Goal: Information Seeking & Learning: Learn about a topic

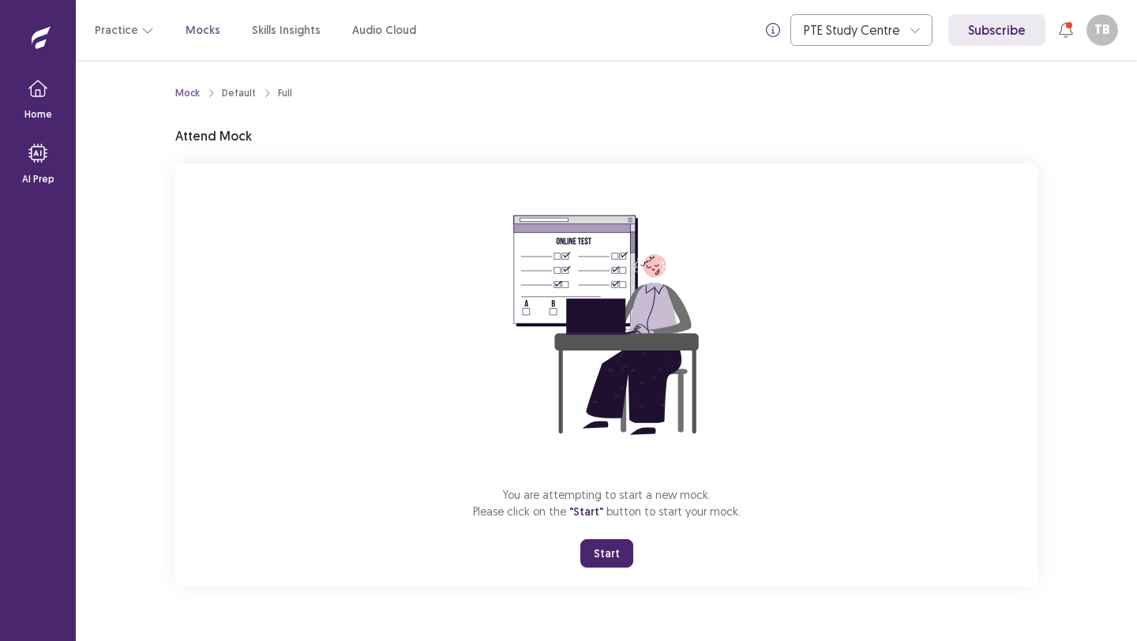
click at [609, 551] on button "Start" at bounding box center [607, 553] width 53 height 28
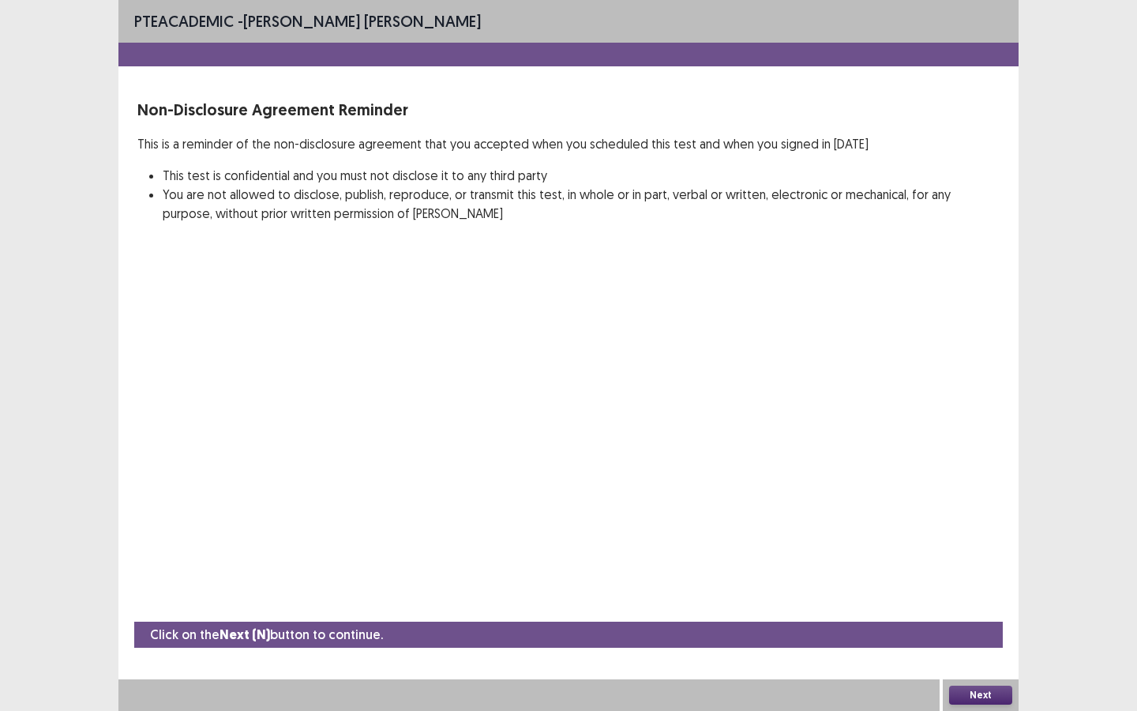
click at [1001, 641] on button "Next" at bounding box center [980, 695] width 63 height 19
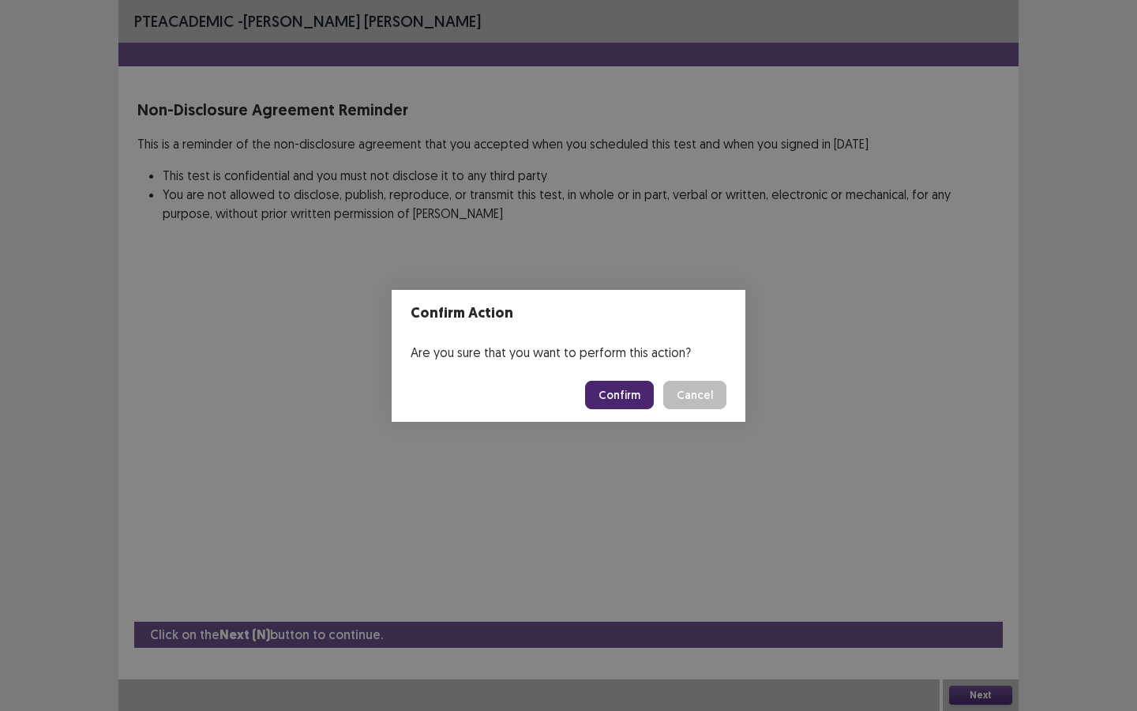
click at [618, 393] on button "Confirm" at bounding box center [619, 395] width 69 height 28
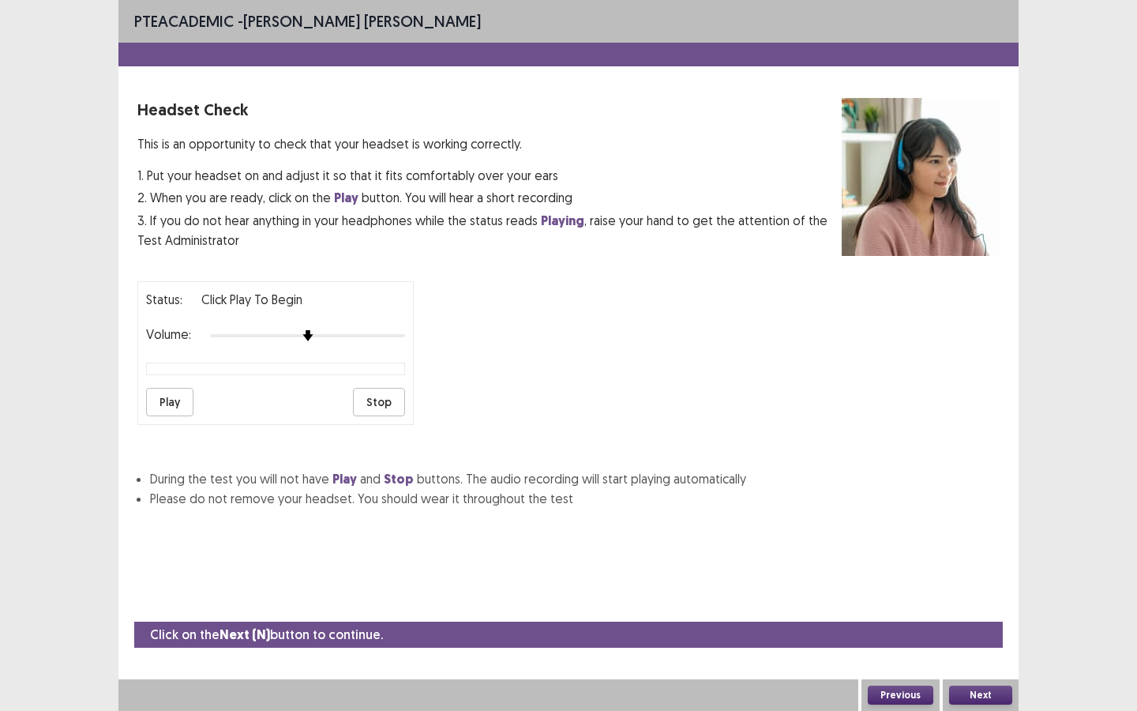
click at [172, 395] on button "Play" at bounding box center [169, 402] width 47 height 28
click at [380, 398] on button "Stop" at bounding box center [379, 402] width 52 height 28
click at [983, 641] on button "Next" at bounding box center [980, 695] width 63 height 19
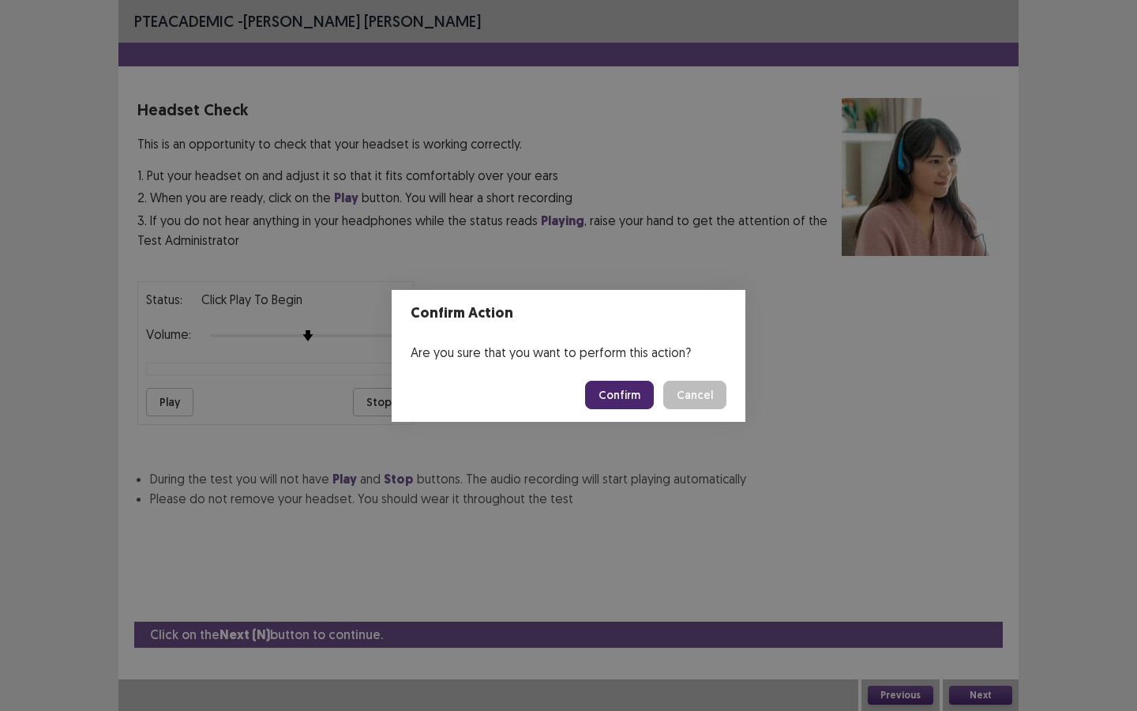
click at [612, 389] on button "Confirm" at bounding box center [619, 395] width 69 height 28
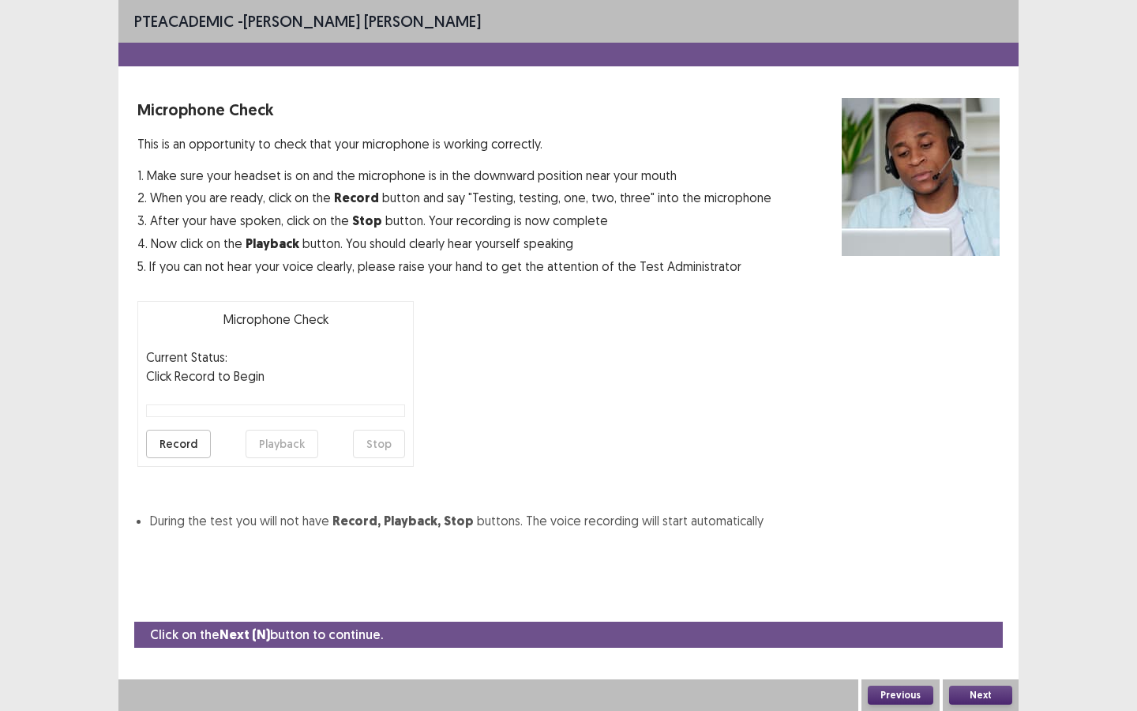
click at [197, 438] on button "Record" at bounding box center [178, 444] width 65 height 28
click at [383, 441] on button "Stop" at bounding box center [379, 444] width 52 height 28
click at [288, 441] on button "Playback" at bounding box center [282, 444] width 73 height 28
click at [978, 641] on button "Next" at bounding box center [980, 695] width 63 height 19
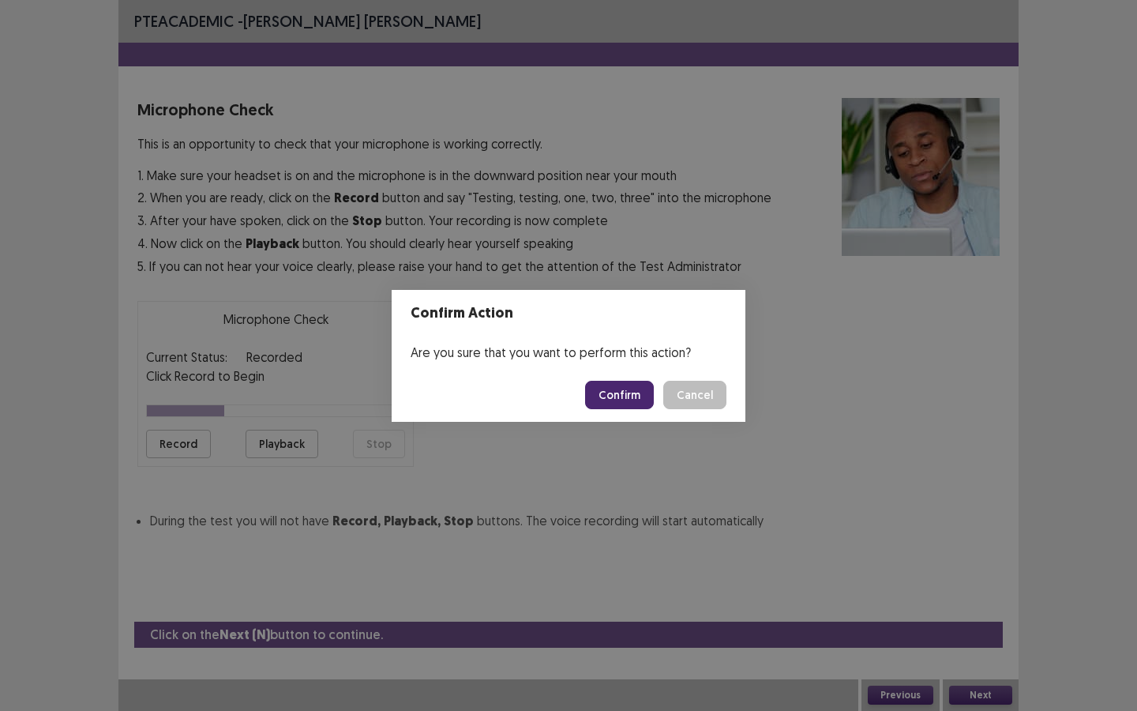
click at [603, 399] on button "Confirm" at bounding box center [619, 395] width 69 height 28
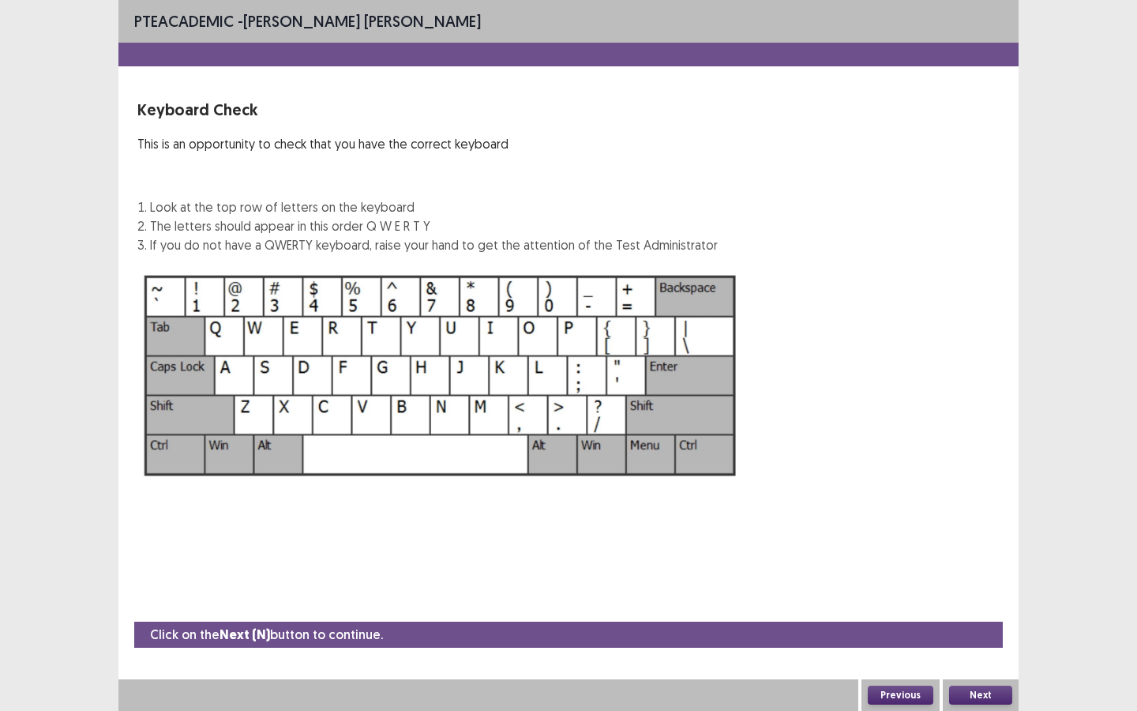
click at [990, 641] on button "Next" at bounding box center [980, 695] width 63 height 19
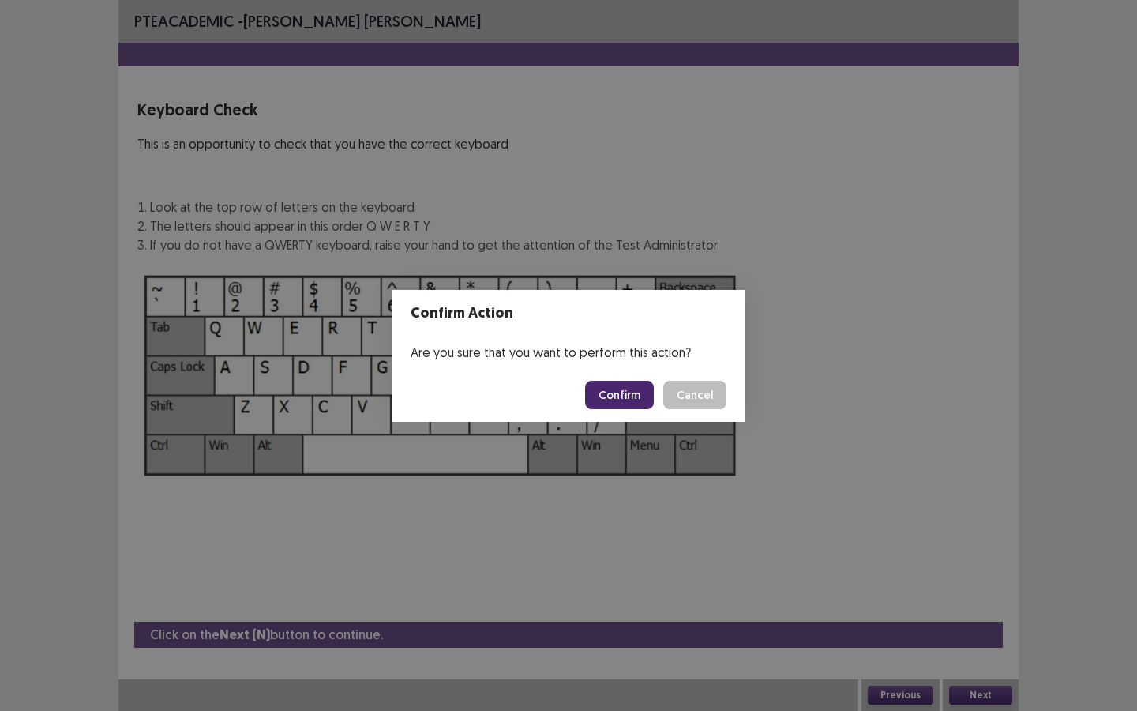
click at [643, 399] on button "Confirm" at bounding box center [619, 395] width 69 height 28
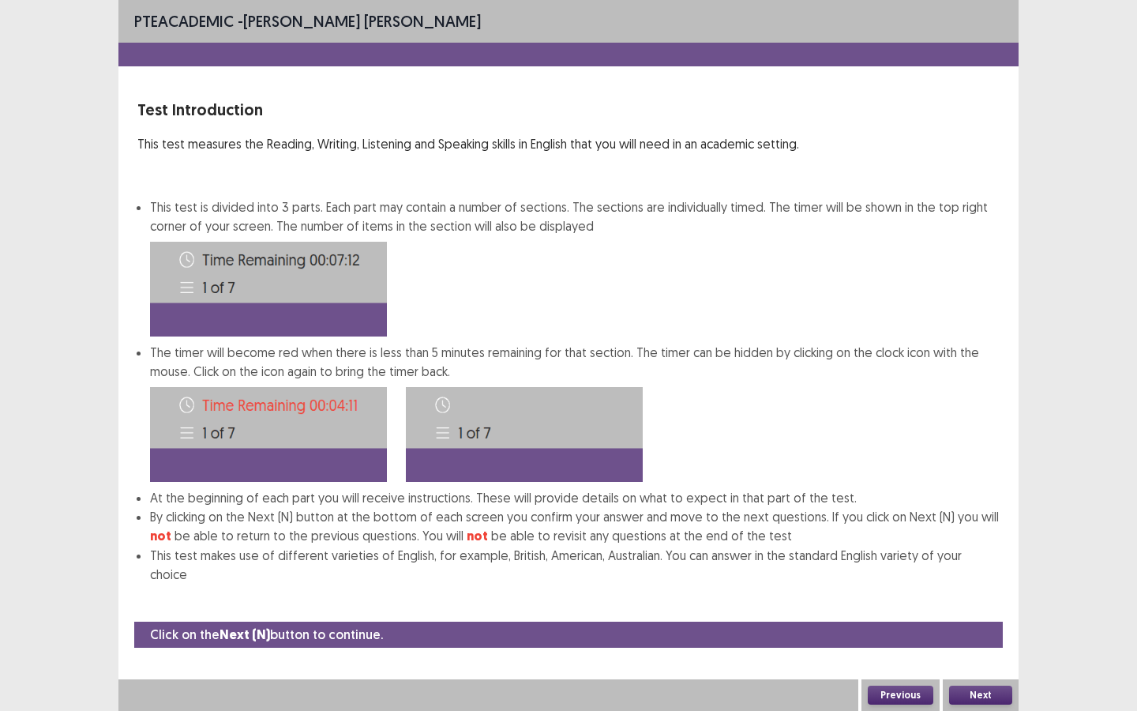
click at [984, 641] on button "Next" at bounding box center [980, 695] width 63 height 19
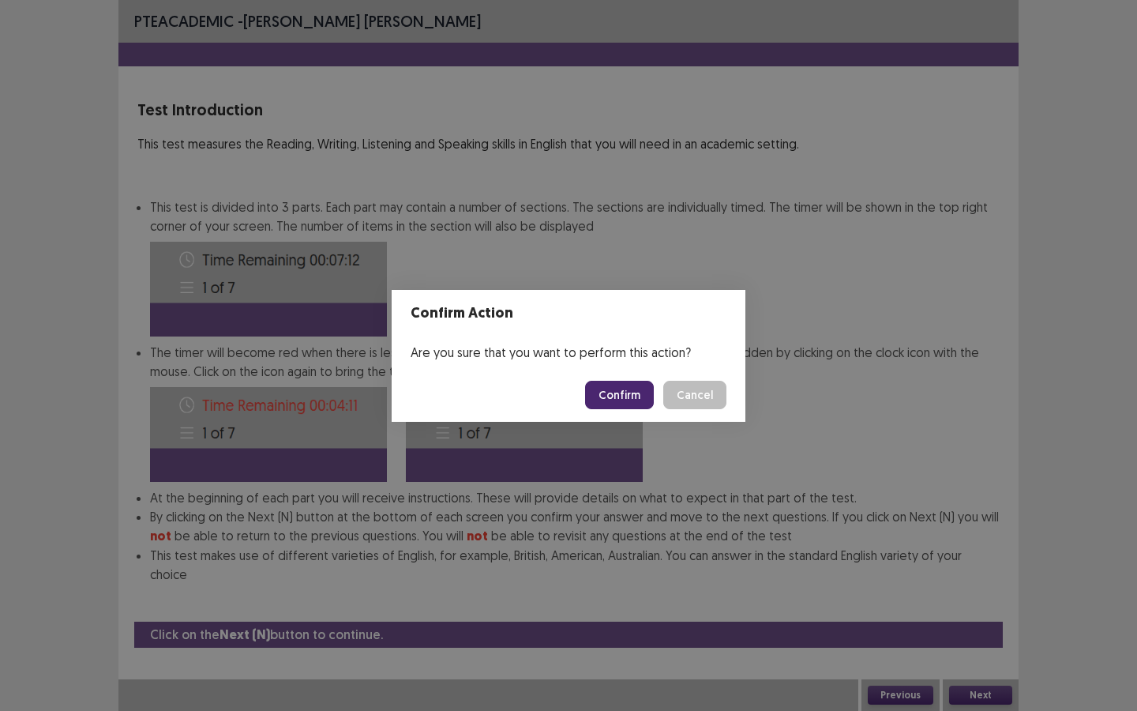
click at [625, 394] on button "Confirm" at bounding box center [619, 395] width 69 height 28
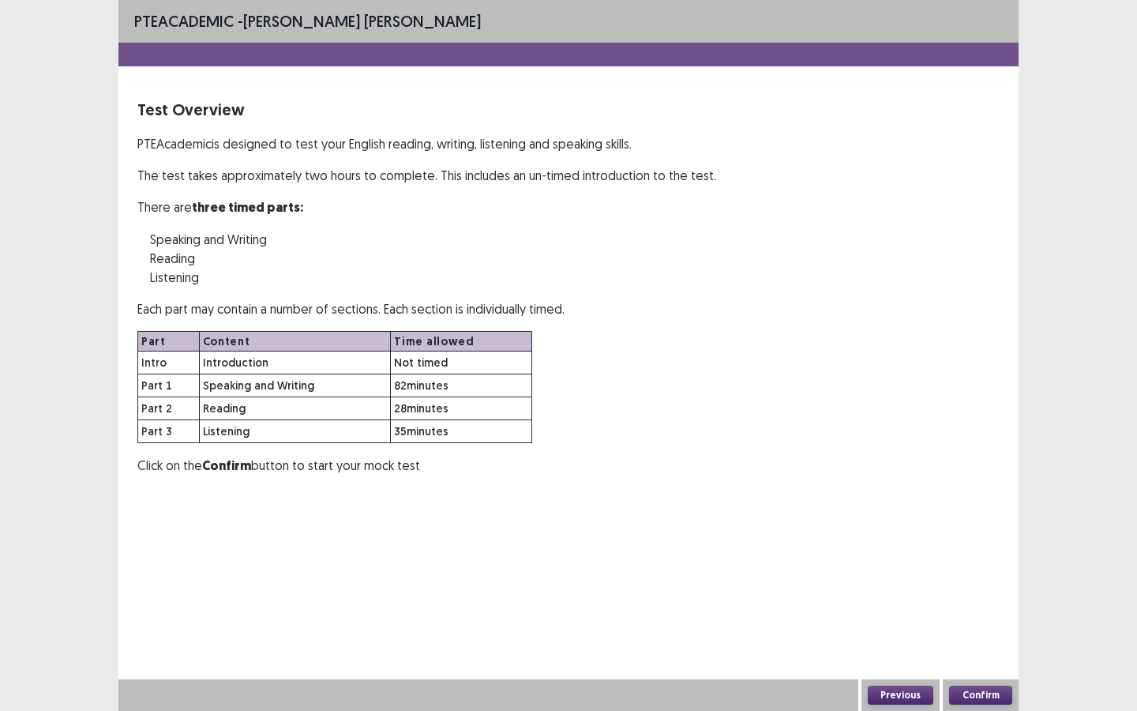
click at [1000, 641] on button "Confirm" at bounding box center [980, 695] width 63 height 19
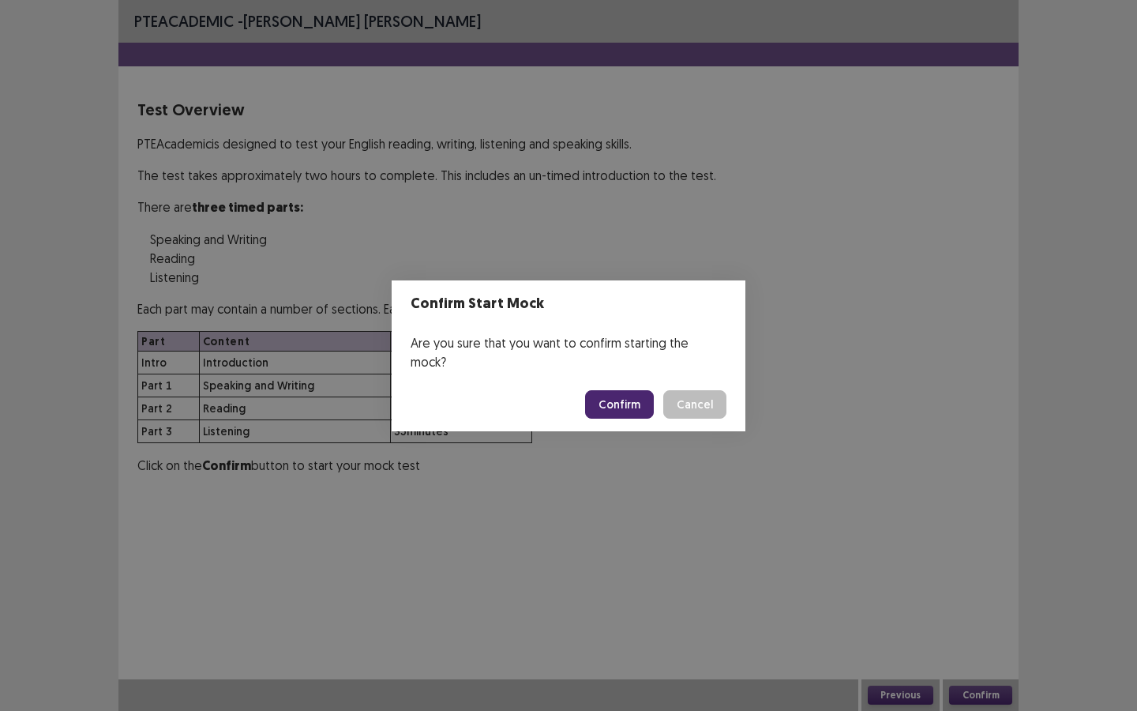
click at [622, 396] on button "Confirm" at bounding box center [619, 404] width 69 height 28
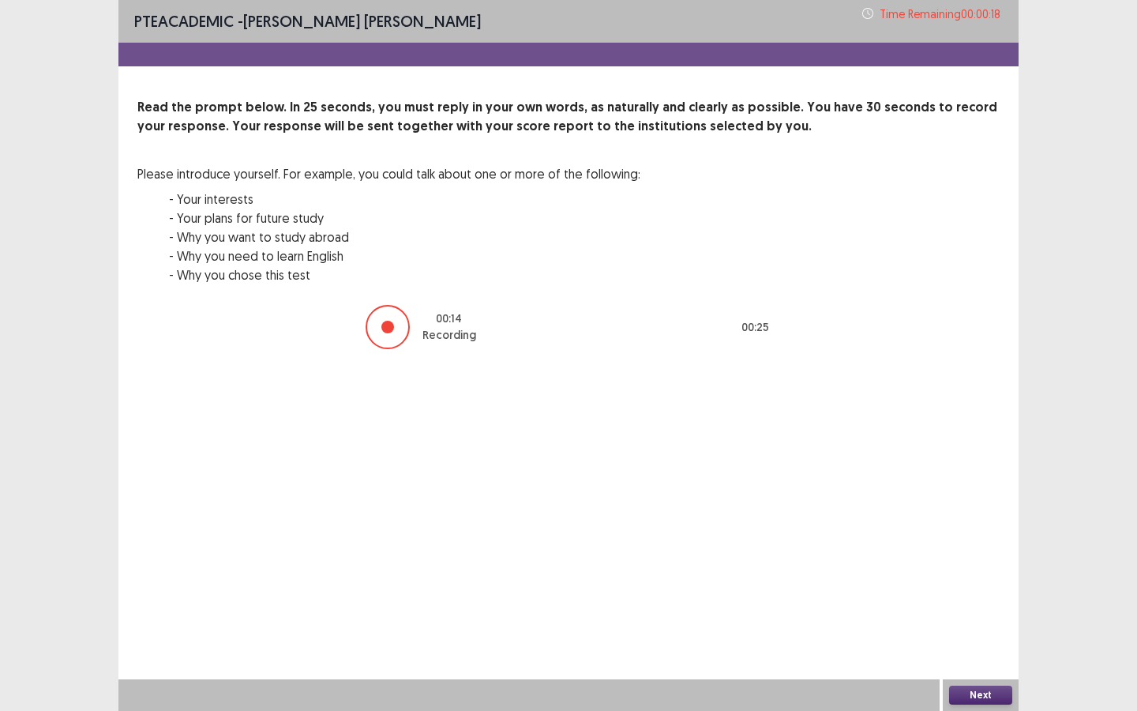
click at [965, 641] on button "Next" at bounding box center [980, 695] width 63 height 19
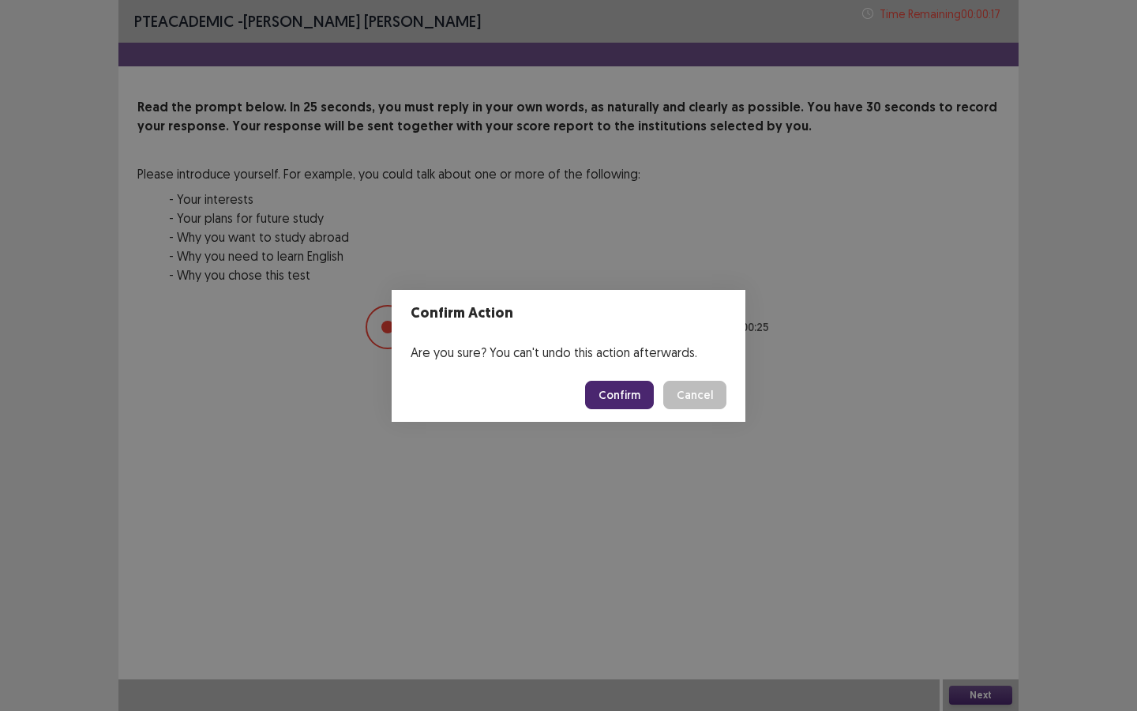
click at [623, 401] on button "Confirm" at bounding box center [619, 395] width 69 height 28
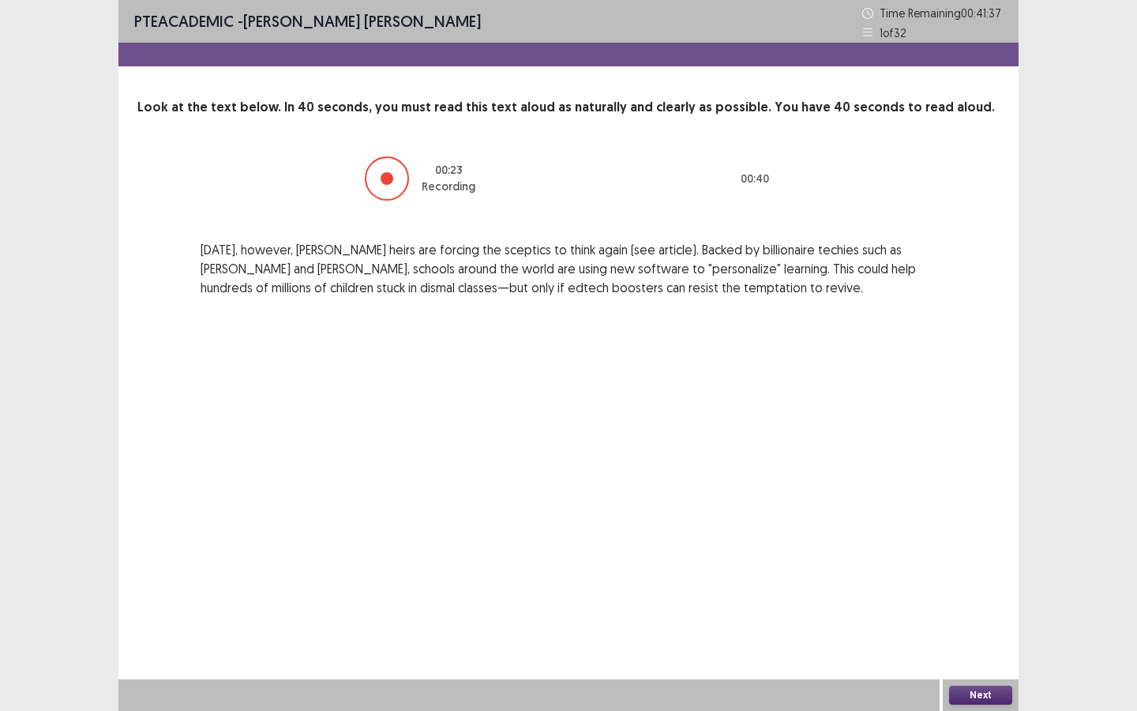
click at [989, 641] on button "Next" at bounding box center [980, 695] width 63 height 19
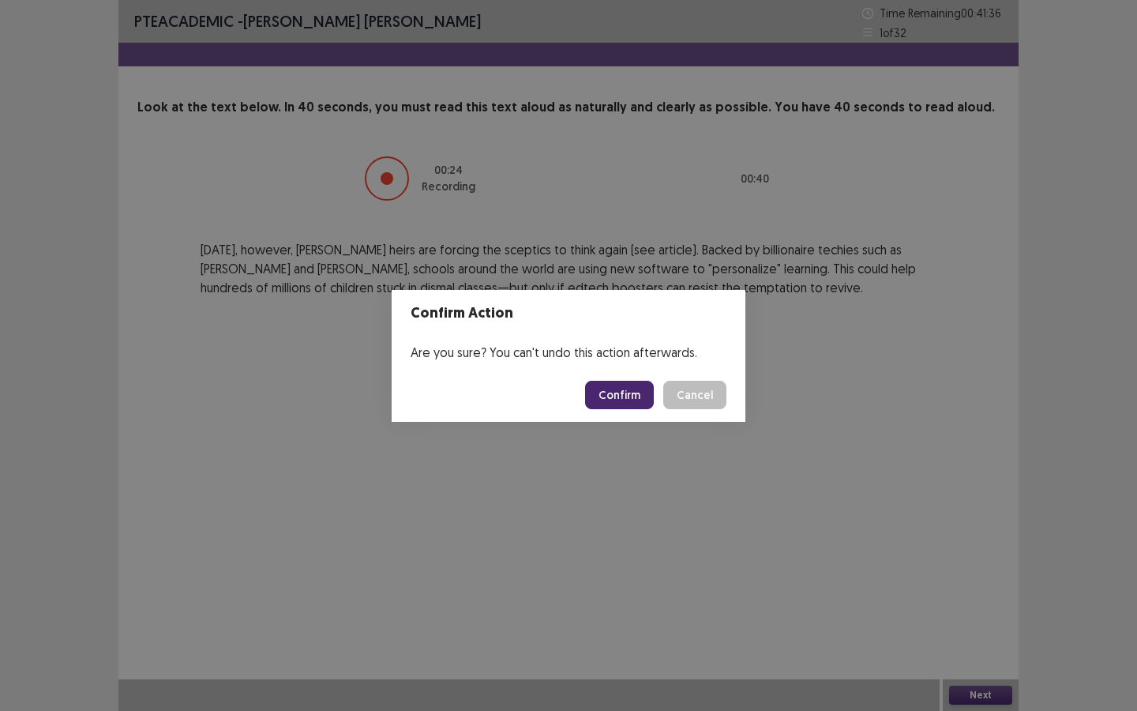
click at [618, 385] on button "Confirm" at bounding box center [619, 395] width 69 height 28
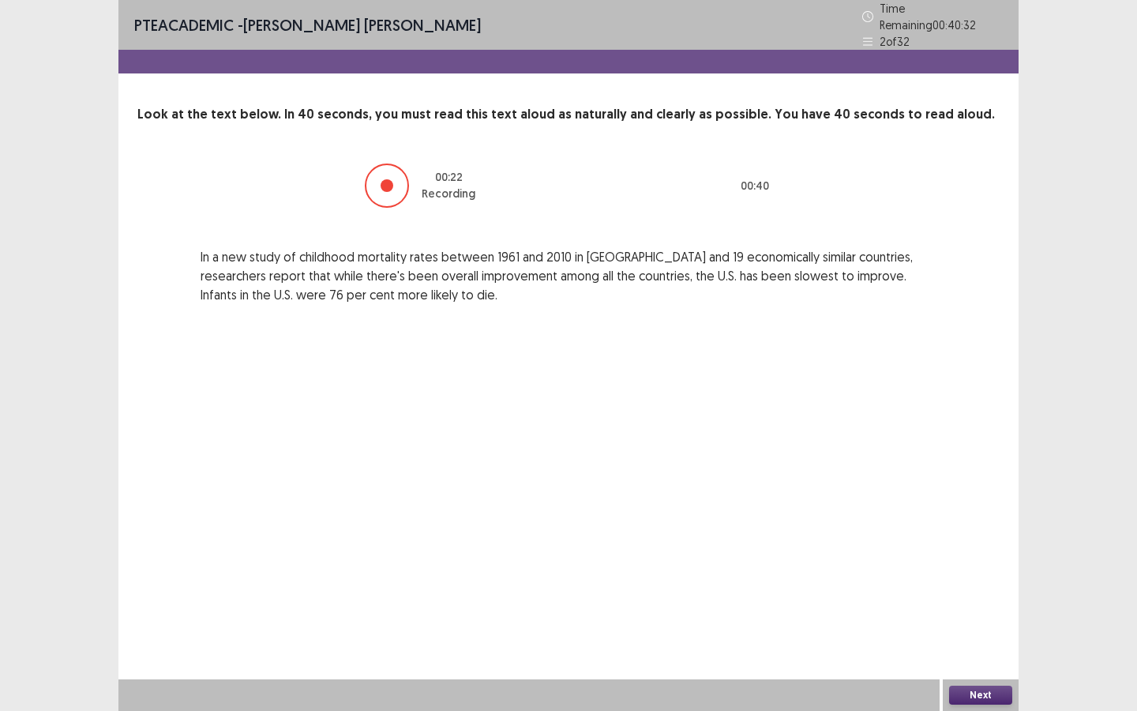
click at [970, 641] on button "Next" at bounding box center [980, 695] width 63 height 19
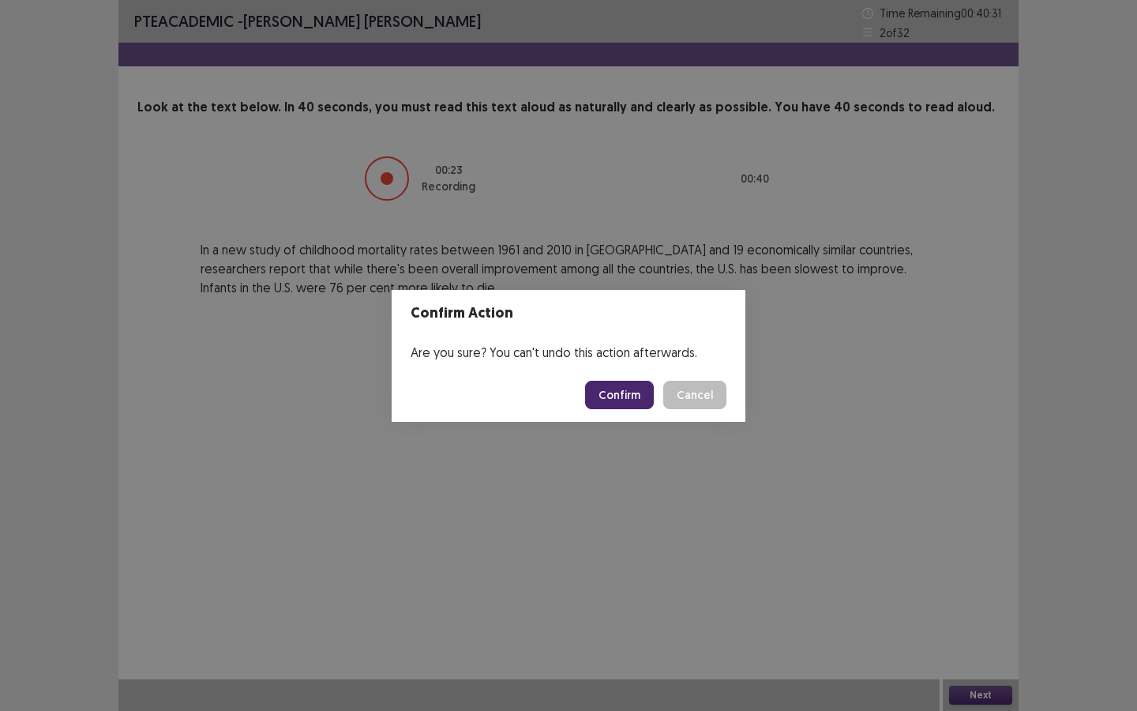
click at [619, 400] on button "Confirm" at bounding box center [619, 395] width 69 height 28
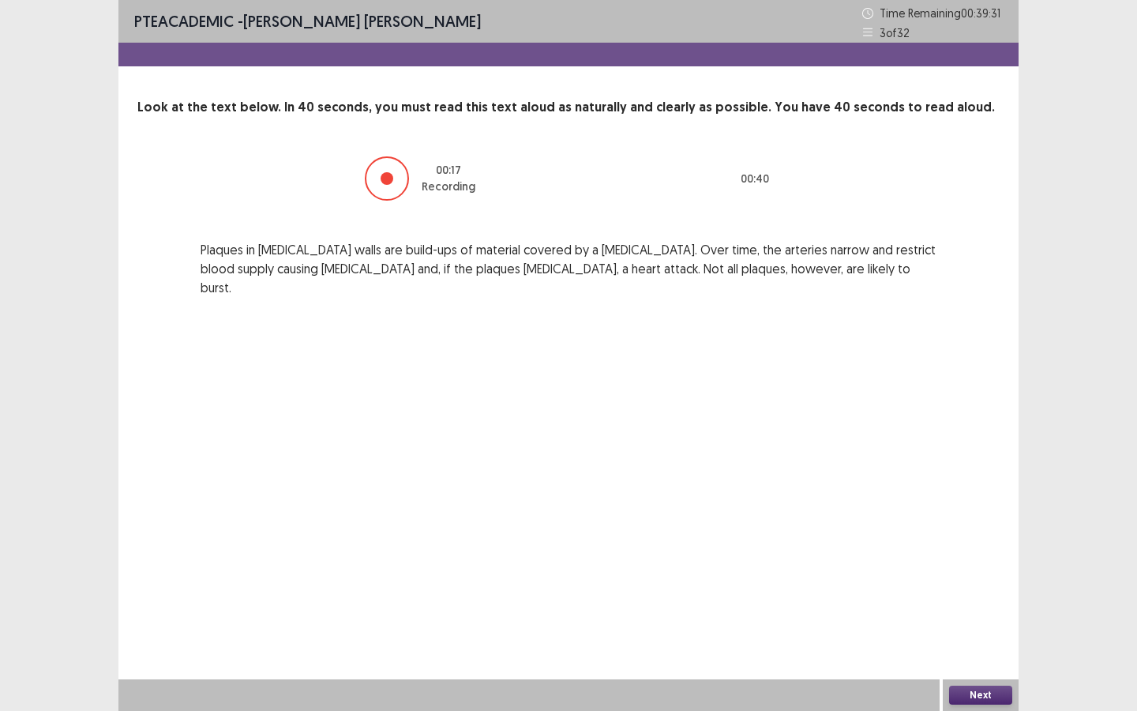
click at [971, 641] on button "Next" at bounding box center [980, 695] width 63 height 19
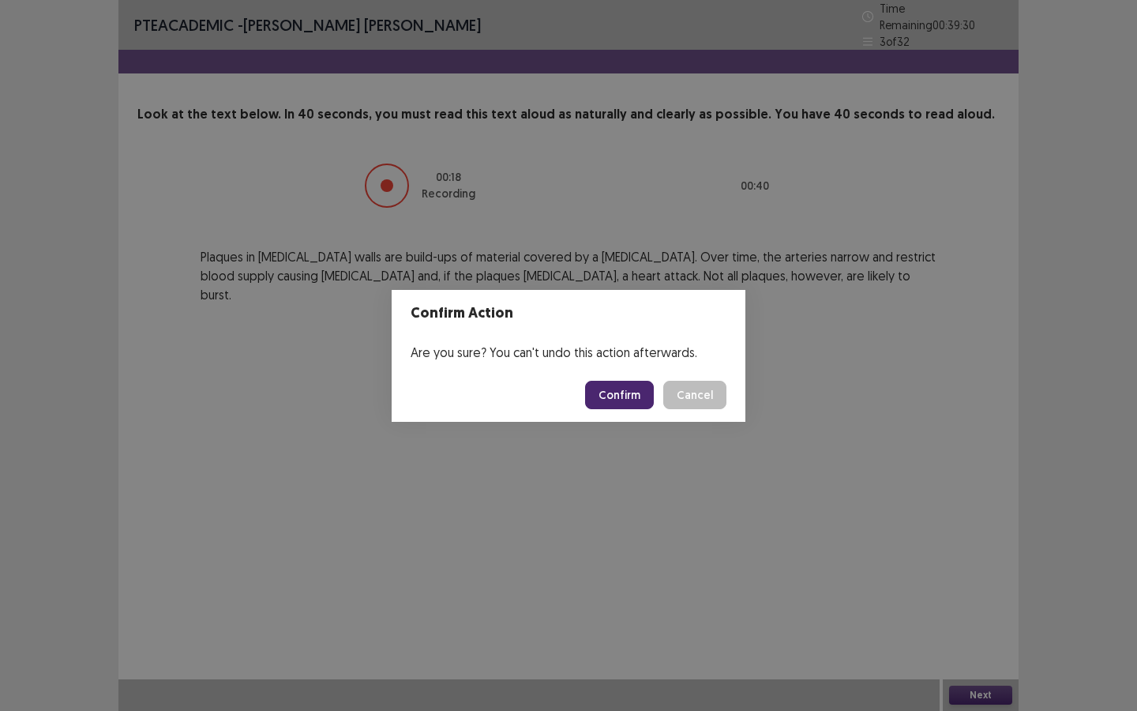
click at [622, 385] on button "Confirm" at bounding box center [619, 395] width 69 height 28
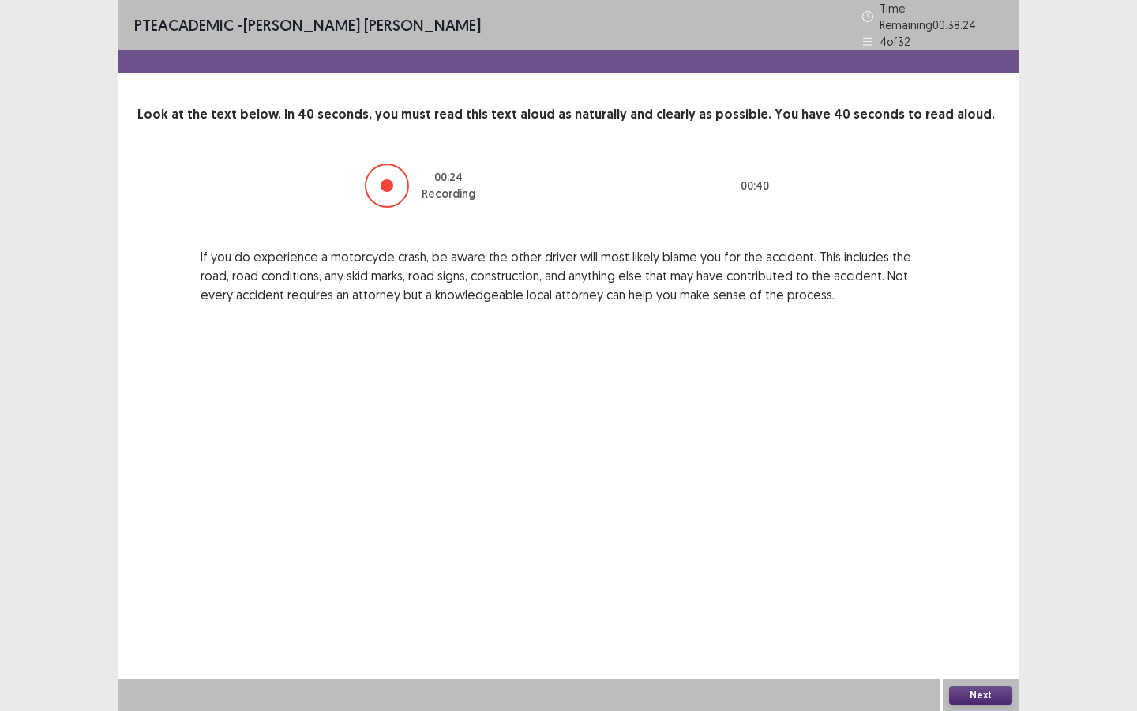
click at [980, 641] on button "Next" at bounding box center [980, 695] width 63 height 19
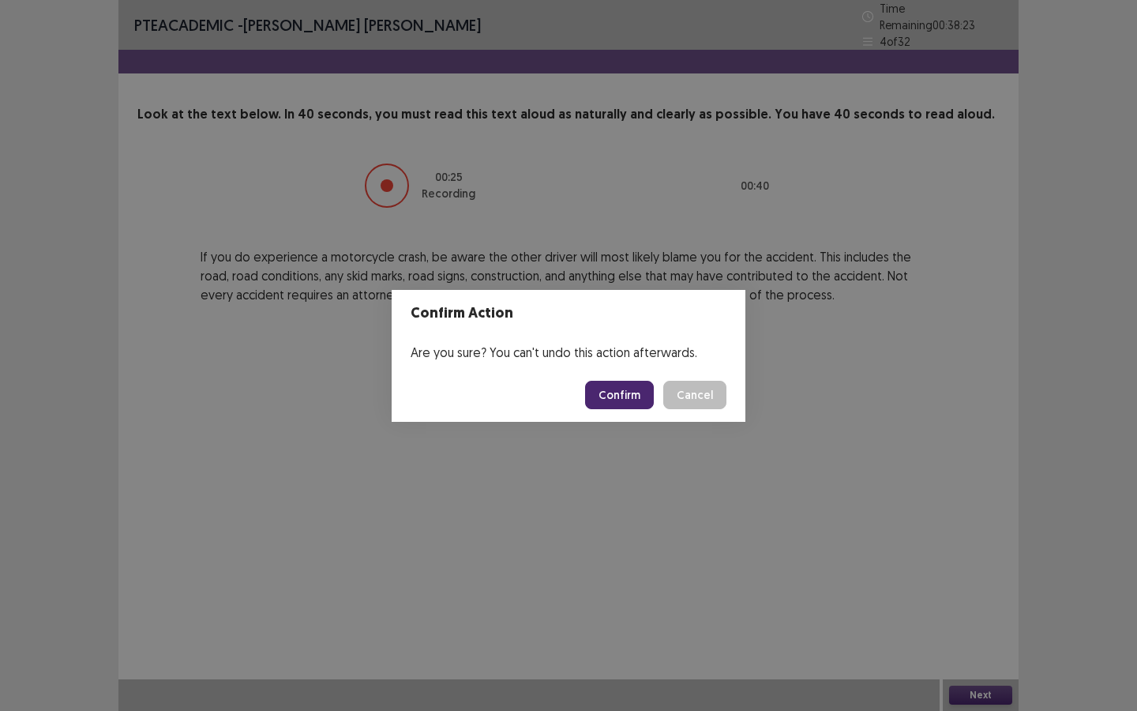
click at [623, 379] on footer "Confirm Cancel" at bounding box center [569, 395] width 354 height 54
click at [619, 396] on button "Confirm" at bounding box center [619, 395] width 69 height 28
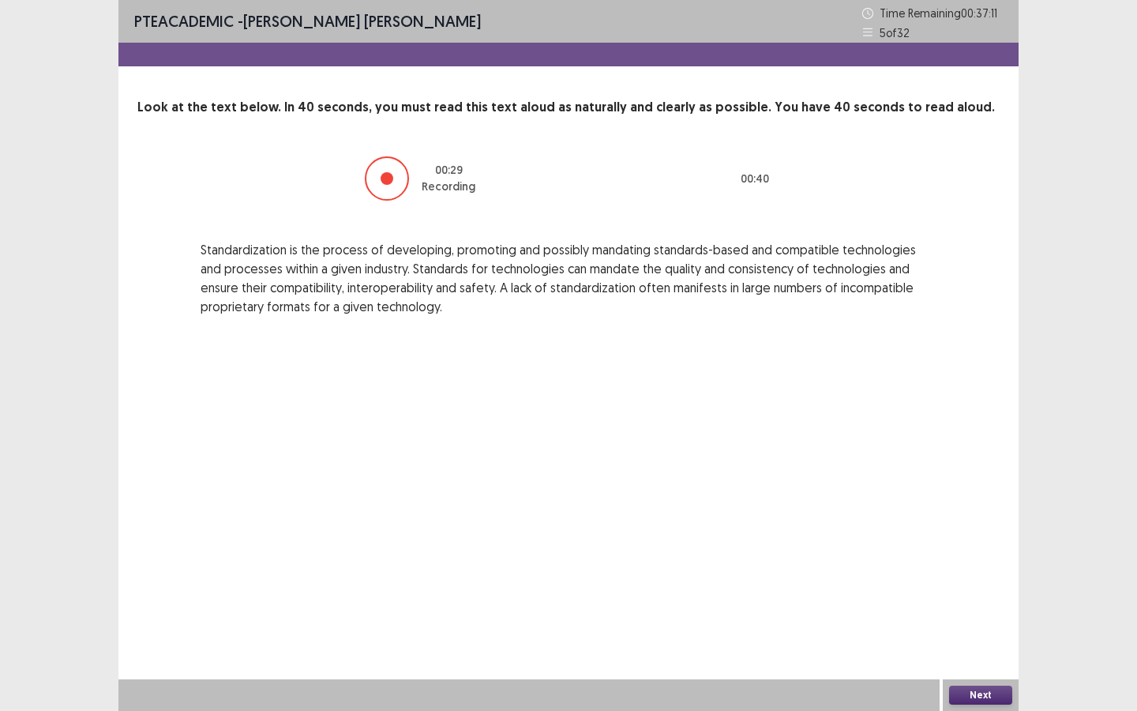
click at [991, 641] on button "Next" at bounding box center [980, 695] width 63 height 19
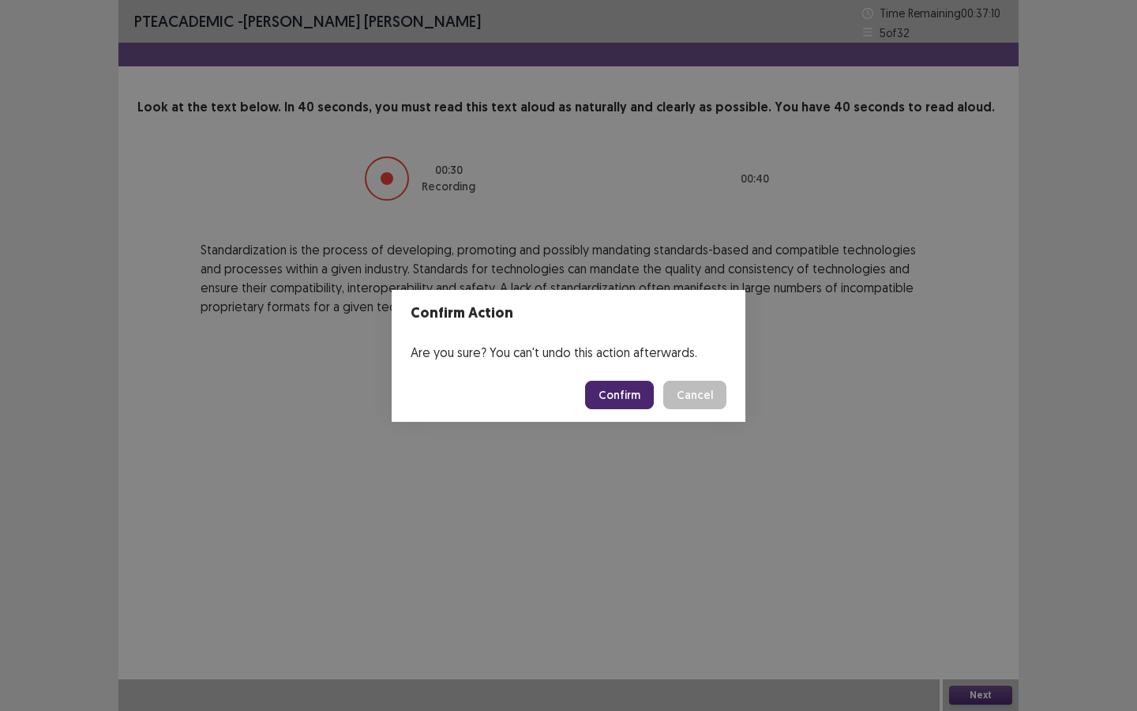
click at [629, 388] on button "Confirm" at bounding box center [619, 395] width 69 height 28
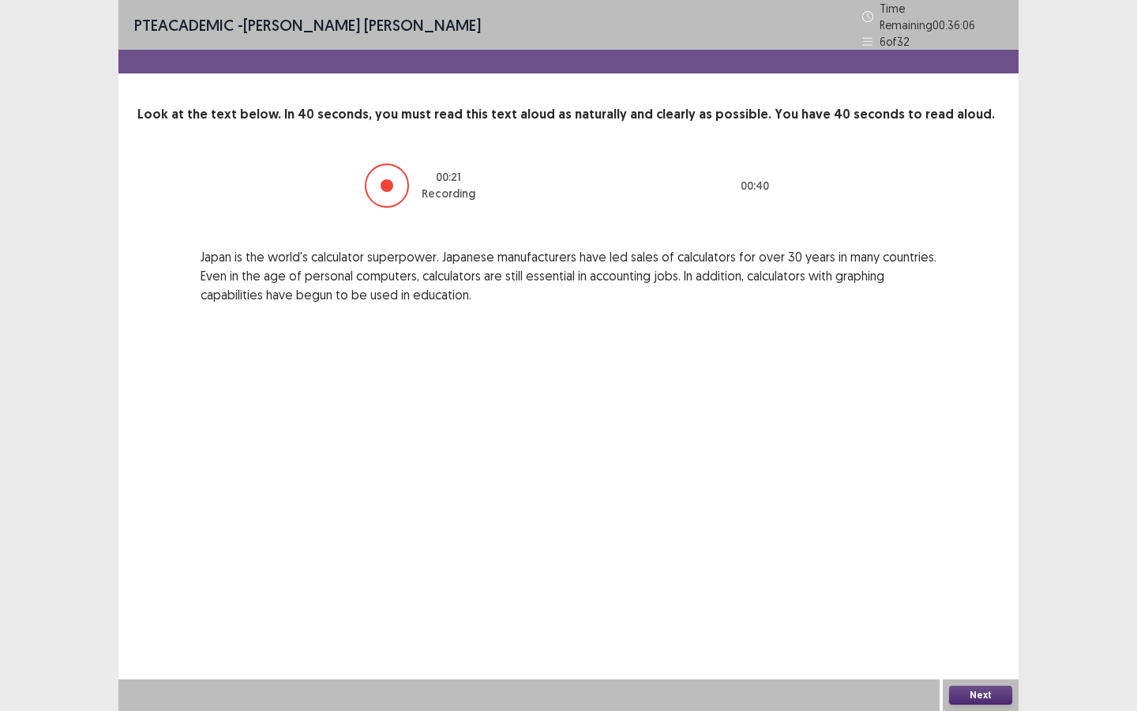
click at [998, 641] on button "Next" at bounding box center [980, 695] width 63 height 19
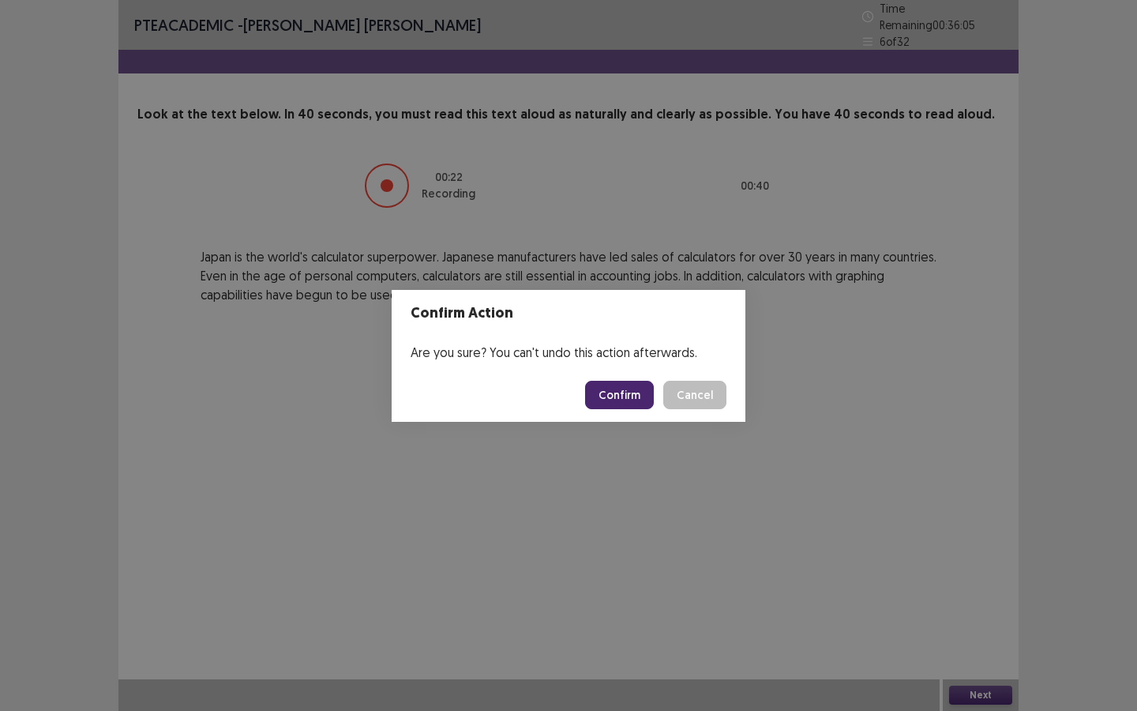
click at [618, 385] on button "Confirm" at bounding box center [619, 395] width 69 height 28
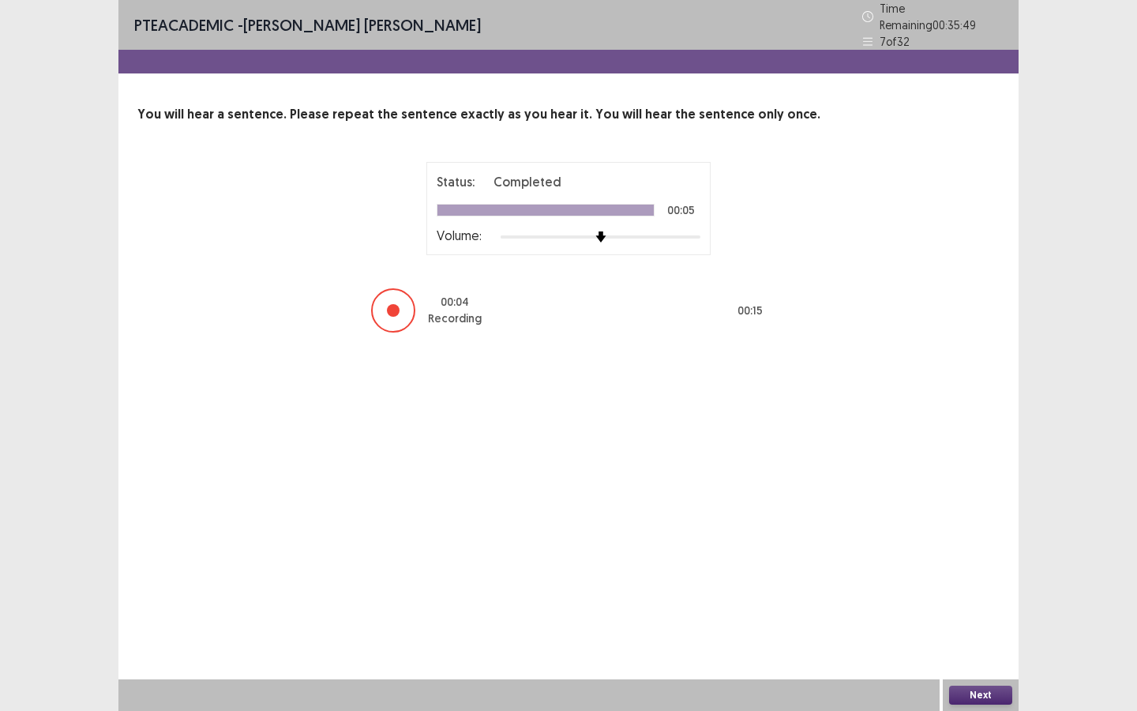
click at [956, 641] on button "Next" at bounding box center [980, 695] width 63 height 19
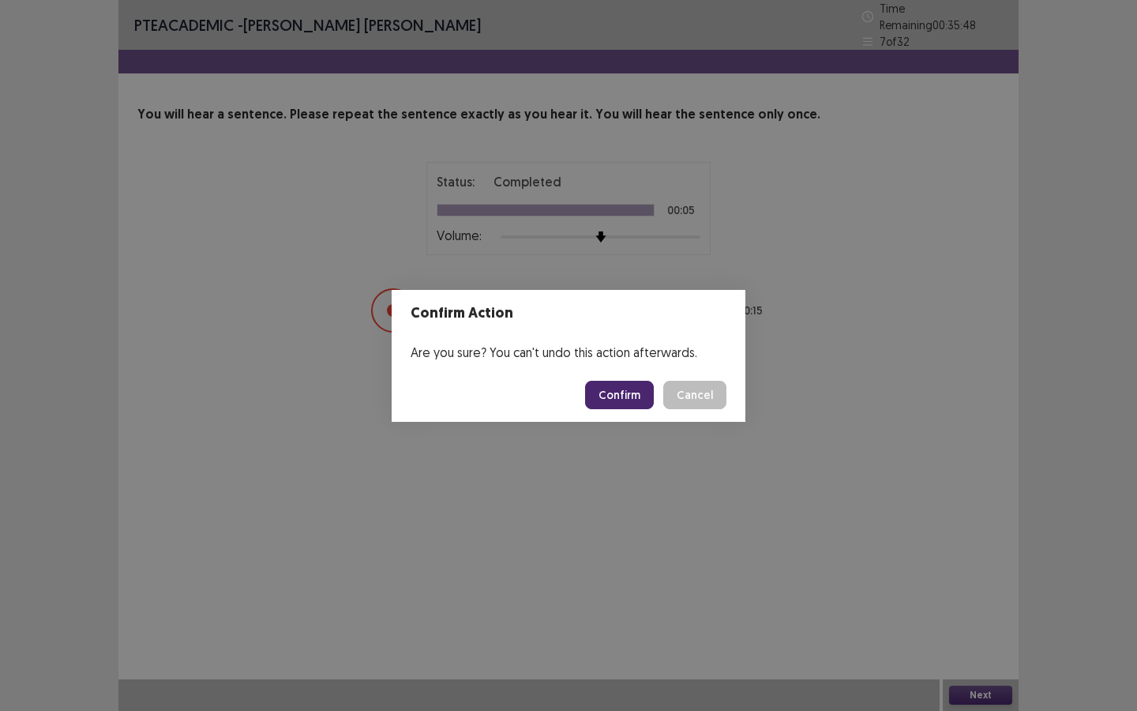
click at [630, 408] on button "Confirm" at bounding box center [619, 395] width 69 height 28
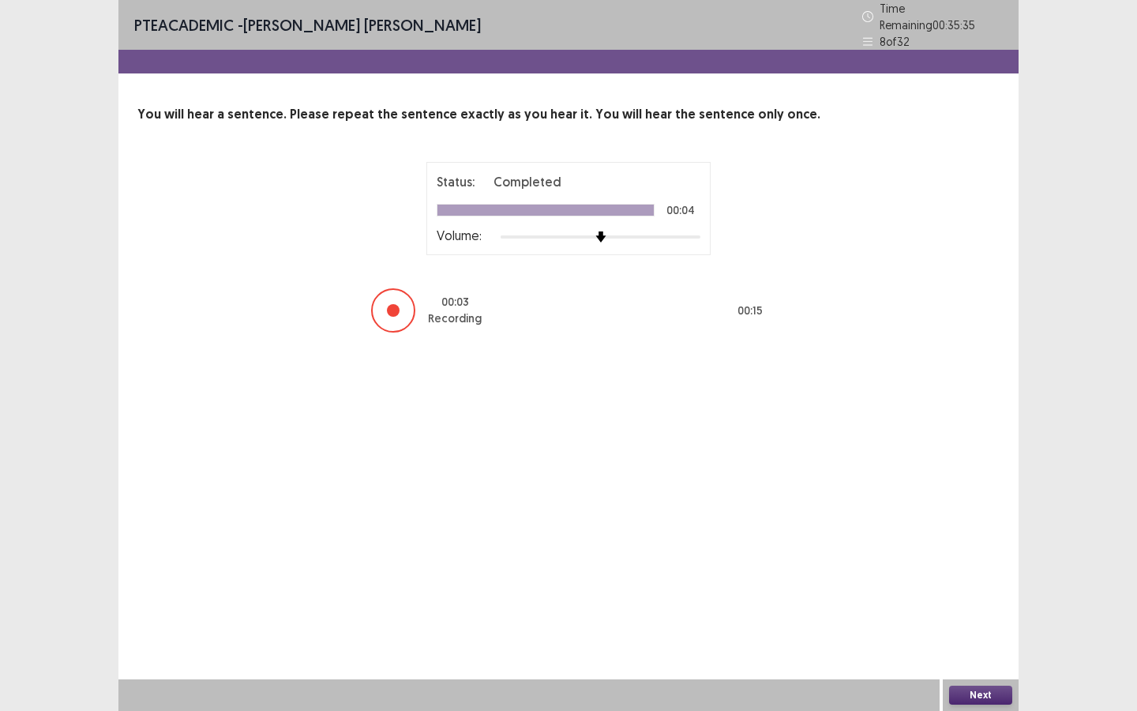
click at [981, 641] on button "Next" at bounding box center [980, 695] width 63 height 19
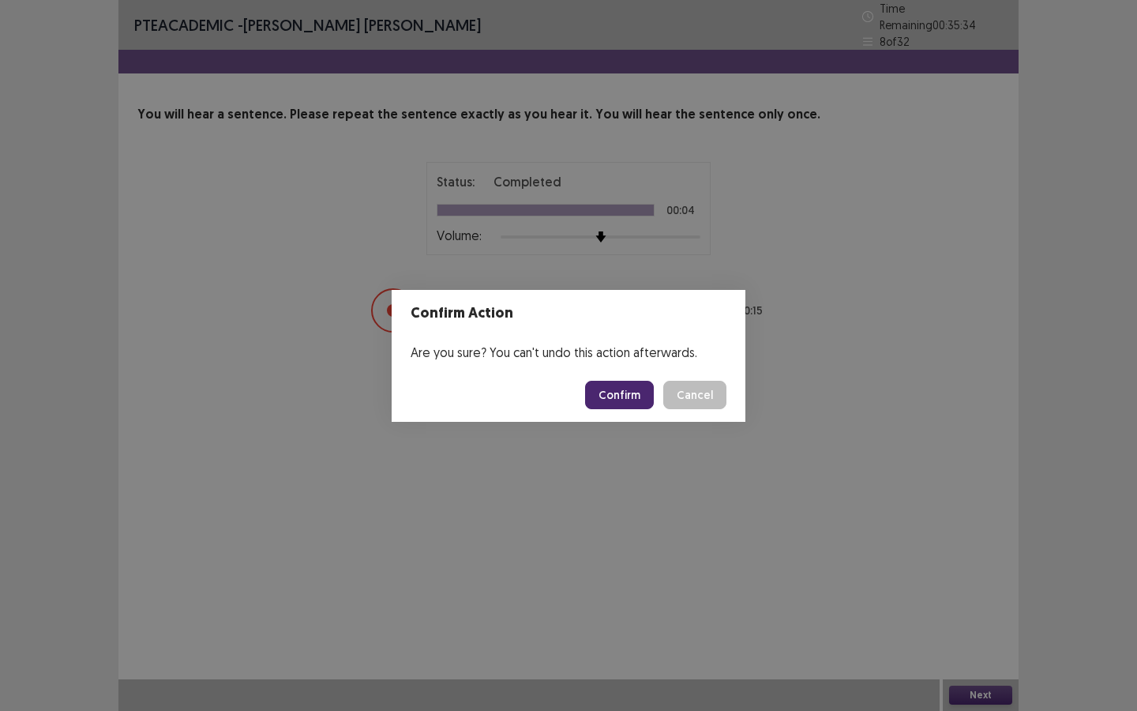
click at [607, 395] on button "Confirm" at bounding box center [619, 395] width 69 height 28
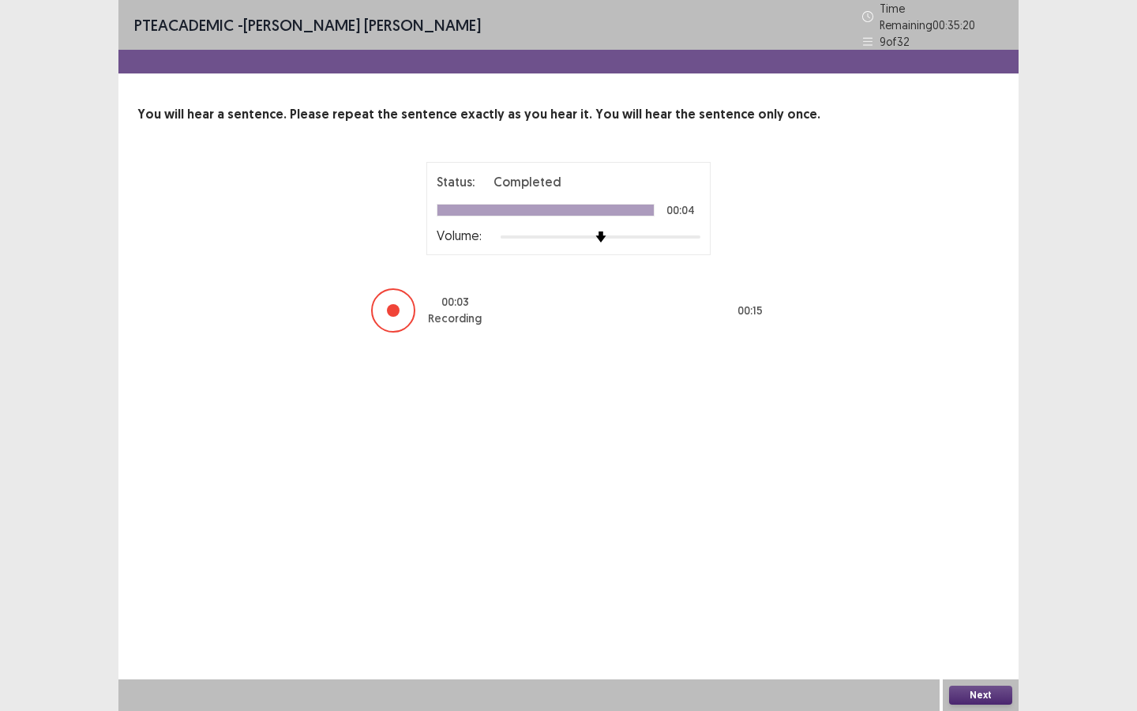
click at [977, 641] on button "Next" at bounding box center [980, 695] width 63 height 19
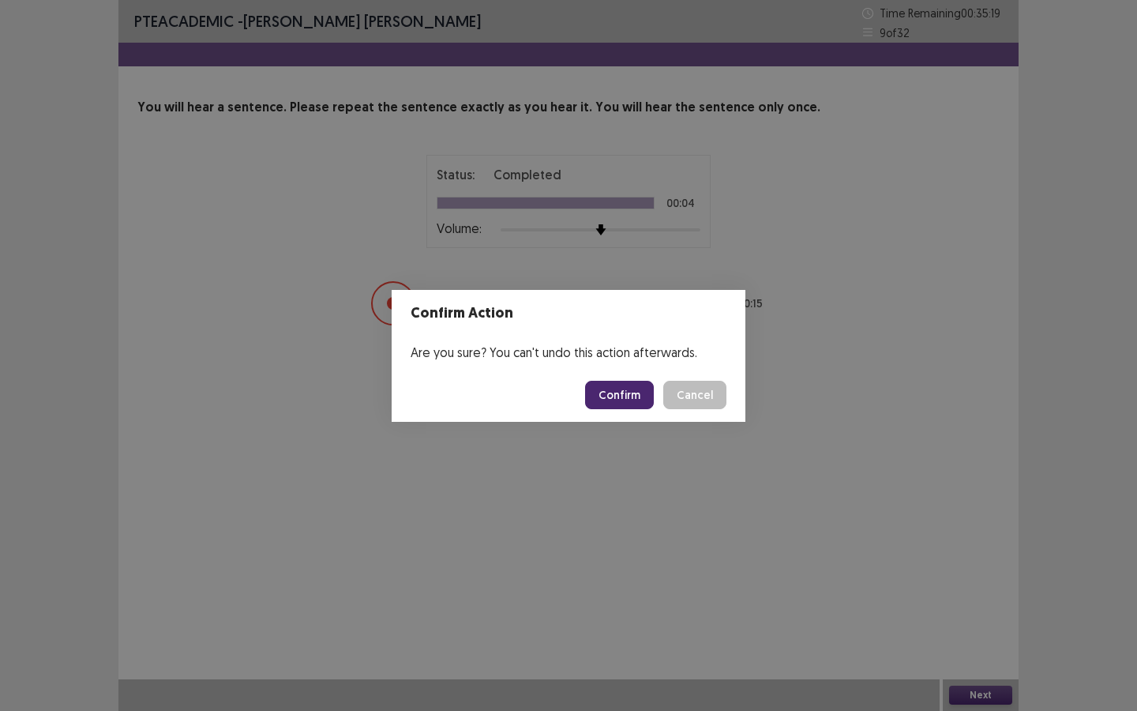
click at [629, 389] on button "Confirm" at bounding box center [619, 395] width 69 height 28
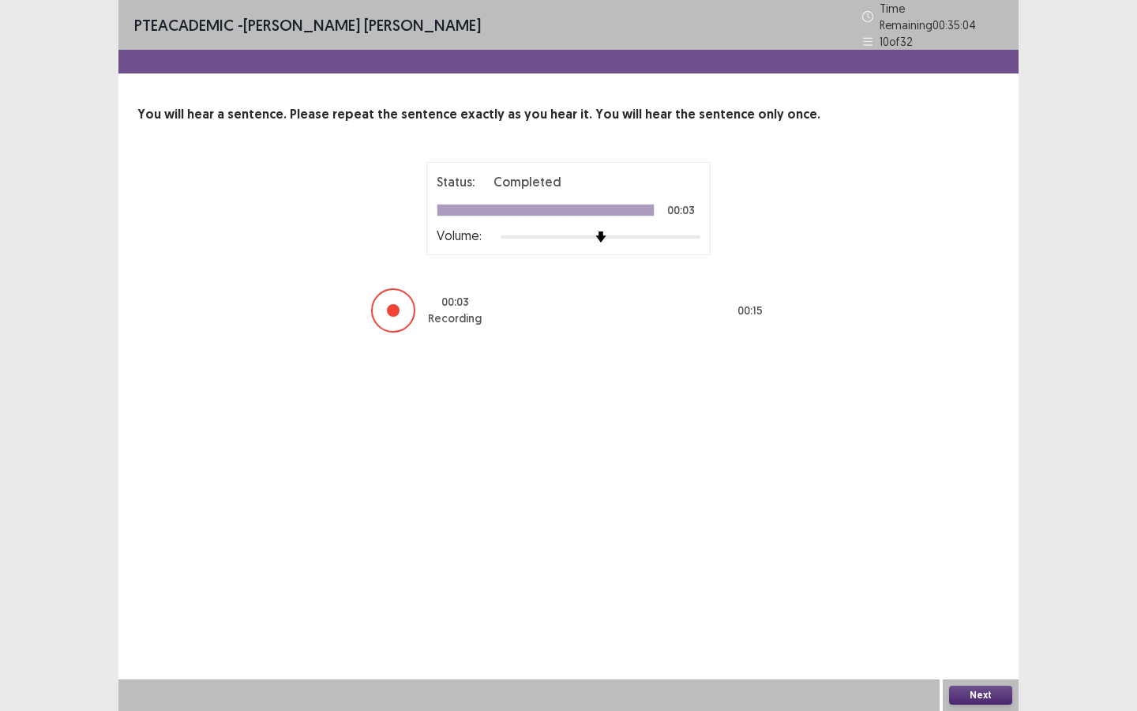
click at [982, 641] on button "Next" at bounding box center [980, 695] width 63 height 19
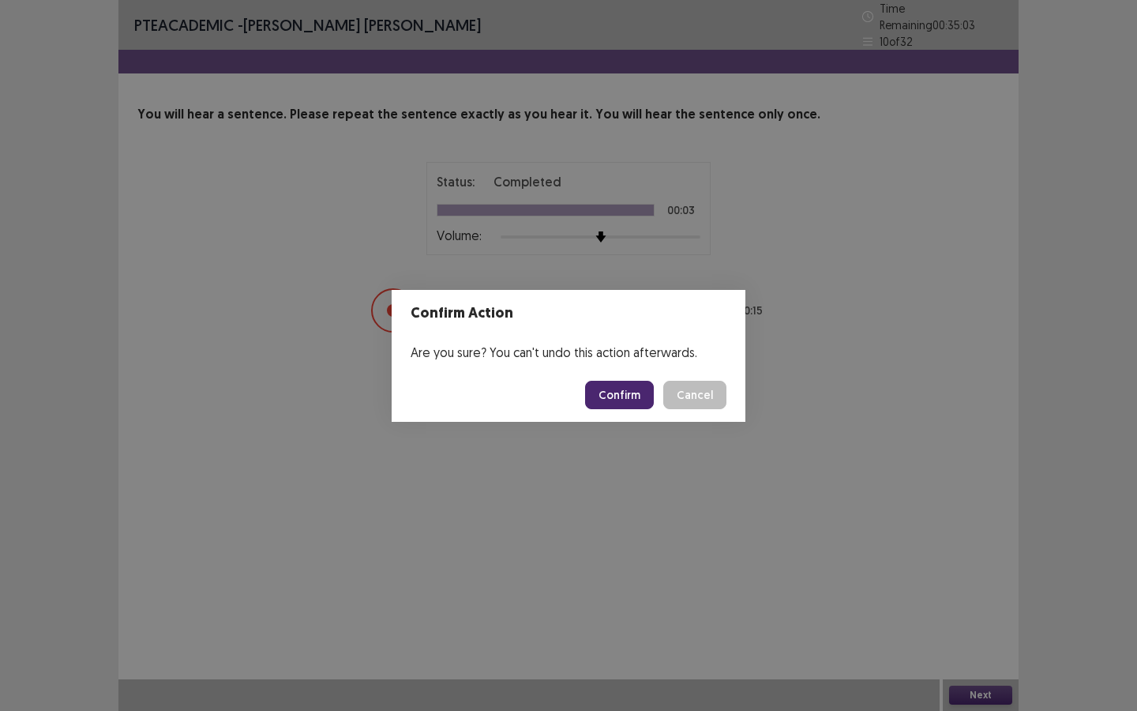
click at [638, 400] on button "Confirm" at bounding box center [619, 395] width 69 height 28
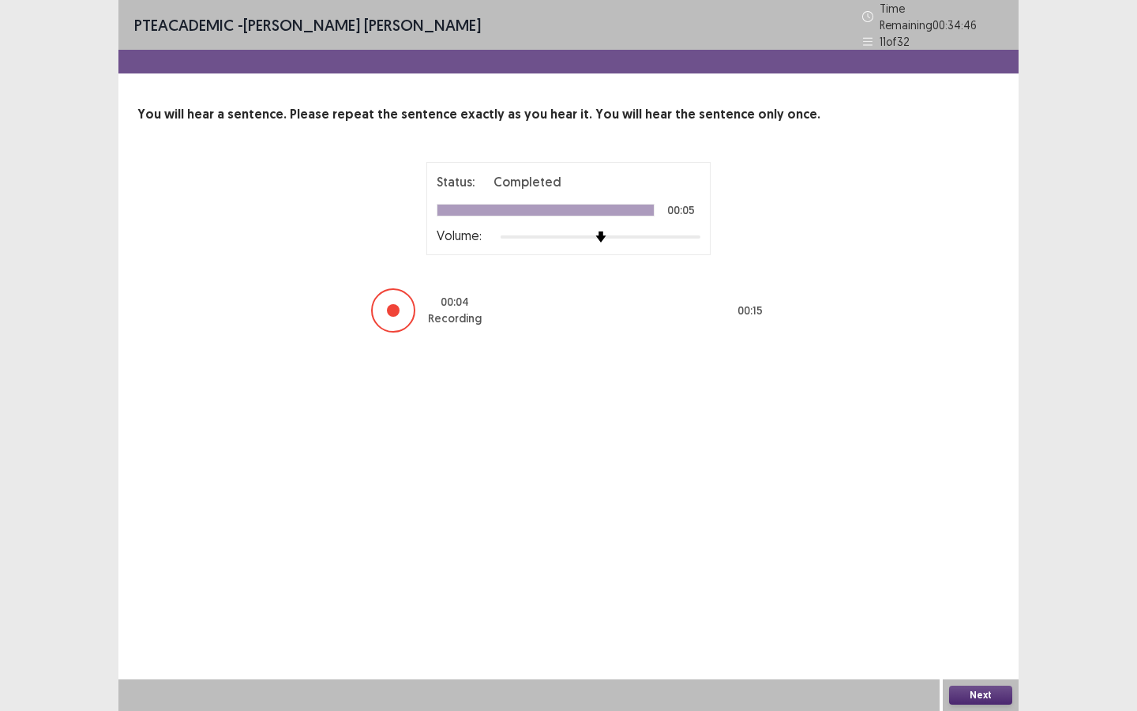
click at [974, 641] on button "Next" at bounding box center [980, 695] width 63 height 19
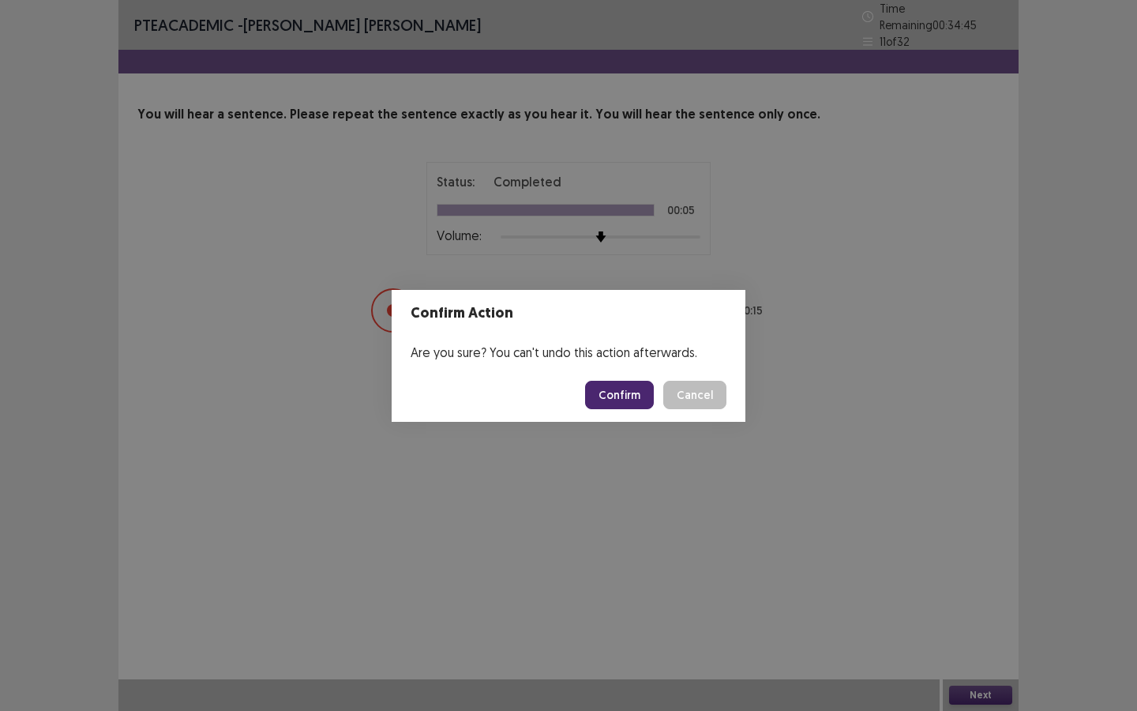
click at [633, 389] on button "Confirm" at bounding box center [619, 395] width 69 height 28
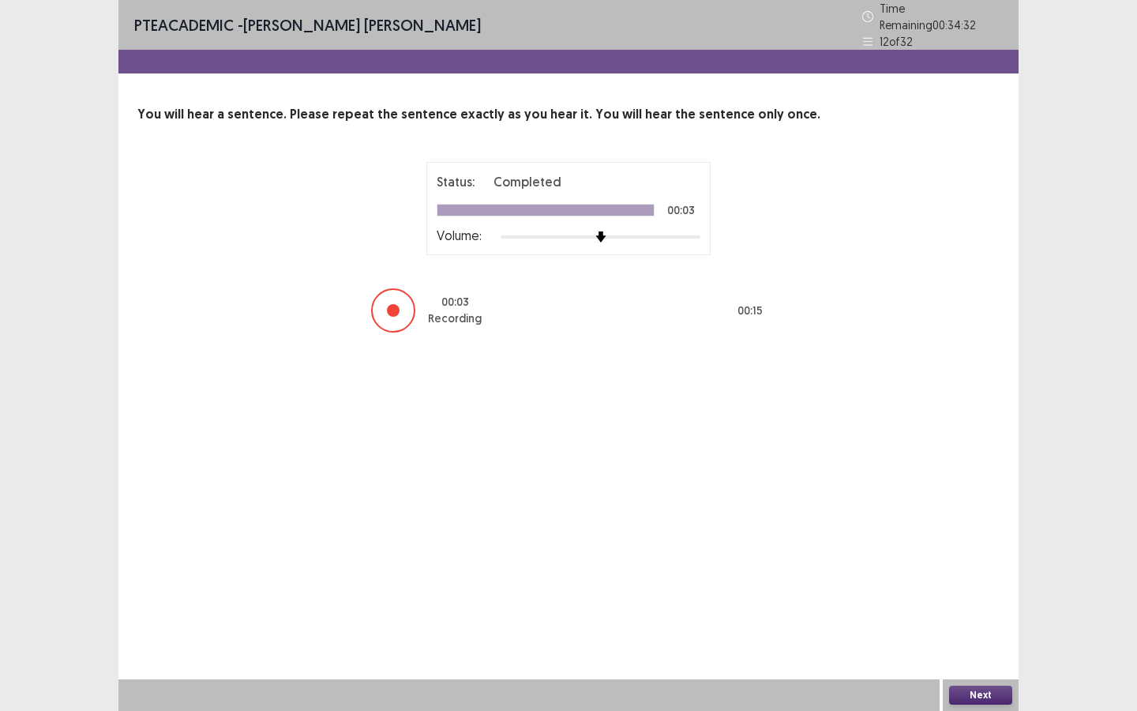
click at [981, 641] on button "Next" at bounding box center [980, 695] width 63 height 19
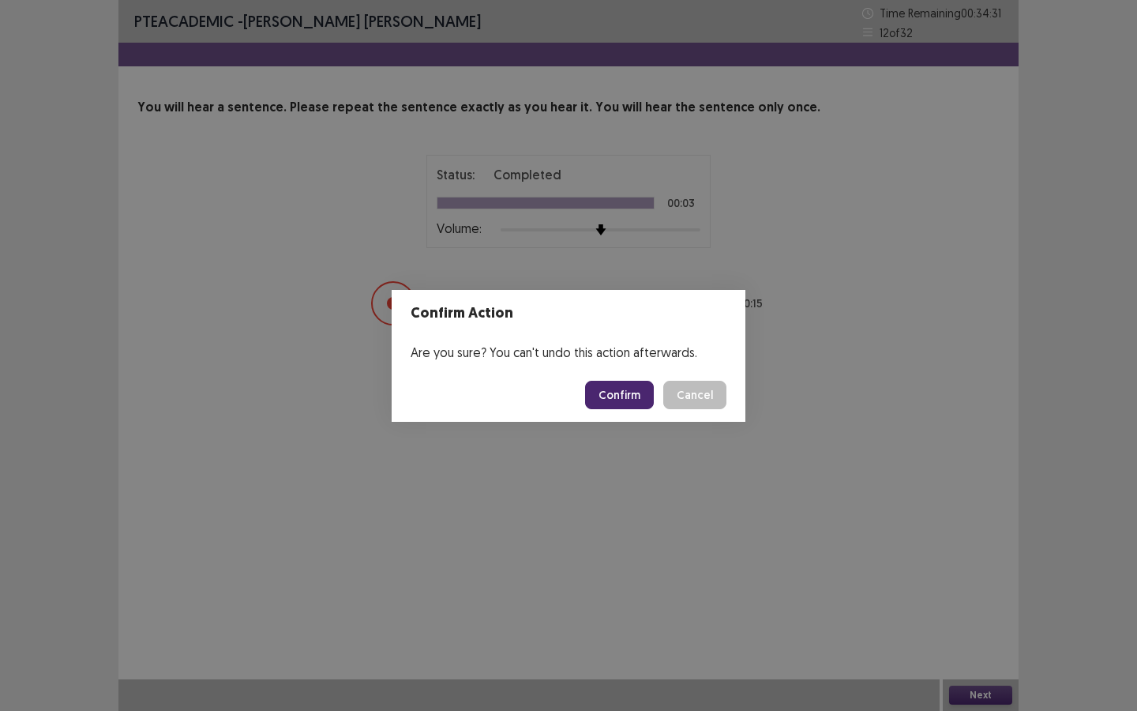
click at [644, 396] on button "Confirm" at bounding box center [619, 395] width 69 height 28
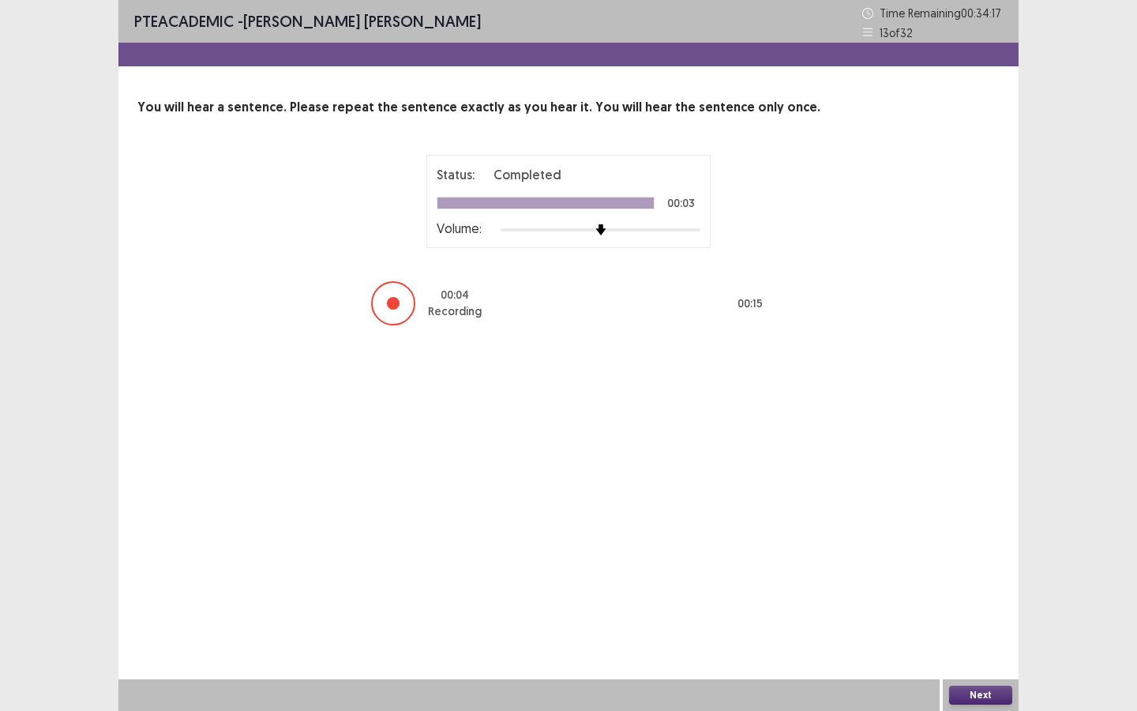
click at [975, 641] on button "Next" at bounding box center [980, 695] width 63 height 19
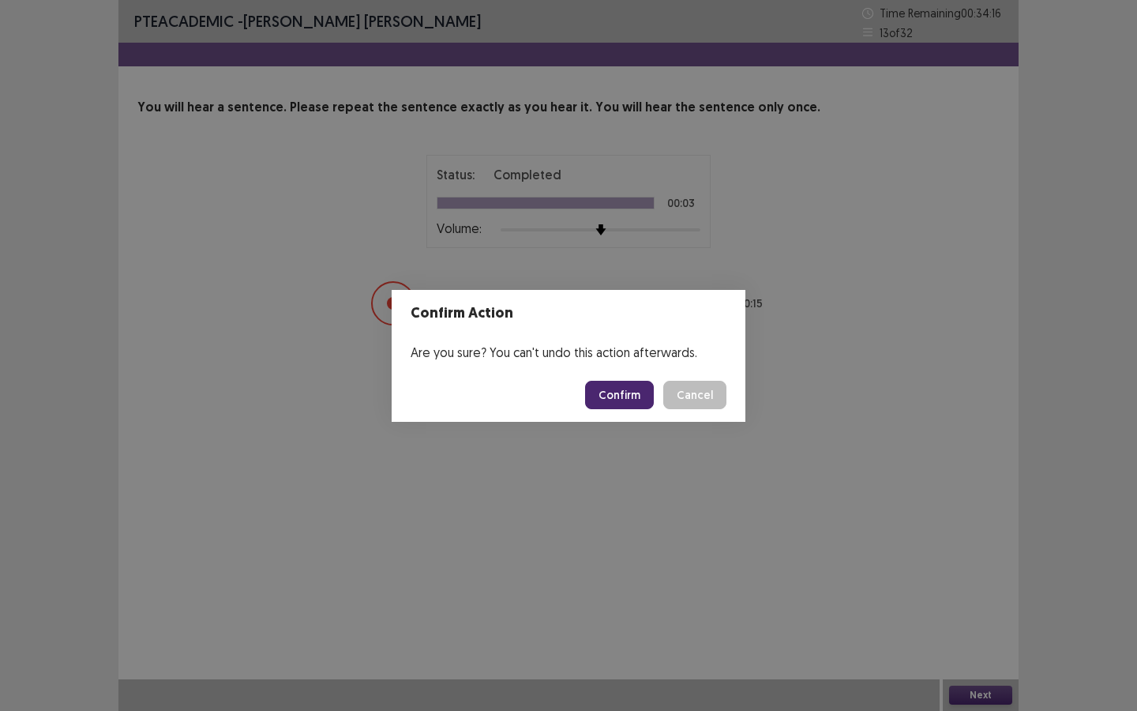
click at [627, 396] on button "Confirm" at bounding box center [619, 395] width 69 height 28
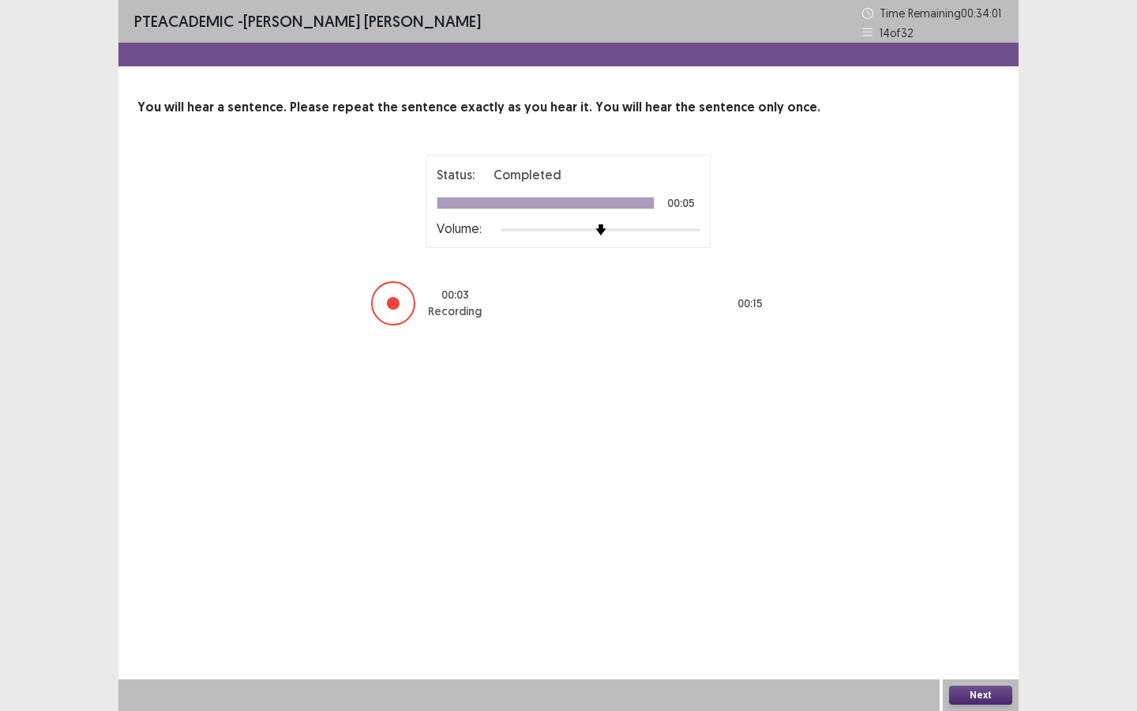
click at [979, 641] on button "Next" at bounding box center [980, 695] width 63 height 19
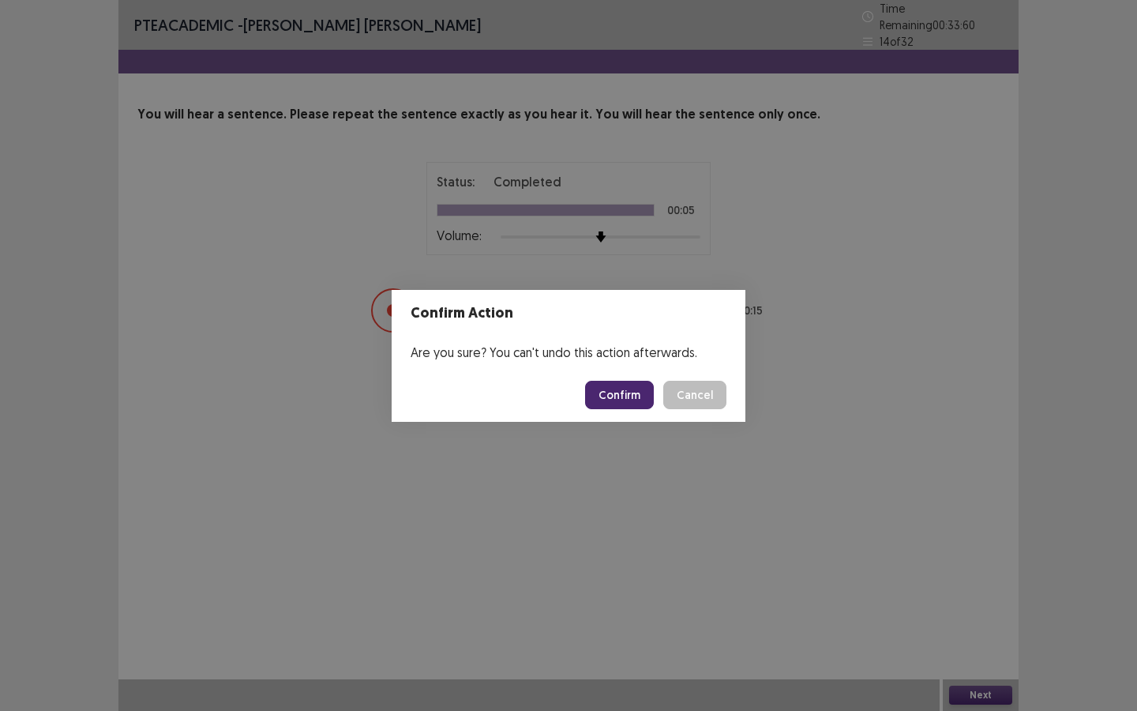
click at [623, 385] on button "Confirm" at bounding box center [619, 395] width 69 height 28
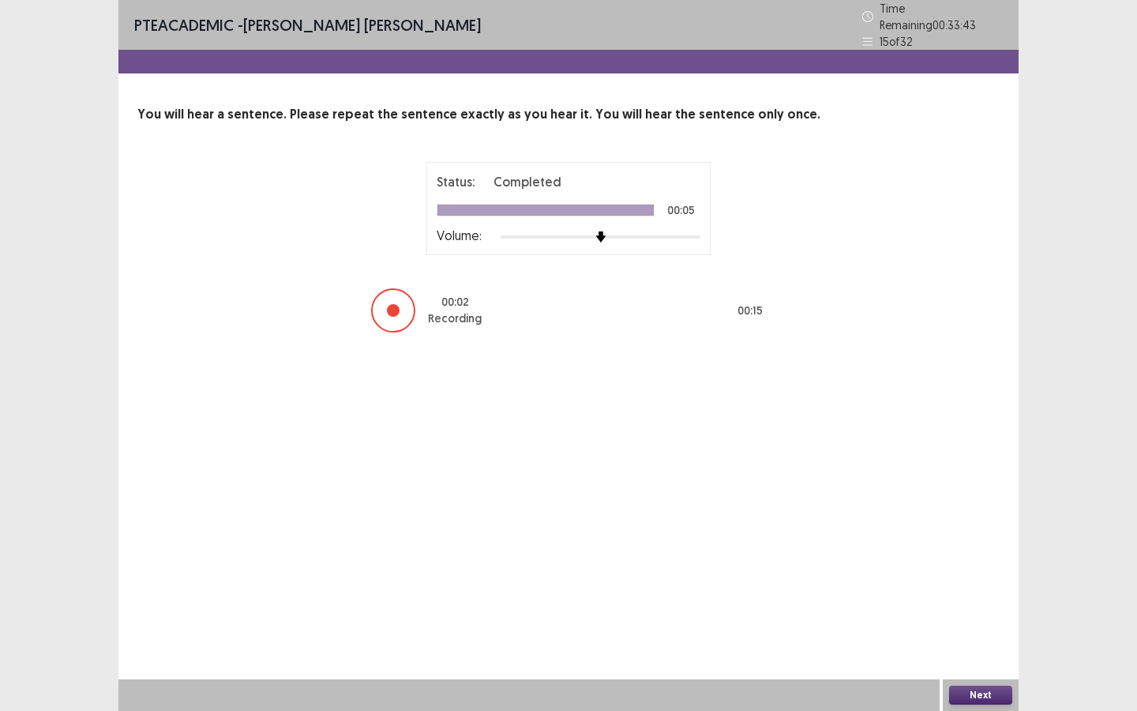
click at [976, 641] on button "Next" at bounding box center [980, 695] width 63 height 19
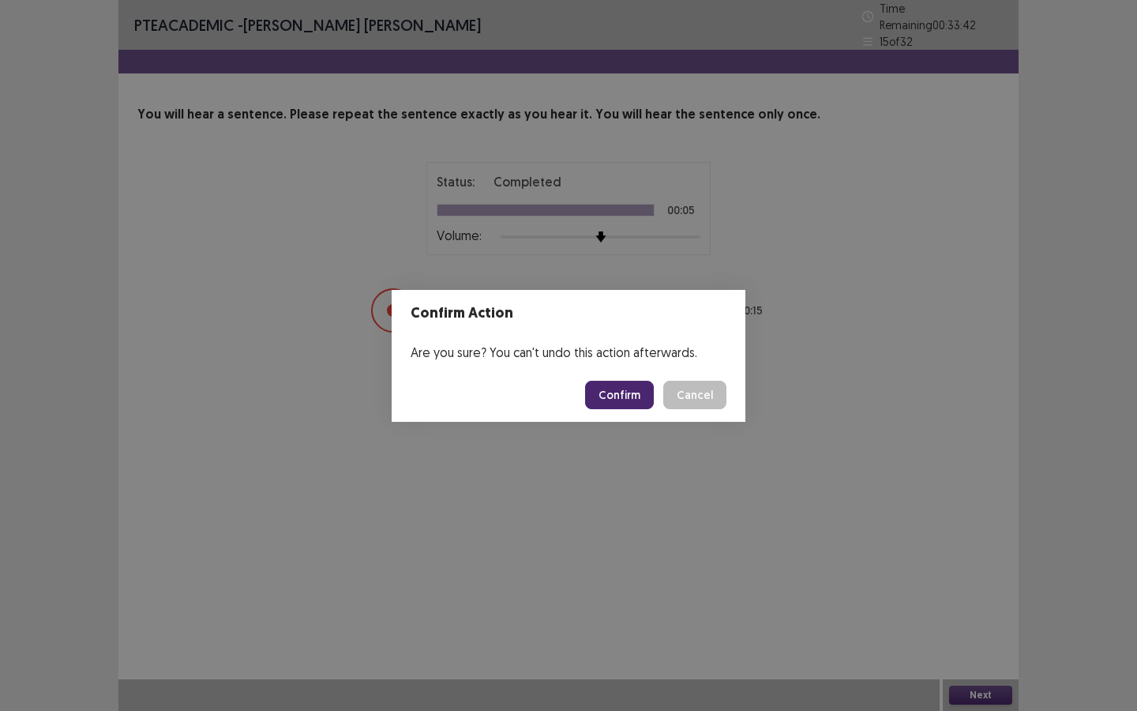
click at [640, 401] on button "Confirm" at bounding box center [619, 395] width 69 height 28
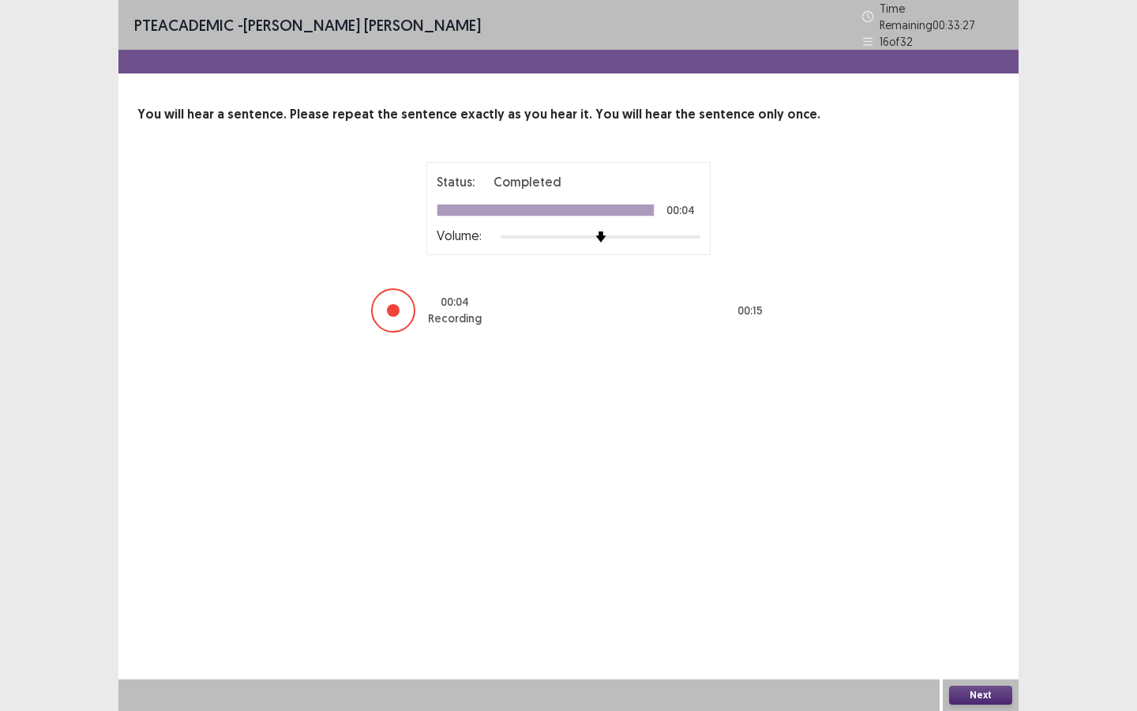
click at [979, 641] on button "Next" at bounding box center [980, 695] width 63 height 19
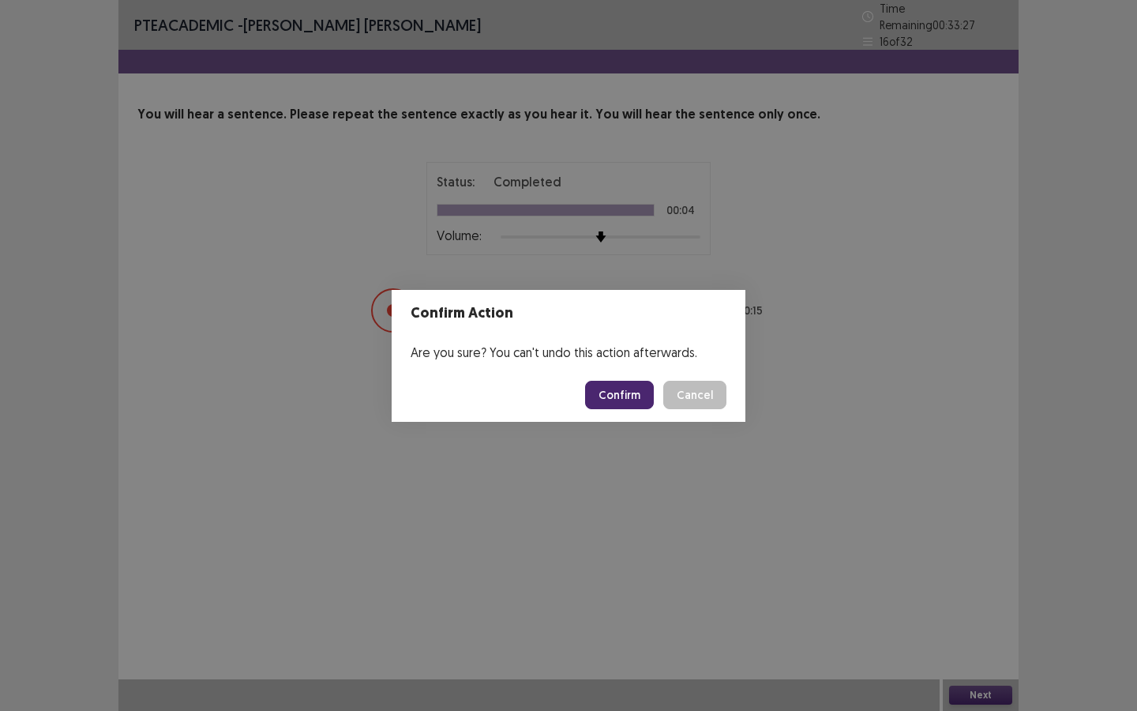
click at [627, 396] on button "Confirm" at bounding box center [619, 395] width 69 height 28
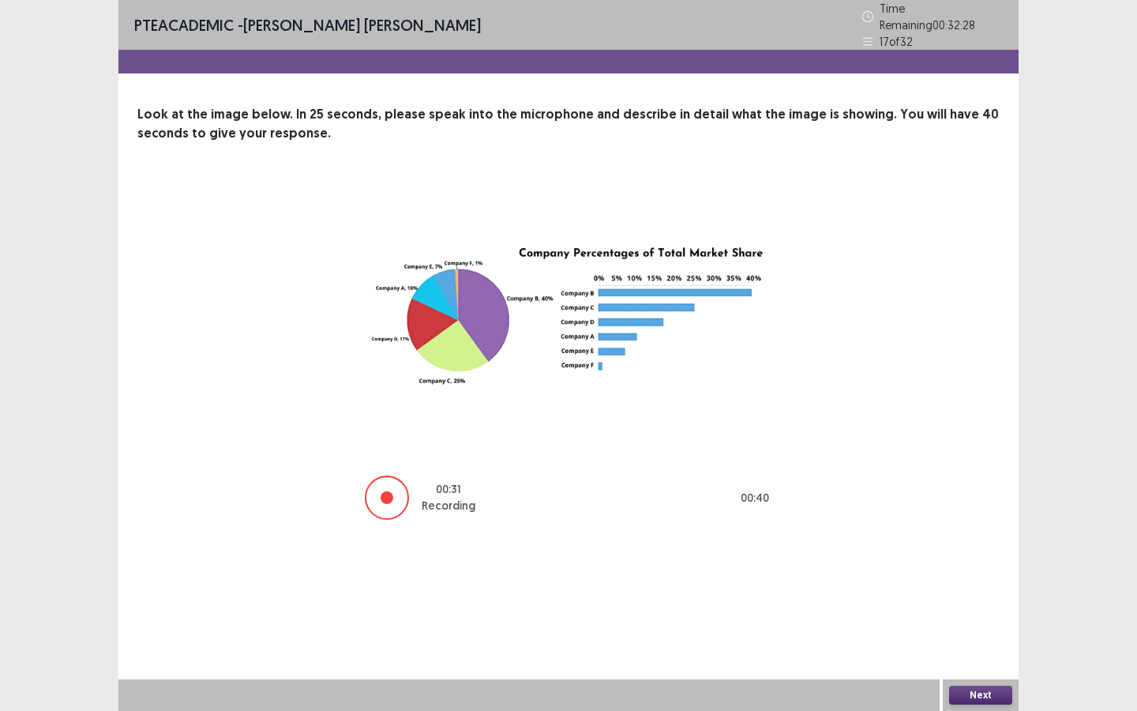
click at [999, 641] on button "Next" at bounding box center [980, 695] width 63 height 19
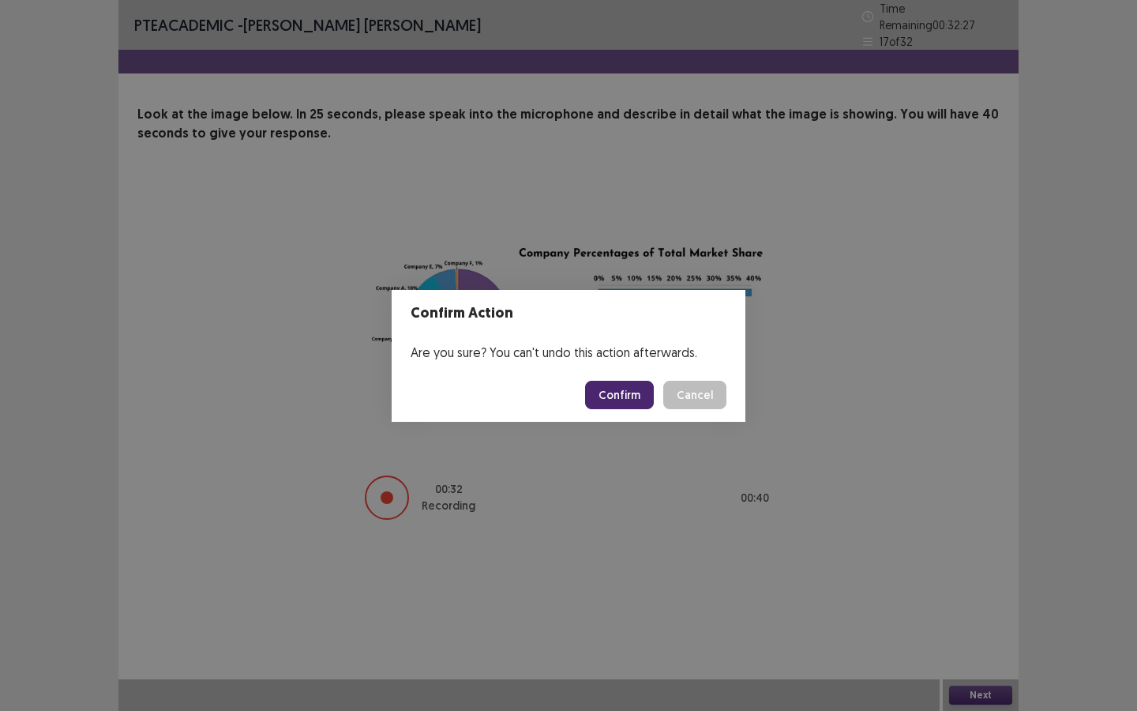
click at [629, 389] on button "Confirm" at bounding box center [619, 395] width 69 height 28
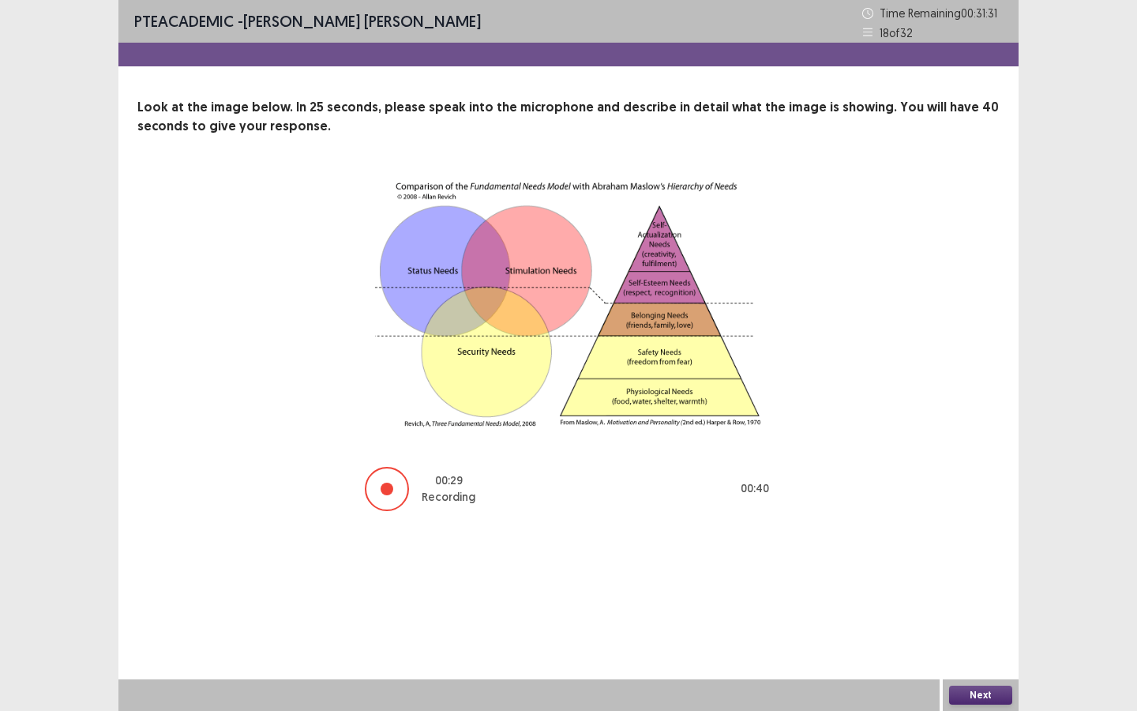
click at [1011, 641] on button "Next" at bounding box center [980, 695] width 63 height 19
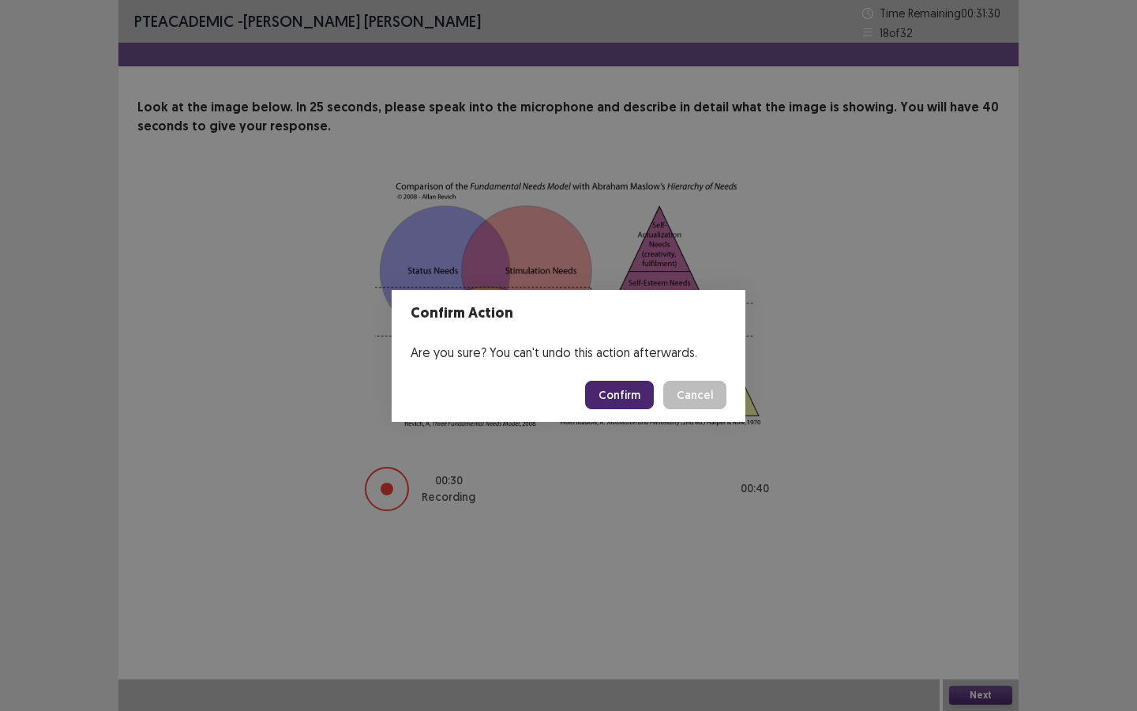
drag, startPoint x: 624, startPoint y: 388, endPoint x: 619, endPoint y: 407, distance: 19.5
click at [625, 388] on button "Confirm" at bounding box center [619, 395] width 69 height 28
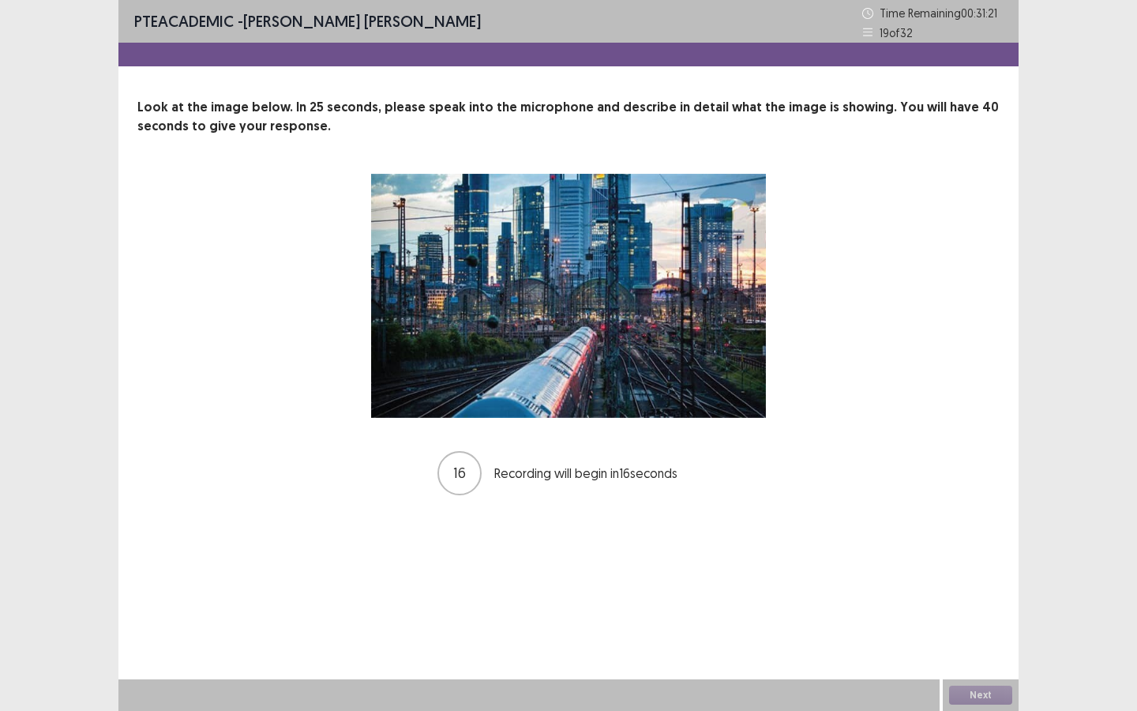
click at [446, 186] on img at bounding box center [568, 296] width 395 height 244
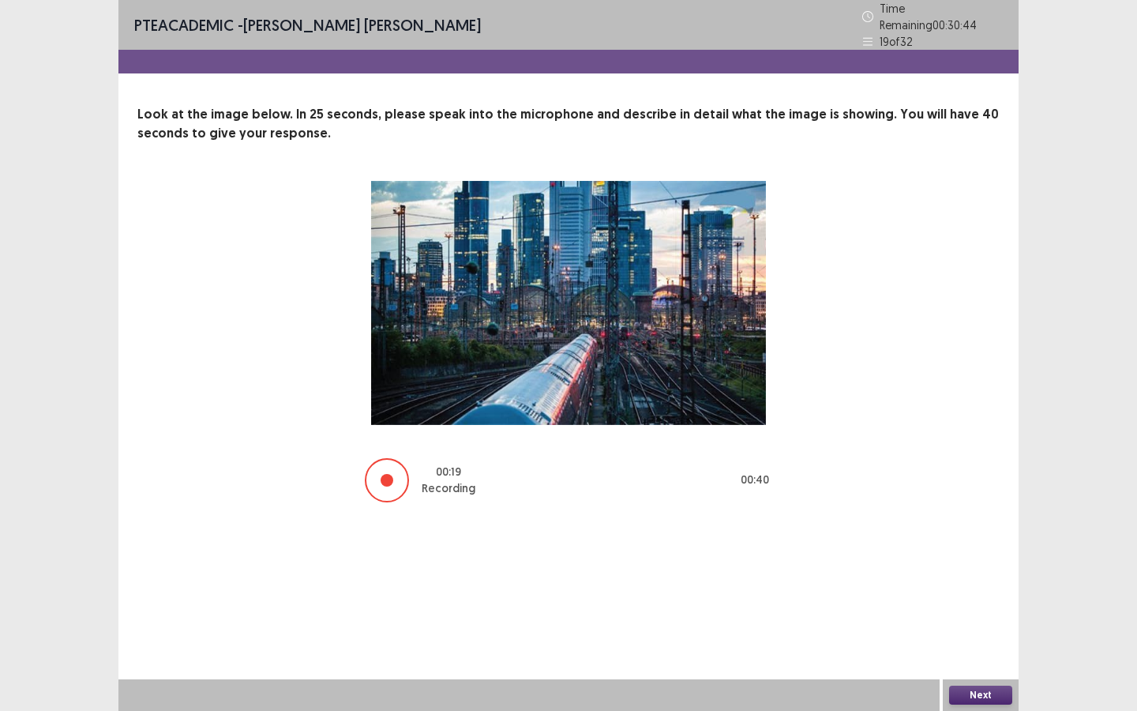
click at [983, 641] on button "Next" at bounding box center [980, 695] width 63 height 19
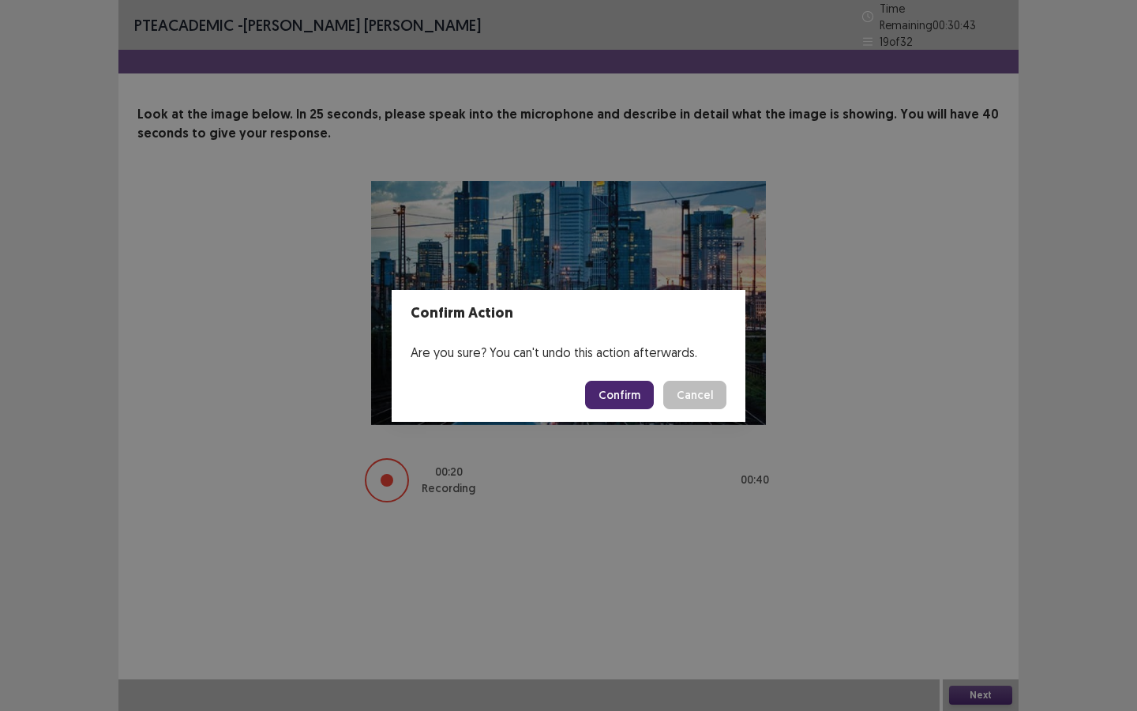
click at [629, 405] on button "Confirm" at bounding box center [619, 395] width 69 height 28
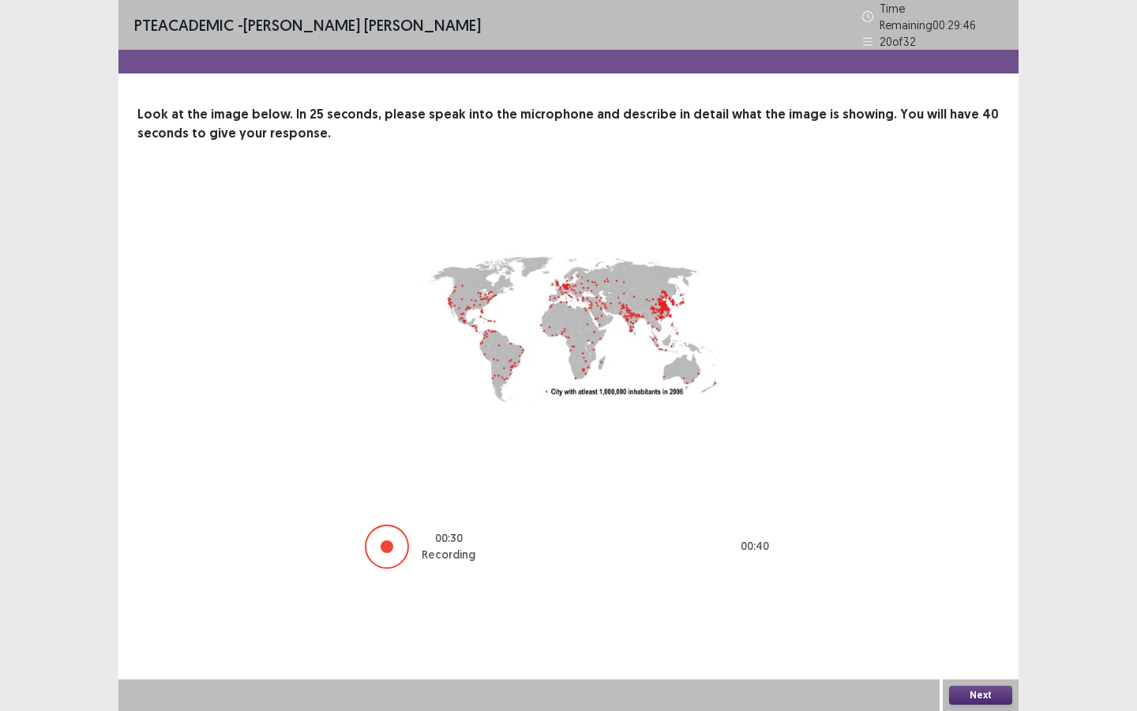
click at [999, 641] on button "Next" at bounding box center [980, 695] width 63 height 19
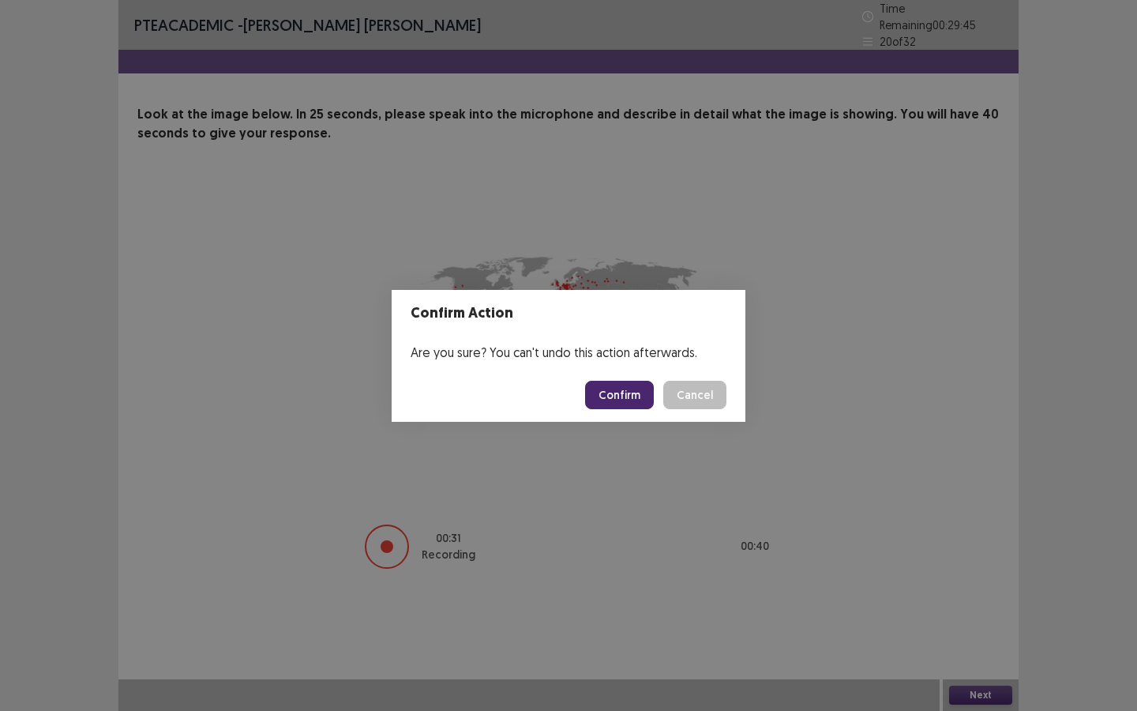
click at [629, 401] on button "Confirm" at bounding box center [619, 395] width 69 height 28
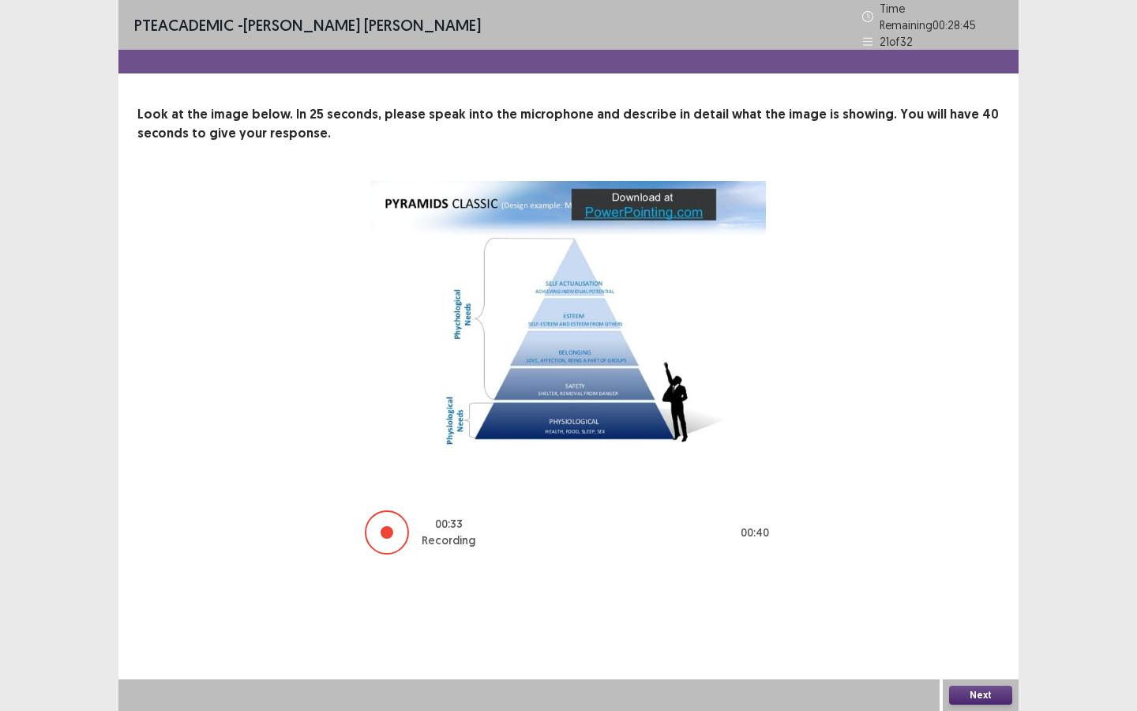
click at [996, 641] on button "Next" at bounding box center [980, 695] width 63 height 19
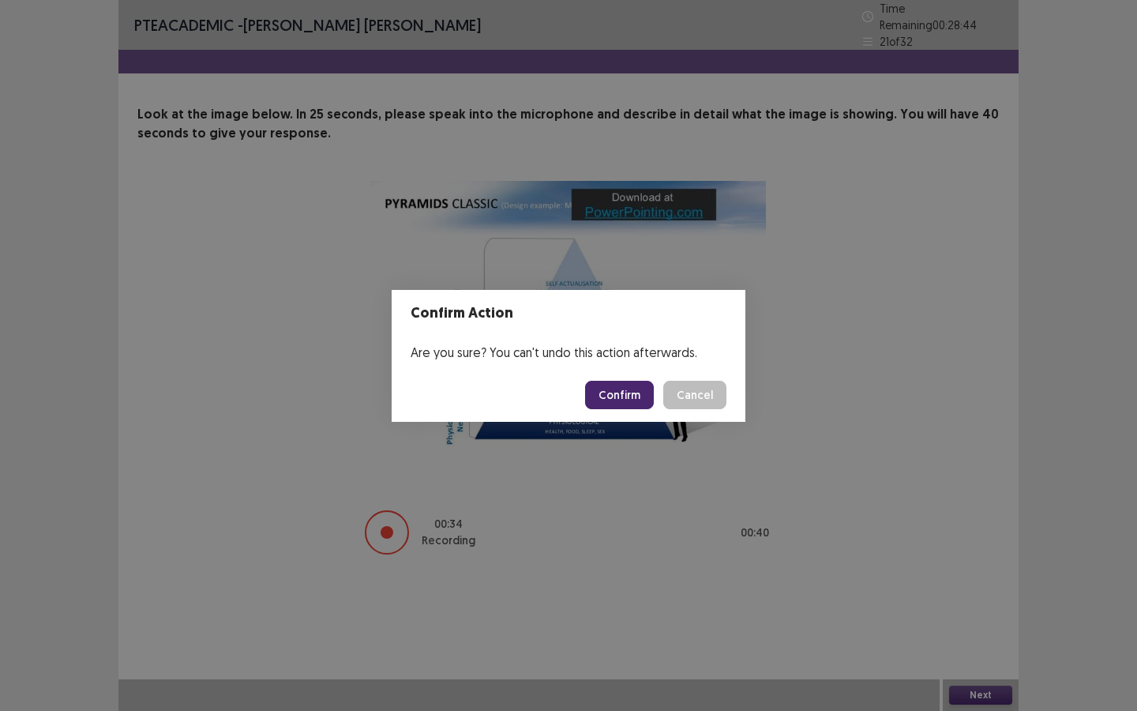
click at [617, 409] on footer "Confirm Cancel" at bounding box center [569, 395] width 354 height 54
click at [619, 397] on button "Confirm" at bounding box center [619, 395] width 69 height 28
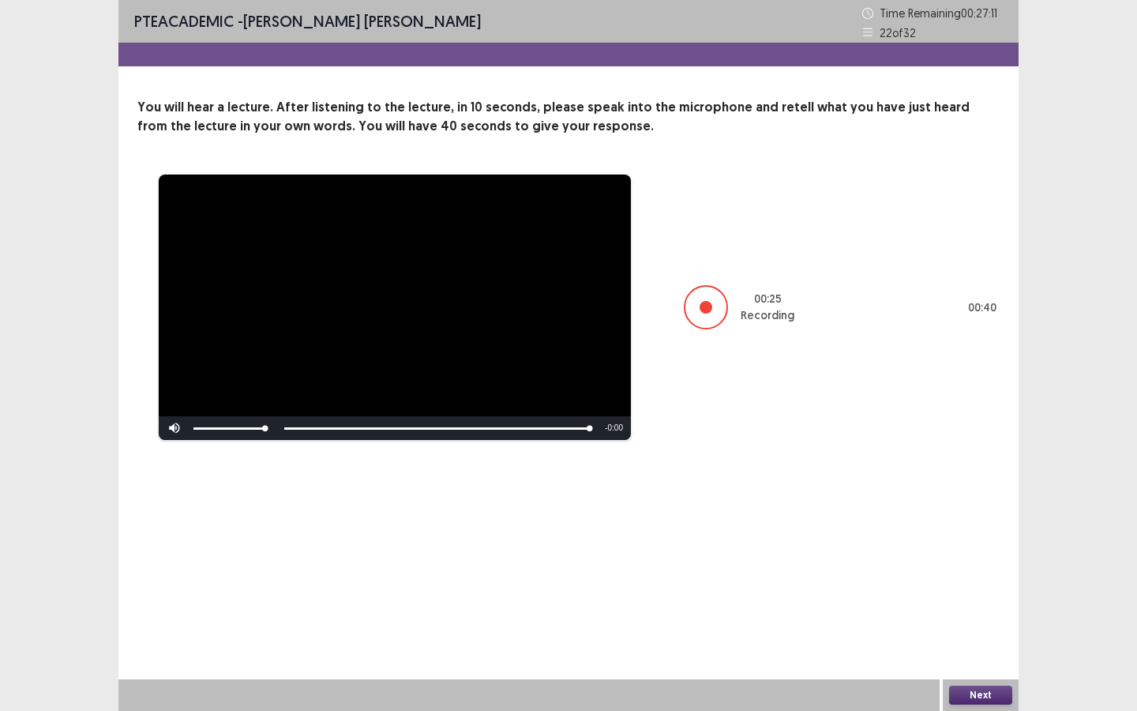
click at [991, 641] on button "Next" at bounding box center [980, 695] width 63 height 19
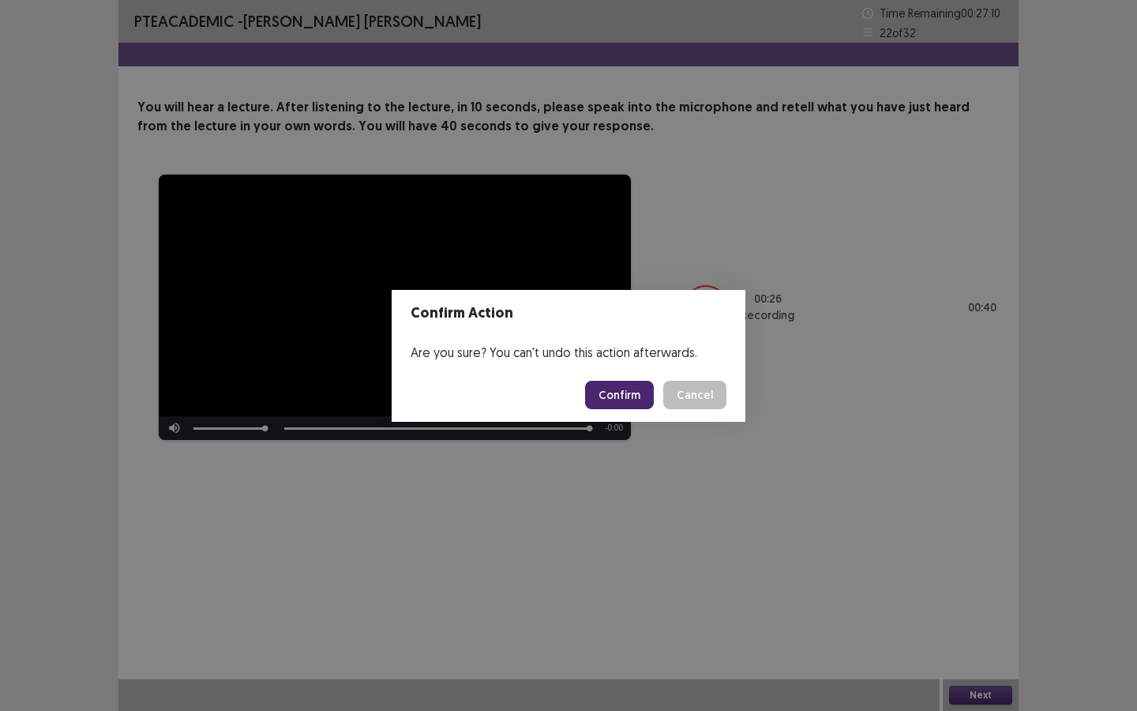
click at [642, 395] on button "Confirm" at bounding box center [619, 395] width 69 height 28
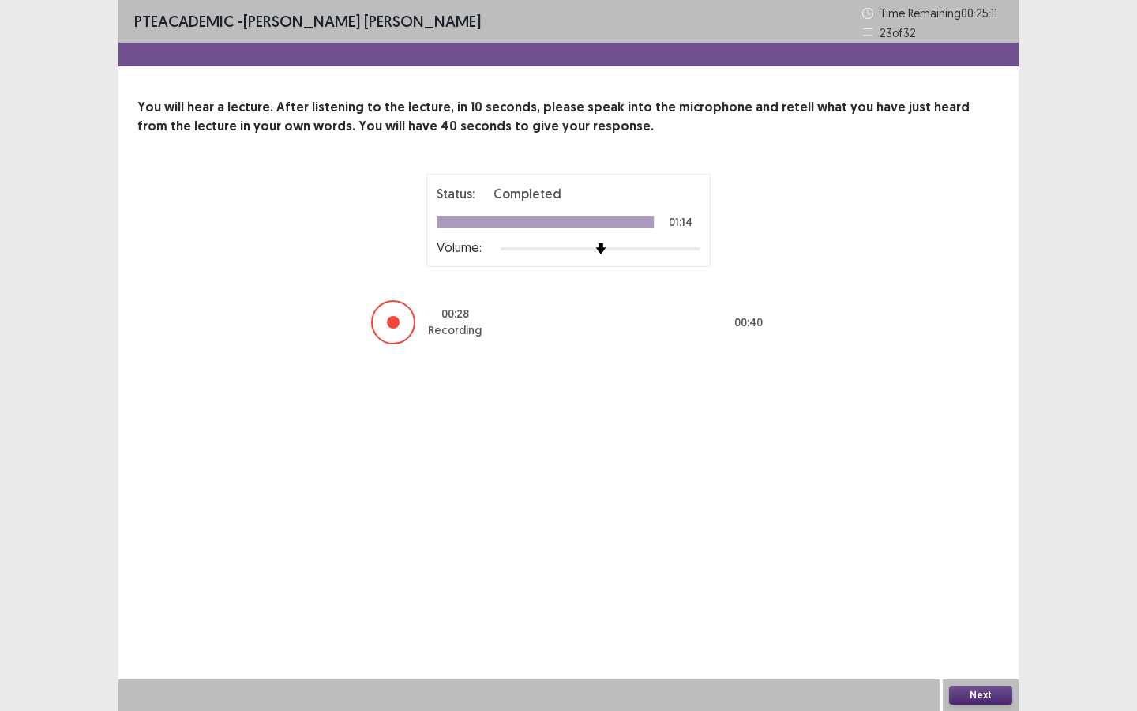
click at [981, 641] on button "Next" at bounding box center [980, 695] width 63 height 19
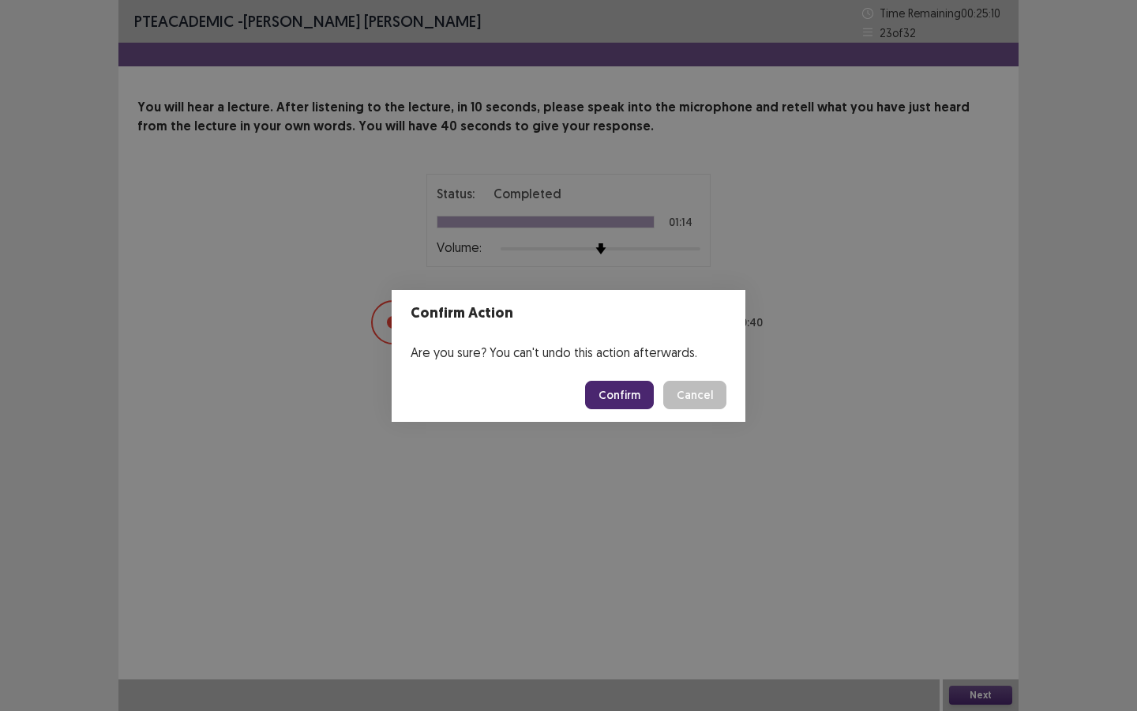
click at [614, 394] on button "Confirm" at bounding box center [619, 395] width 69 height 28
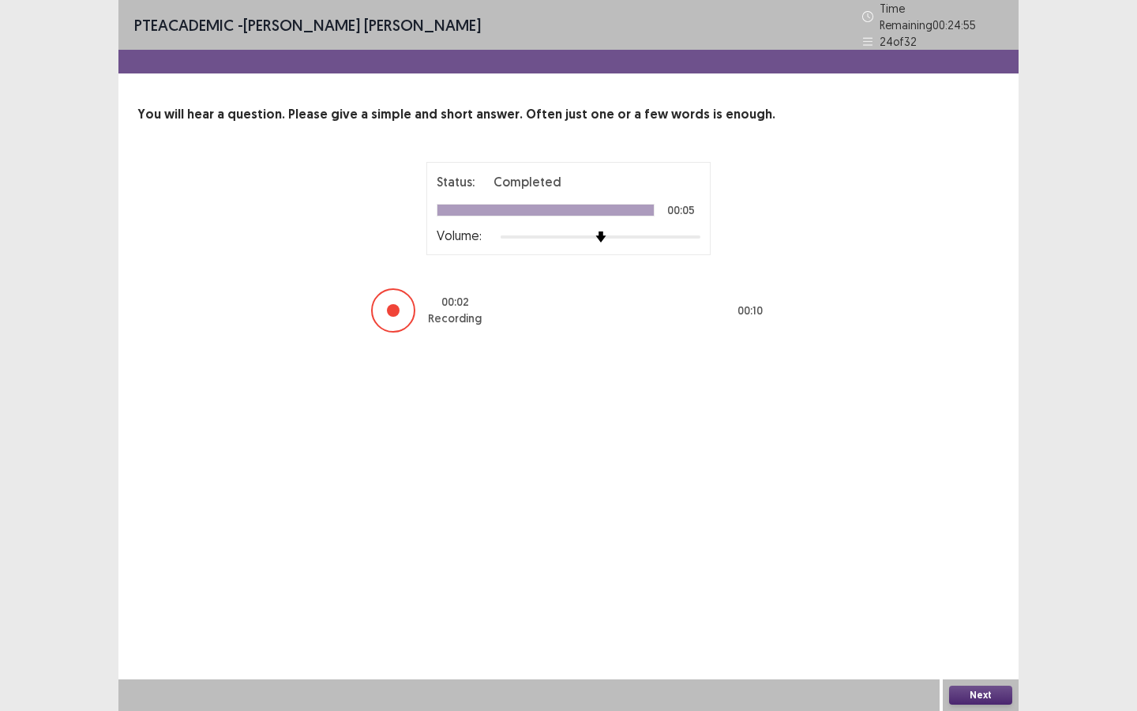
click at [982, 641] on button "Next" at bounding box center [980, 695] width 63 height 19
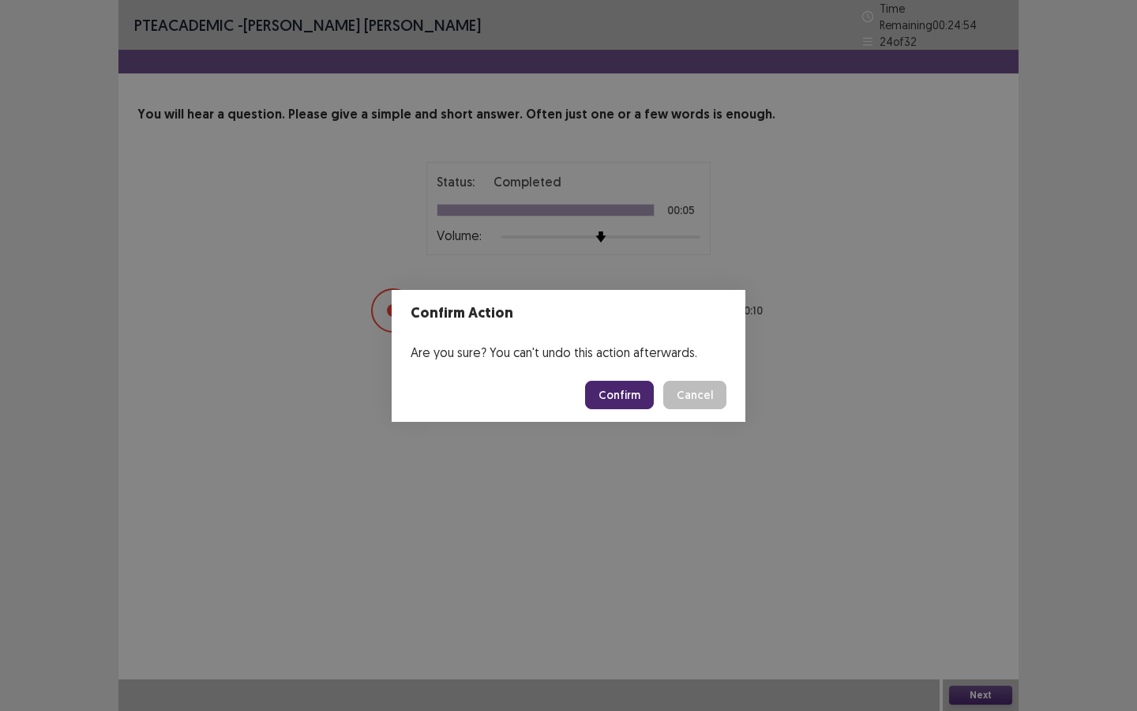
click at [635, 391] on button "Confirm" at bounding box center [619, 395] width 69 height 28
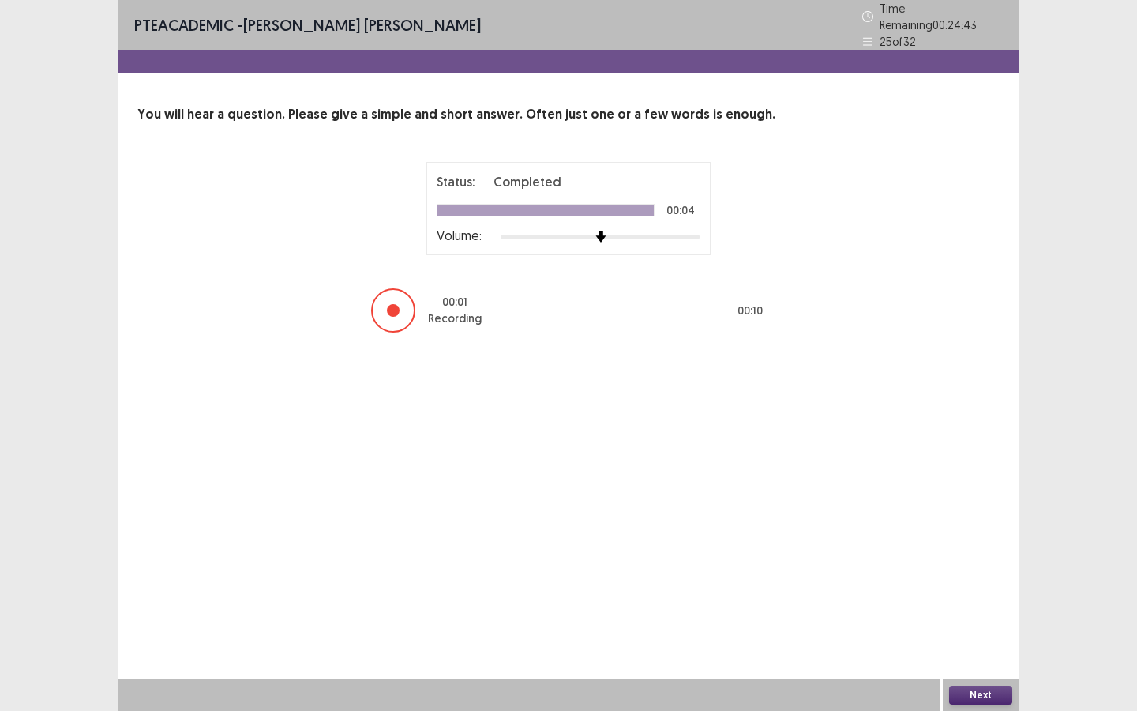
click at [977, 641] on button "Next" at bounding box center [980, 695] width 63 height 19
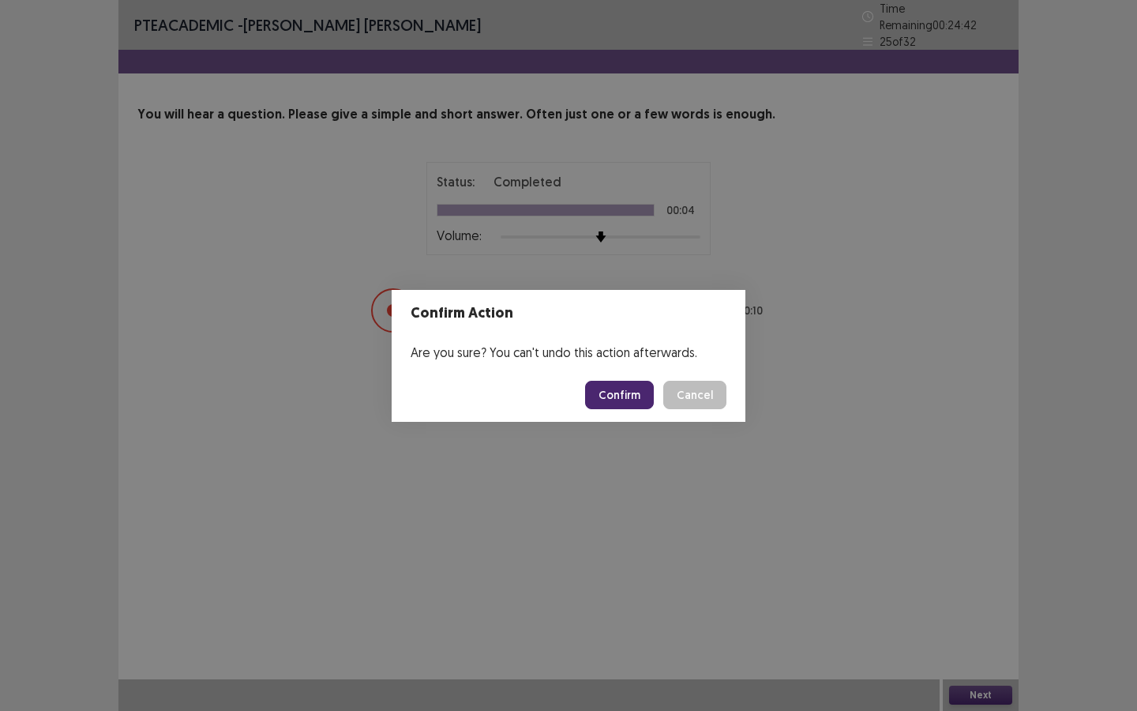
click at [601, 391] on button "Confirm" at bounding box center [619, 395] width 69 height 28
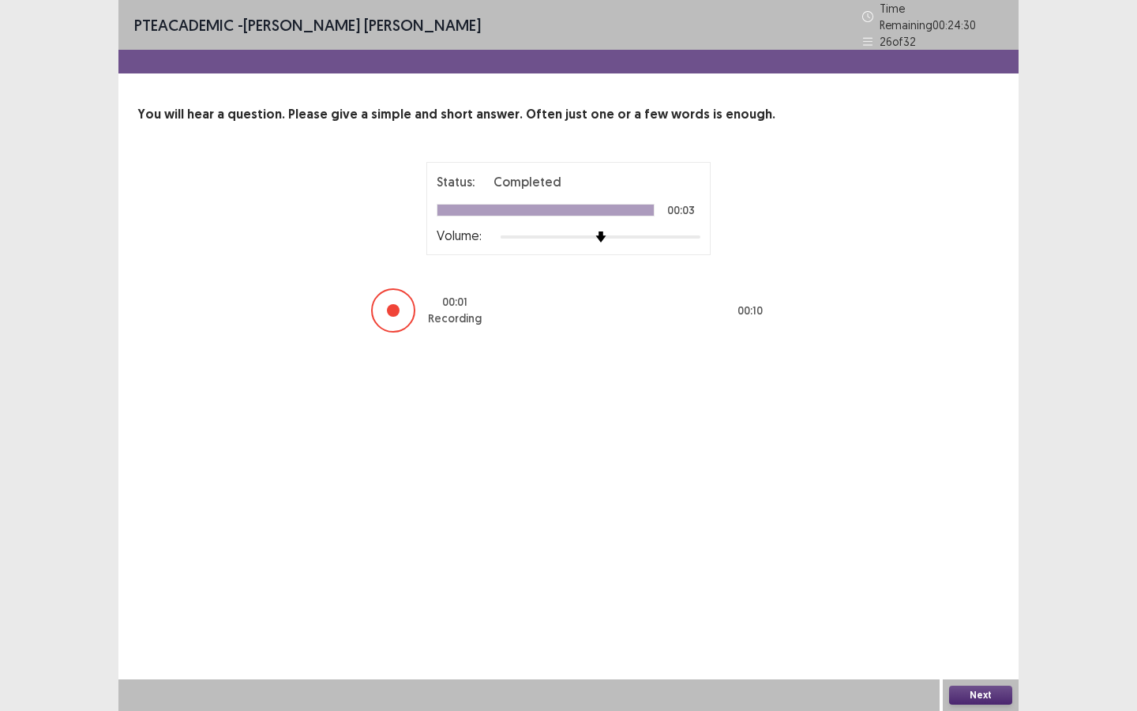
click at [977, 641] on button "Next" at bounding box center [980, 695] width 63 height 19
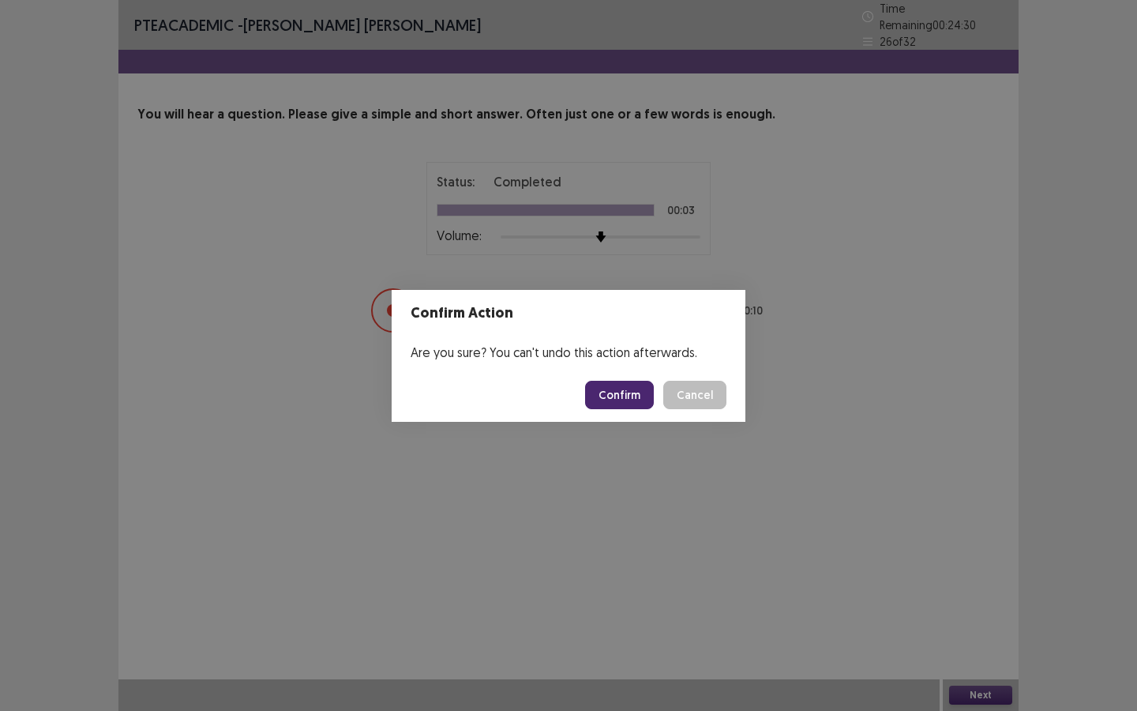
click at [604, 402] on button "Confirm" at bounding box center [619, 395] width 69 height 28
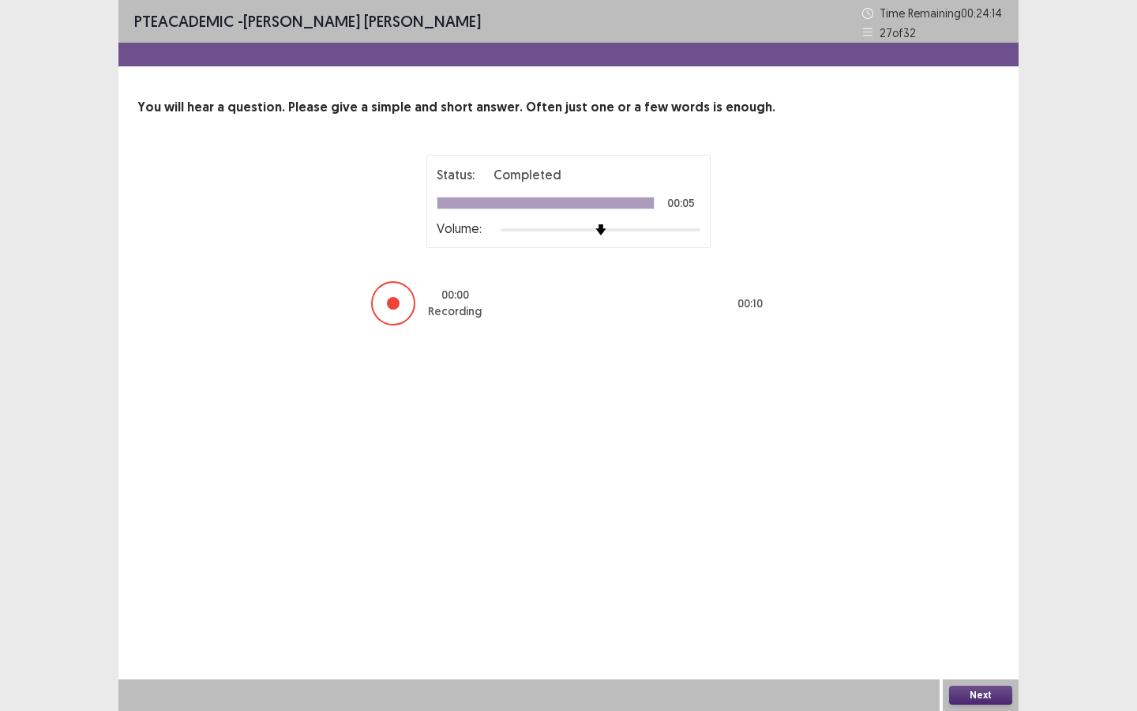
click at [989, 641] on button "Next" at bounding box center [980, 695] width 63 height 19
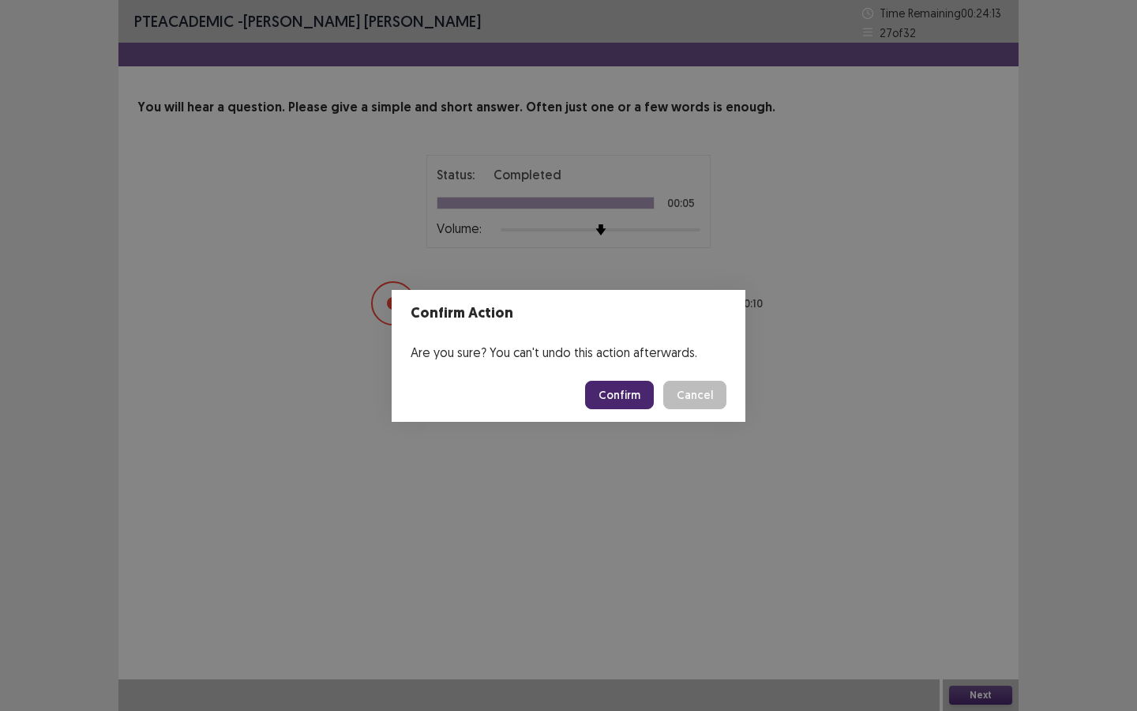
click at [622, 396] on button "Confirm" at bounding box center [619, 395] width 69 height 28
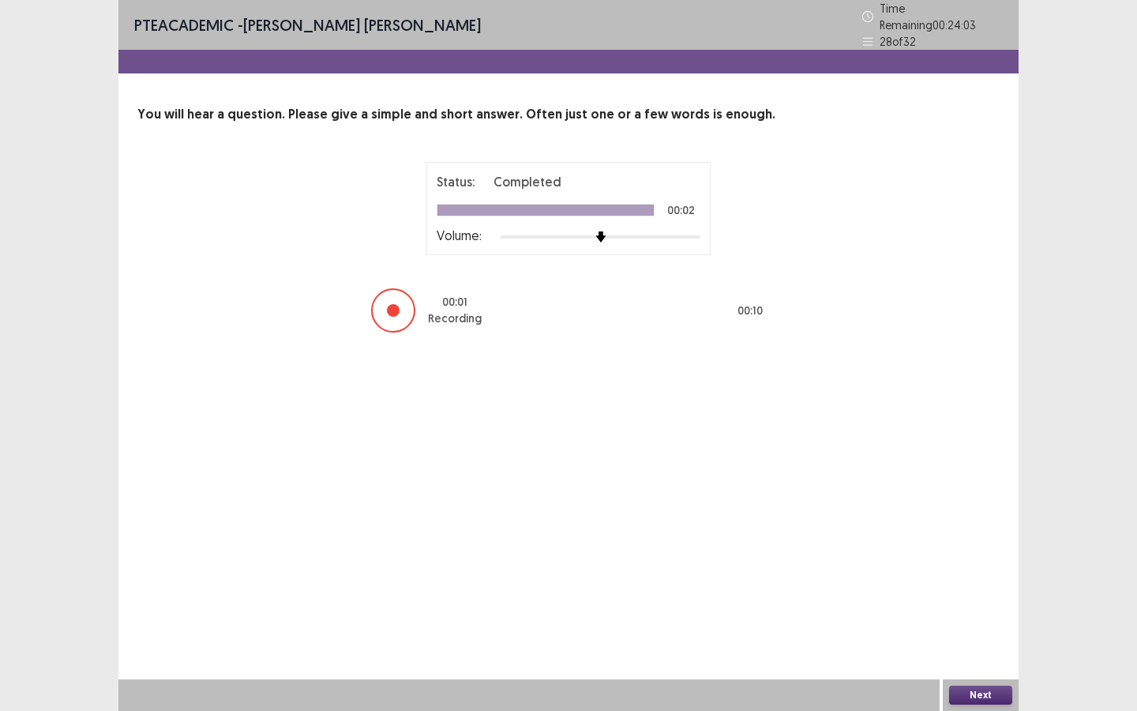
click at [975, 641] on button "Next" at bounding box center [980, 695] width 63 height 19
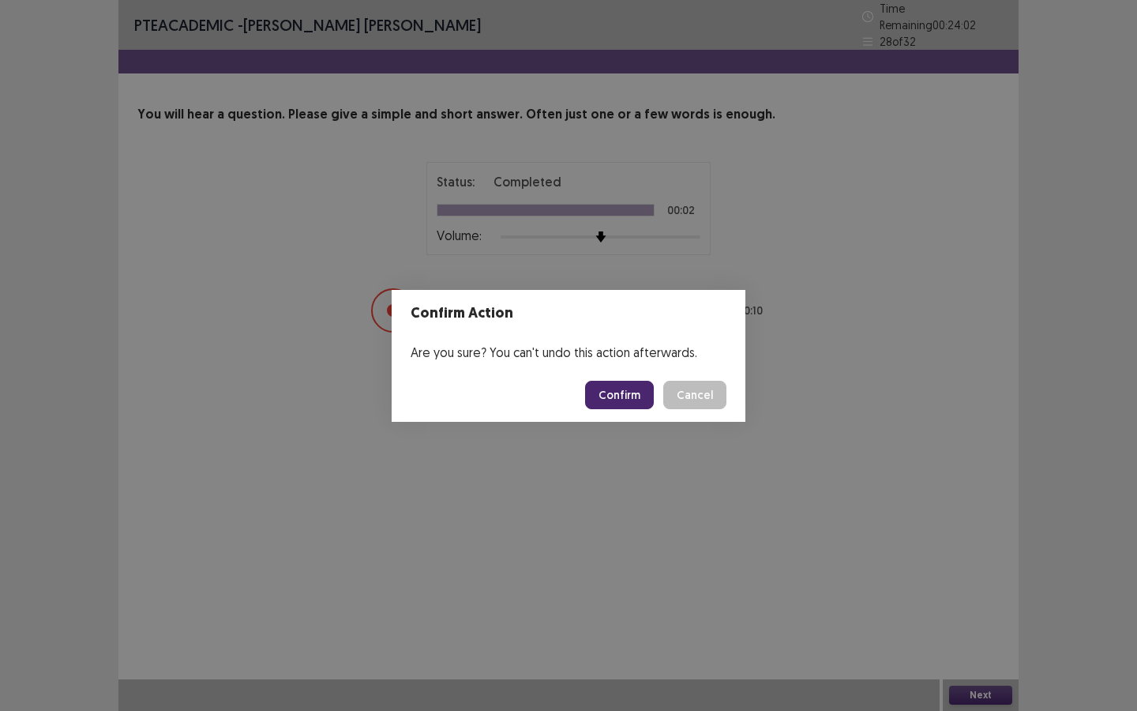
click at [616, 389] on button "Confirm" at bounding box center [619, 395] width 69 height 28
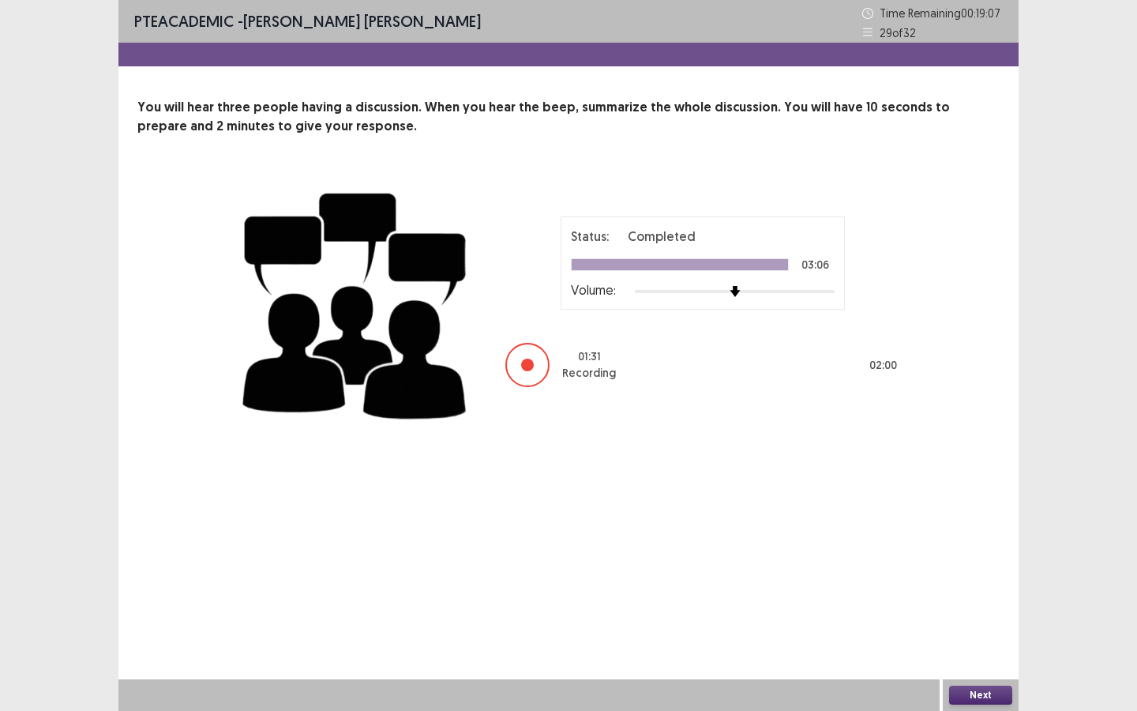
click at [982, 641] on button "Next" at bounding box center [980, 695] width 63 height 19
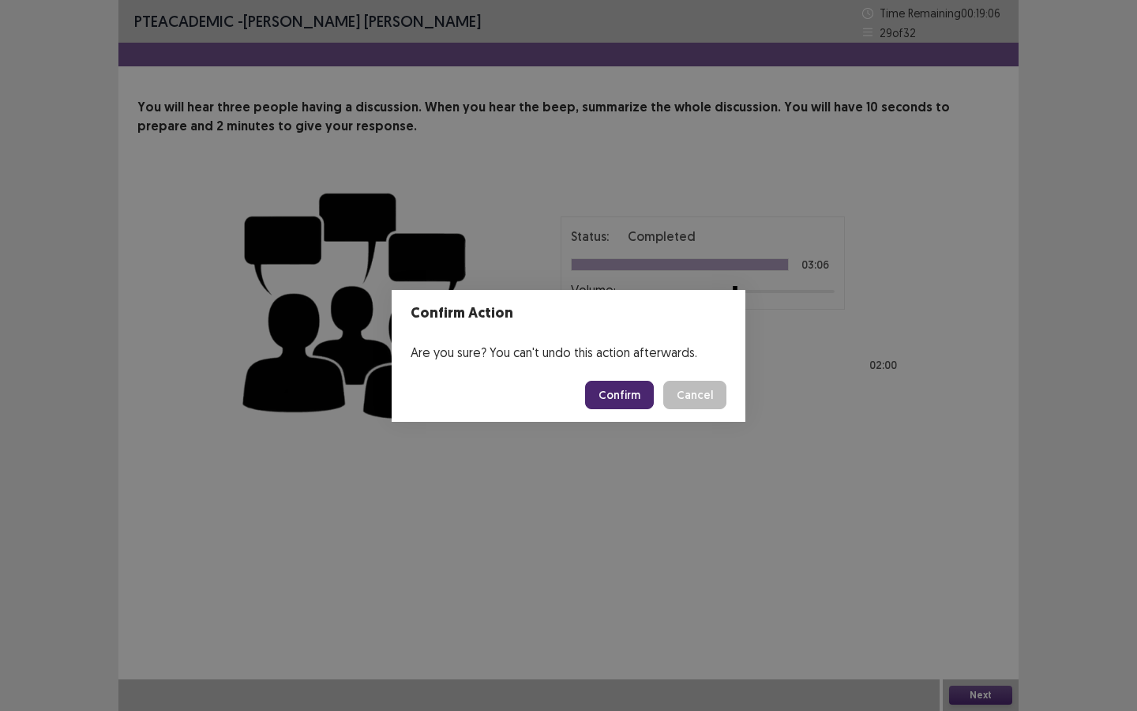
click at [629, 399] on button "Confirm" at bounding box center [619, 395] width 69 height 28
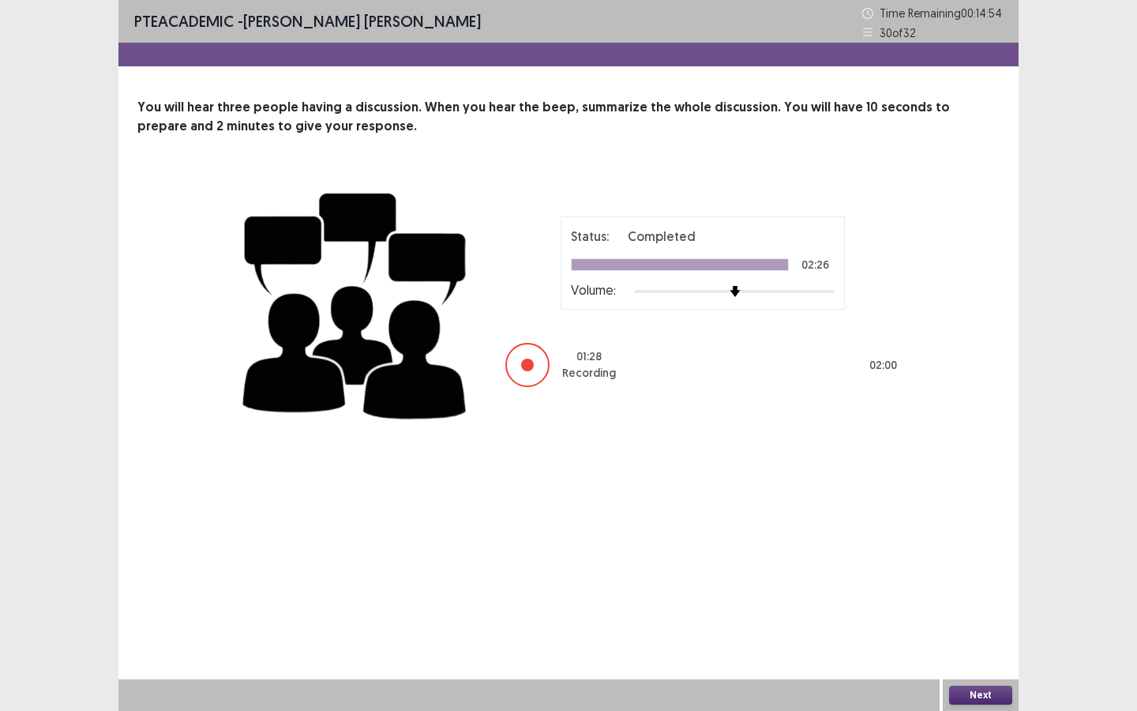
click at [968, 641] on button "Next" at bounding box center [980, 695] width 63 height 19
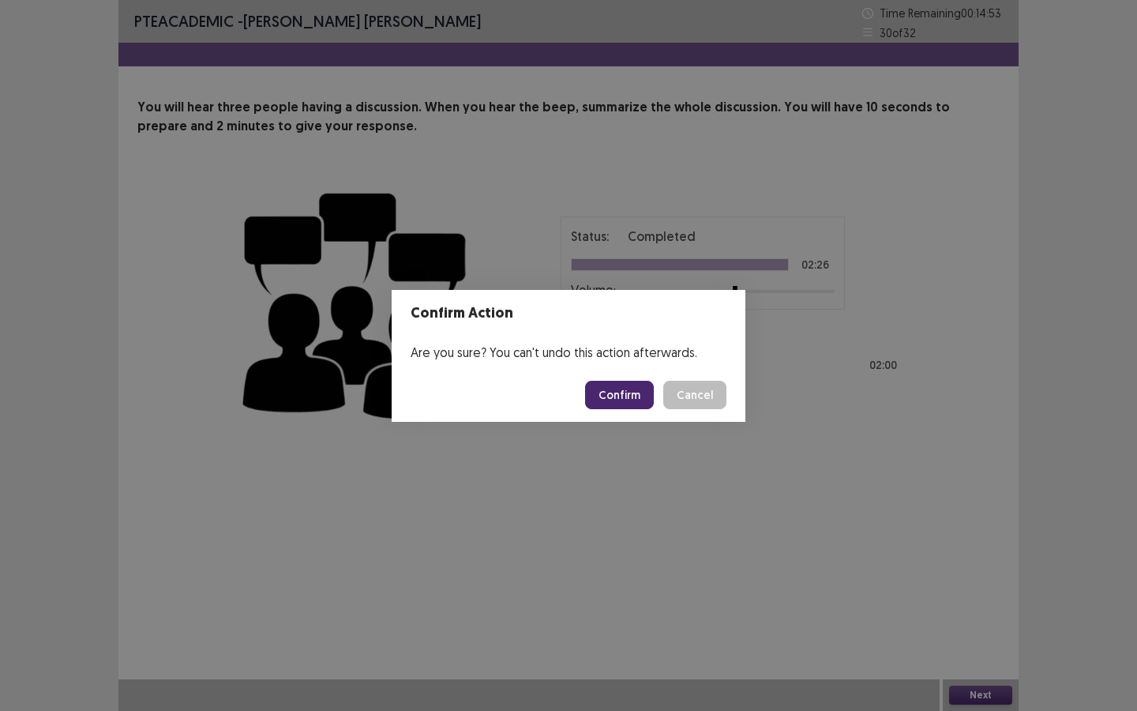
click at [611, 387] on button "Confirm" at bounding box center [619, 395] width 69 height 28
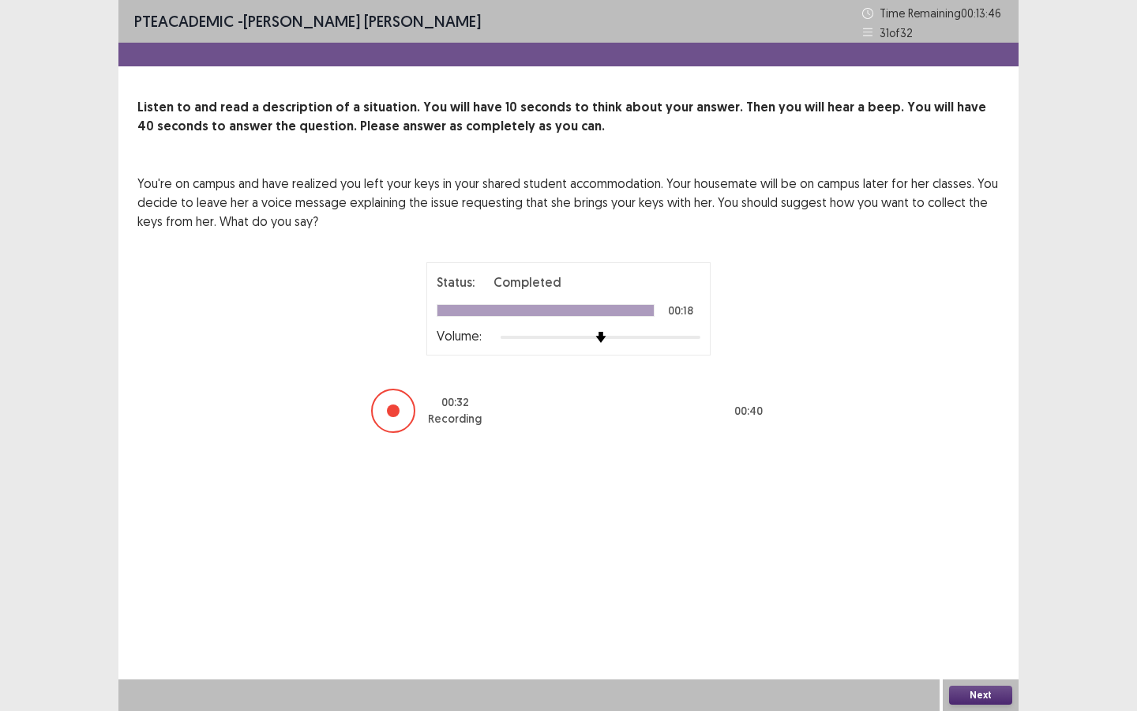
click at [980, 641] on button "Next" at bounding box center [980, 695] width 63 height 19
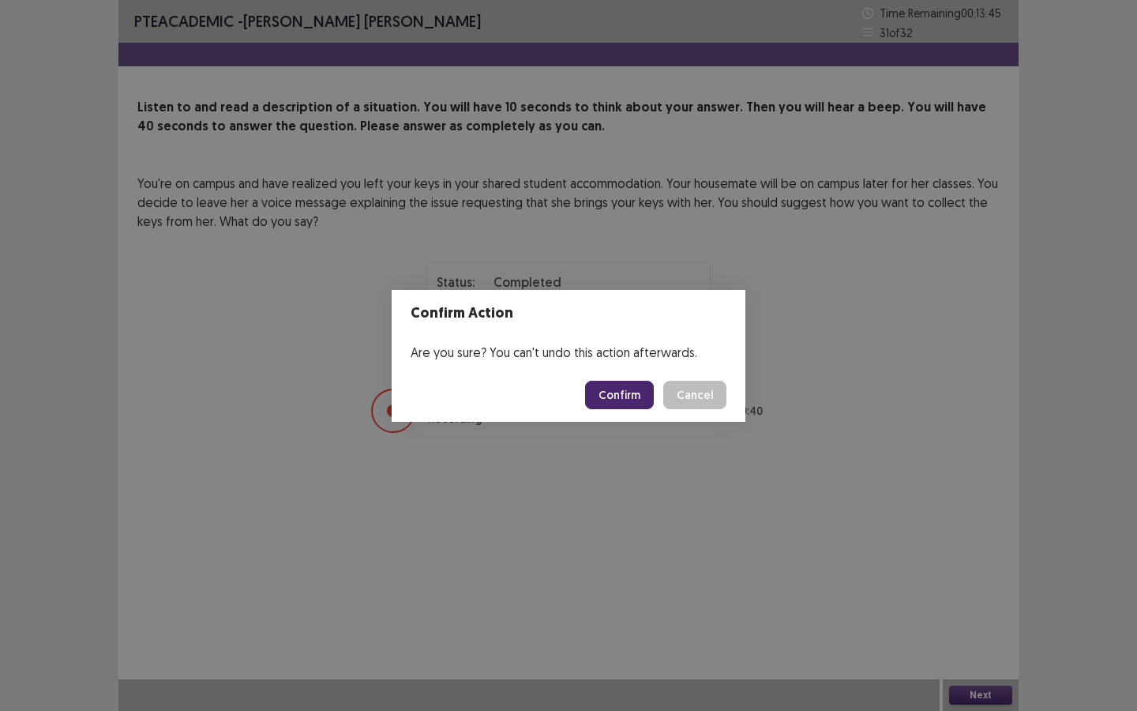
click at [625, 399] on button "Confirm" at bounding box center [619, 395] width 69 height 28
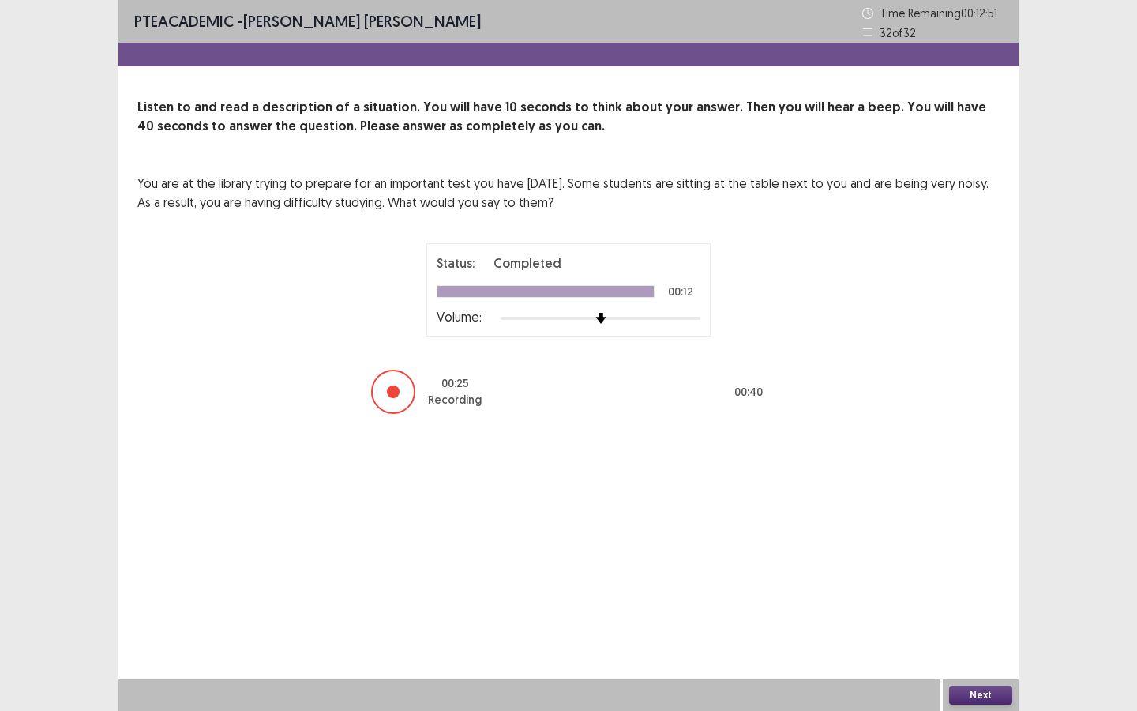
click at [990, 641] on button "Next" at bounding box center [980, 695] width 63 height 19
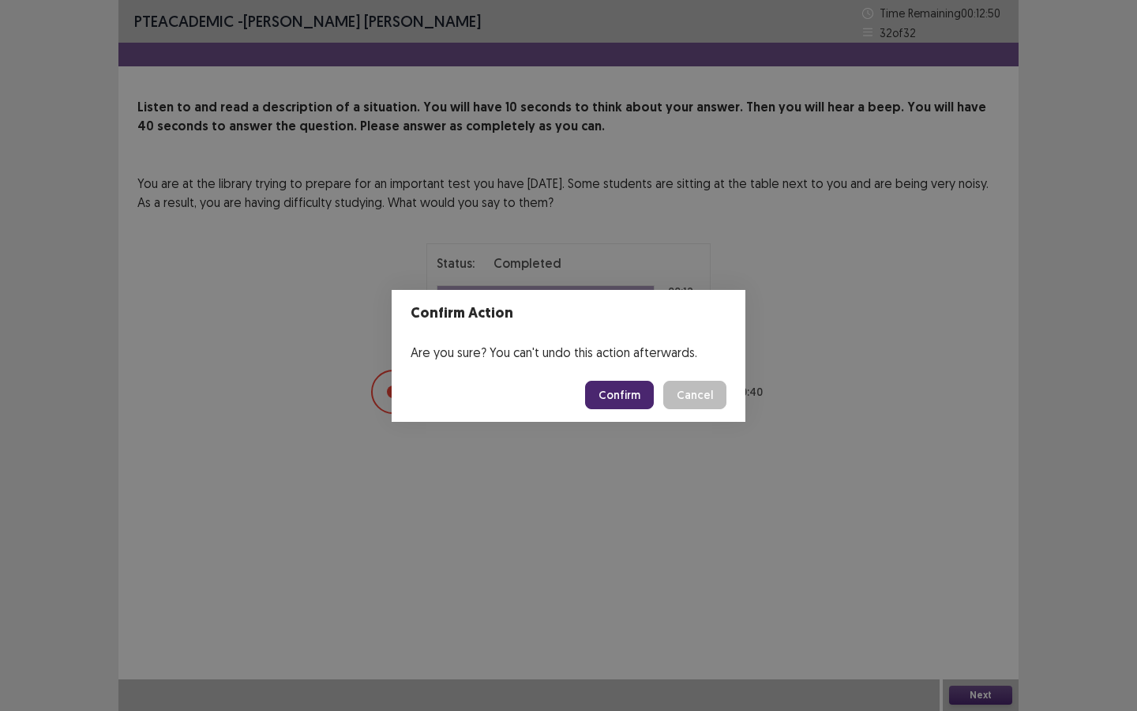
click at [622, 400] on button "Confirm" at bounding box center [619, 395] width 69 height 28
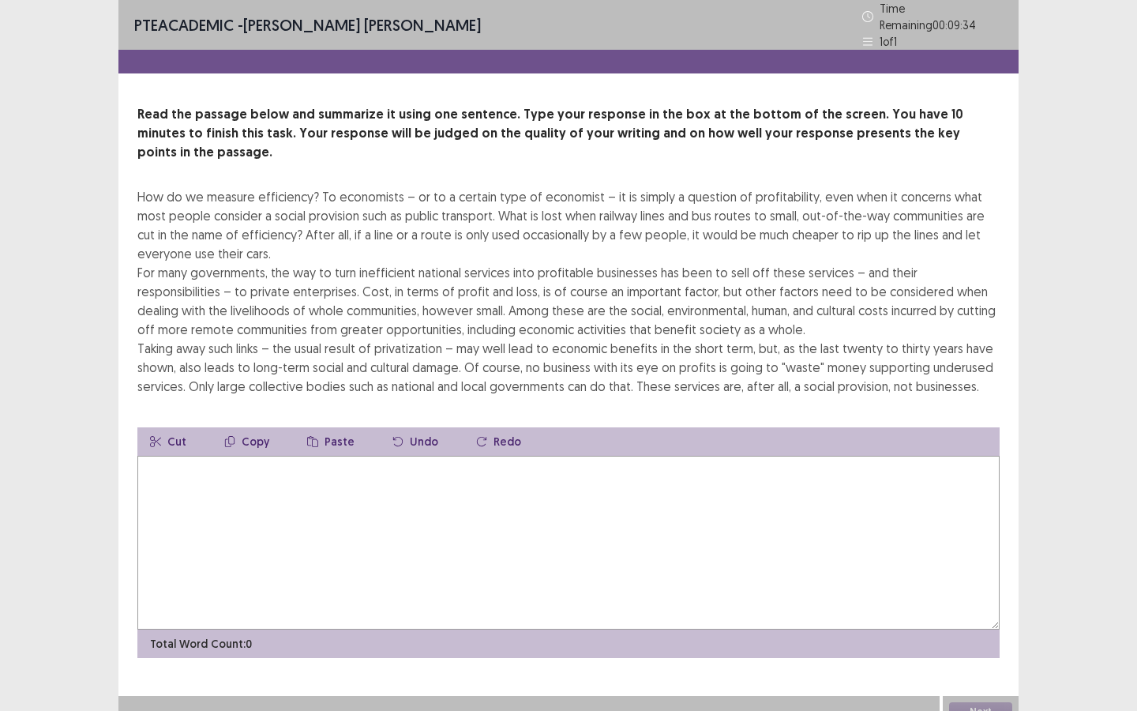
click at [298, 490] on textarea at bounding box center [568, 543] width 862 height 174
click at [434, 494] on textarea at bounding box center [568, 543] width 862 height 174
click at [389, 456] on textarea "**********" at bounding box center [568, 543] width 862 height 174
click at [449, 456] on textarea "**********" at bounding box center [568, 543] width 862 height 174
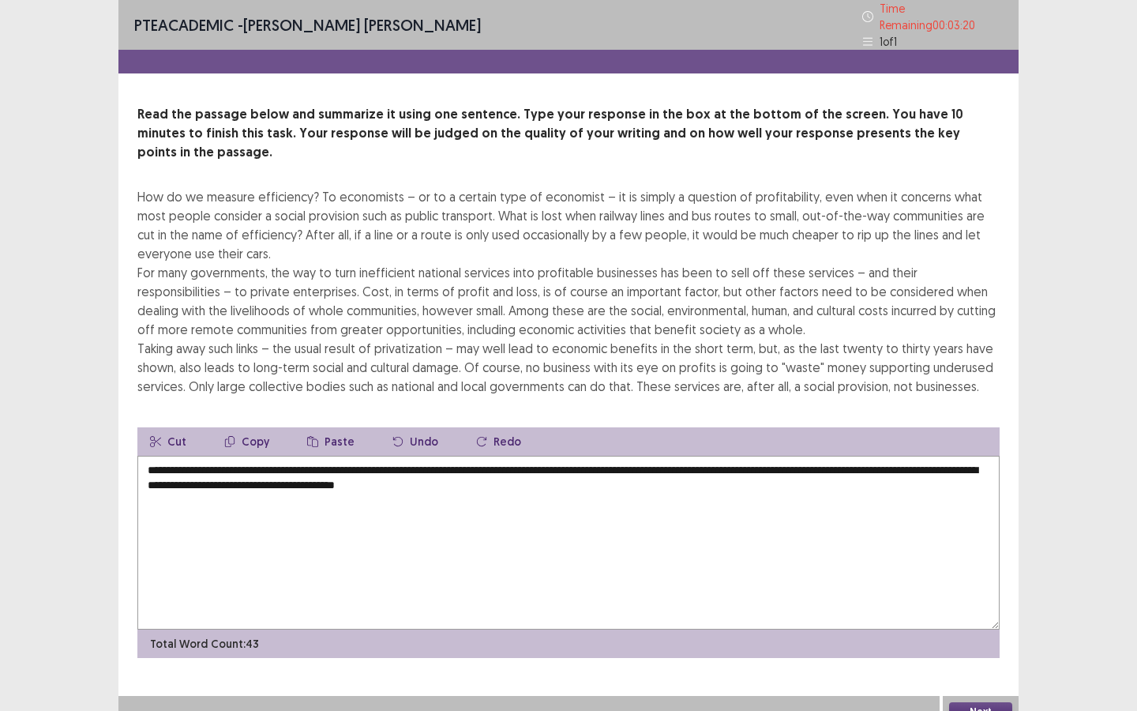
drag, startPoint x: 314, startPoint y: 460, endPoint x: 265, endPoint y: 461, distance: 49.0
click at [265, 461] on textarea "**********" at bounding box center [568, 543] width 862 height 174
click at [453, 468] on textarea "**********" at bounding box center [568, 543] width 862 height 174
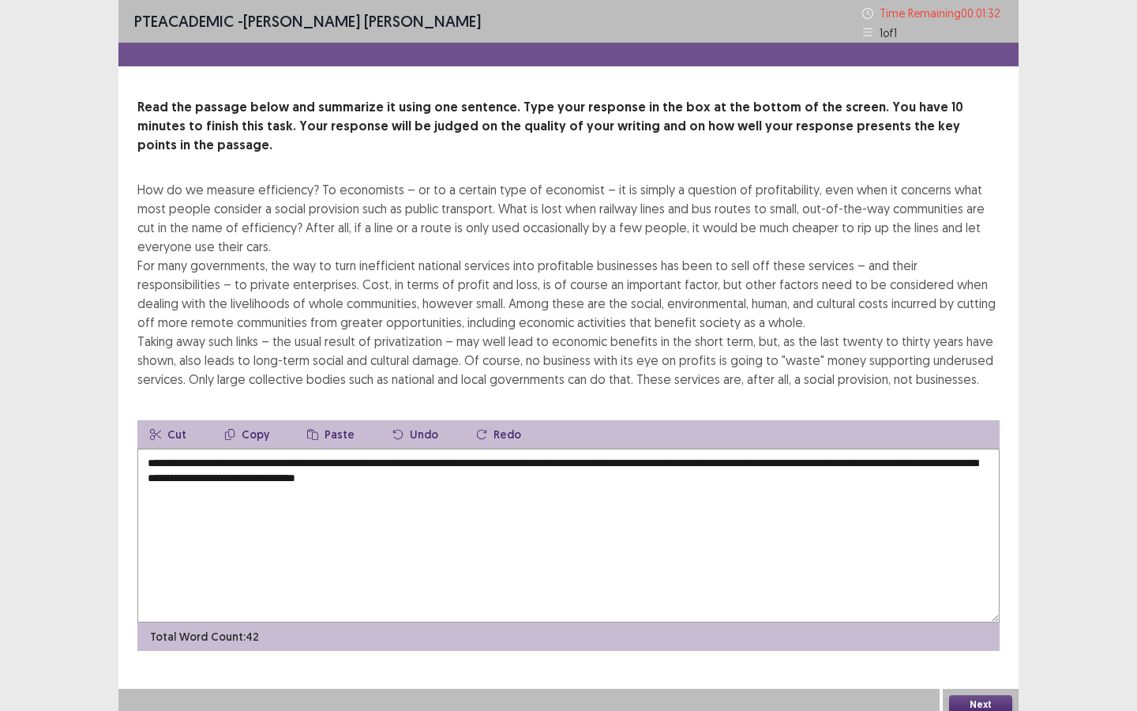
type textarea "**********"
click at [962, 641] on button "Next" at bounding box center [980, 704] width 63 height 19
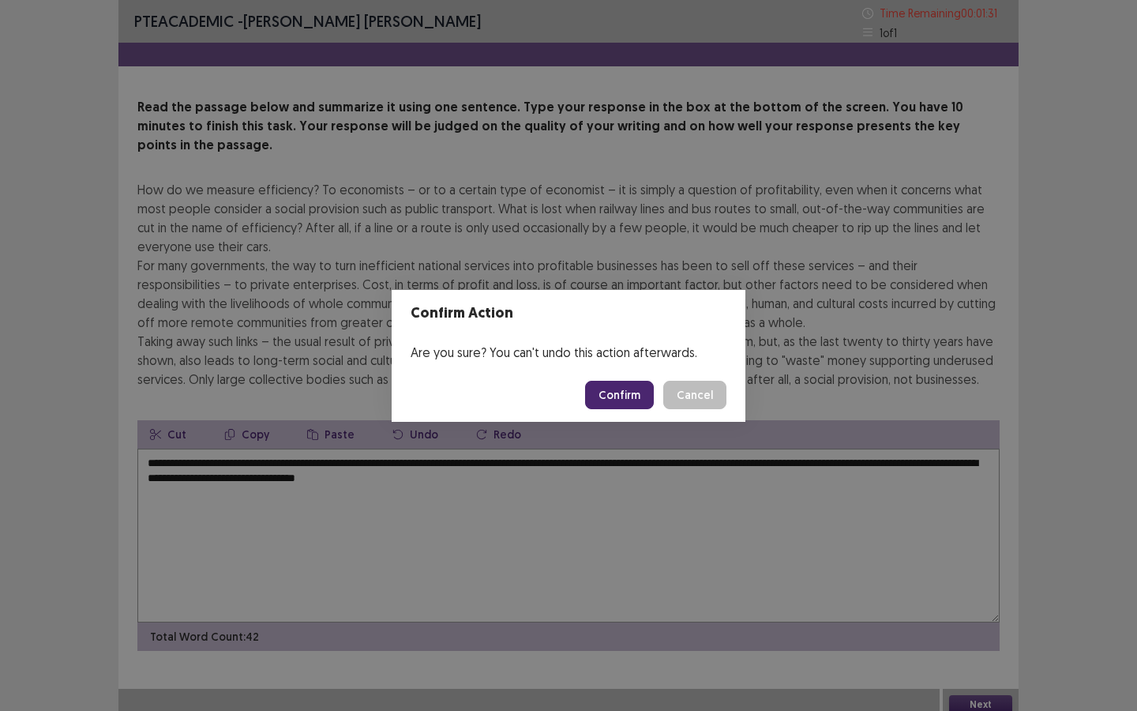
click at [633, 405] on button "Confirm" at bounding box center [619, 395] width 69 height 28
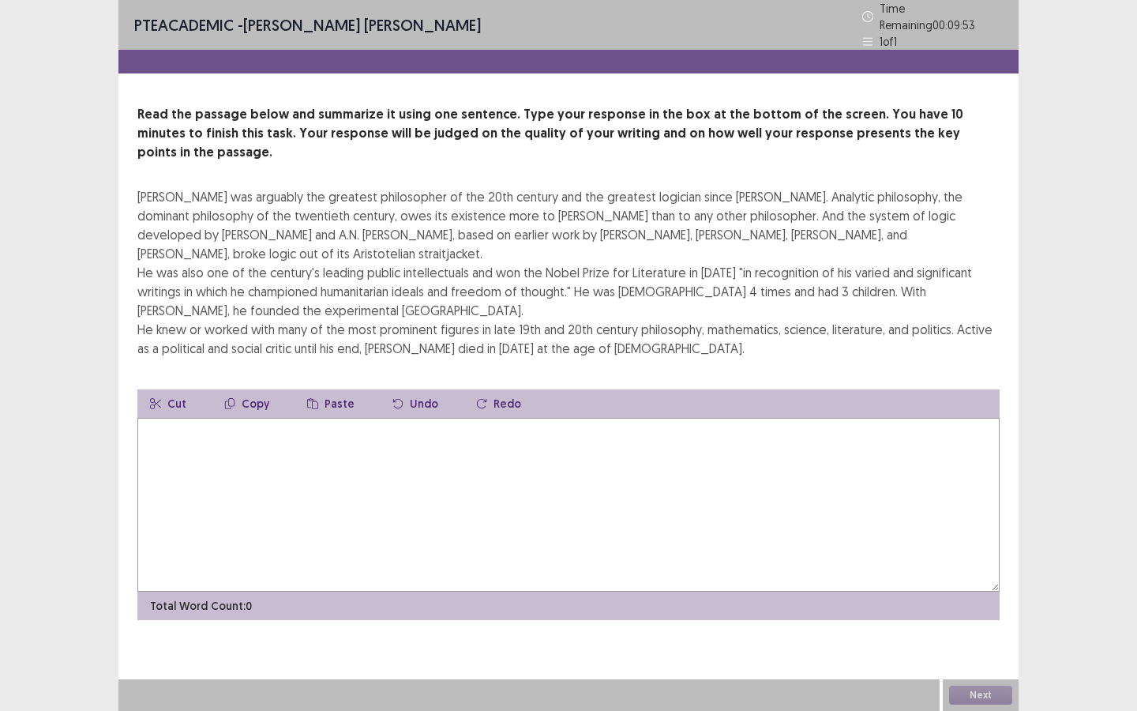
click at [548, 459] on textarea at bounding box center [568, 505] width 862 height 174
click at [539, 462] on textarea at bounding box center [568, 505] width 862 height 174
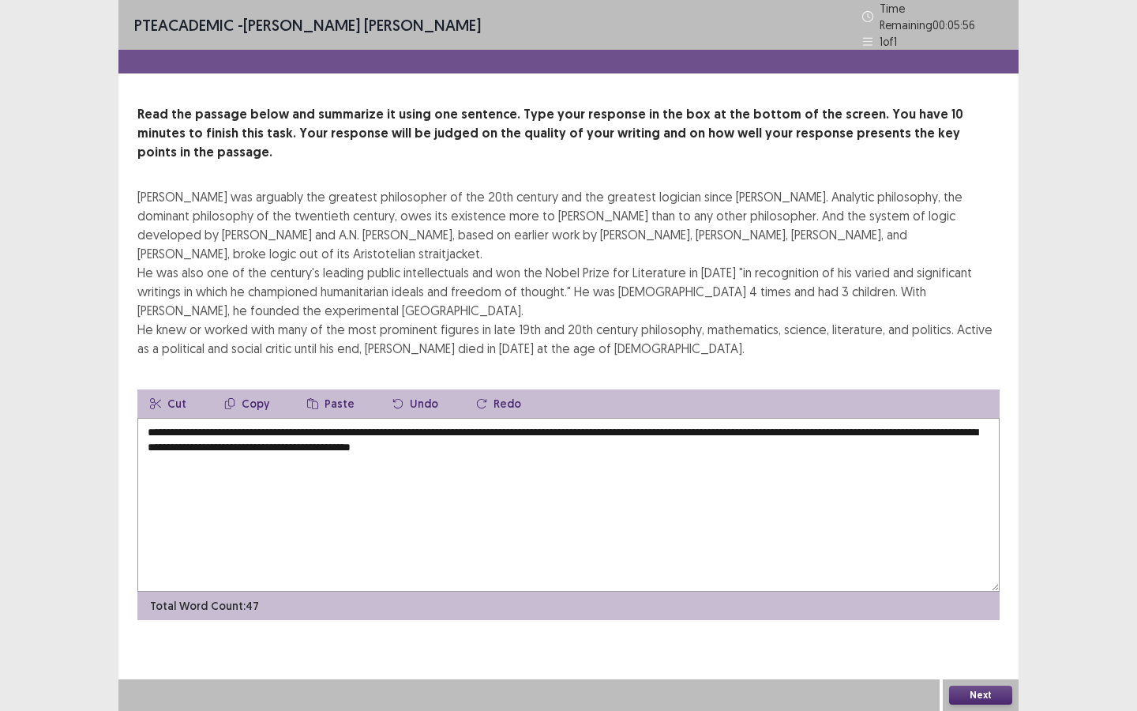
click at [490, 418] on textarea "**********" at bounding box center [568, 505] width 862 height 174
click at [285, 418] on textarea "**********" at bounding box center [568, 505] width 862 height 174
click at [385, 418] on textarea "**********" at bounding box center [568, 505] width 862 height 174
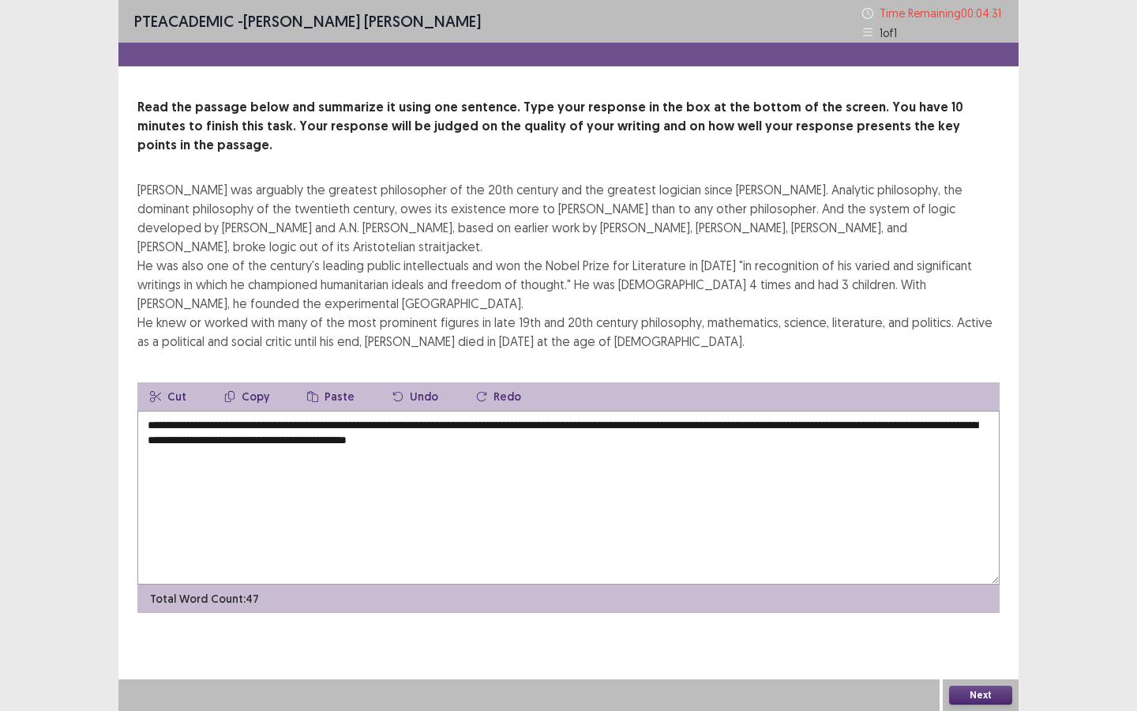
click at [225, 411] on textarea "**********" at bounding box center [568, 498] width 862 height 174
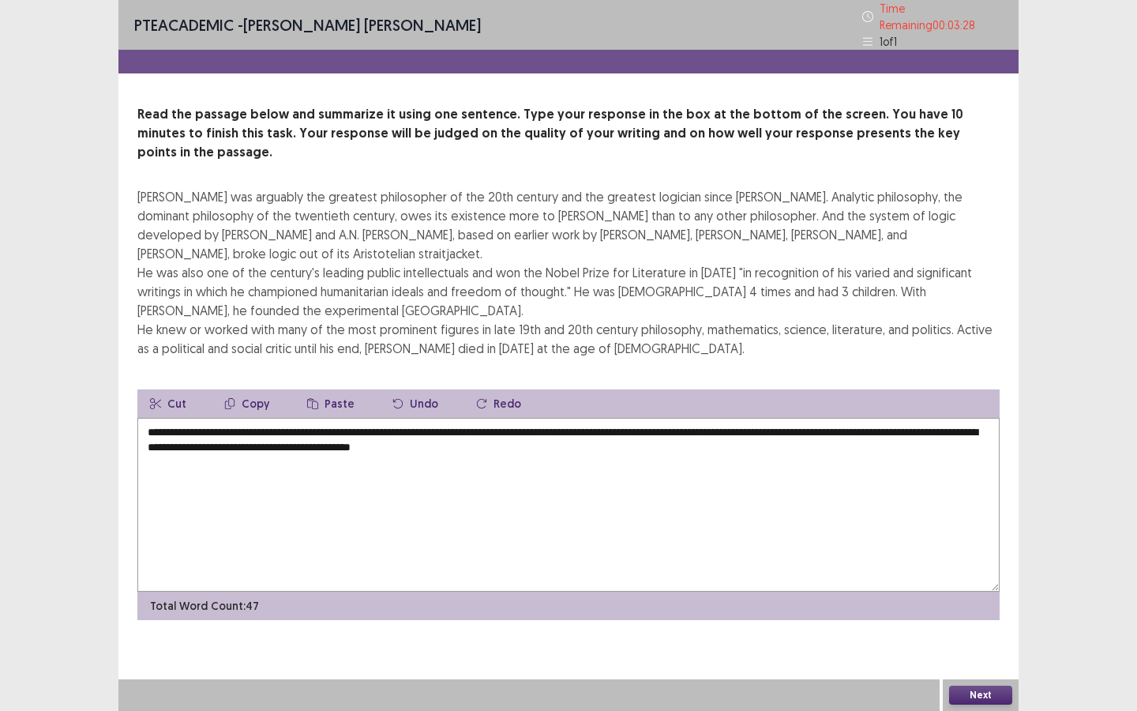
drag, startPoint x: 287, startPoint y: 405, endPoint x: 315, endPoint y: 406, distance: 27.7
click at [315, 418] on textarea "**********" at bounding box center [568, 505] width 862 height 174
click at [269, 420] on textarea "**********" at bounding box center [568, 505] width 862 height 174
click at [279, 418] on textarea "**********" at bounding box center [568, 505] width 862 height 174
click at [291, 418] on textarea "**********" at bounding box center [568, 505] width 862 height 174
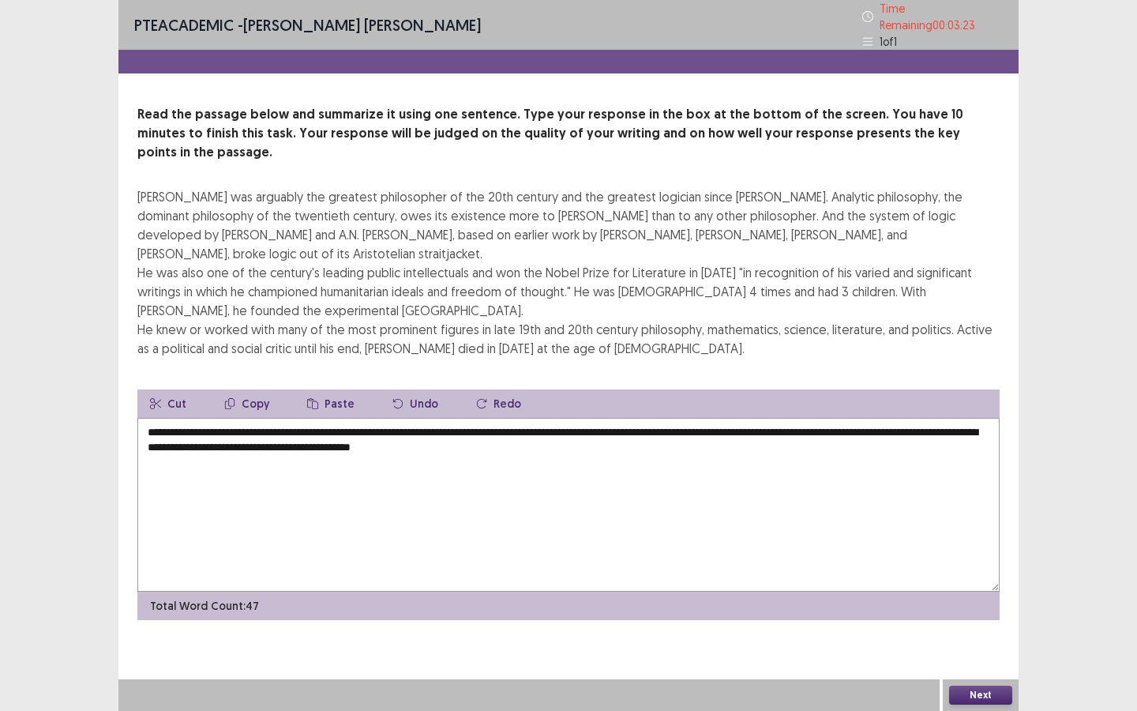
drag, startPoint x: 288, startPoint y: 404, endPoint x: 316, endPoint y: 408, distance: 27.9
click at [316, 418] on textarea "**********" at bounding box center [568, 505] width 862 height 174
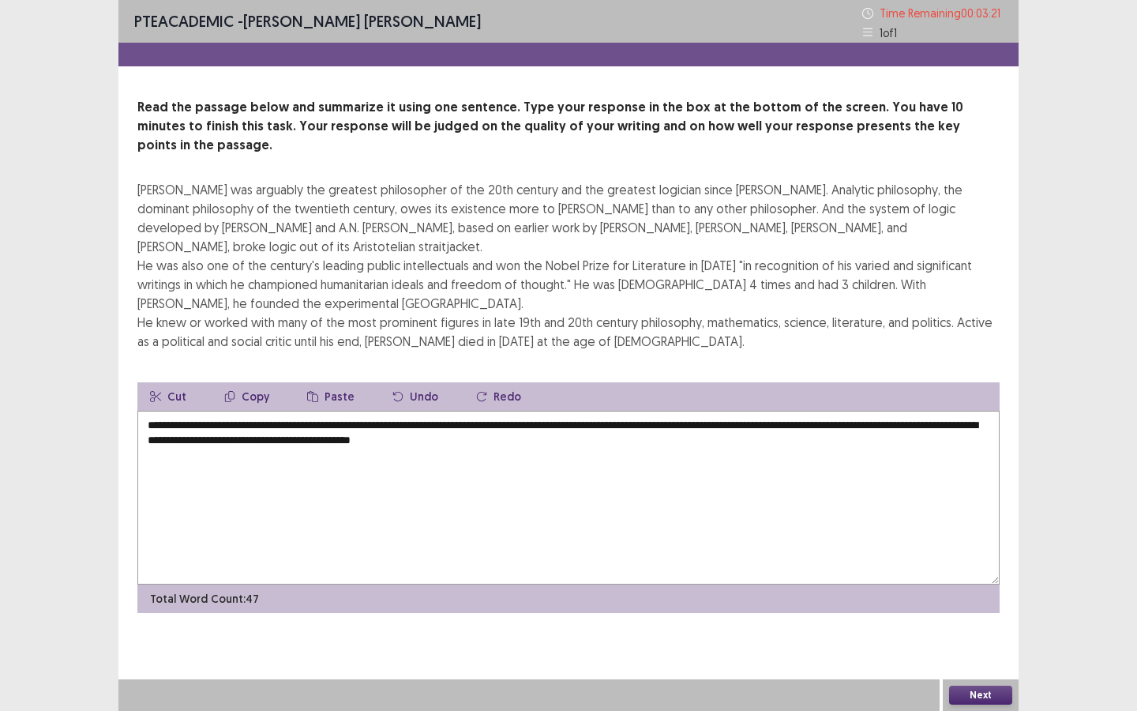
click at [318, 435] on textarea "**********" at bounding box center [568, 498] width 862 height 174
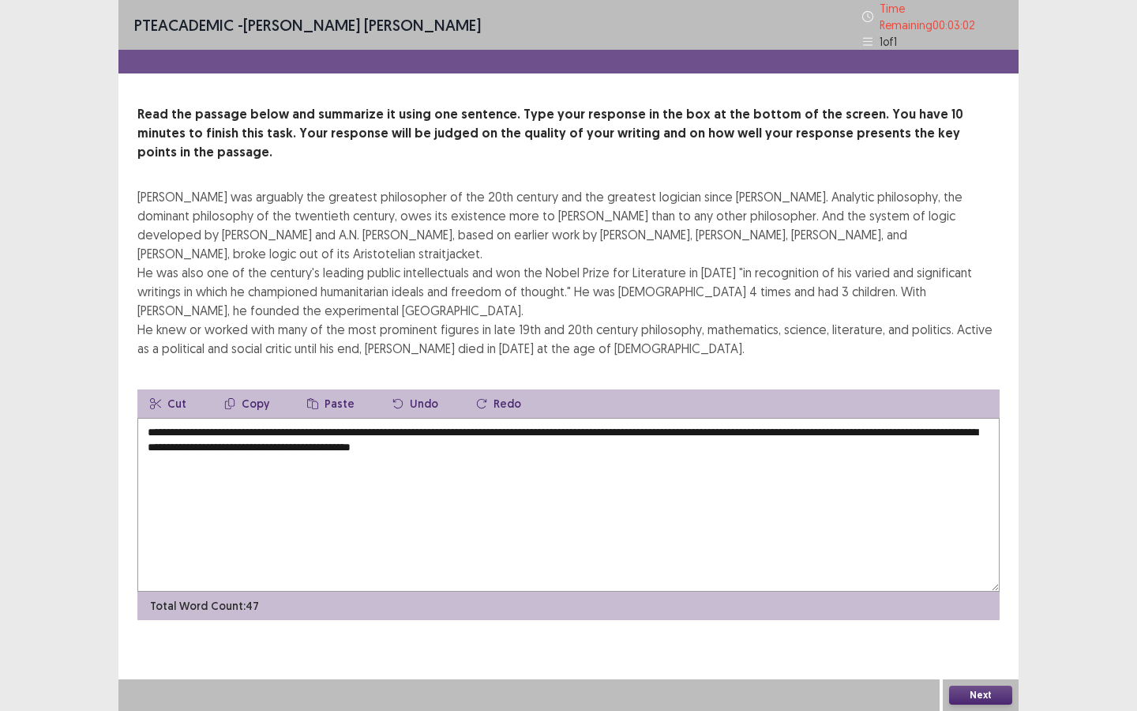
drag, startPoint x: 317, startPoint y: 406, endPoint x: 291, endPoint y: 405, distance: 26.1
click at [291, 418] on textarea "**********" at bounding box center [568, 505] width 862 height 174
click at [295, 424] on textarea "**********" at bounding box center [568, 505] width 862 height 174
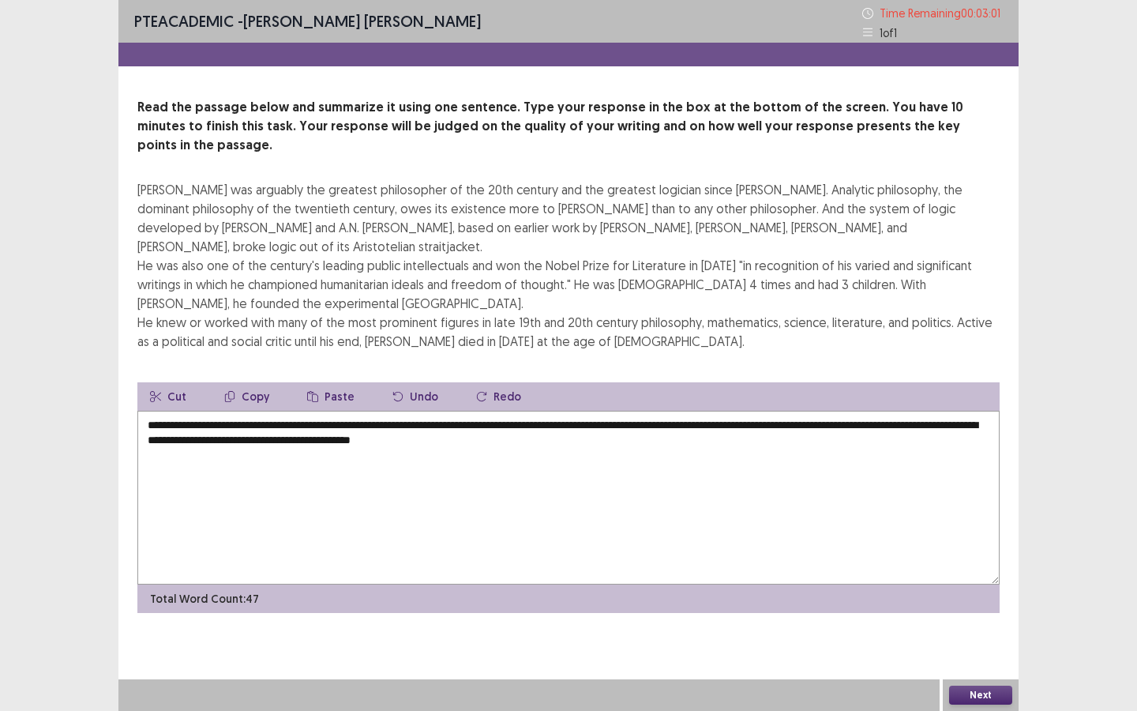
drag, startPoint x: 299, startPoint y: 447, endPoint x: 313, endPoint y: 453, distance: 15.6
click at [306, 451] on textarea "**********" at bounding box center [568, 498] width 862 height 174
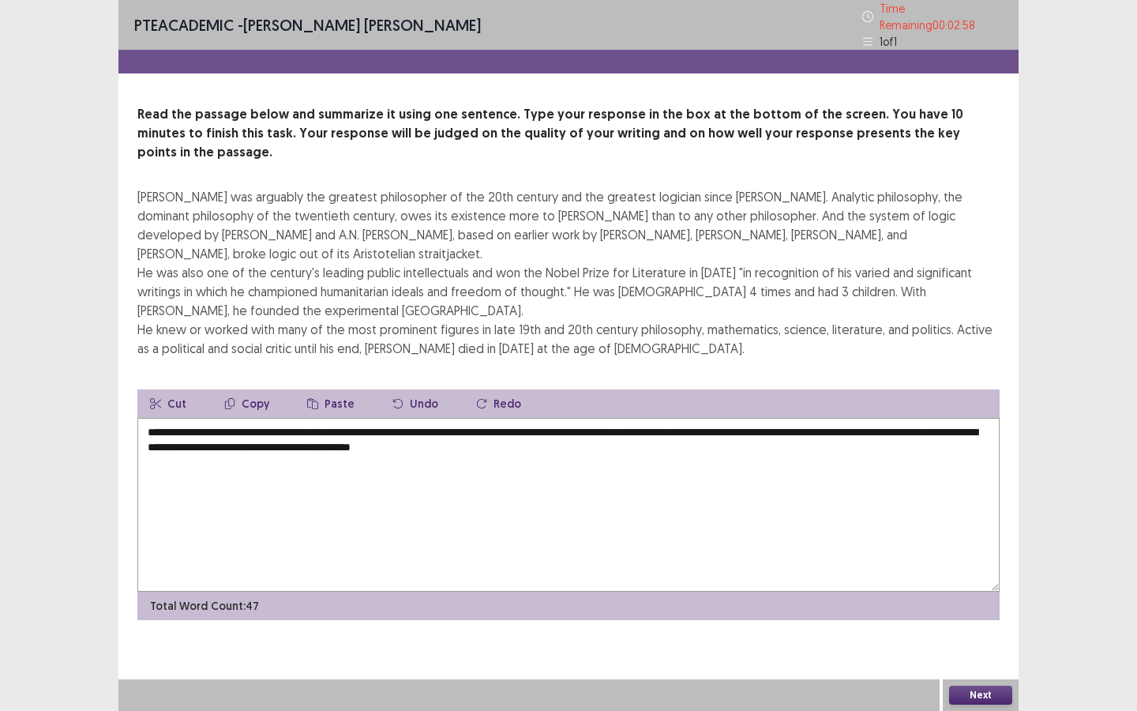
type textarea "**********"
click at [966, 641] on button "Next" at bounding box center [980, 695] width 63 height 19
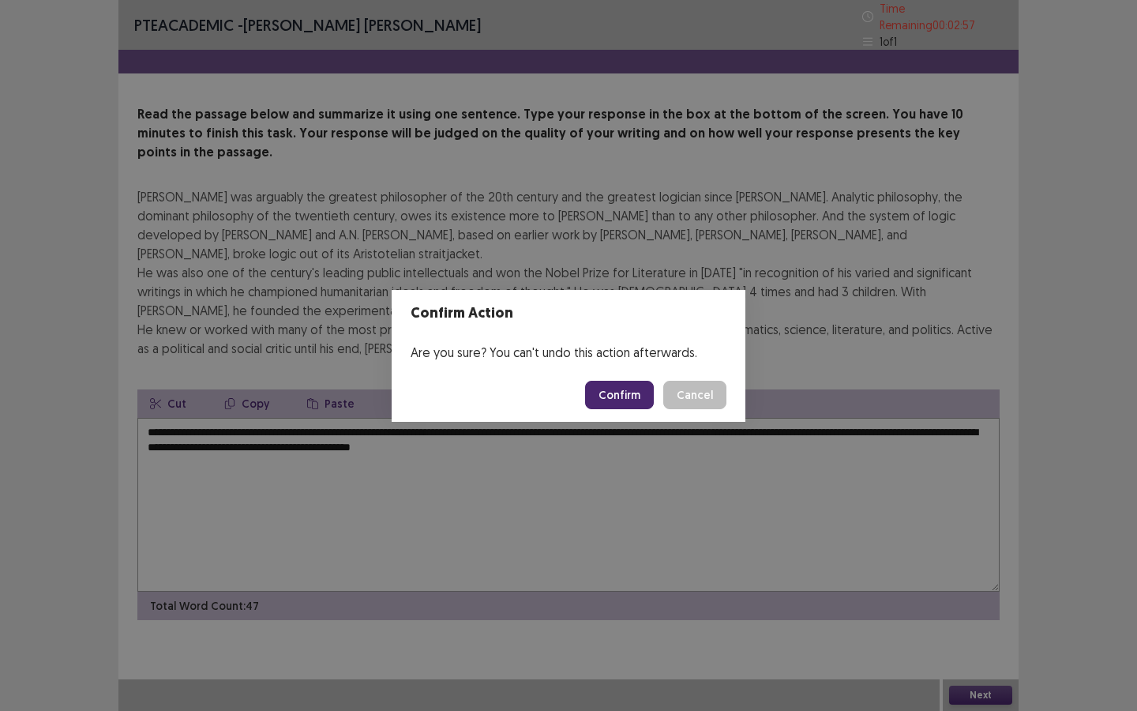
click at [625, 382] on button "Confirm" at bounding box center [619, 395] width 69 height 28
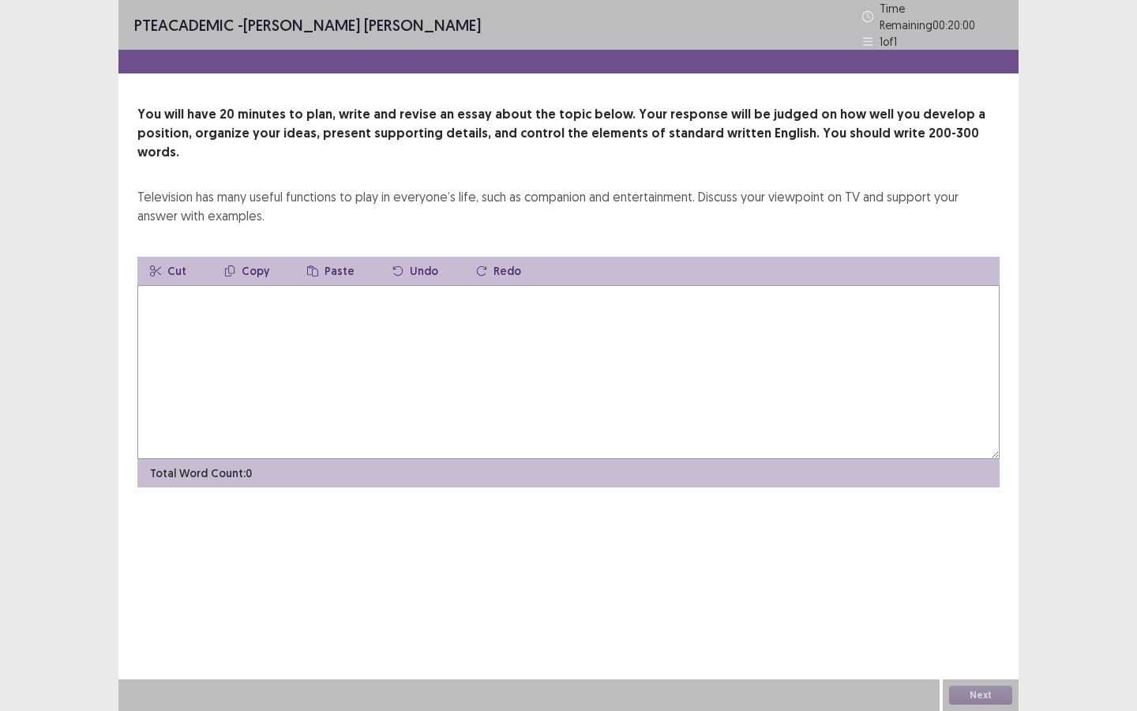
click at [659, 416] on textarea at bounding box center [568, 372] width 862 height 174
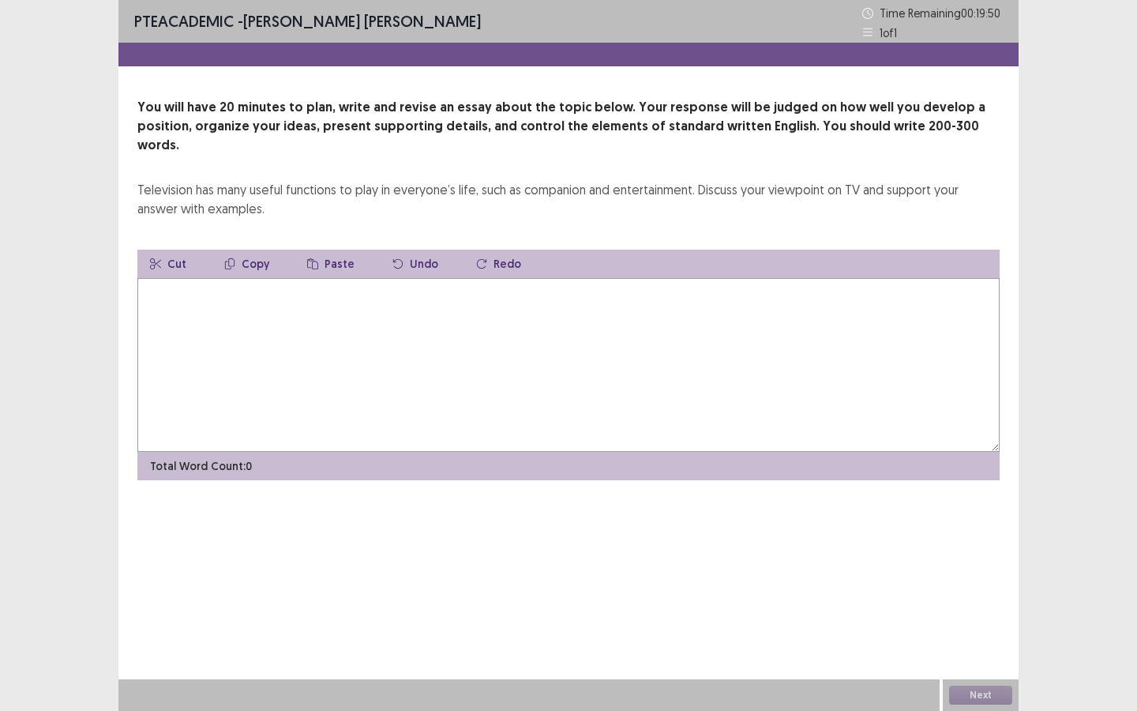
click at [453, 348] on textarea at bounding box center [568, 365] width 862 height 174
drag, startPoint x: 451, startPoint y: 378, endPoint x: 382, endPoint y: 442, distance: 94.4
click at [450, 374] on textarea at bounding box center [568, 365] width 862 height 174
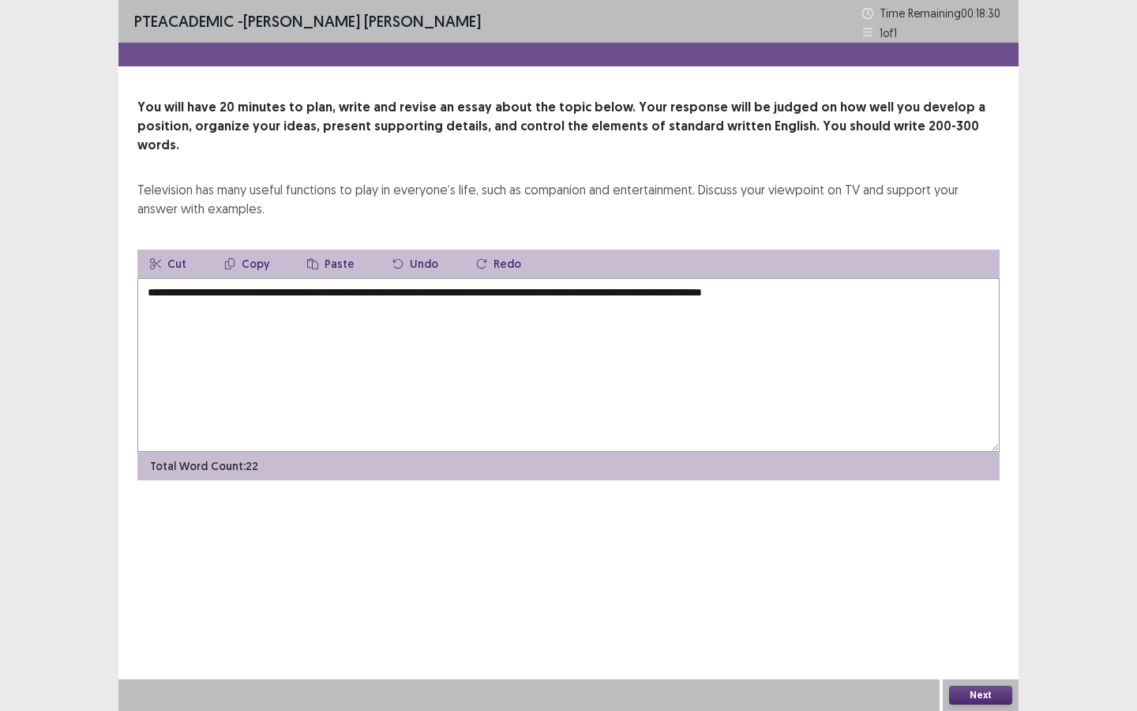
click at [805, 278] on textarea "**********" at bounding box center [568, 365] width 862 height 174
click at [877, 278] on textarea "**********" at bounding box center [568, 365] width 862 height 174
click at [808, 278] on textarea "**********" at bounding box center [568, 365] width 862 height 174
click at [879, 278] on textarea "**********" at bounding box center [568, 365] width 862 height 174
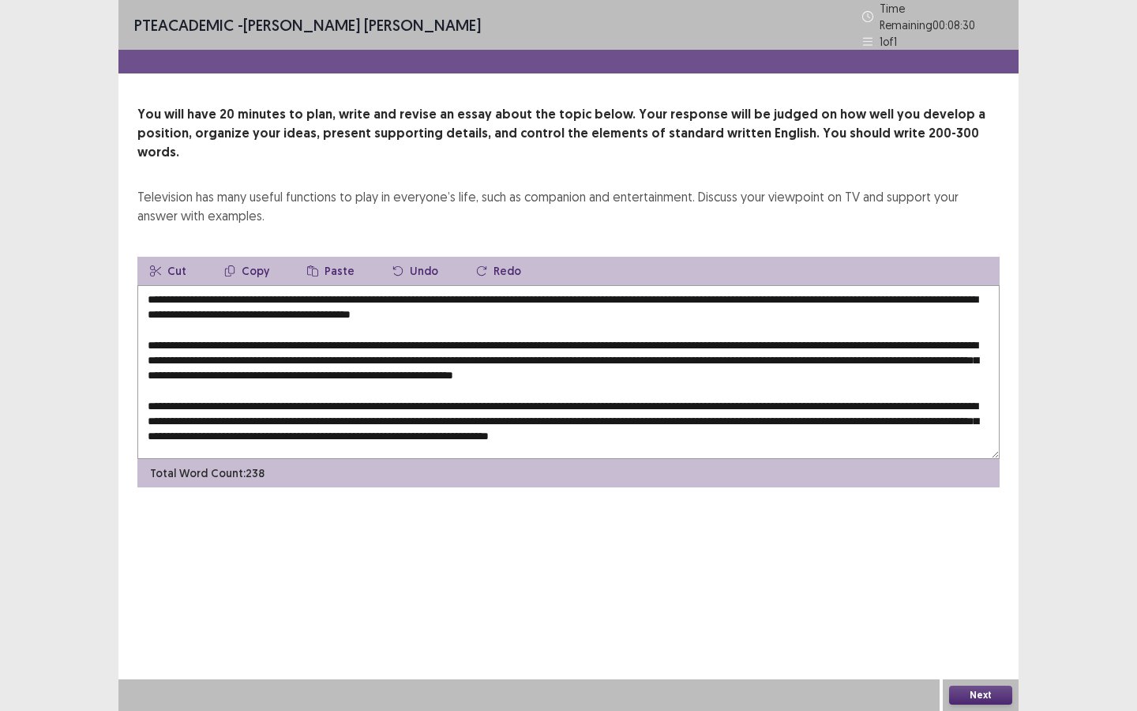
click at [839, 285] on textarea at bounding box center [568, 372] width 862 height 174
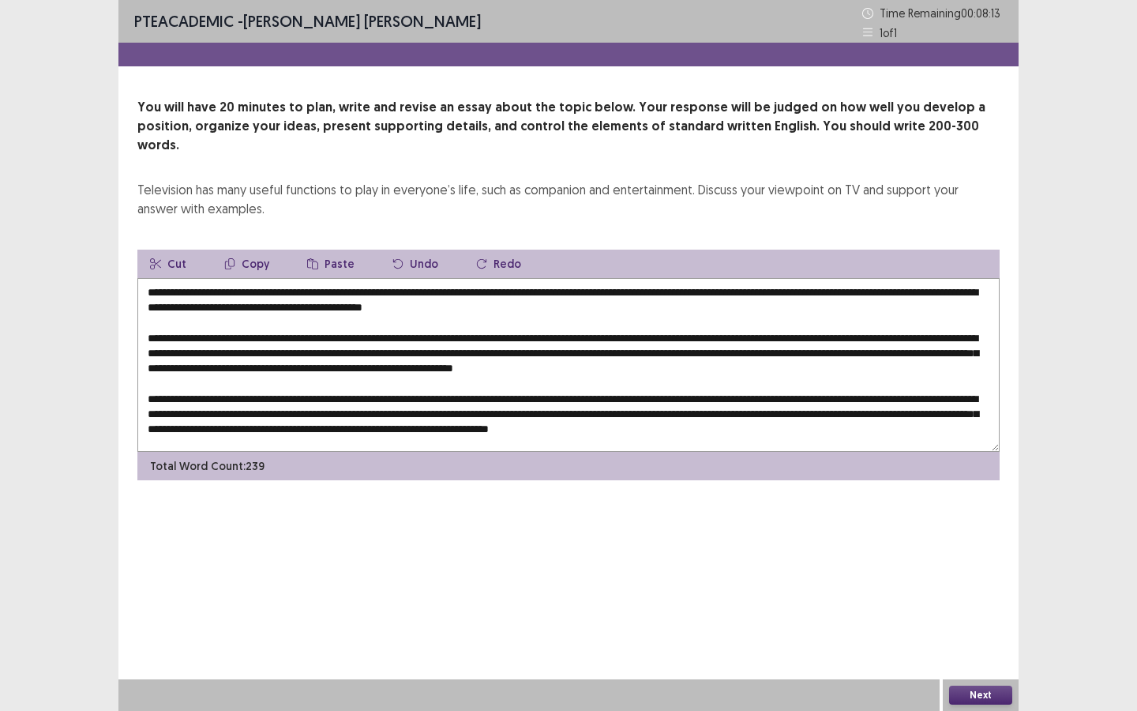
click at [373, 289] on textarea at bounding box center [568, 365] width 862 height 174
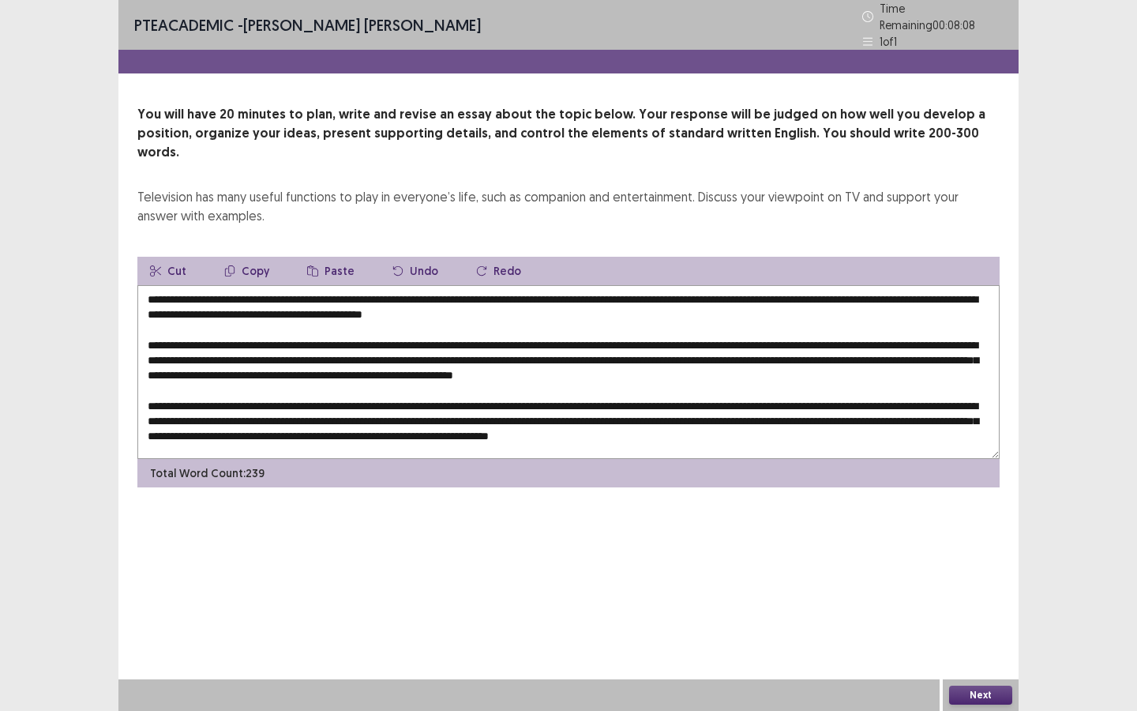
click at [397, 293] on textarea at bounding box center [568, 372] width 862 height 174
click at [396, 288] on textarea at bounding box center [568, 372] width 862 height 174
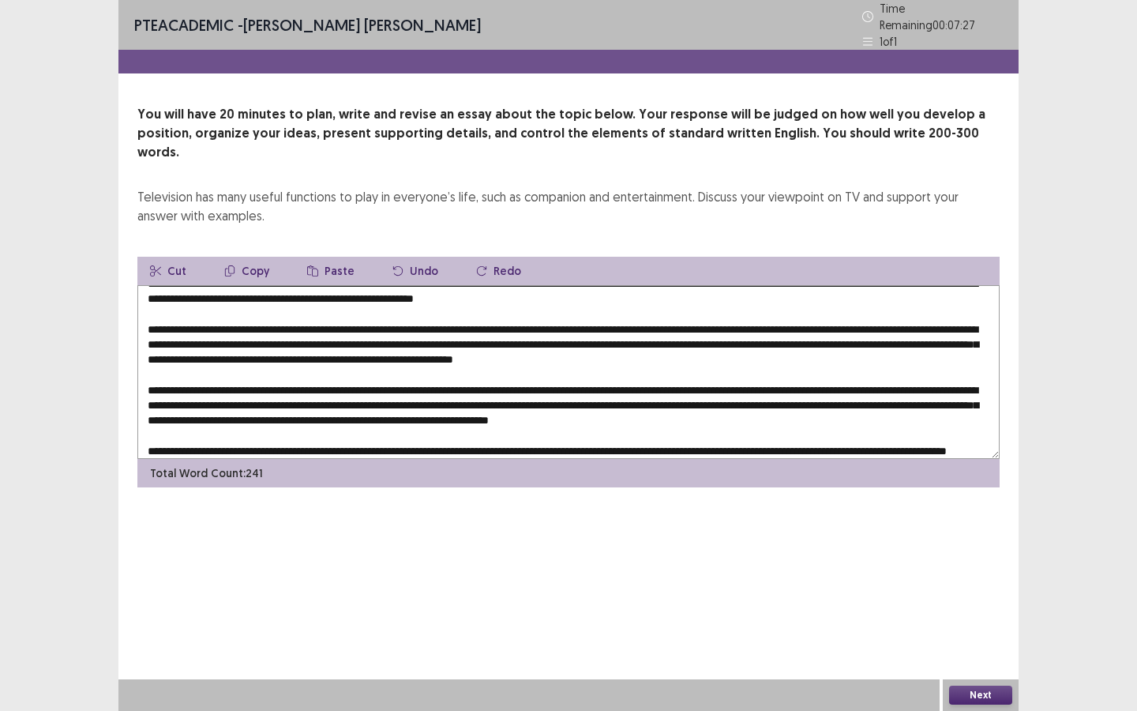
drag, startPoint x: 878, startPoint y: 304, endPoint x: 868, endPoint y: 307, distance: 10.7
click at [868, 307] on textarea at bounding box center [568, 372] width 862 height 174
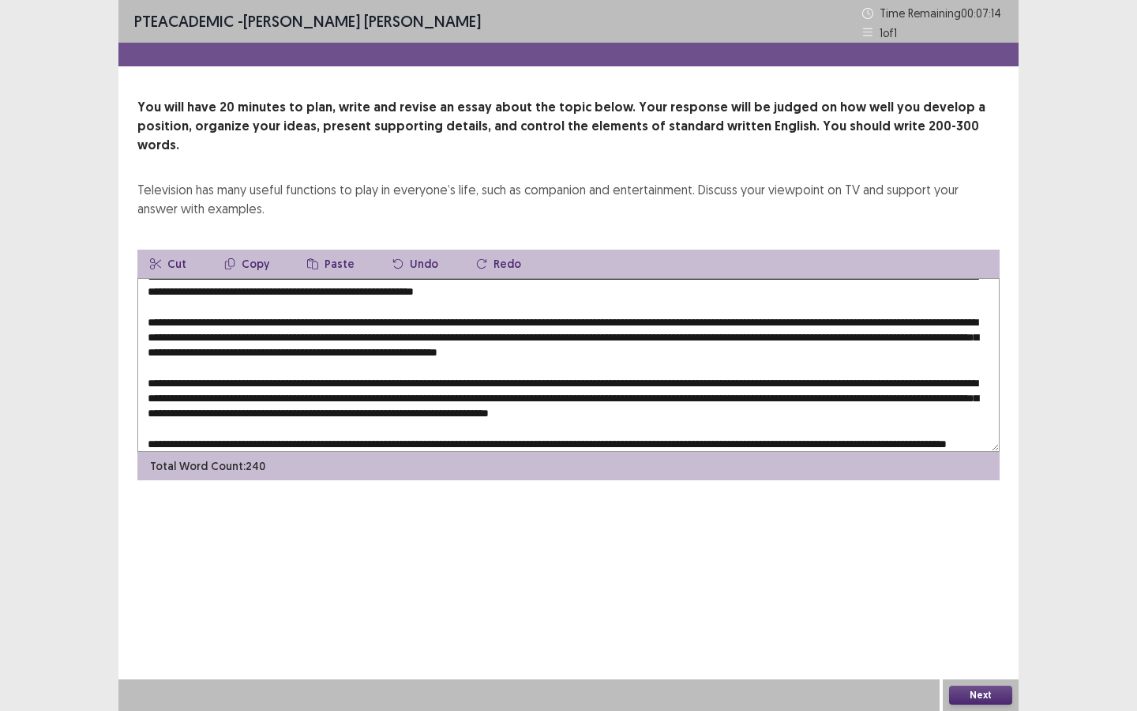
click at [471, 322] on textarea at bounding box center [568, 365] width 862 height 174
click at [599, 320] on textarea at bounding box center [568, 365] width 862 height 174
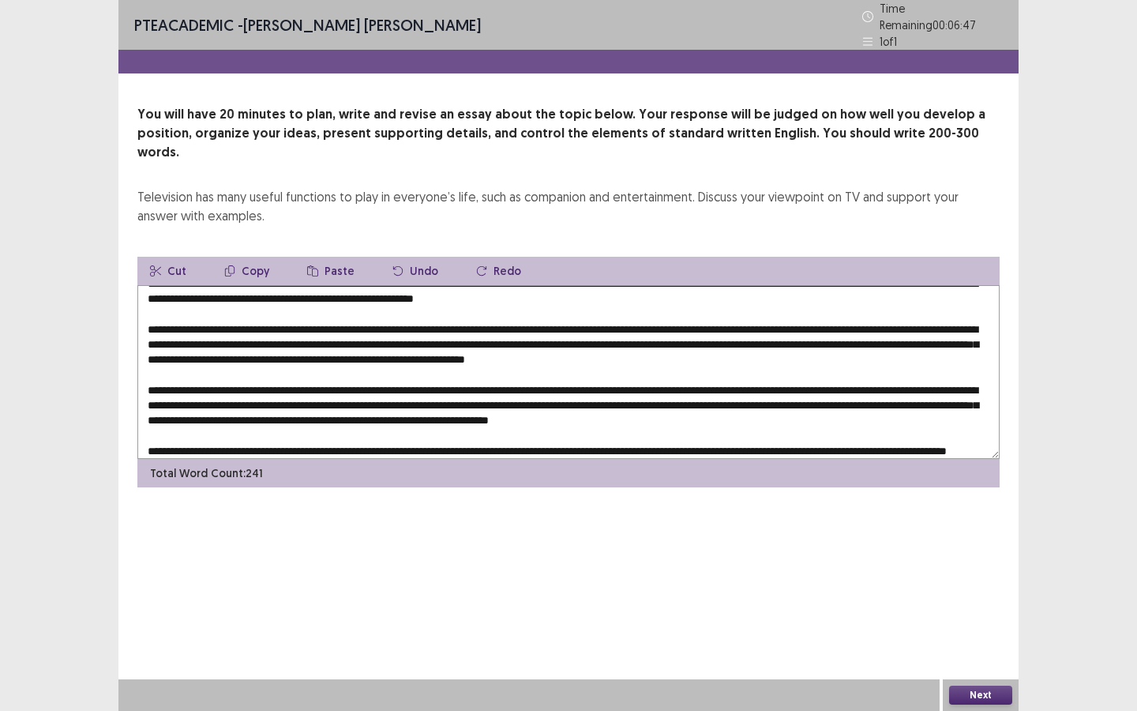
click at [801, 320] on textarea at bounding box center [568, 372] width 862 height 174
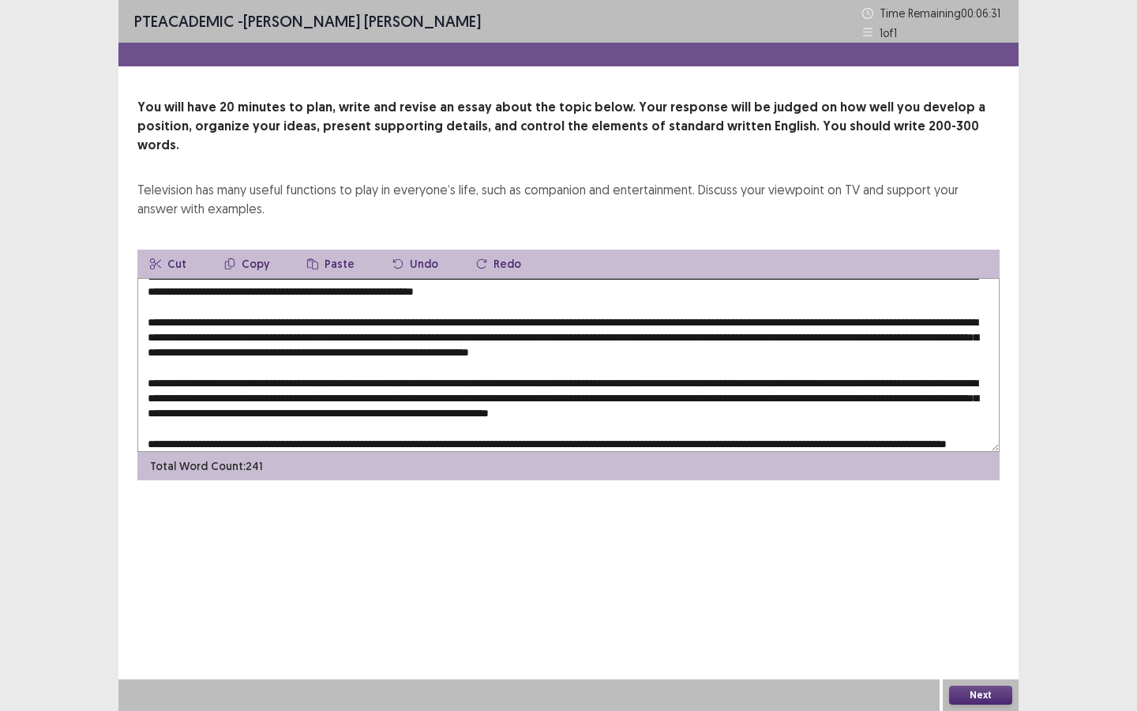
drag, startPoint x: 329, startPoint y: 336, endPoint x: 310, endPoint y: 336, distance: 19.7
click at [310, 336] on textarea at bounding box center [568, 365] width 862 height 174
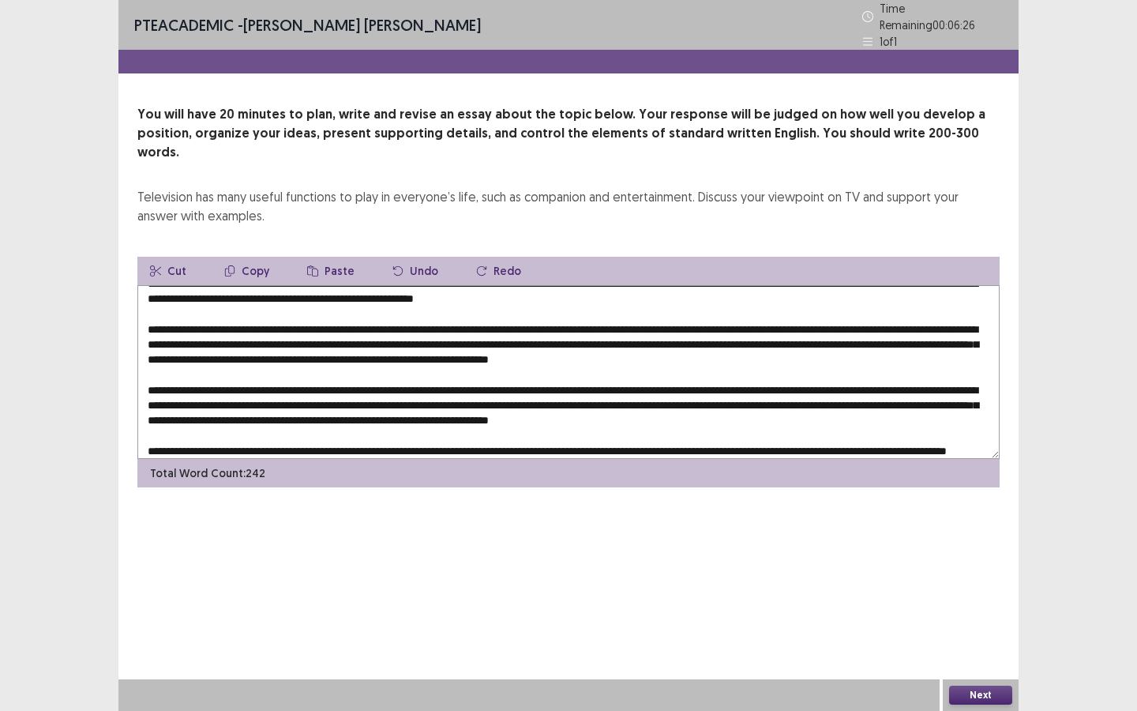
click at [361, 336] on textarea at bounding box center [568, 372] width 862 height 174
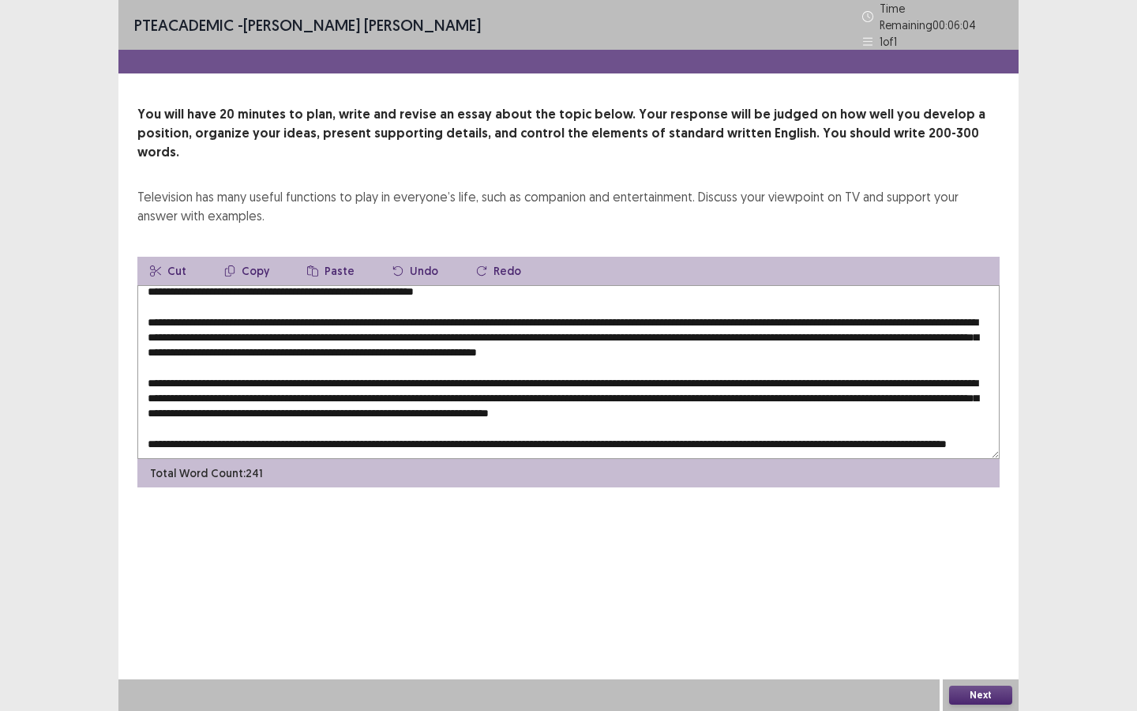
scroll to position [38, 0]
click at [314, 343] on textarea at bounding box center [568, 372] width 862 height 174
click at [954, 343] on textarea at bounding box center [568, 372] width 862 height 174
click at [960, 342] on textarea at bounding box center [568, 372] width 862 height 174
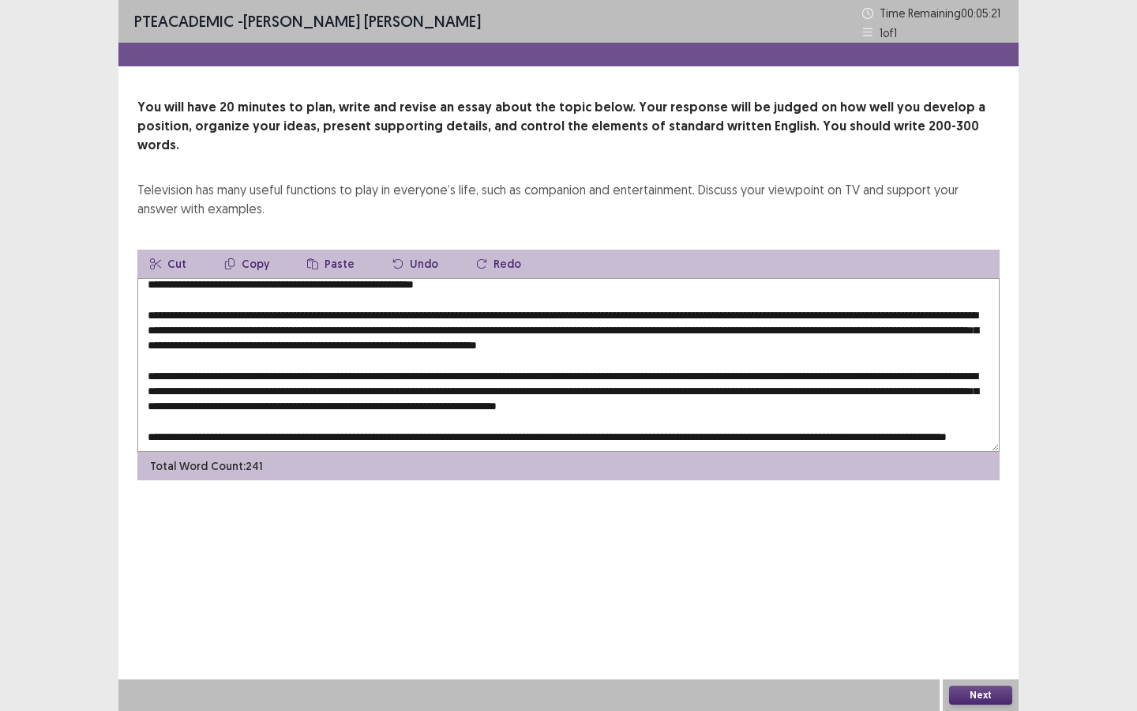
click at [692, 363] on textarea at bounding box center [568, 365] width 862 height 174
click at [874, 357] on textarea at bounding box center [568, 365] width 862 height 174
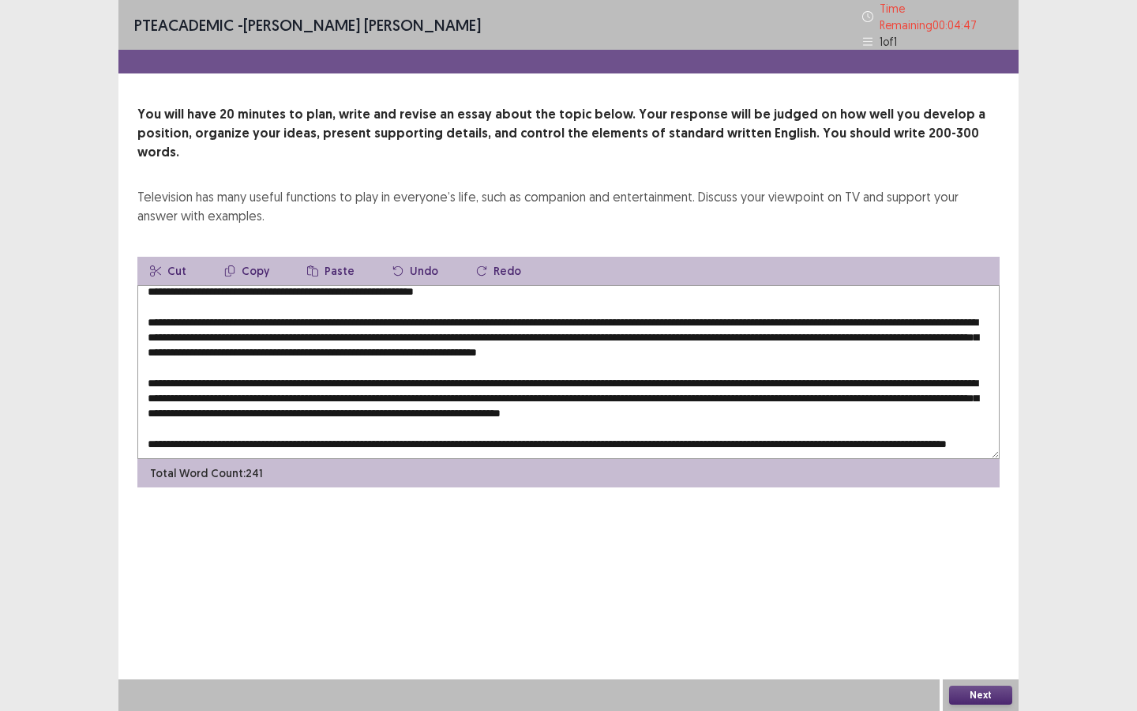
click at [521, 373] on textarea at bounding box center [568, 372] width 862 height 174
click at [681, 373] on textarea at bounding box center [568, 372] width 862 height 174
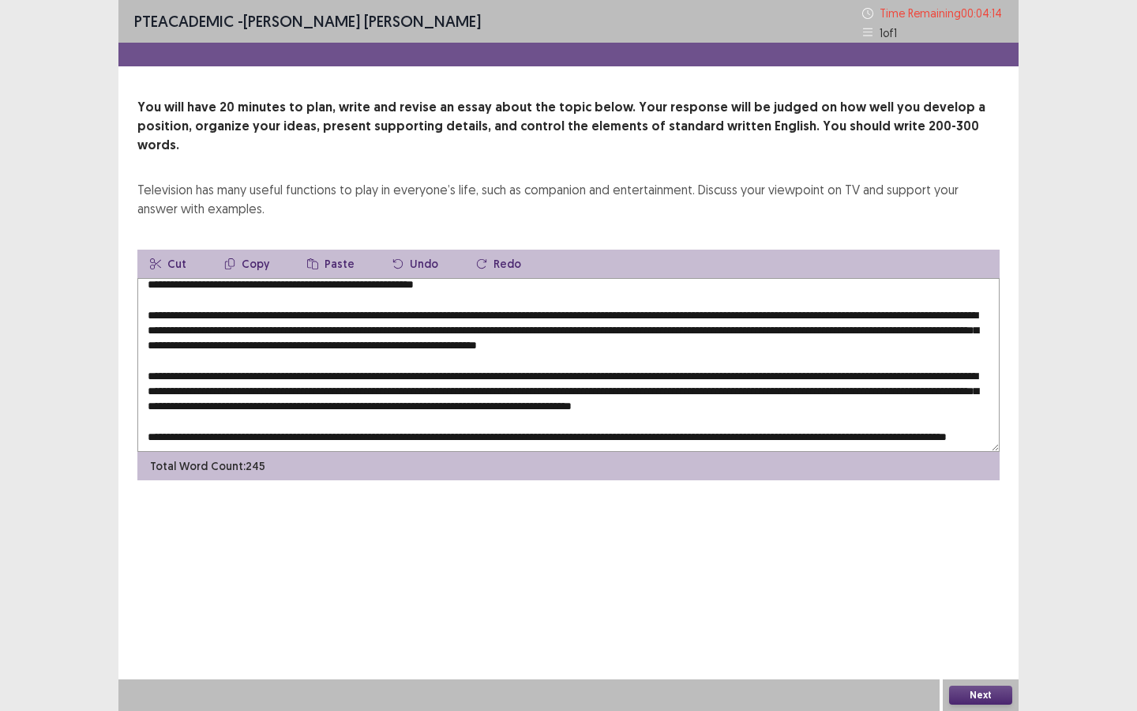
scroll to position [54, 0]
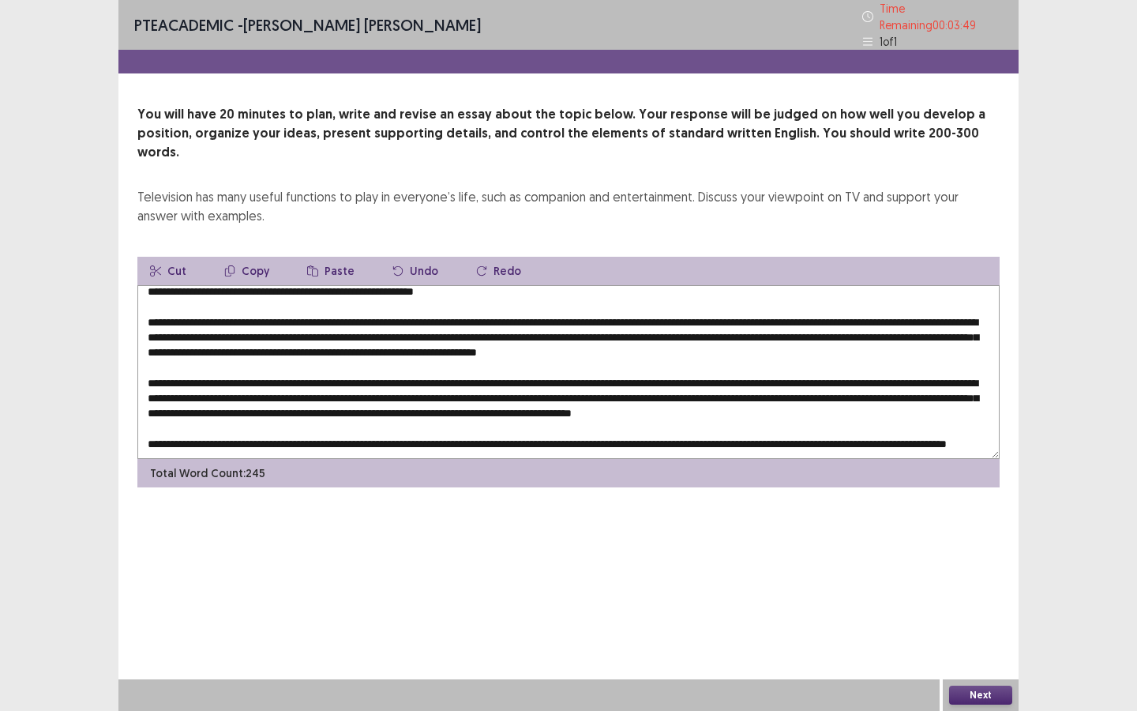
drag, startPoint x: 914, startPoint y: 403, endPoint x: 945, endPoint y: 411, distance: 31.8
click at [916, 404] on textarea at bounding box center [568, 372] width 862 height 174
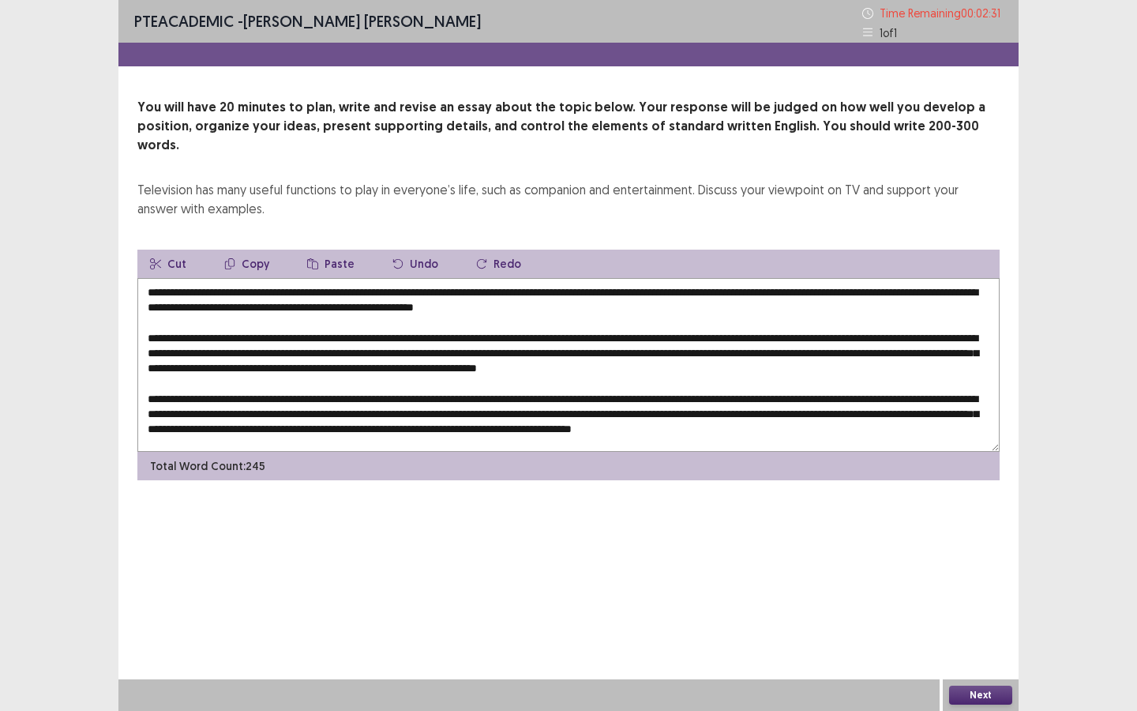
drag, startPoint x: 213, startPoint y: 352, endPoint x: 244, endPoint y: 352, distance: 30.8
click at [216, 352] on textarea at bounding box center [568, 365] width 862 height 174
click at [586, 411] on textarea at bounding box center [568, 365] width 862 height 174
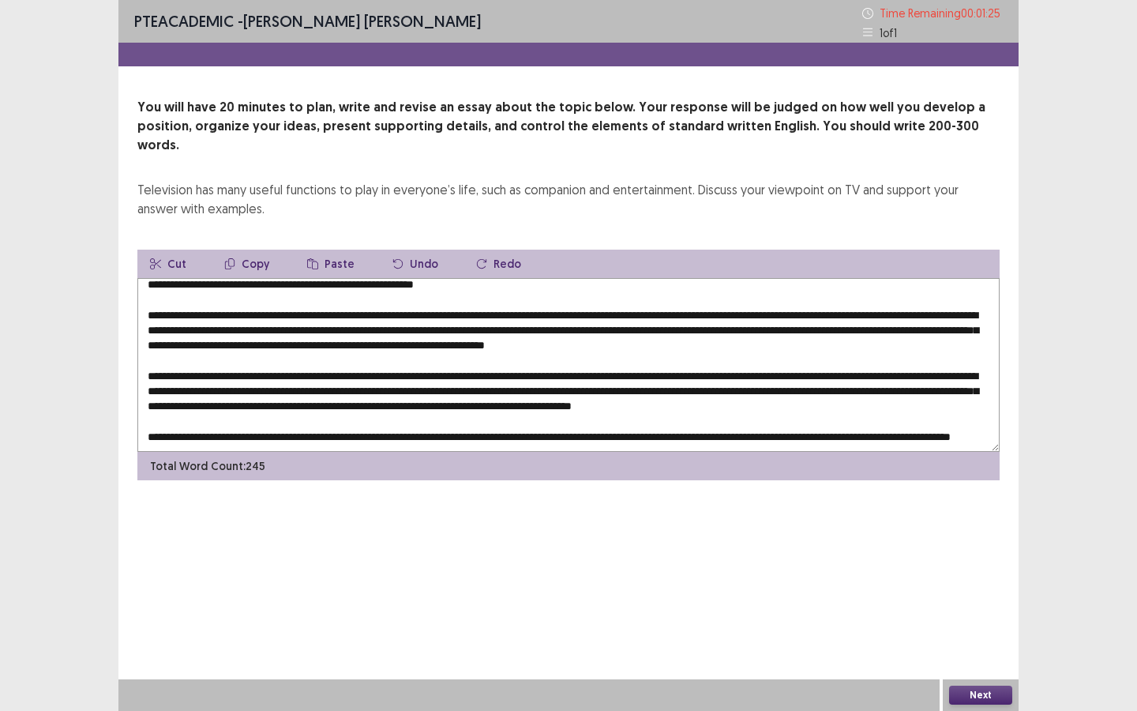
scroll to position [54, 0]
click at [981, 408] on textarea at bounding box center [568, 365] width 862 height 174
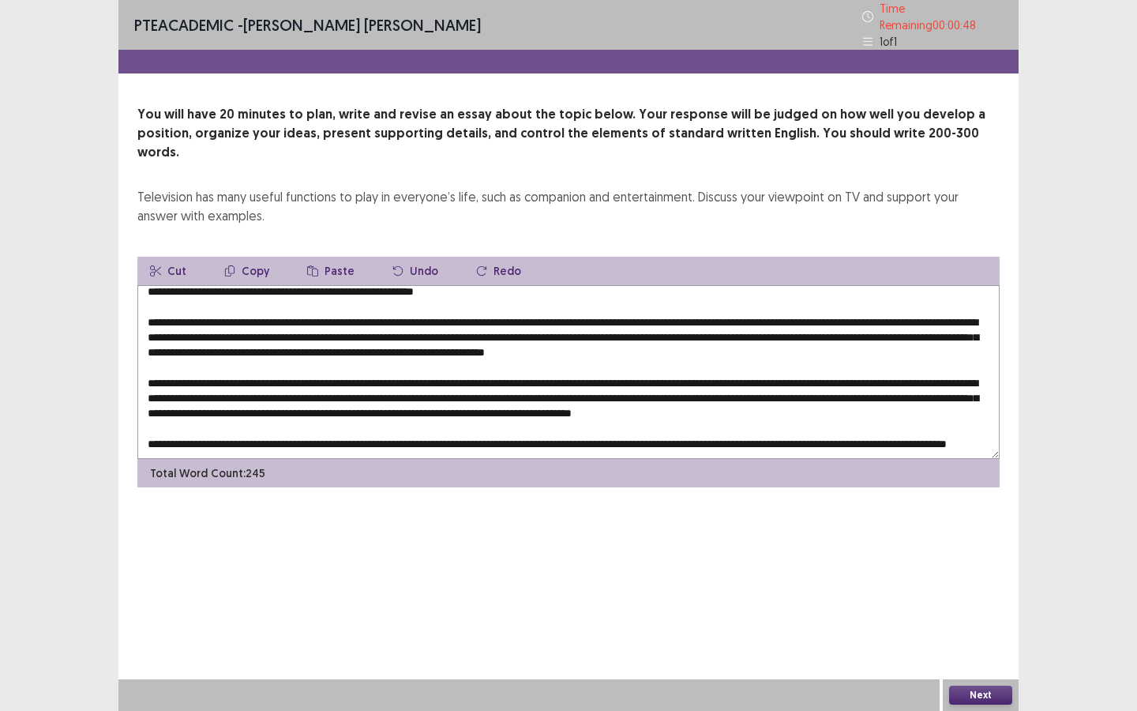
type textarea "**********"
click at [979, 641] on button "Next" at bounding box center [980, 695] width 63 height 19
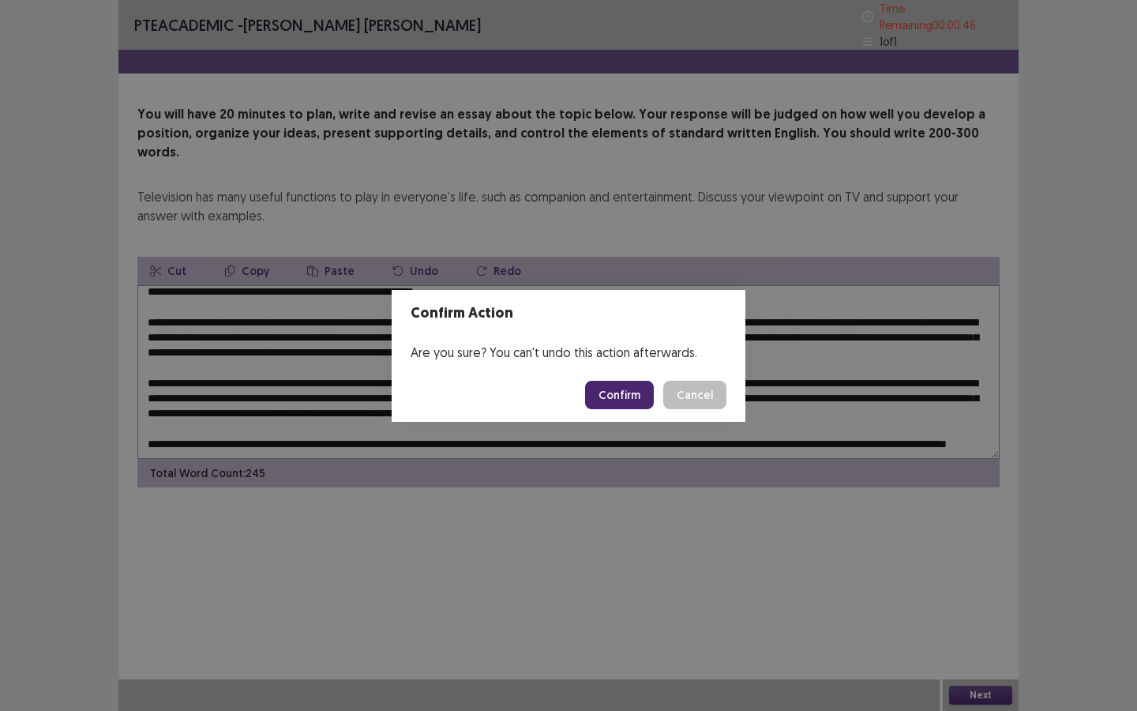
click at [627, 396] on button "Confirm" at bounding box center [619, 395] width 69 height 28
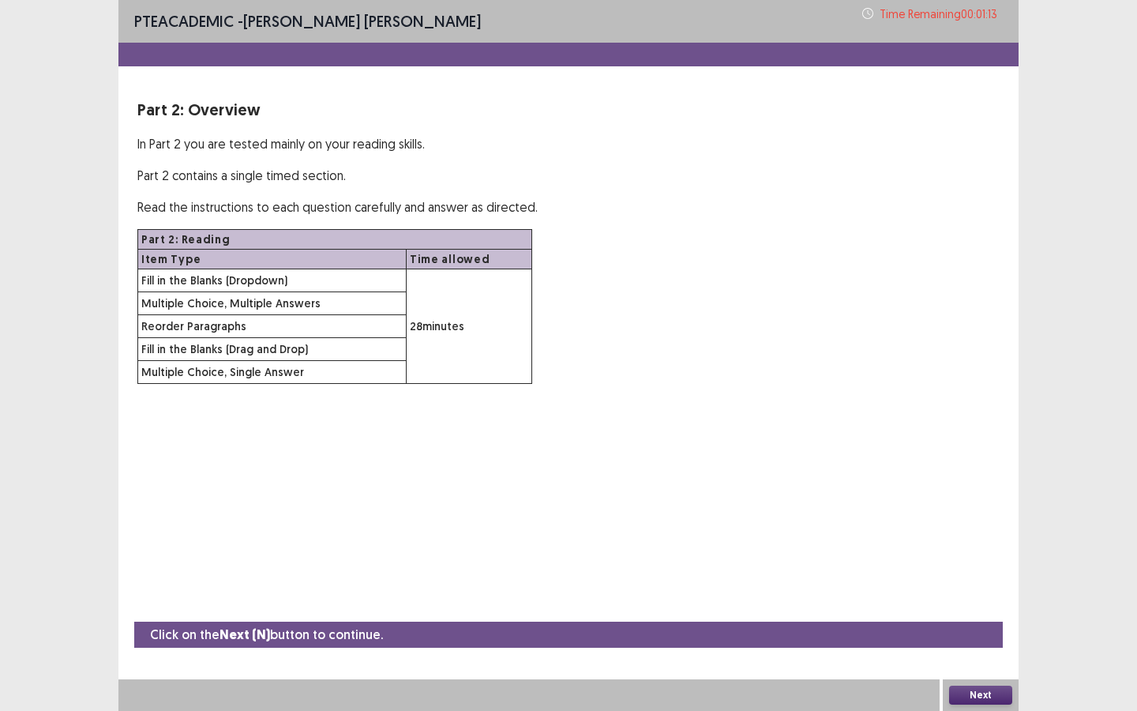
click at [948, 641] on div "Next" at bounding box center [981, 695] width 76 height 32
click at [954, 641] on button "Next" at bounding box center [980, 695] width 63 height 19
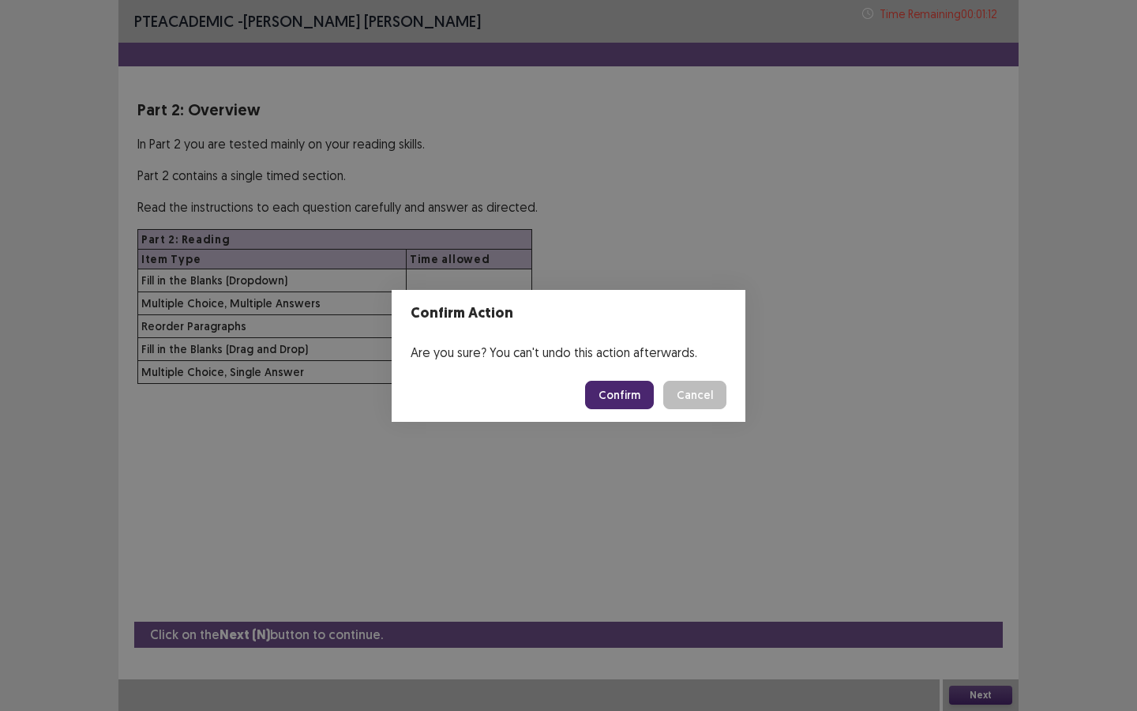
click at [617, 394] on button "Confirm" at bounding box center [619, 395] width 69 height 28
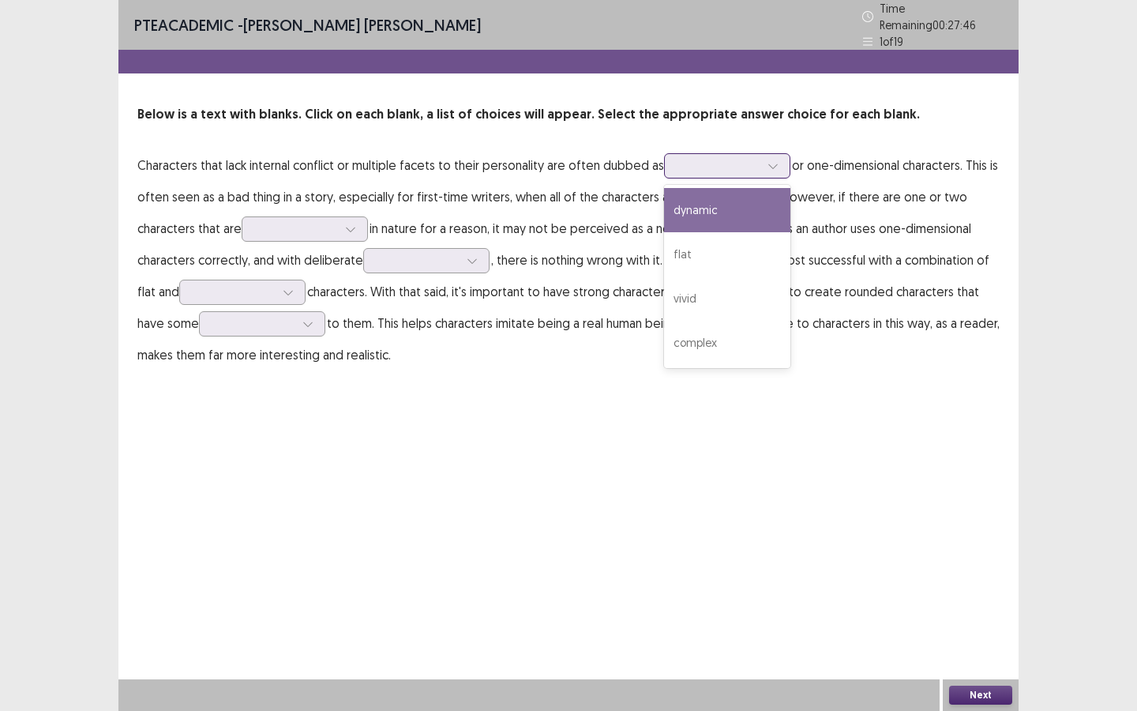
click at [702, 169] on div at bounding box center [727, 165] width 126 height 25
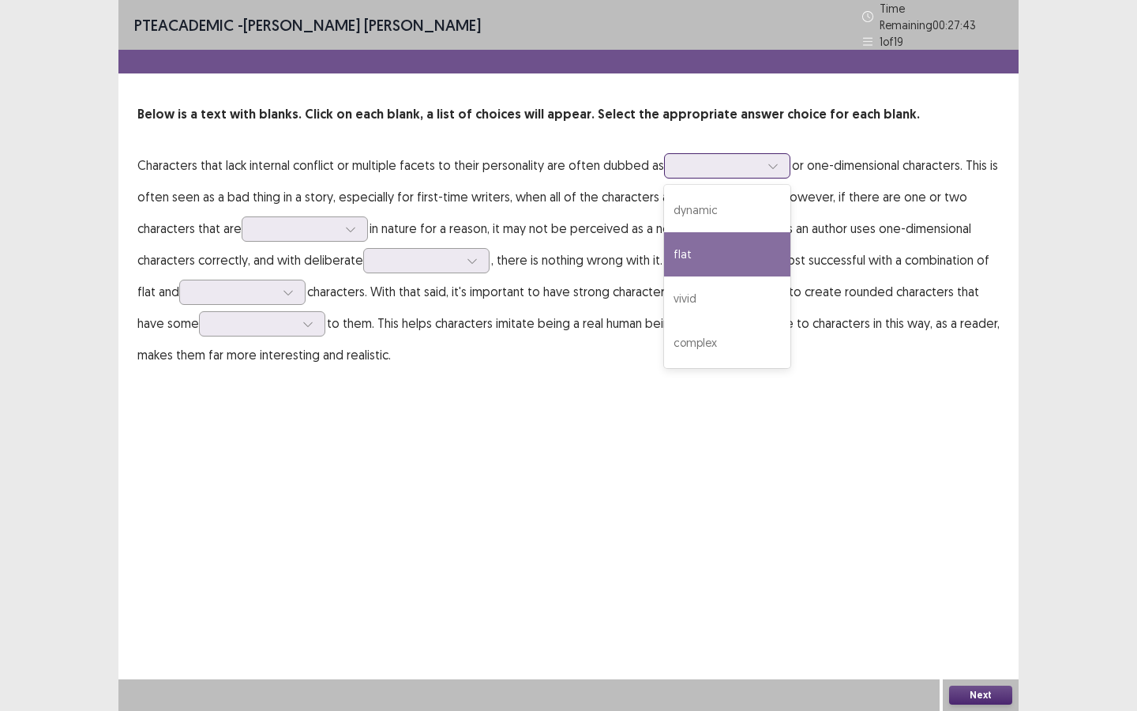
click at [727, 242] on div "flat" at bounding box center [727, 254] width 126 height 44
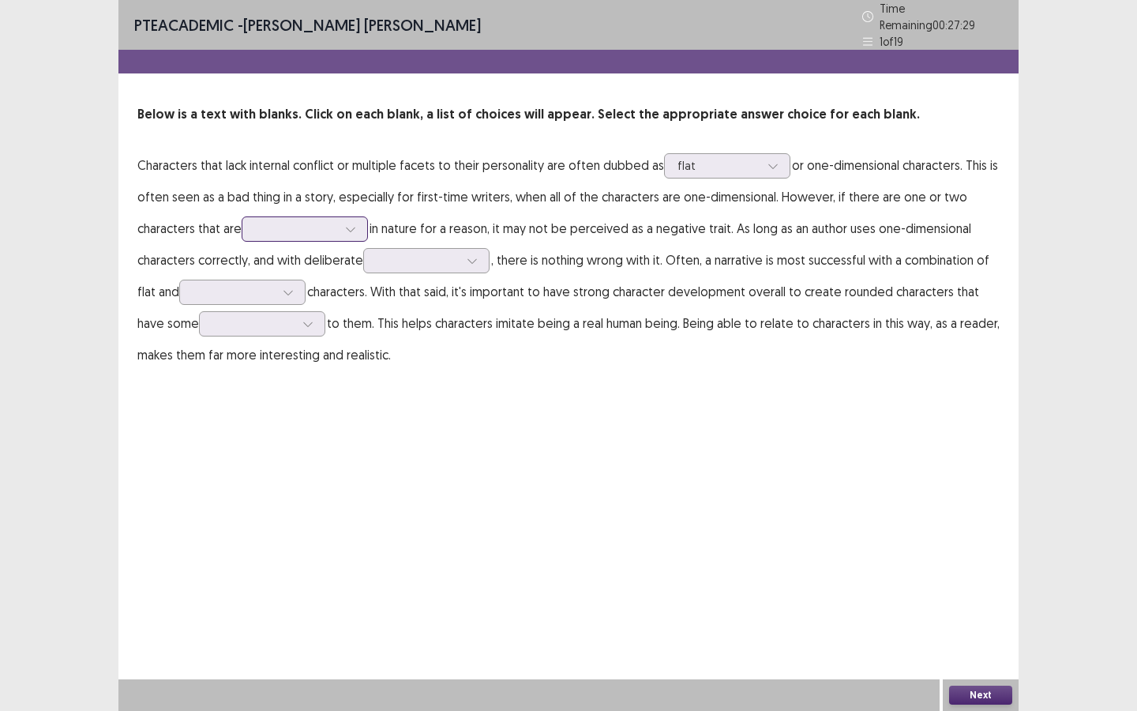
click at [280, 232] on div at bounding box center [305, 228] width 126 height 25
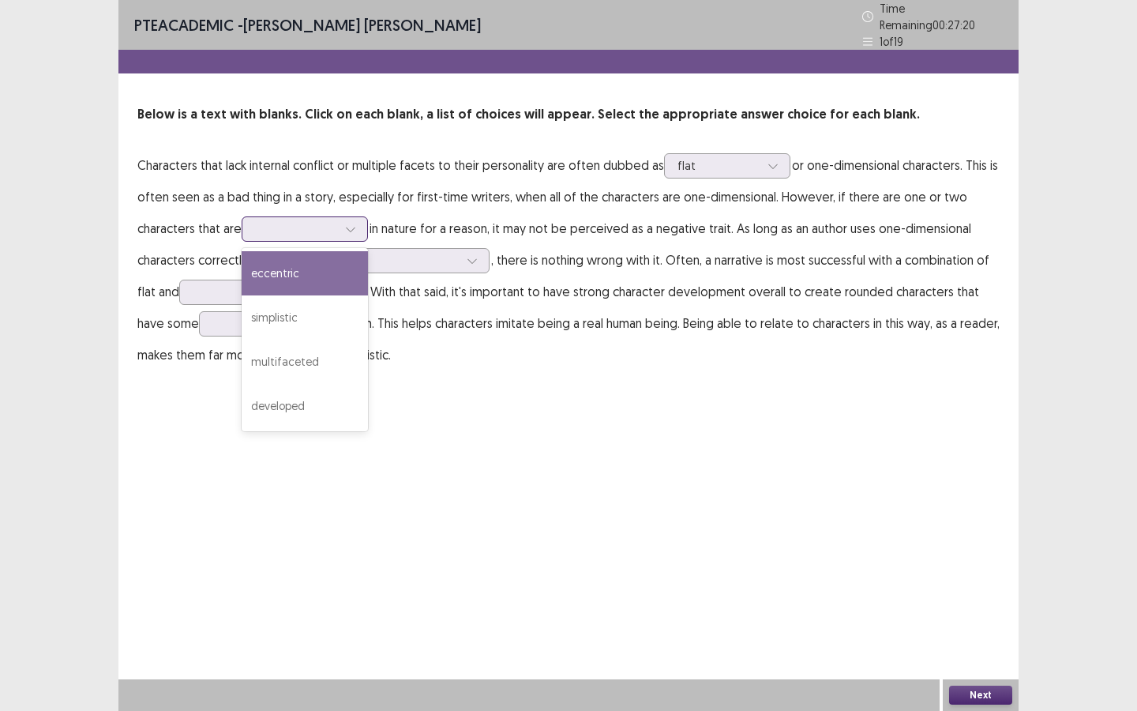
click at [287, 271] on div "eccentric" at bounding box center [305, 273] width 126 height 44
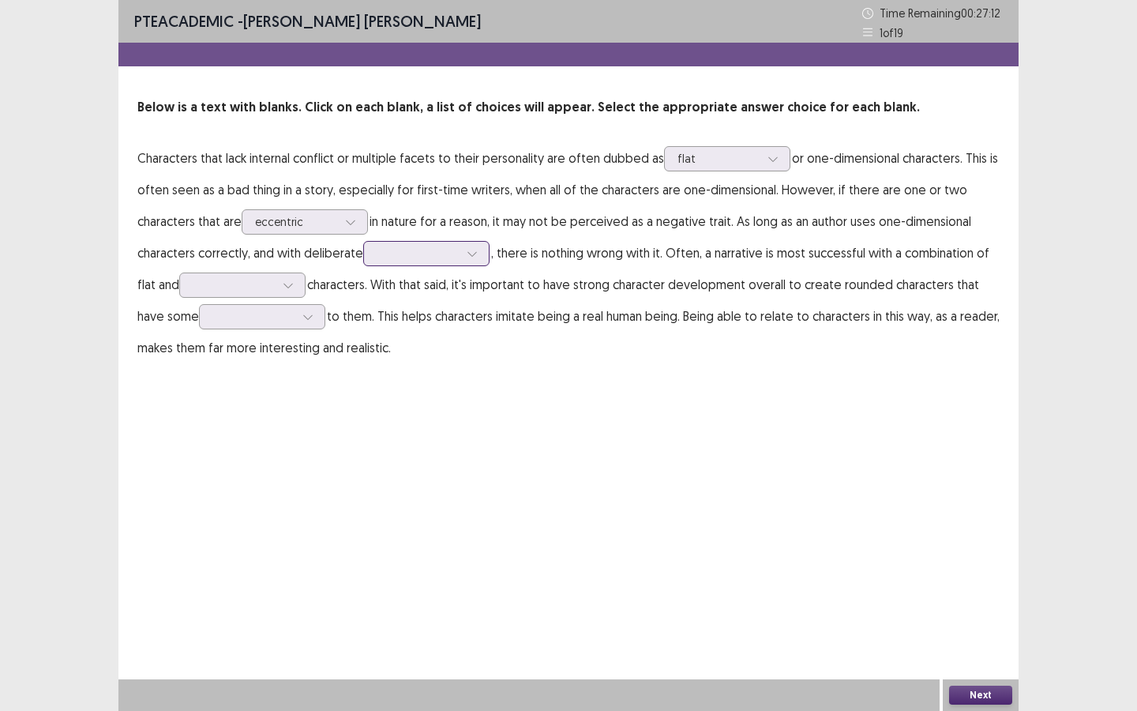
click at [406, 261] on div at bounding box center [418, 253] width 82 height 15
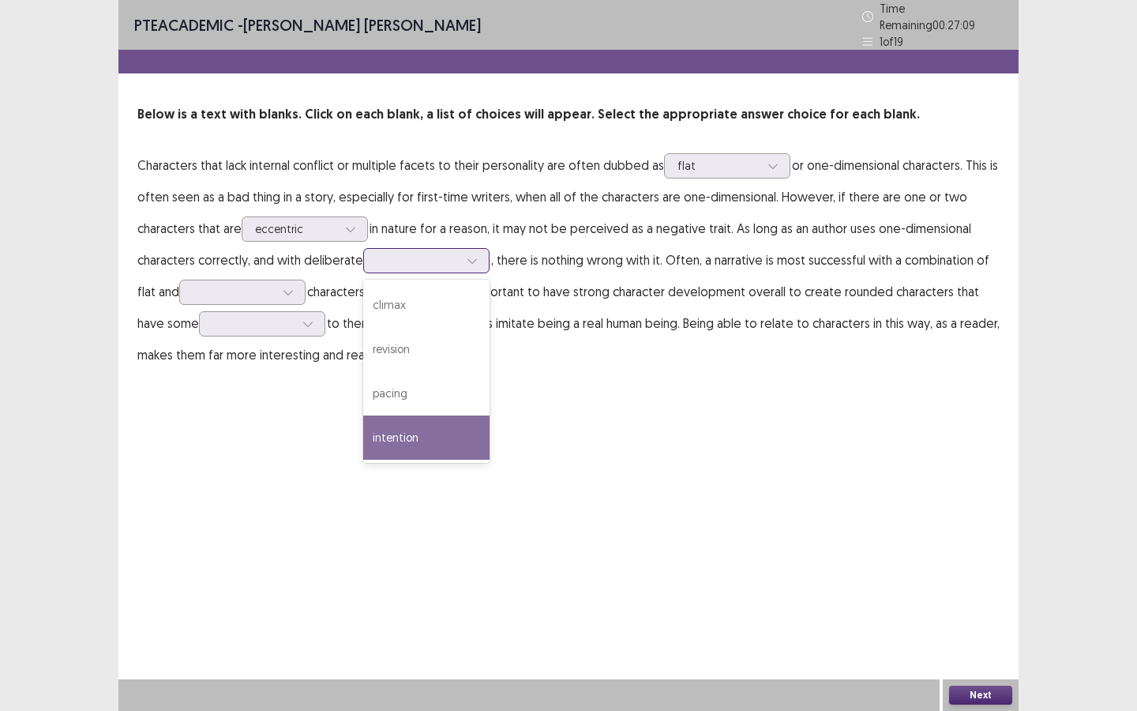
click at [423, 431] on div "intention" at bounding box center [426, 437] width 126 height 44
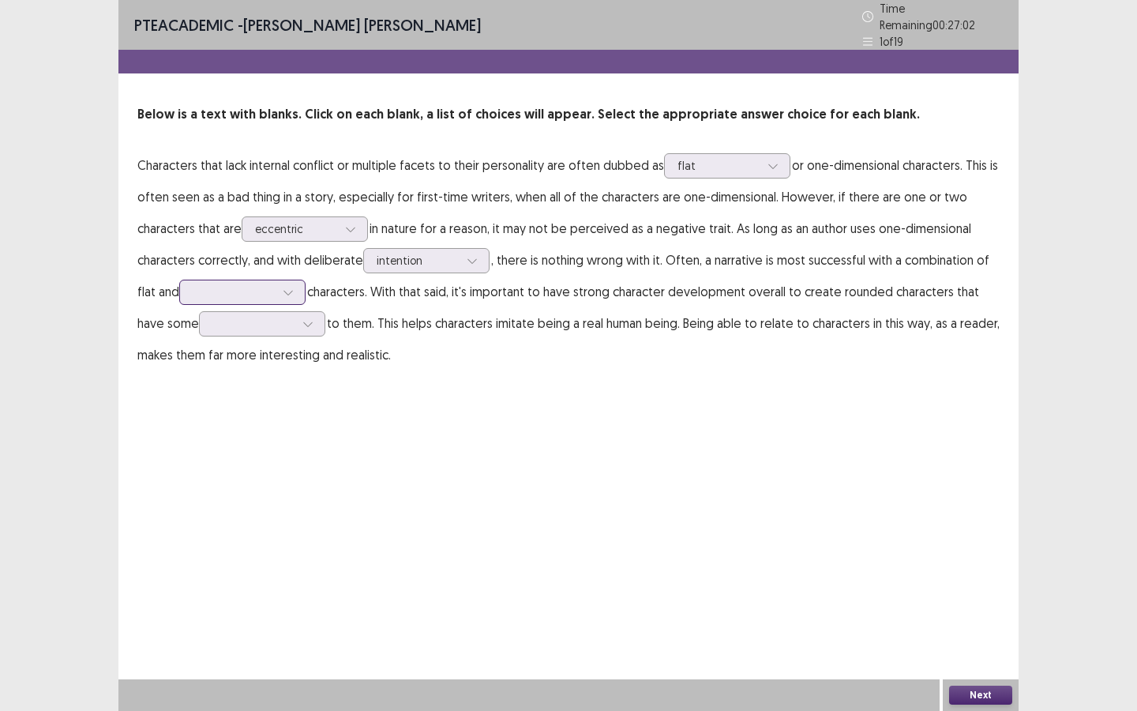
click at [247, 291] on div at bounding box center [234, 291] width 82 height 15
click at [215, 325] on div "ordinary" at bounding box center [242, 336] width 126 height 44
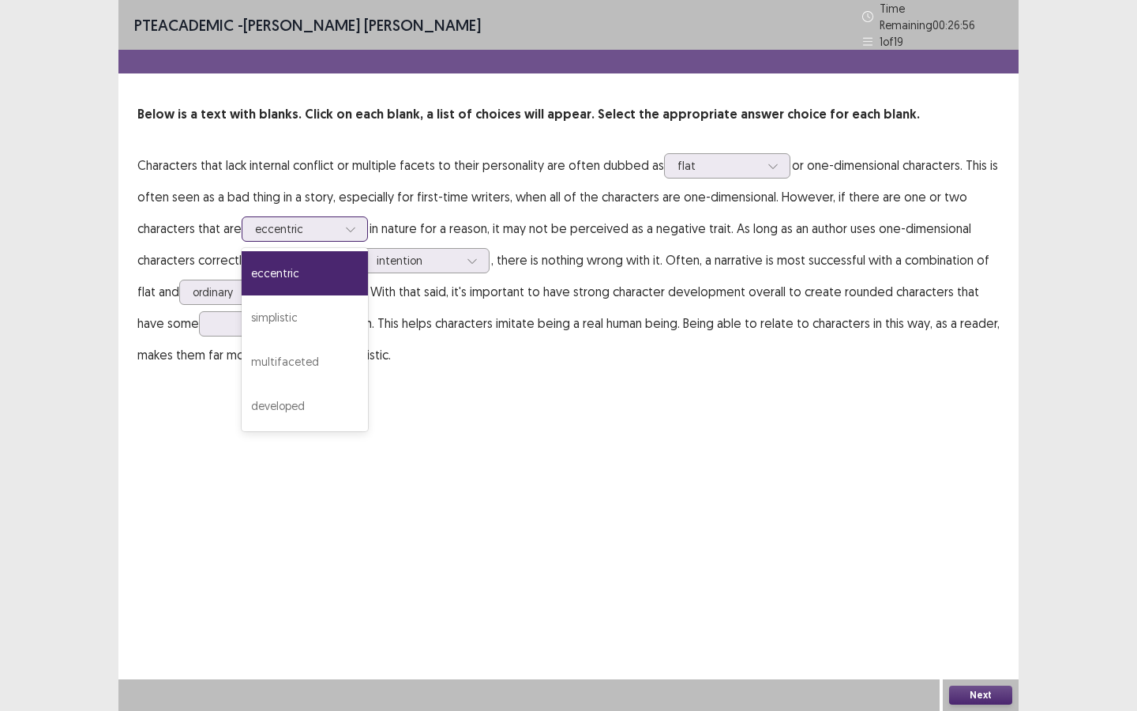
click at [270, 225] on div at bounding box center [296, 228] width 82 height 15
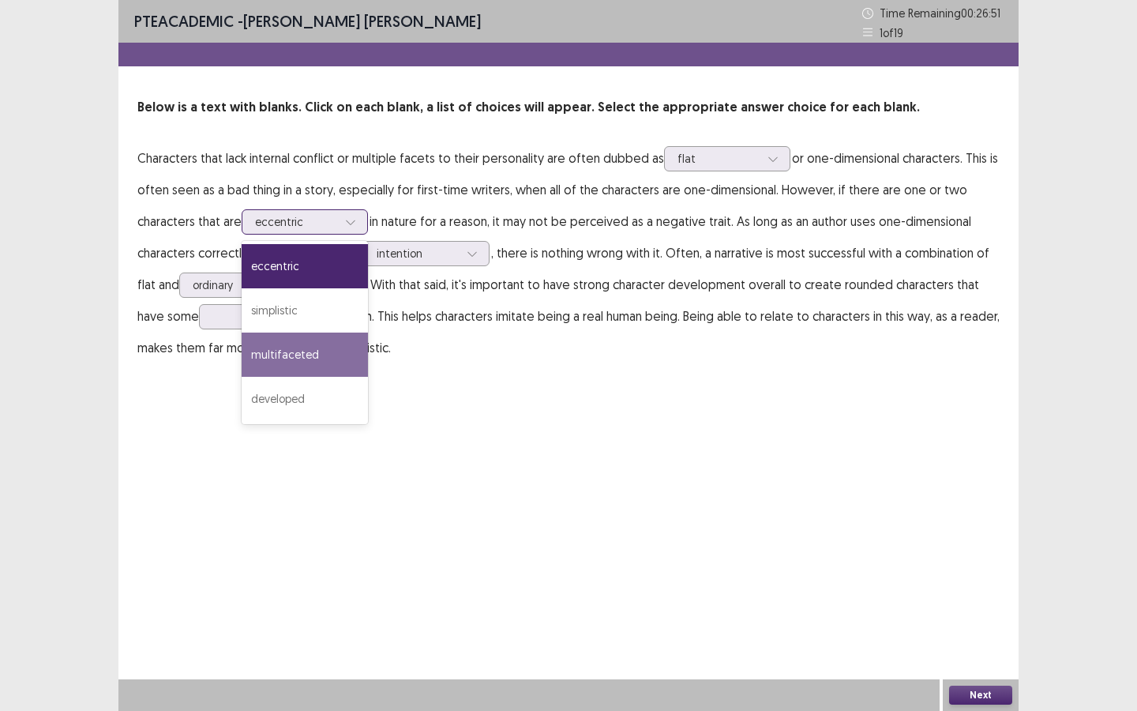
click at [290, 350] on div "multifaceted" at bounding box center [305, 355] width 126 height 44
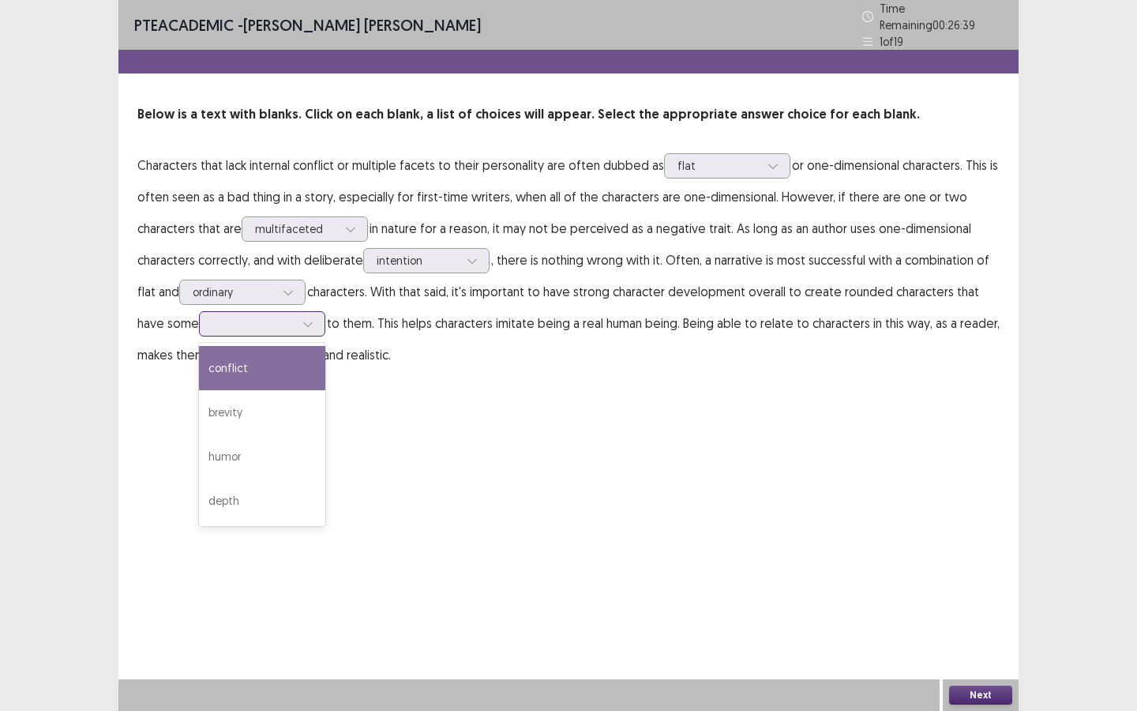
click at [242, 321] on div at bounding box center [253, 323] width 82 height 15
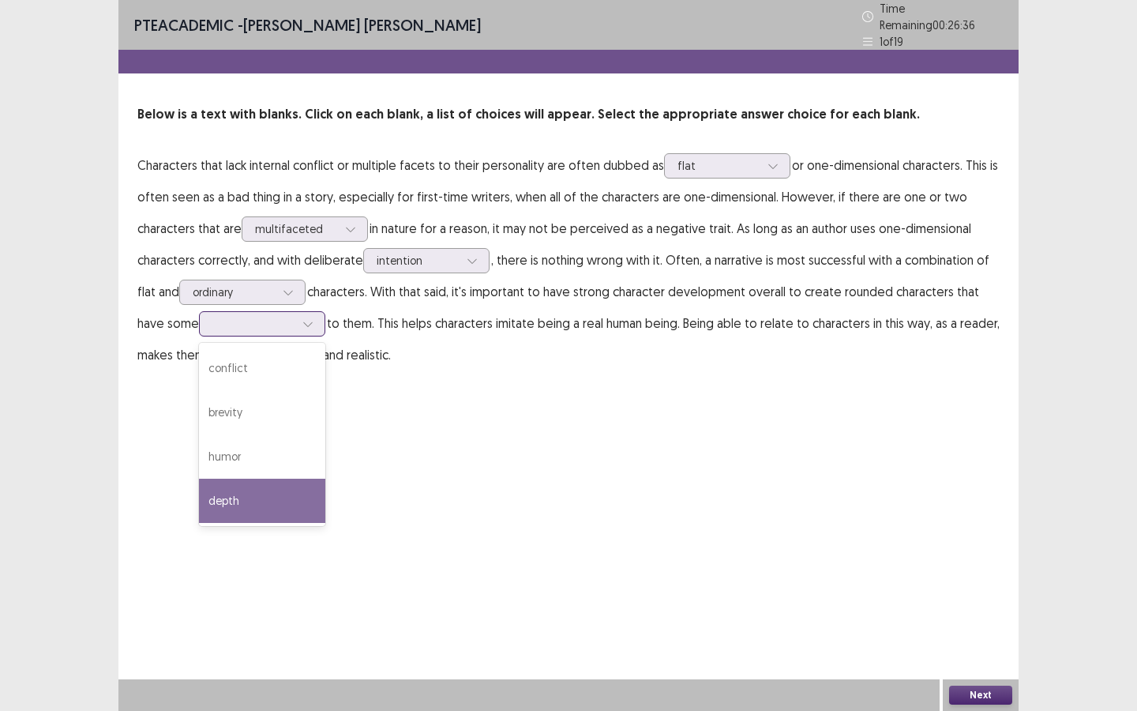
click at [246, 479] on div "depth" at bounding box center [262, 501] width 126 height 44
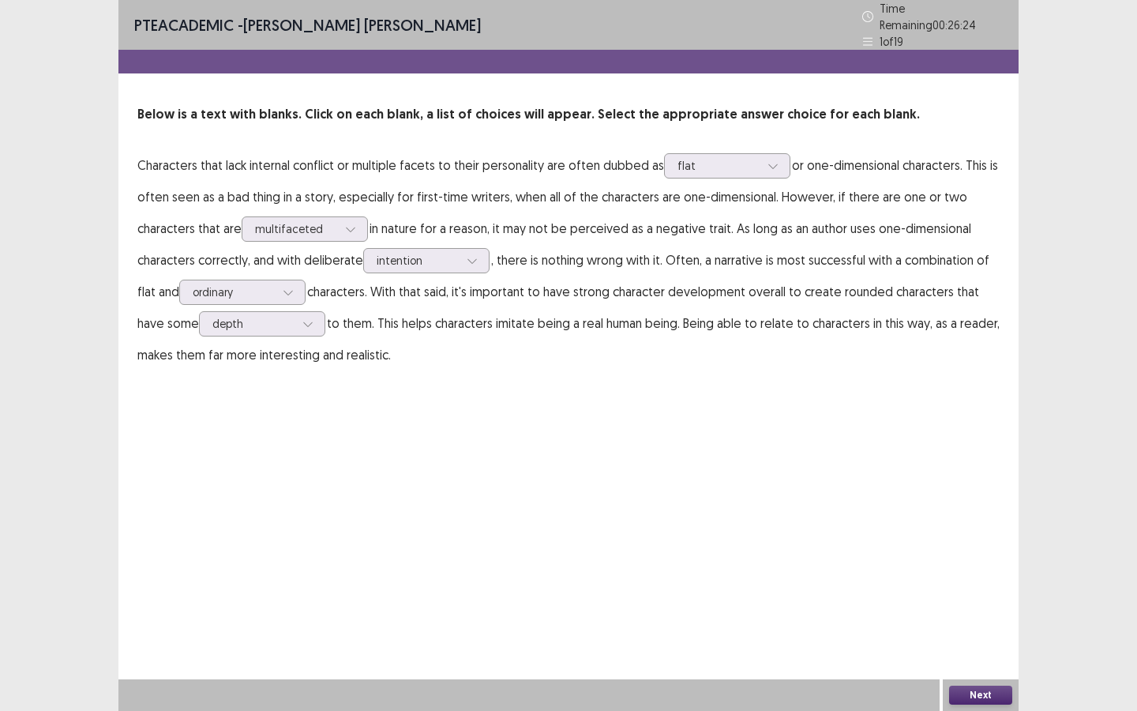
click at [962, 641] on button "Next" at bounding box center [980, 695] width 63 height 19
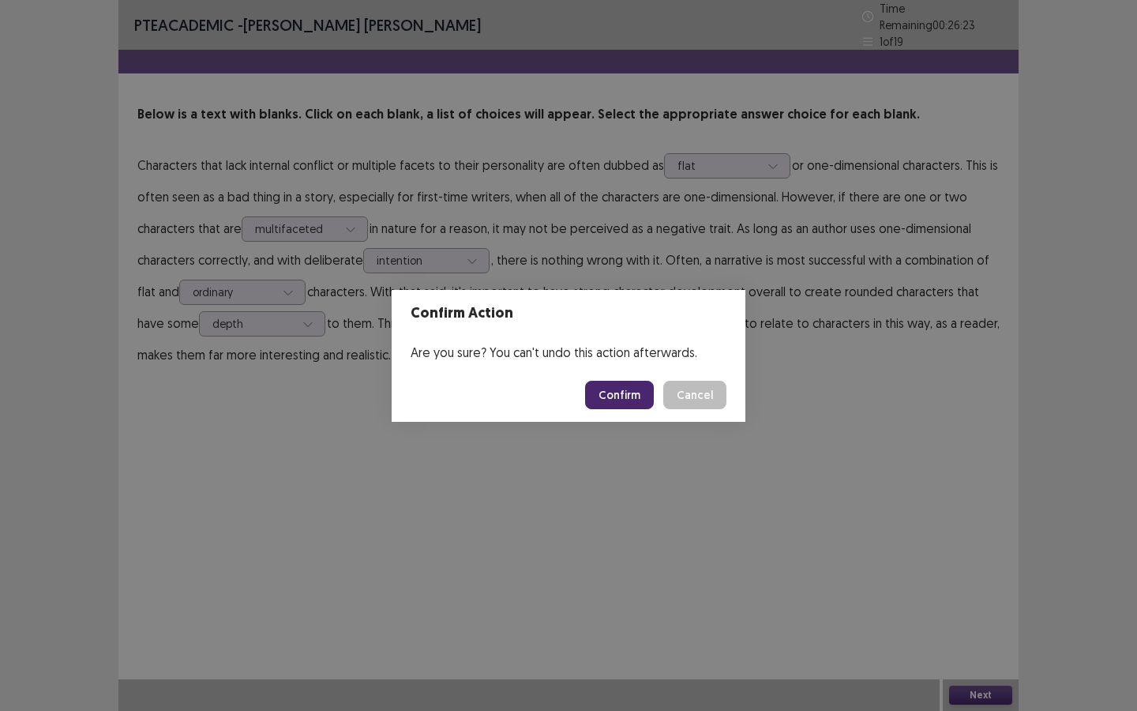
click at [614, 393] on button "Confirm" at bounding box center [619, 395] width 69 height 28
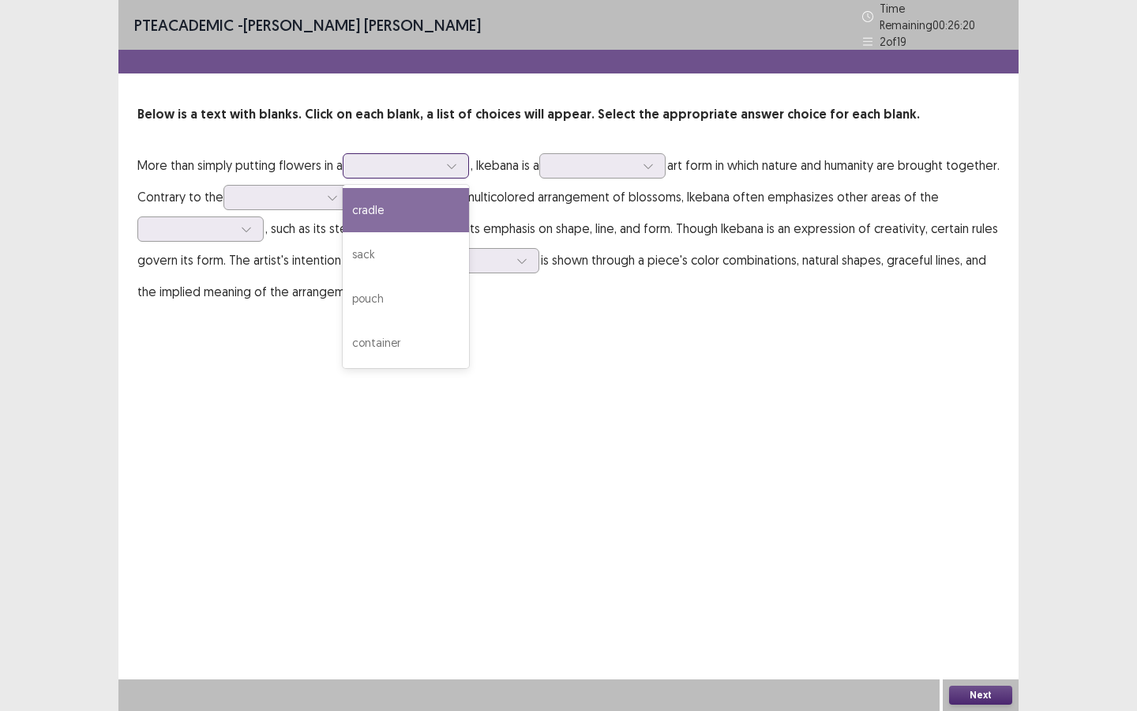
click at [376, 158] on div at bounding box center [397, 165] width 82 height 15
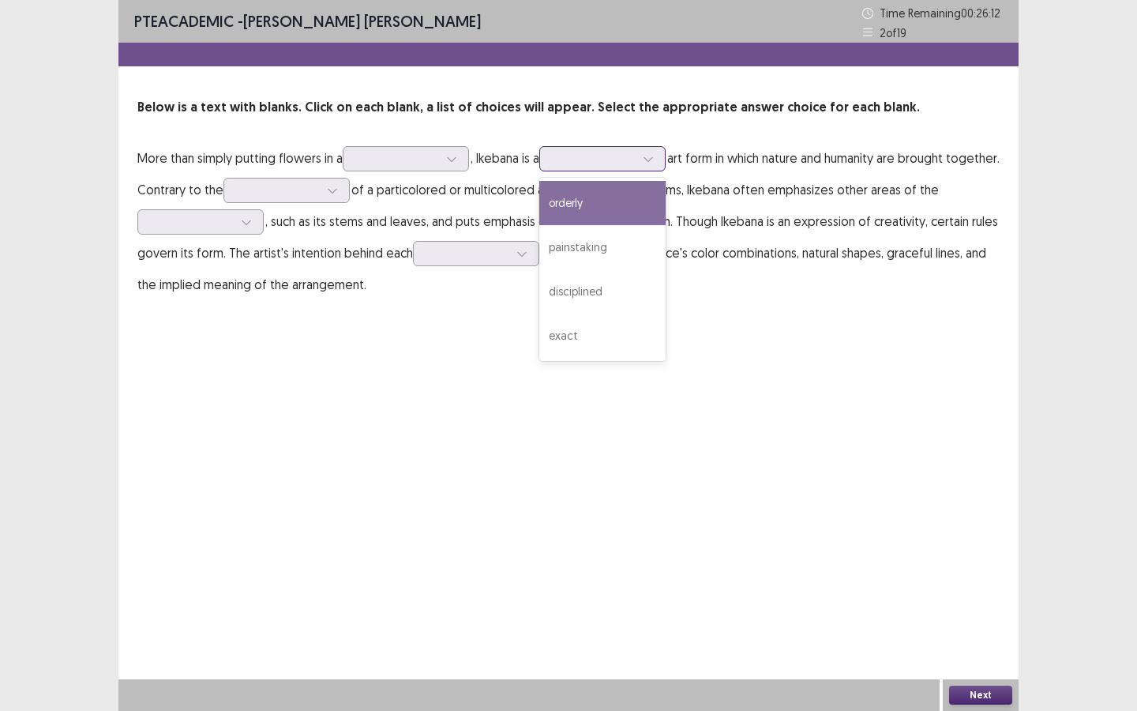
click at [584, 154] on div at bounding box center [594, 158] width 82 height 15
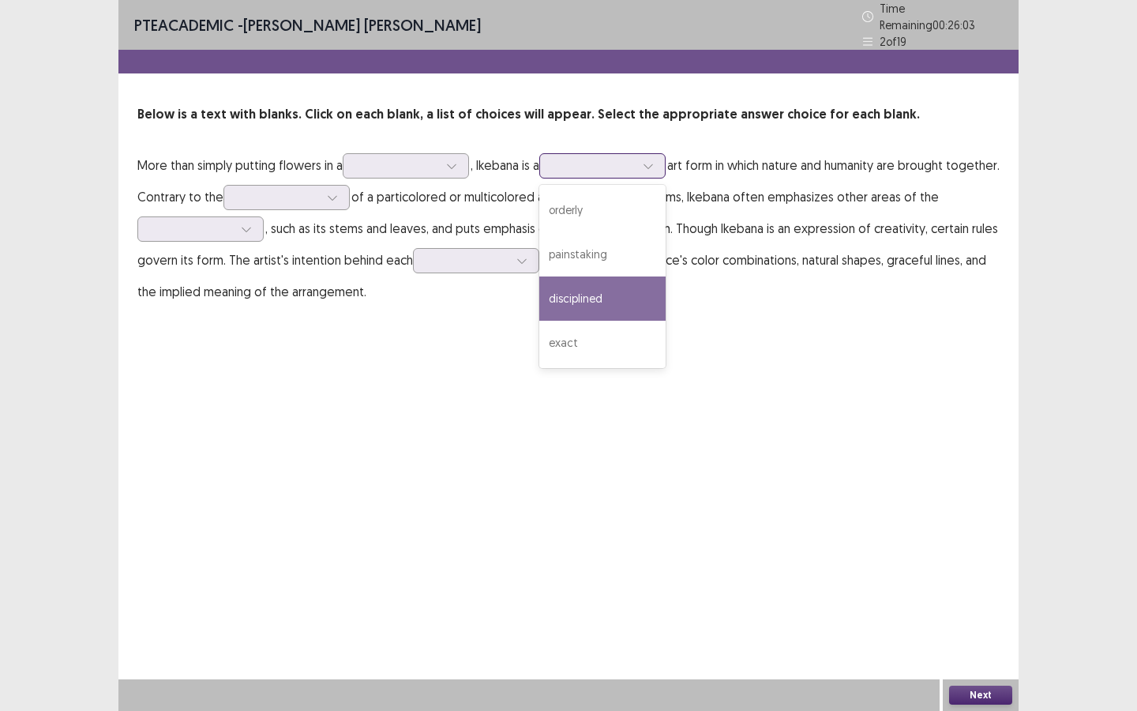
click at [610, 295] on div "disciplined" at bounding box center [602, 298] width 126 height 44
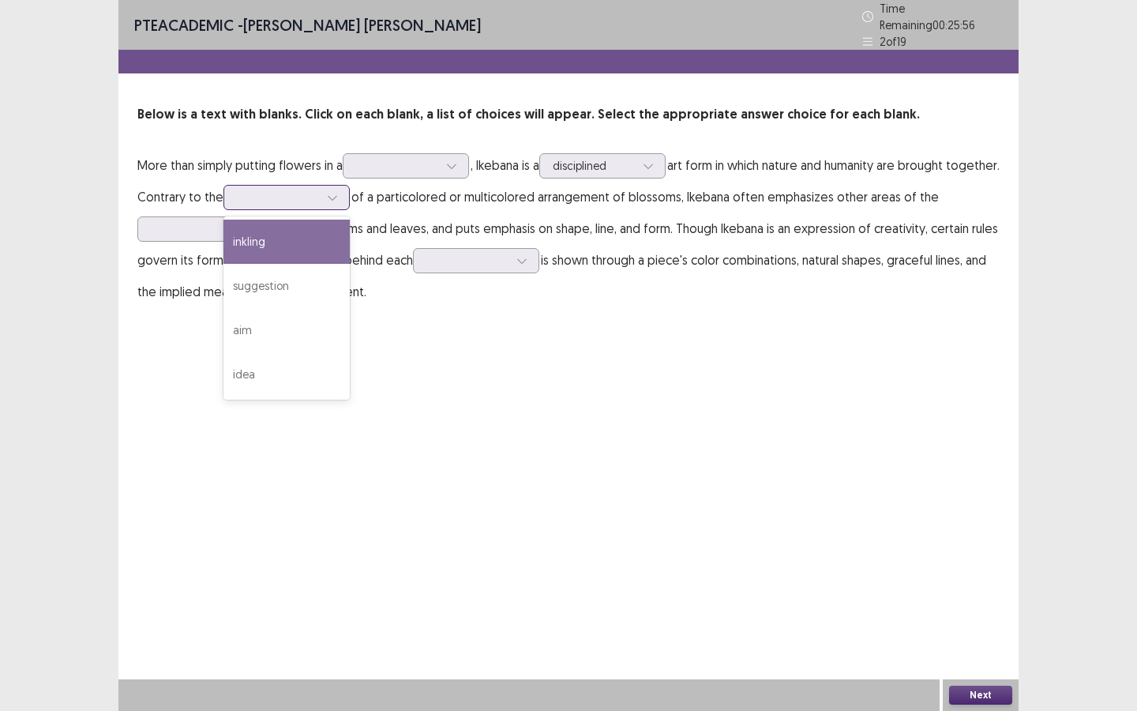
click at [240, 191] on input "text" at bounding box center [238, 197] width 3 height 12
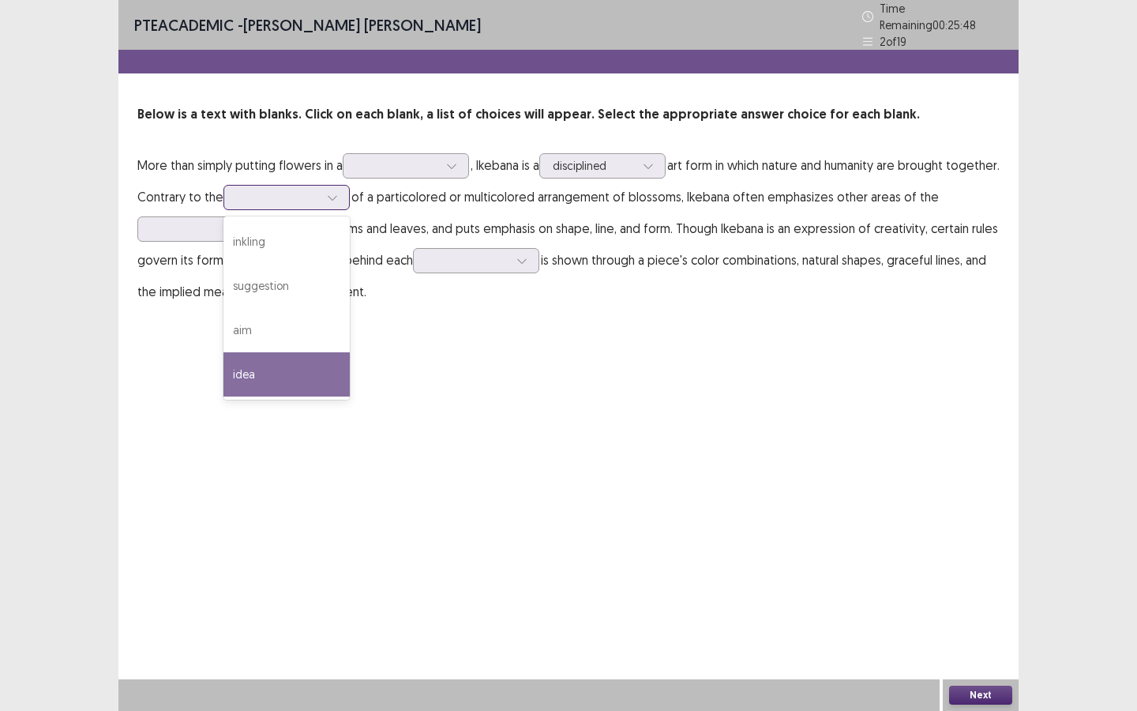
click at [318, 371] on div "idea" at bounding box center [287, 374] width 126 height 44
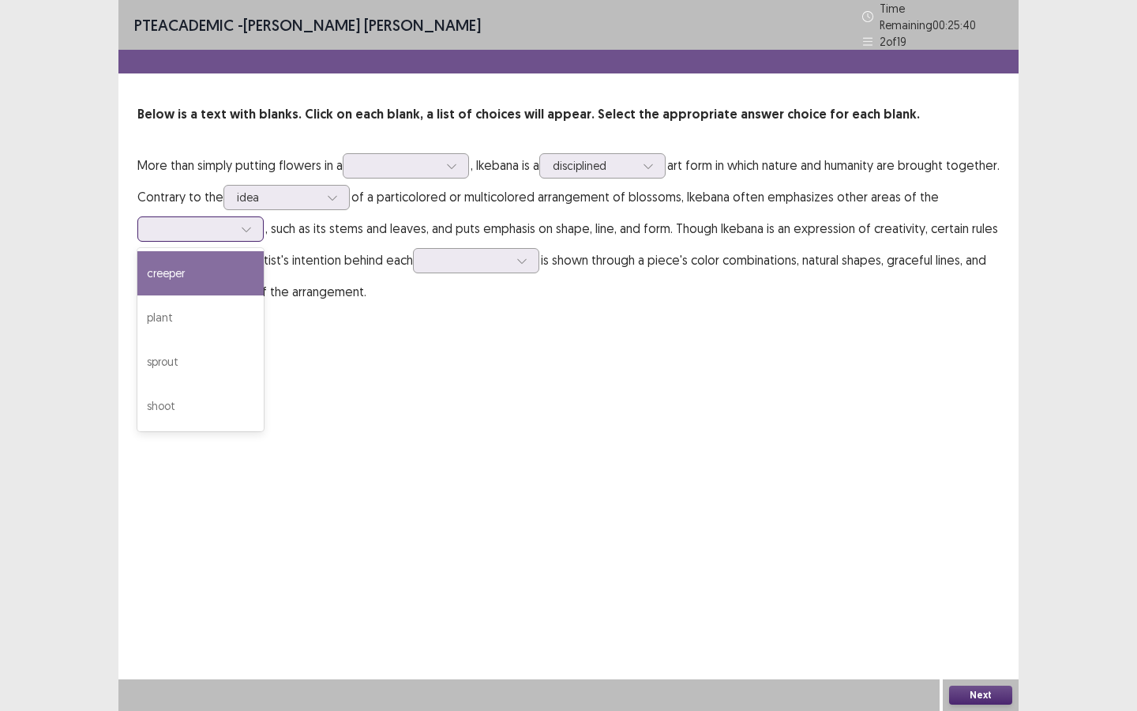
click at [203, 231] on div at bounding box center [200, 228] width 126 height 25
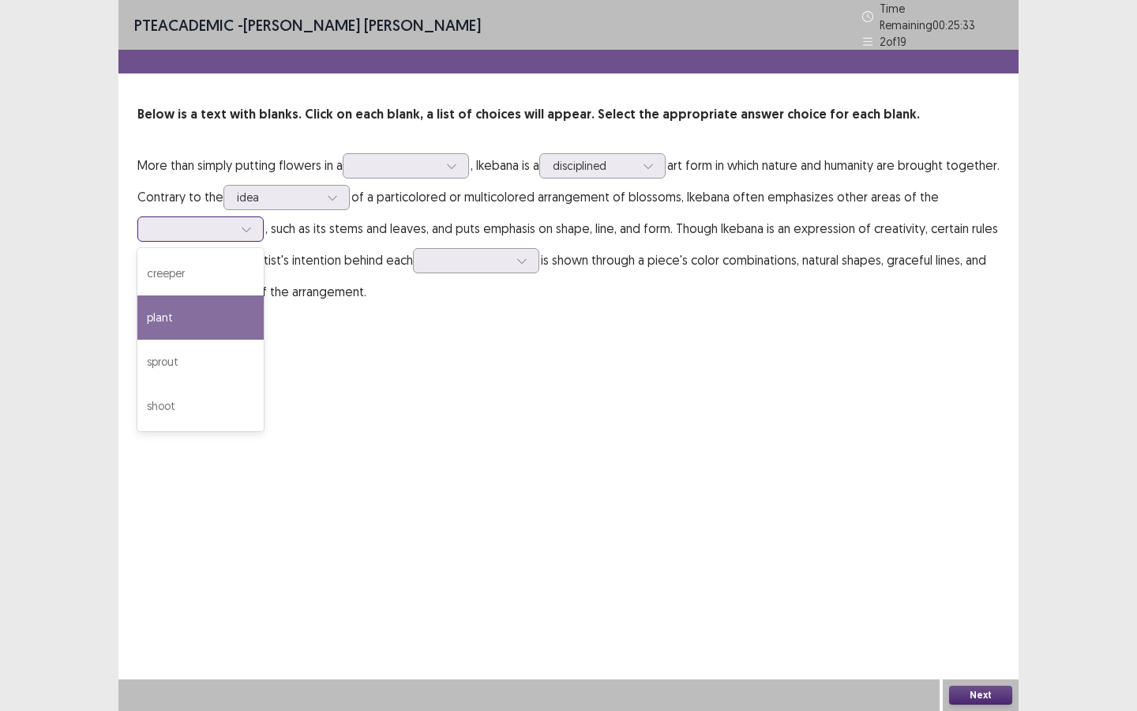
click at [190, 318] on div "plant" at bounding box center [200, 317] width 126 height 44
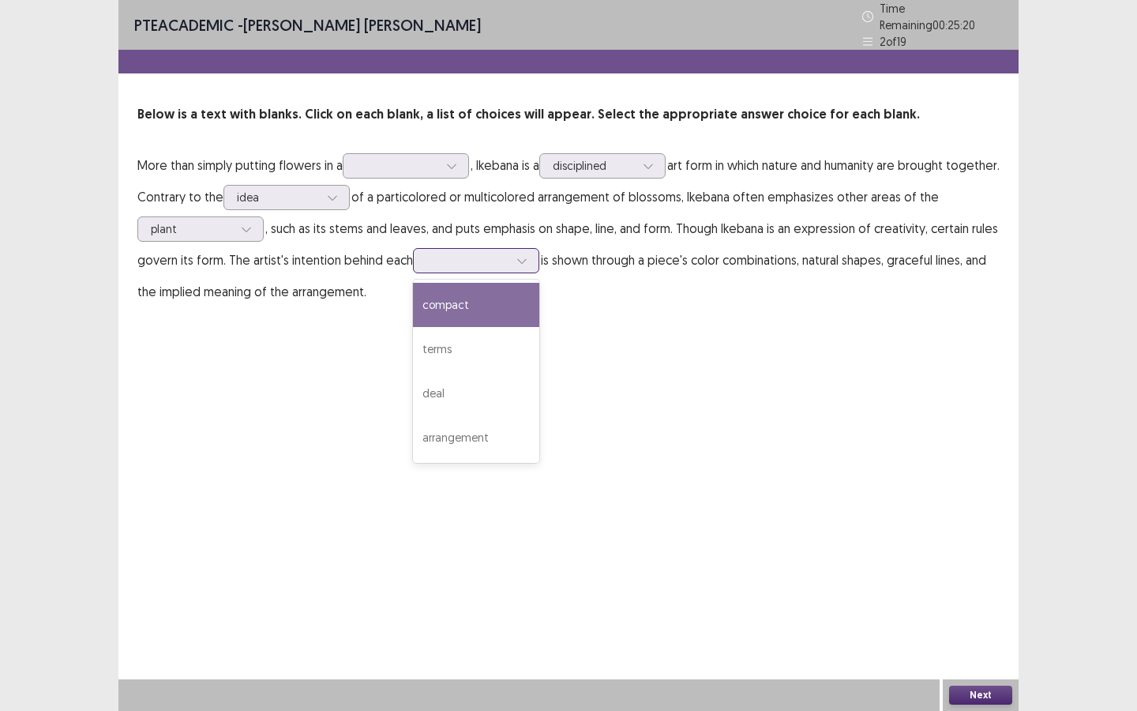
click at [436, 258] on div at bounding box center [468, 260] width 82 height 15
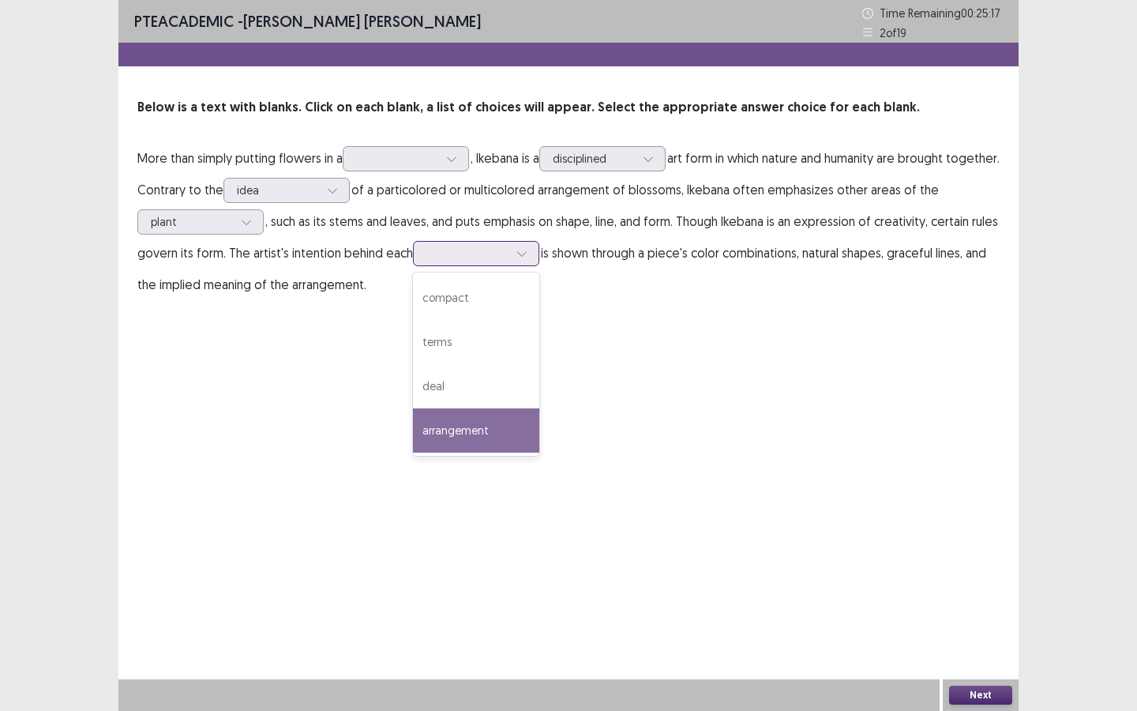
click at [483, 427] on div "arrangement" at bounding box center [476, 430] width 126 height 44
click at [355, 160] on div at bounding box center [406, 158] width 126 height 25
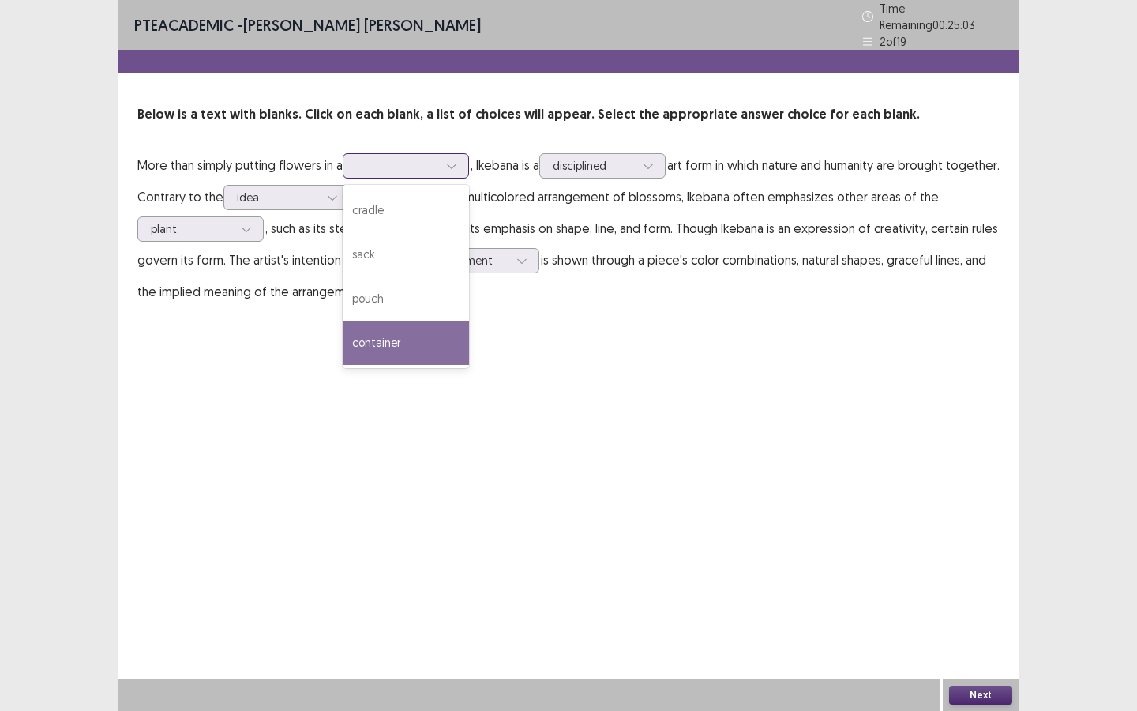
click at [398, 333] on div "container" at bounding box center [406, 343] width 126 height 44
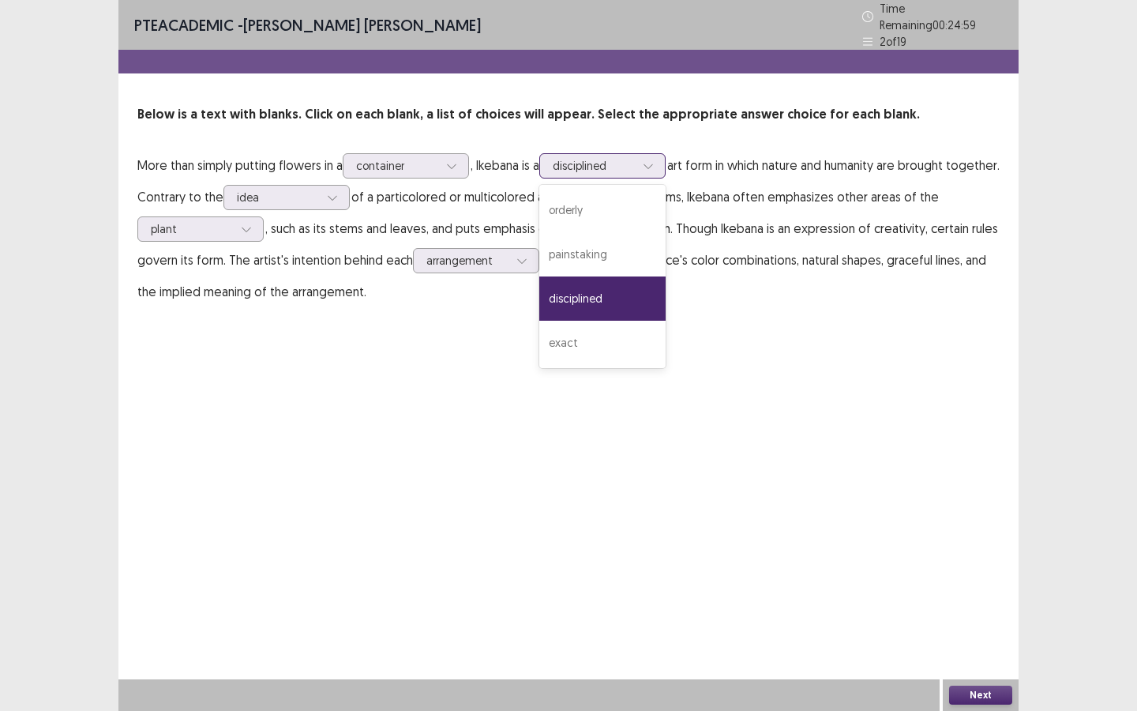
click at [635, 163] on div at bounding box center [594, 165] width 82 height 15
click at [622, 295] on div "disciplined" at bounding box center [602, 298] width 126 height 44
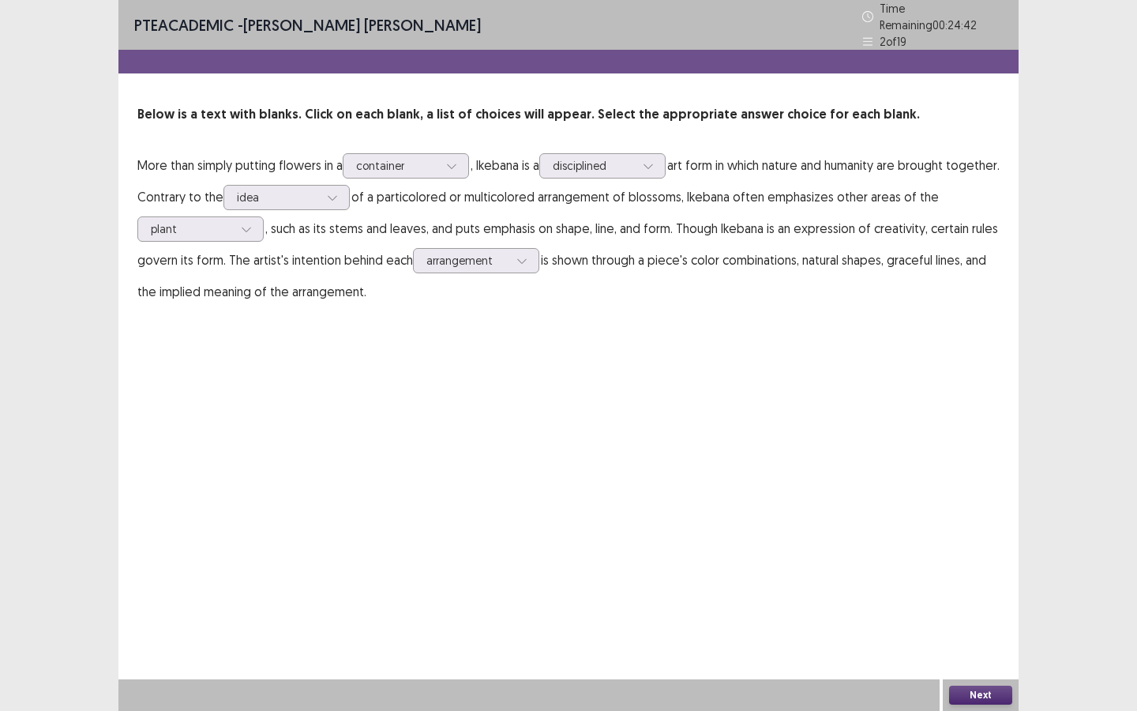
click at [992, 641] on div "Next" at bounding box center [981, 695] width 76 height 32
click at [986, 641] on button "Next" at bounding box center [980, 695] width 63 height 19
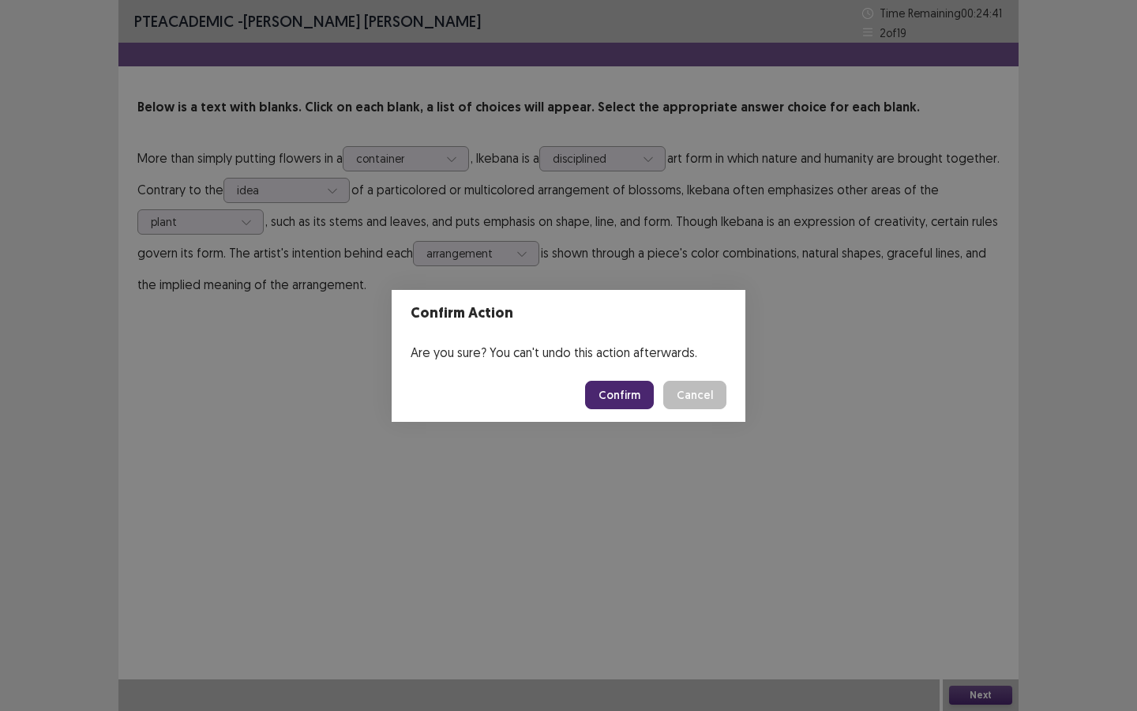
click at [607, 395] on button "Confirm" at bounding box center [619, 395] width 69 height 28
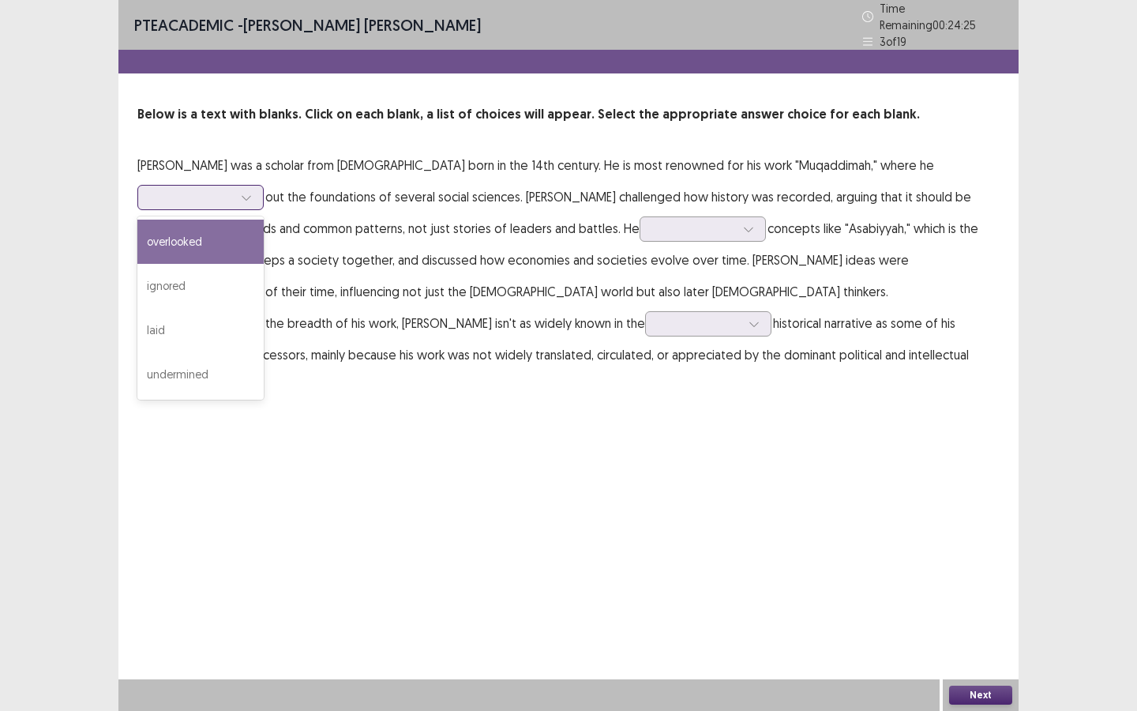
click at [233, 190] on div at bounding box center [192, 197] width 82 height 15
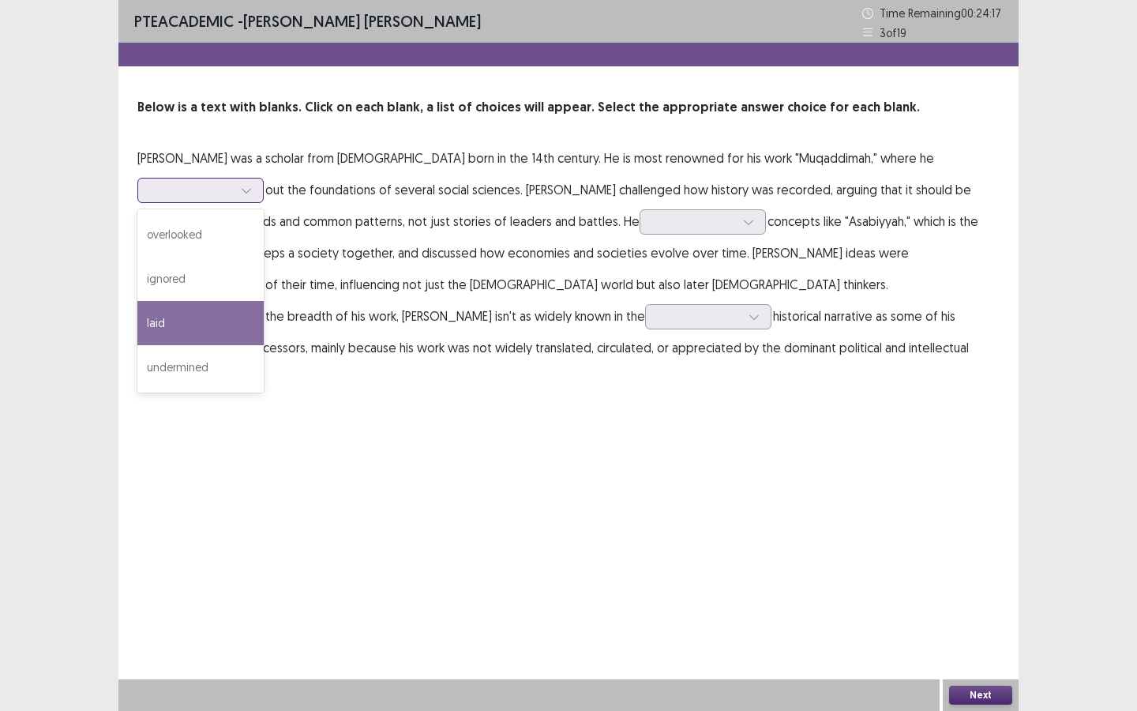
click at [264, 301] on div "laid" at bounding box center [200, 323] width 126 height 44
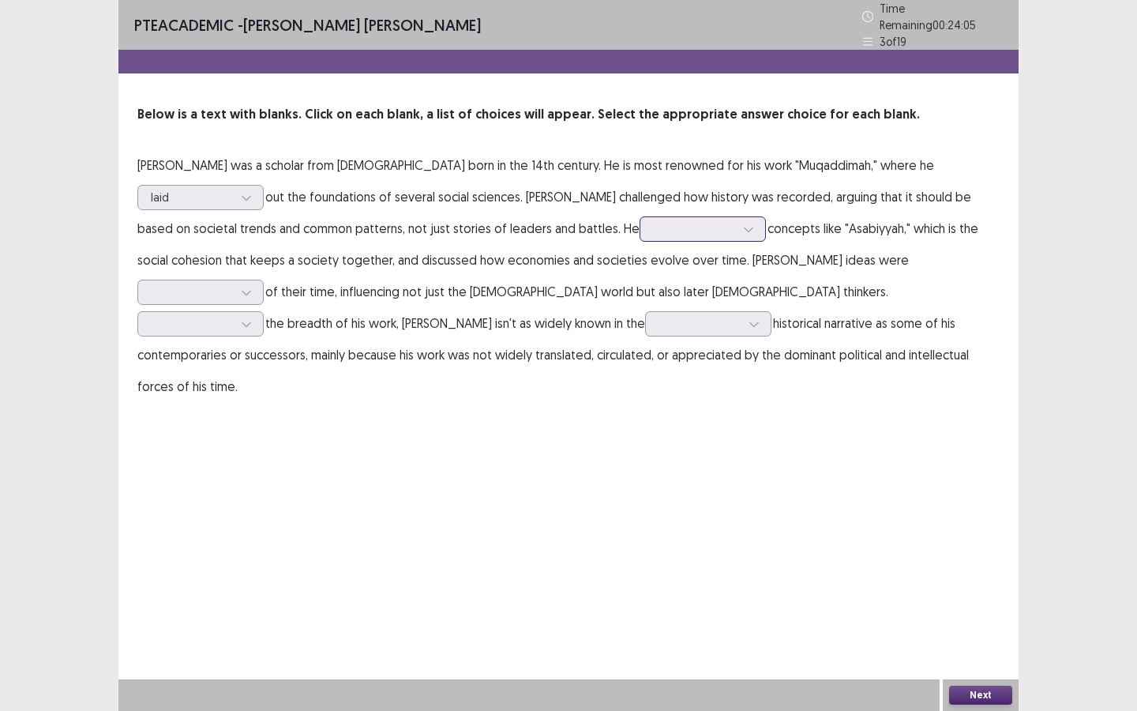
click at [653, 224] on div at bounding box center [694, 228] width 82 height 15
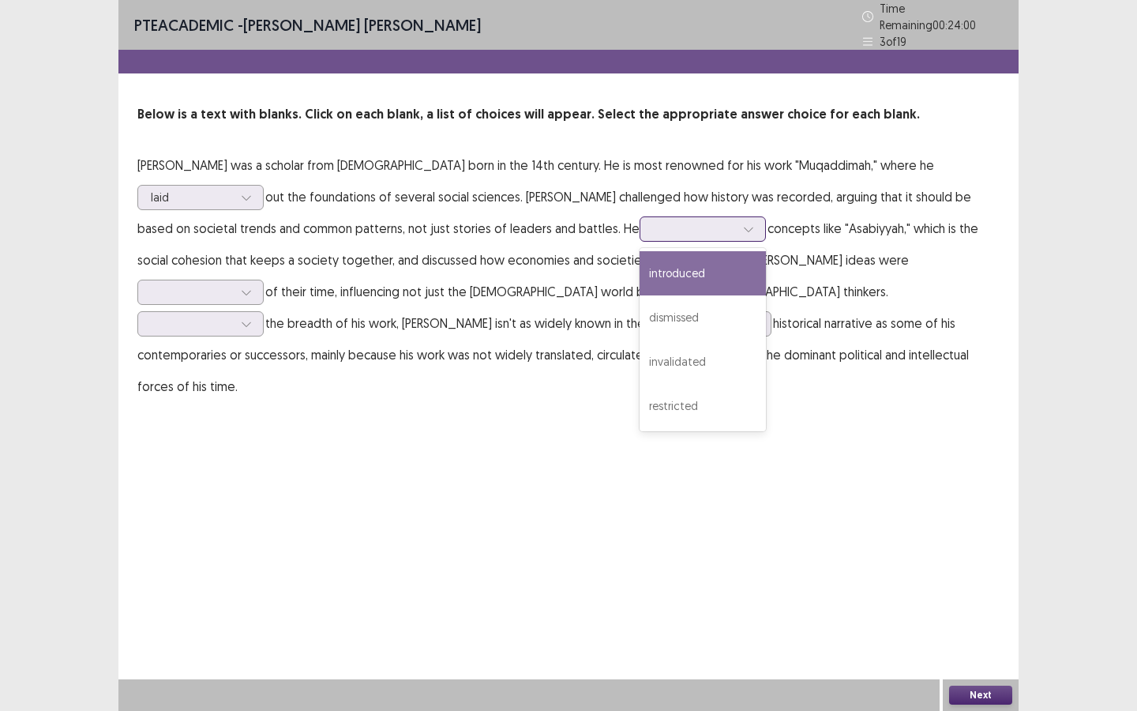
click at [640, 264] on div "introduced" at bounding box center [703, 273] width 126 height 44
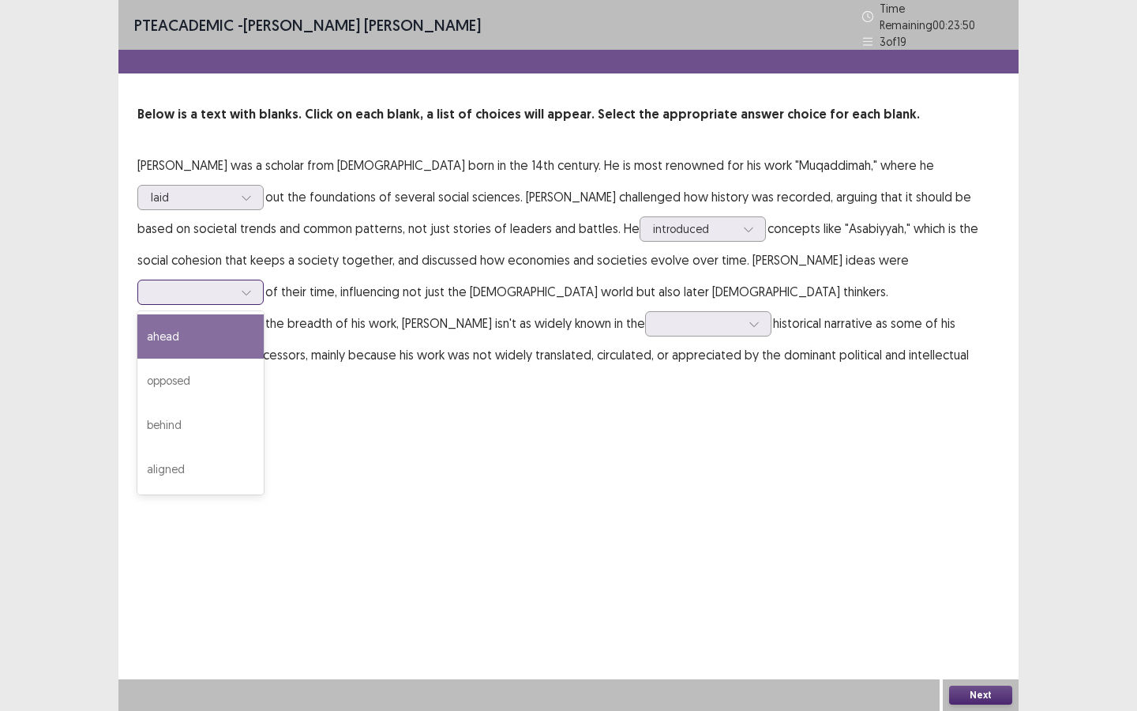
click at [233, 284] on div at bounding box center [192, 291] width 82 height 15
click at [264, 314] on div "ahead" at bounding box center [200, 336] width 126 height 44
click at [233, 316] on div at bounding box center [192, 323] width 82 height 15
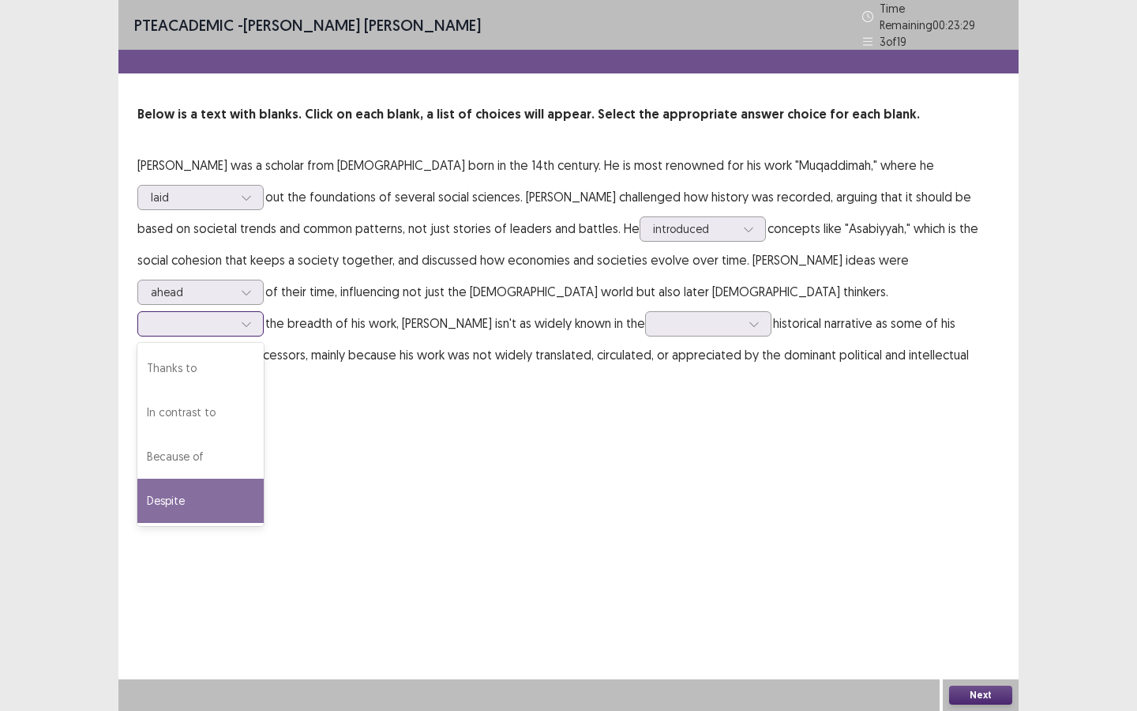
click at [264, 479] on div "Despite" at bounding box center [200, 501] width 126 height 44
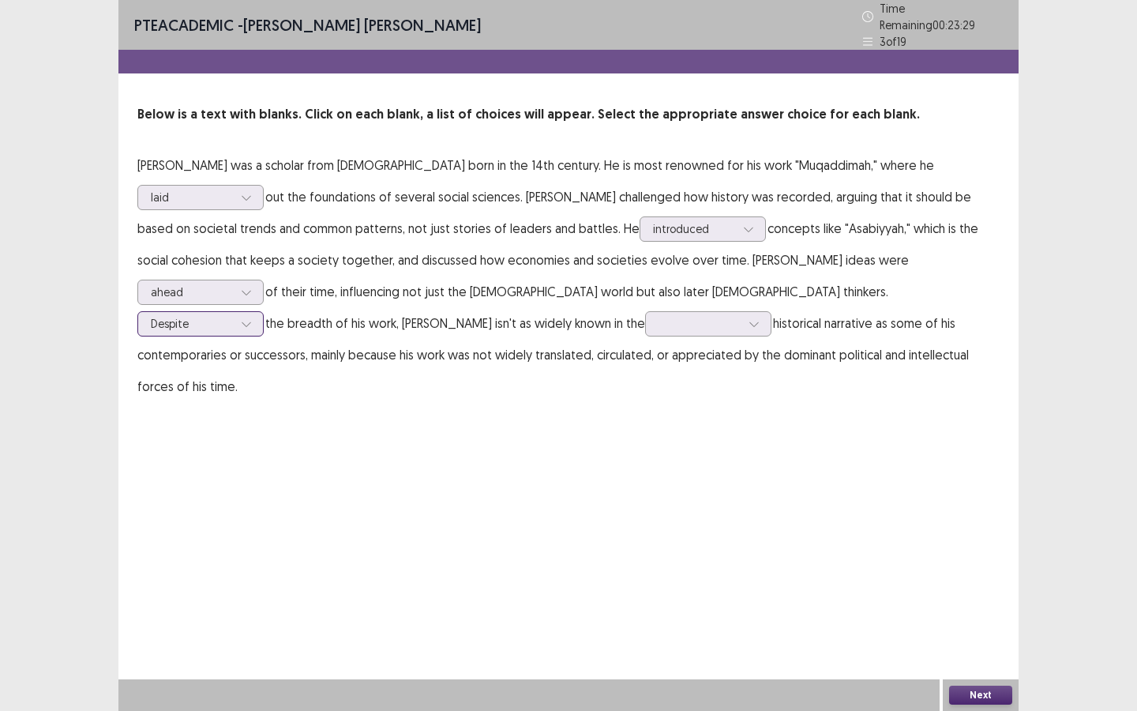
click at [233, 316] on div at bounding box center [192, 323] width 82 height 15
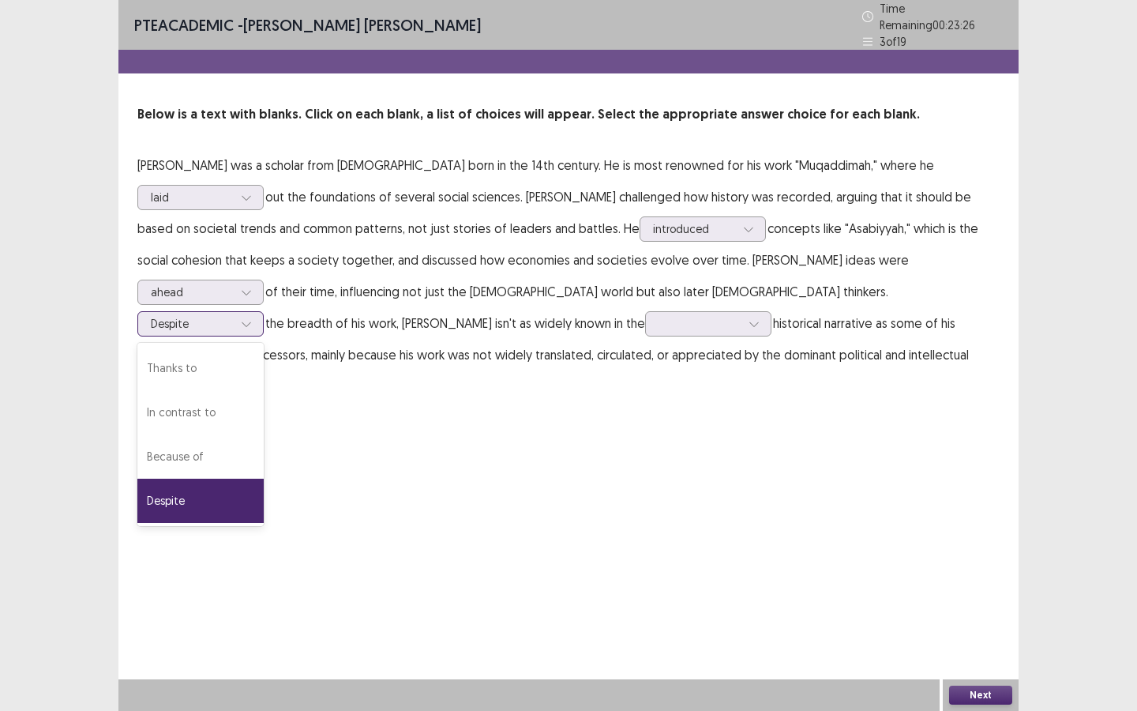
click at [264, 479] on div "Despite" at bounding box center [200, 501] width 126 height 44
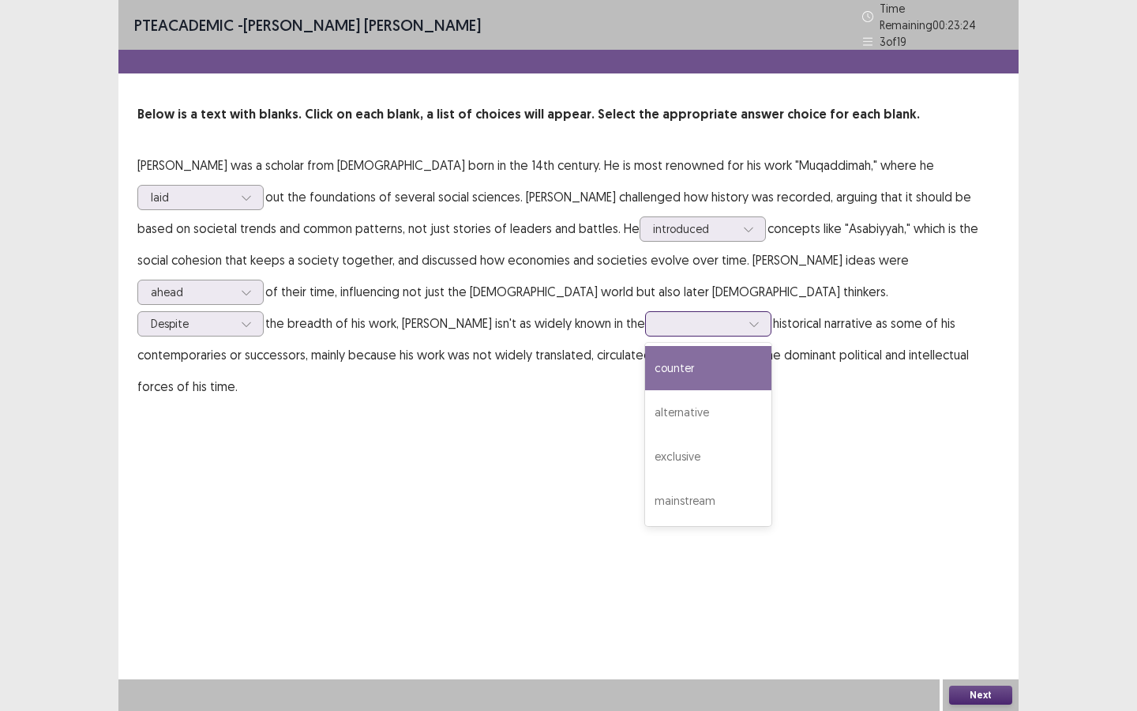
click at [659, 319] on div at bounding box center [700, 323] width 82 height 15
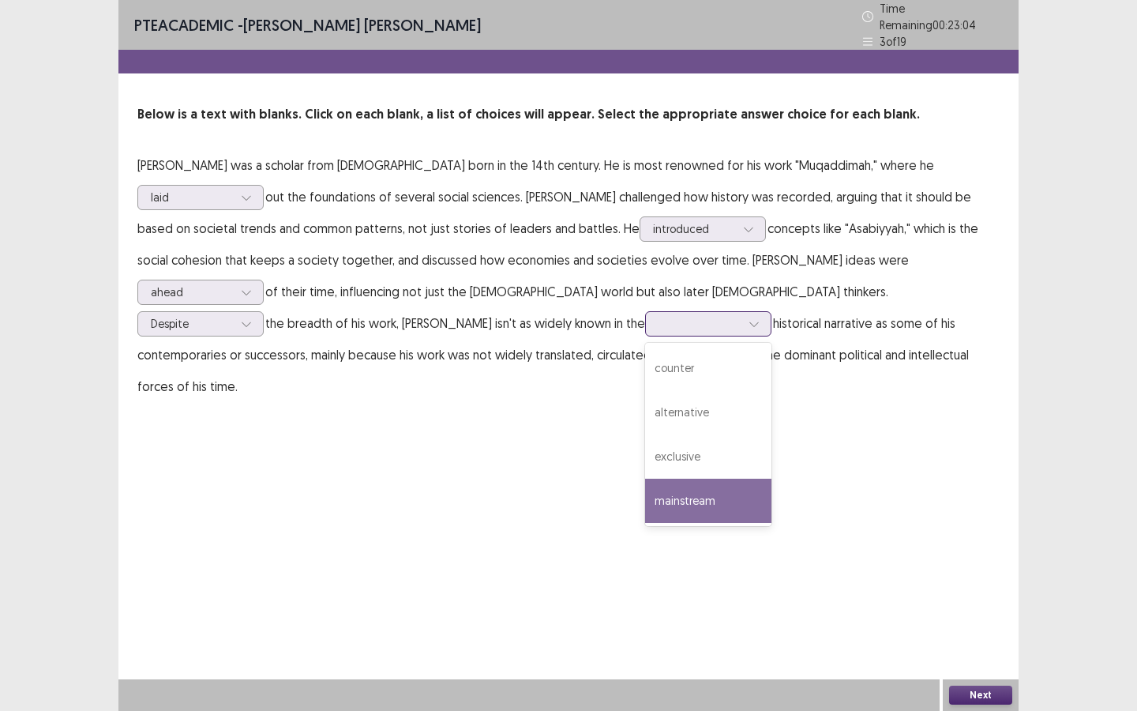
click at [645, 505] on div "mainstream" at bounding box center [708, 501] width 126 height 44
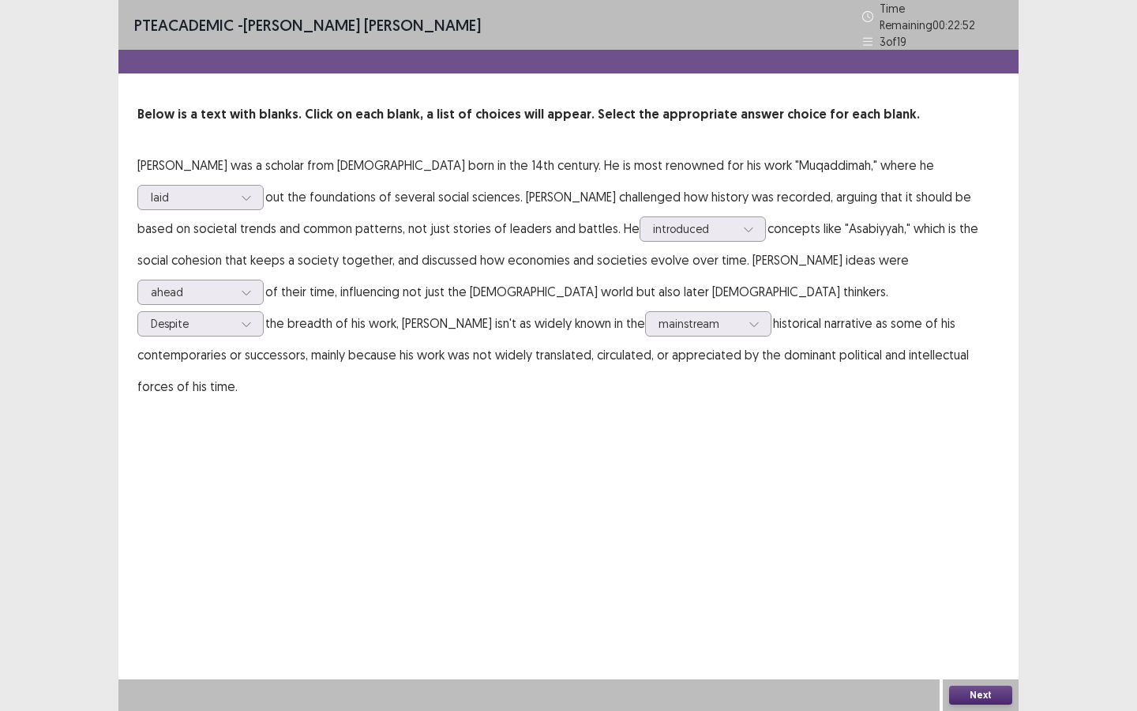
click at [971, 641] on button "Next" at bounding box center [980, 695] width 63 height 19
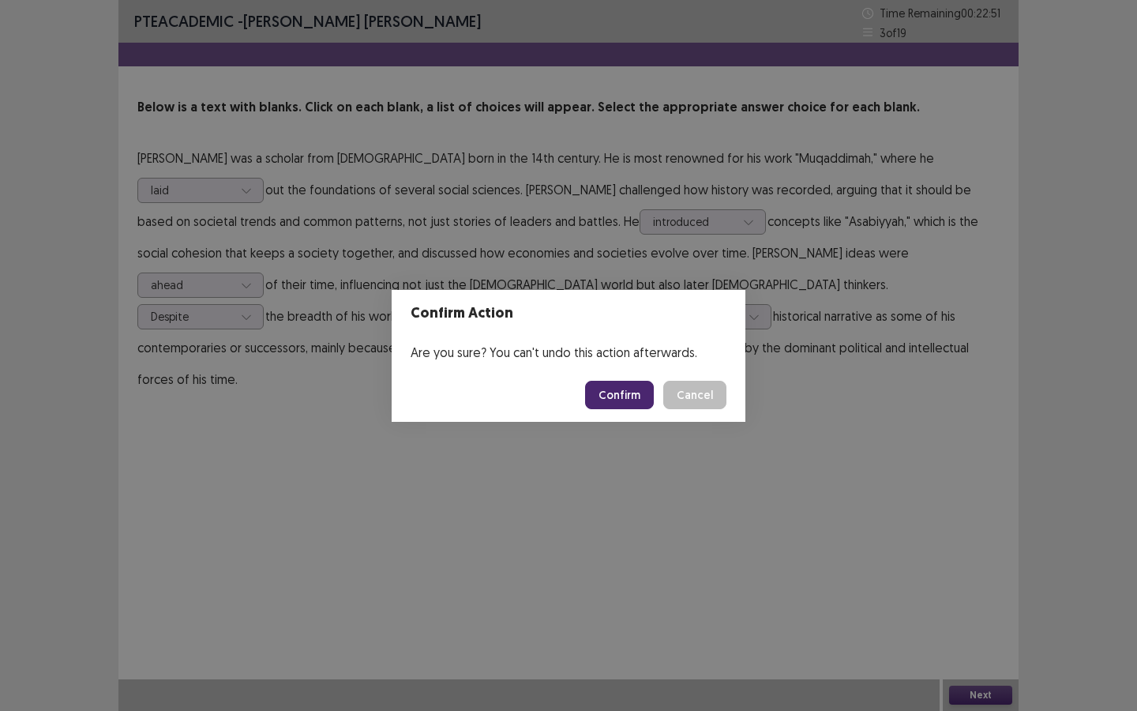
click at [641, 396] on button "Confirm" at bounding box center [619, 395] width 69 height 28
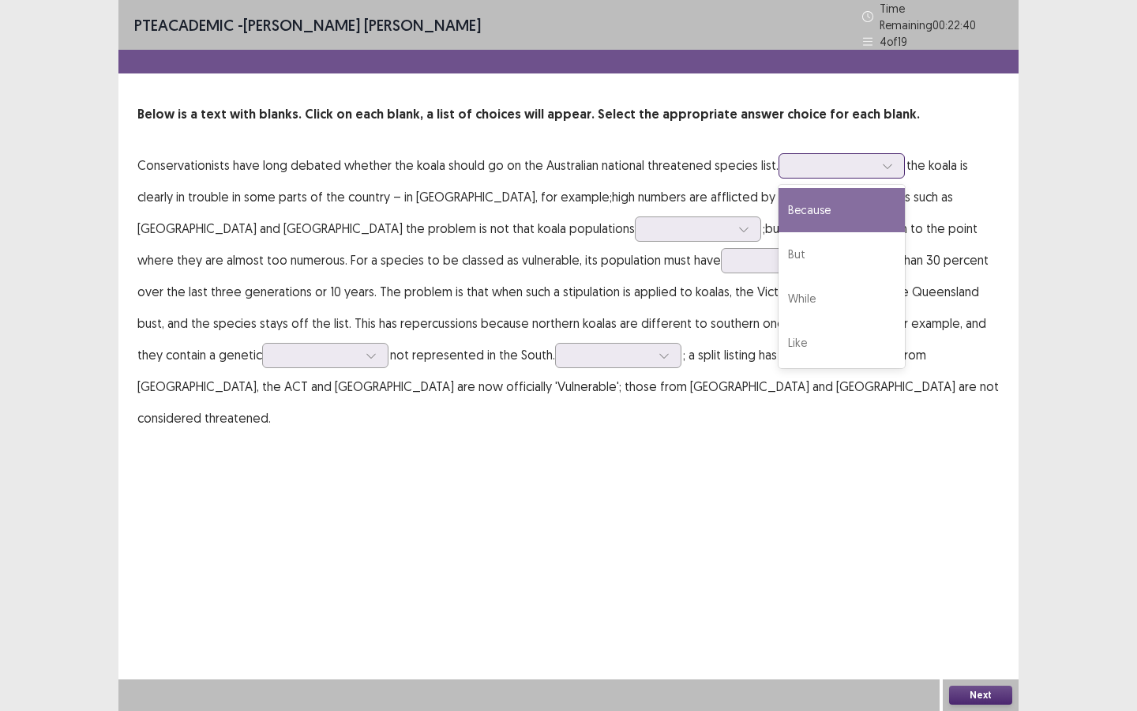
click at [832, 160] on div at bounding box center [833, 165] width 82 height 15
click at [831, 202] on div "Because" at bounding box center [842, 210] width 126 height 44
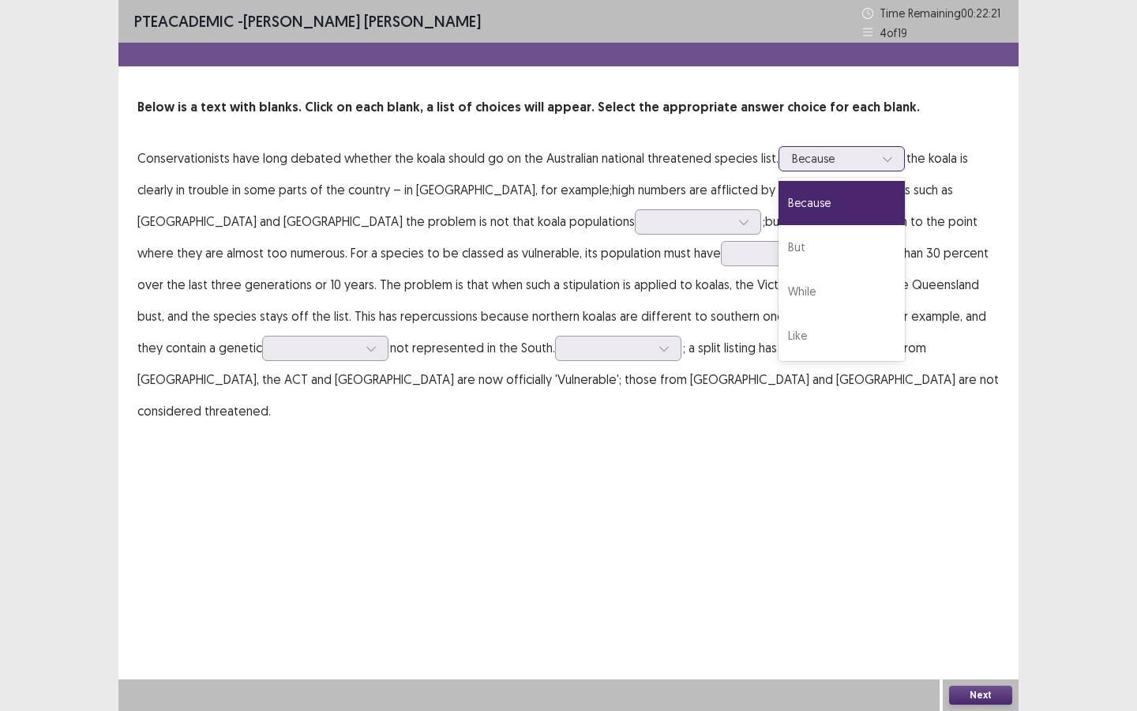
click at [810, 147] on div "Because" at bounding box center [833, 159] width 82 height 24
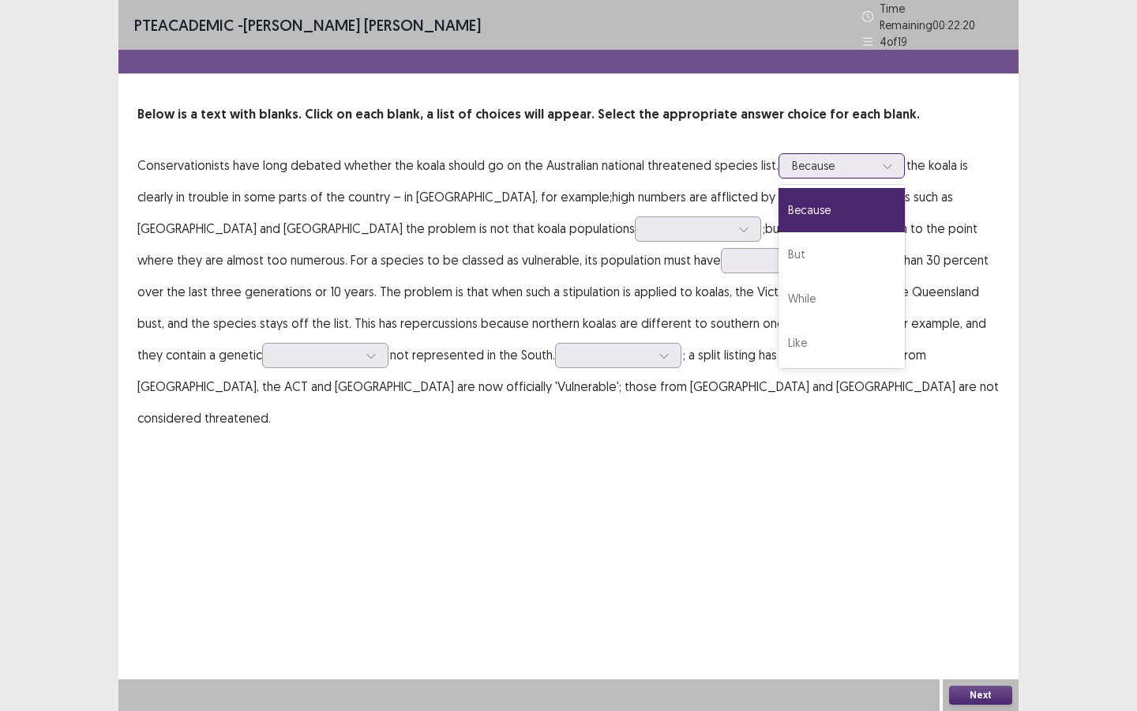
click at [807, 203] on div "Because" at bounding box center [842, 210] width 126 height 44
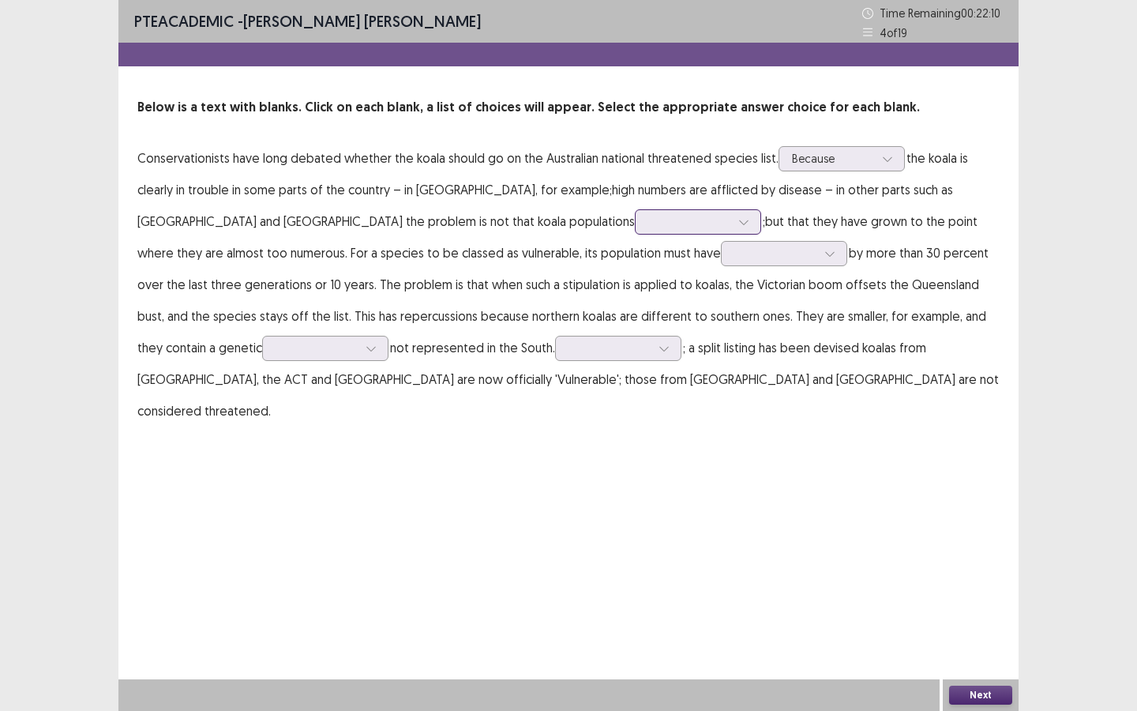
click at [648, 226] on div at bounding box center [689, 221] width 82 height 15
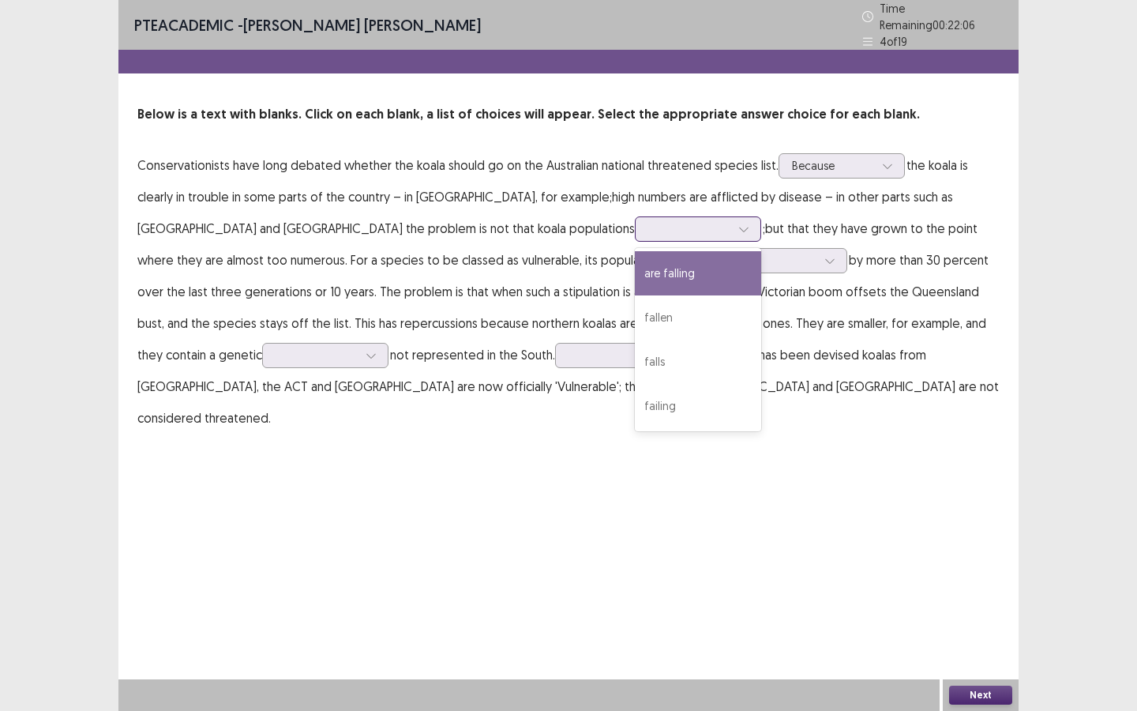
click at [635, 270] on div "are falling" at bounding box center [698, 273] width 126 height 44
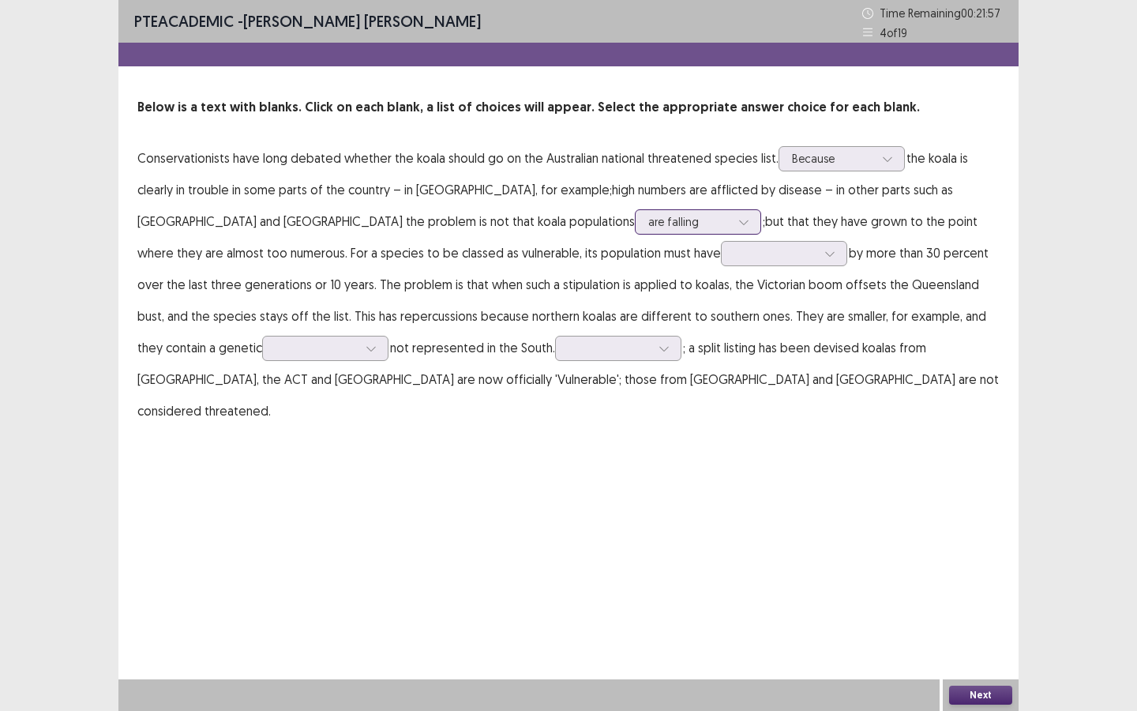
click at [648, 227] on div at bounding box center [689, 221] width 82 height 15
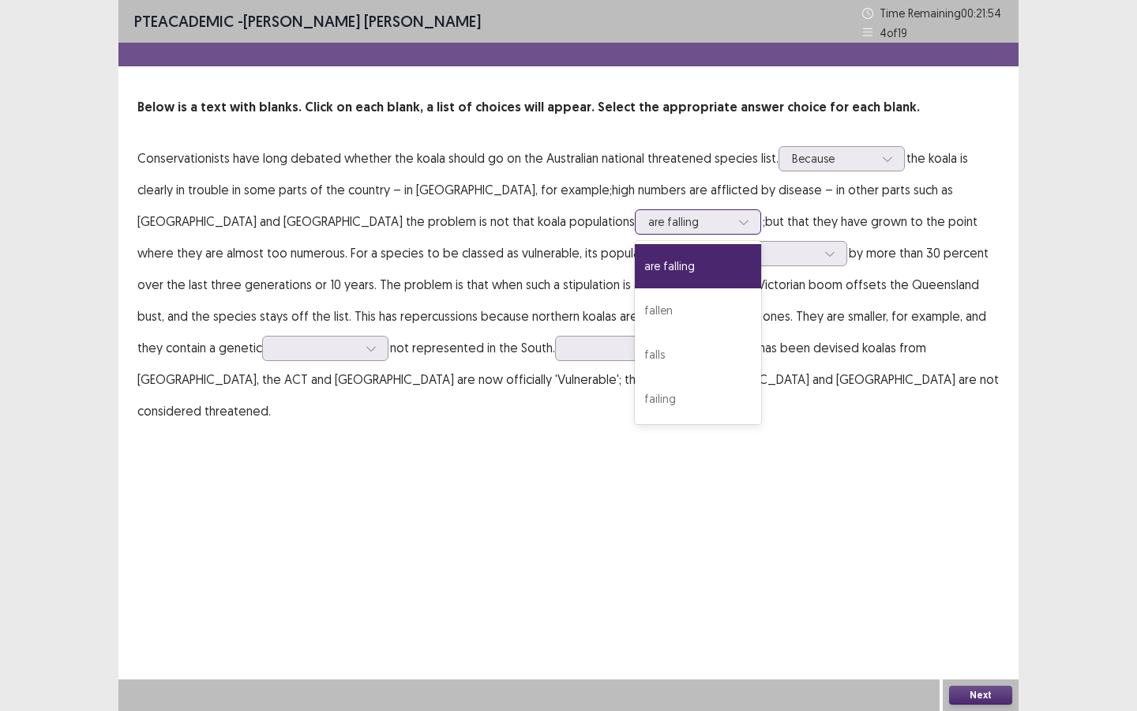
click at [635, 260] on div "are falling" at bounding box center [698, 266] width 126 height 44
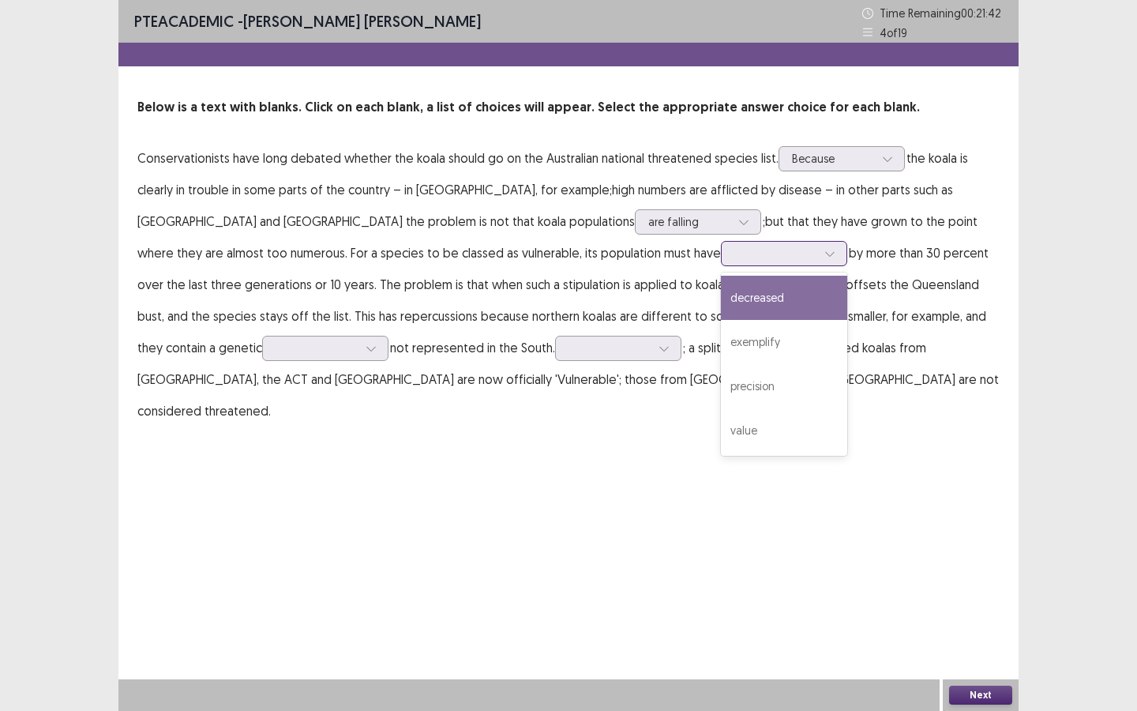
click at [735, 259] on input "text" at bounding box center [736, 253] width 3 height 12
click at [721, 298] on div "decreased" at bounding box center [784, 298] width 126 height 44
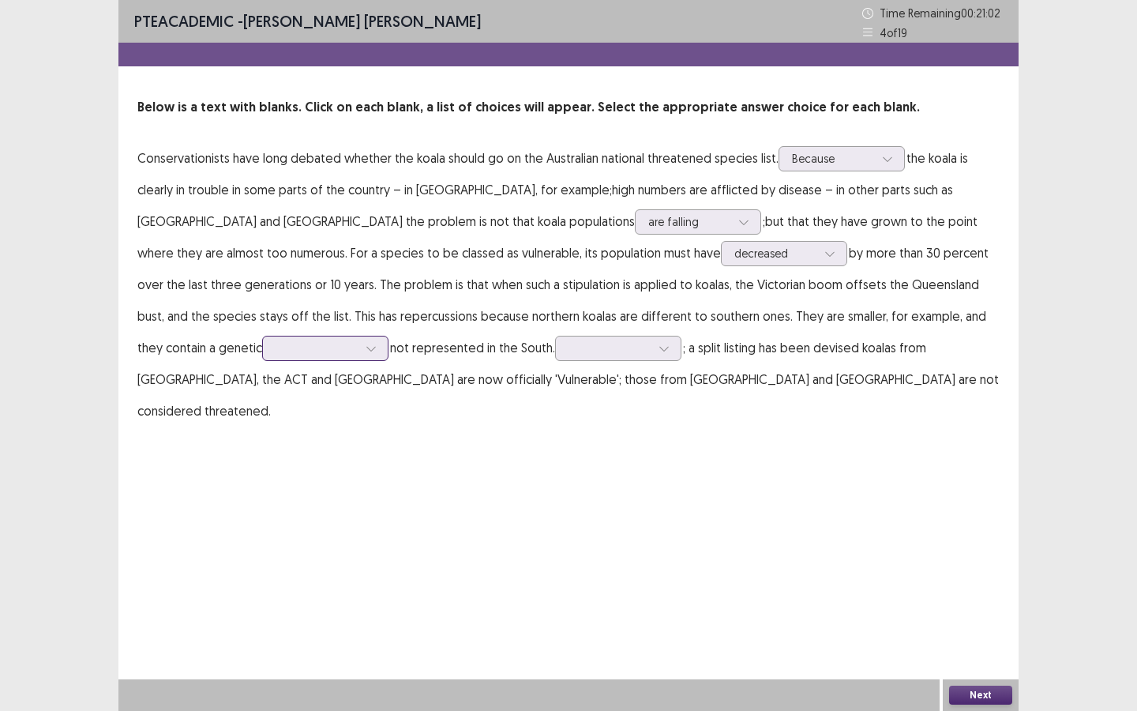
click at [358, 340] on div at bounding box center [317, 347] width 82 height 15
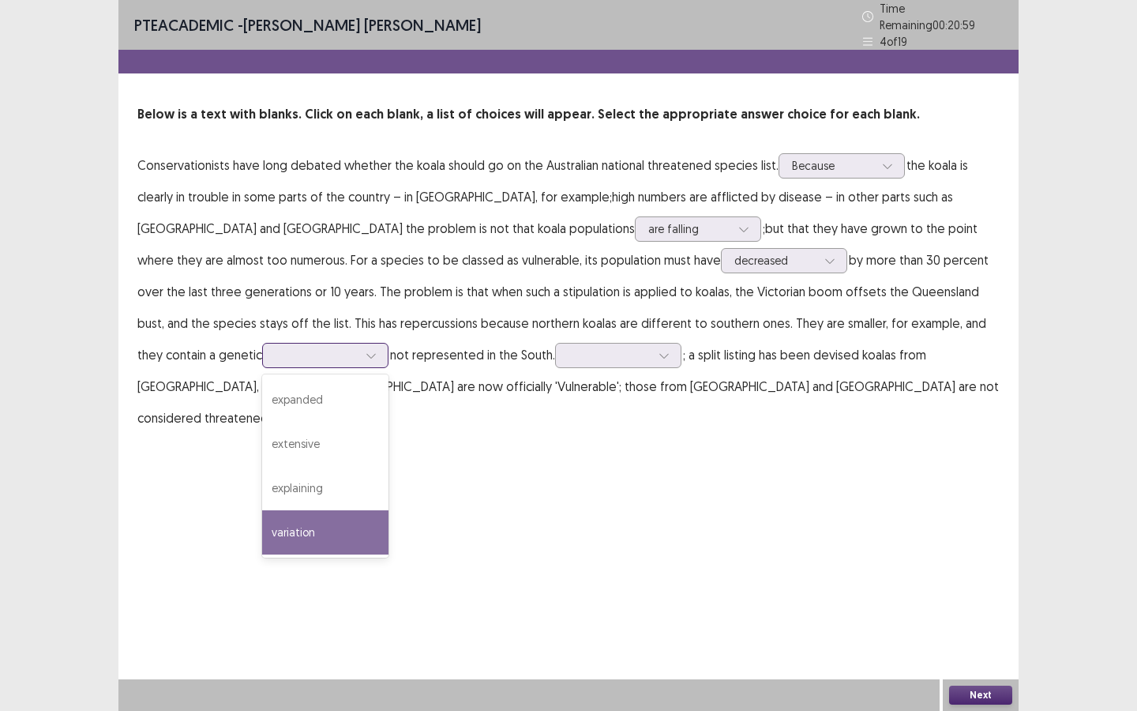
click at [389, 510] on div "variation" at bounding box center [325, 532] width 126 height 44
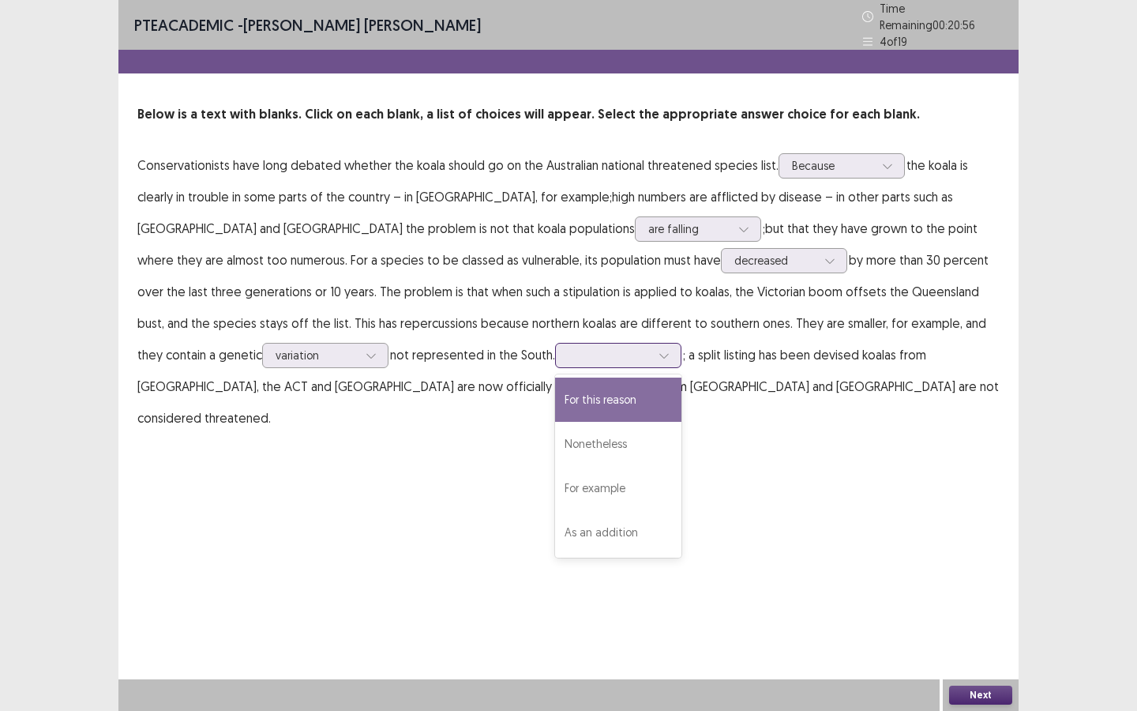
click at [567, 357] on div at bounding box center [609, 355] width 85 height 18
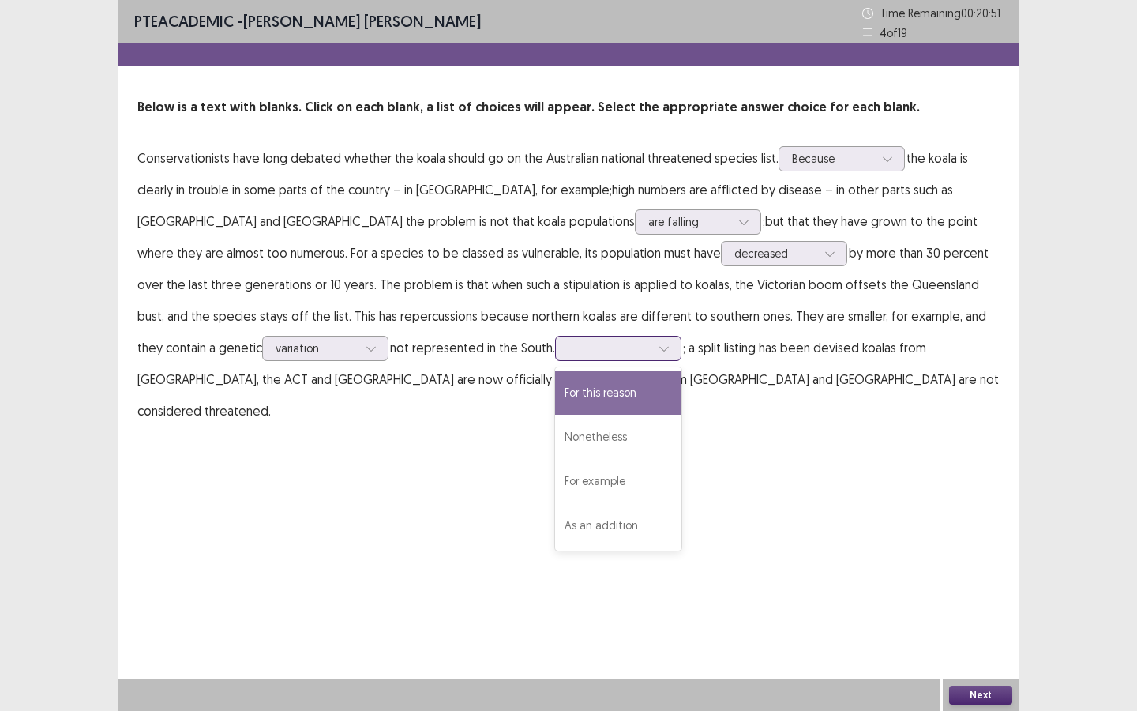
click at [555, 396] on div "For this reason" at bounding box center [618, 392] width 126 height 44
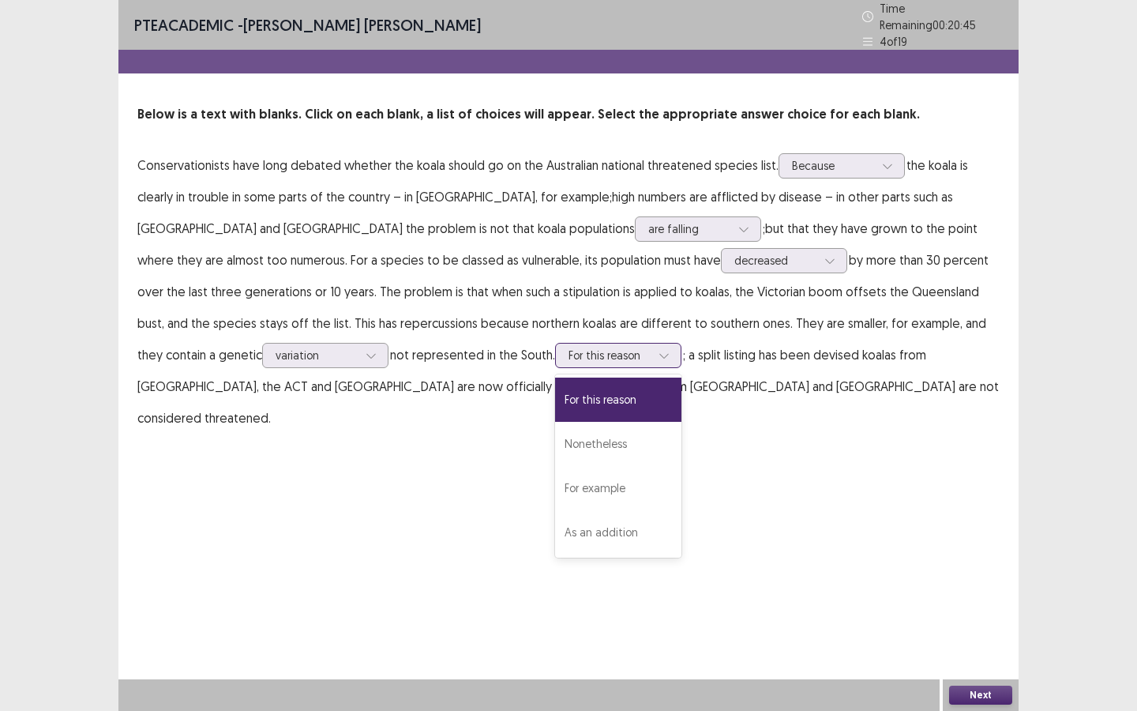
click at [569, 355] on div at bounding box center [610, 355] width 82 height 15
click at [555, 390] on div "For this reason" at bounding box center [618, 400] width 126 height 44
click at [985, 641] on button "Next" at bounding box center [980, 695] width 63 height 19
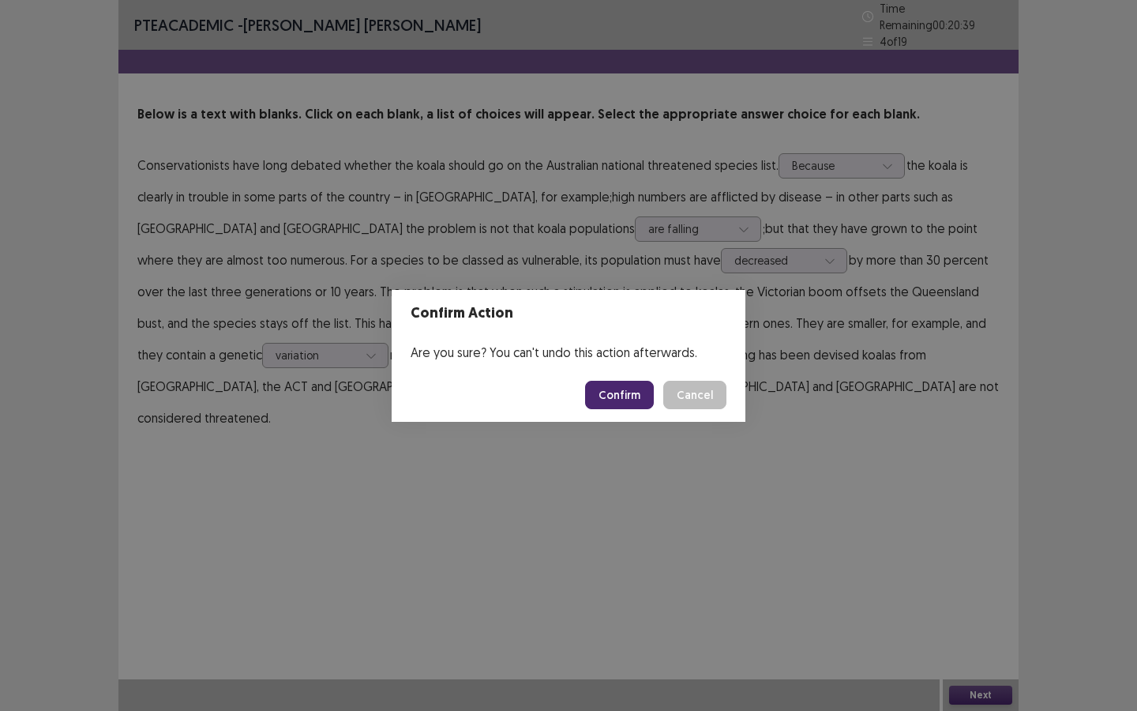
click at [599, 388] on button "Confirm" at bounding box center [619, 395] width 69 height 28
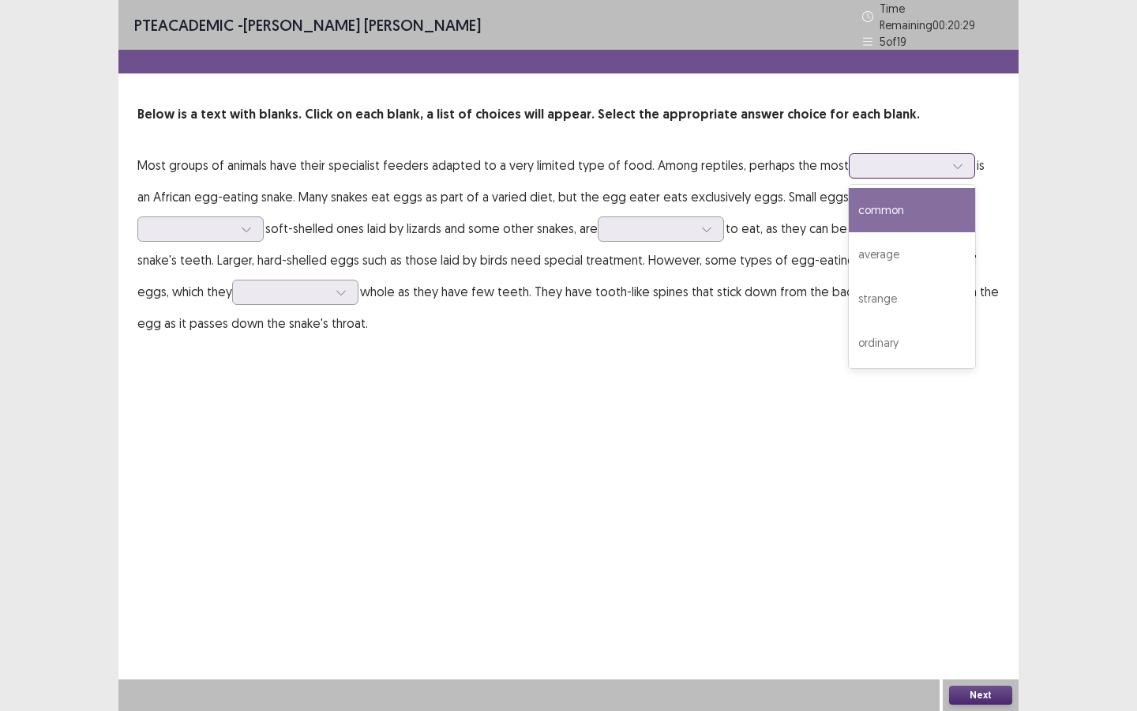
click at [881, 163] on div at bounding box center [903, 165] width 82 height 15
click at [881, 205] on div "common" at bounding box center [912, 210] width 126 height 44
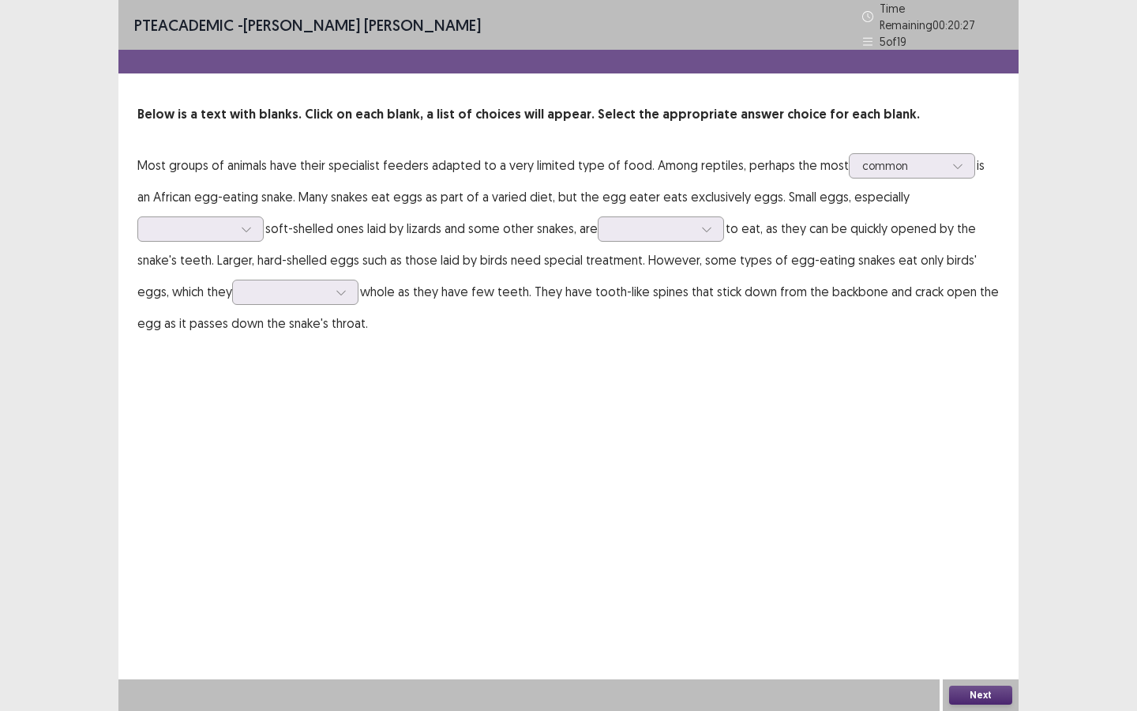
click at [904, 171] on p "Most groups of animals have their specialist feeders adapted to a very limited …" at bounding box center [568, 244] width 862 height 190
click at [906, 167] on div "common" at bounding box center [903, 166] width 85 height 24
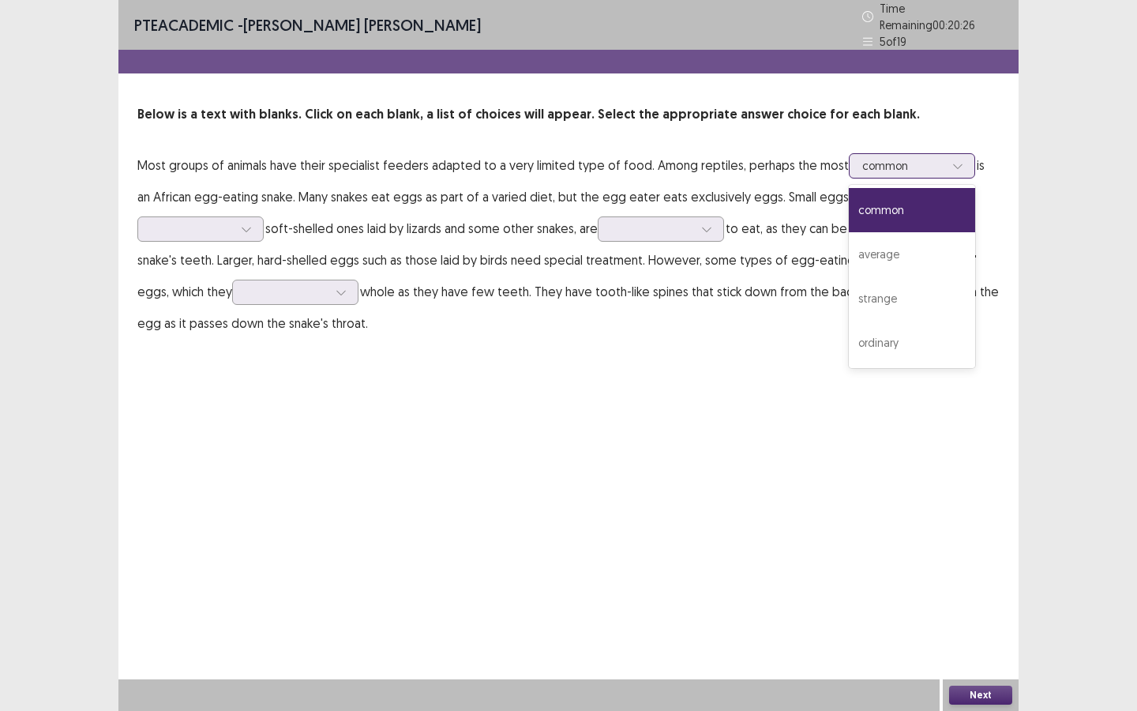
click at [895, 201] on div "common" at bounding box center [912, 210] width 126 height 44
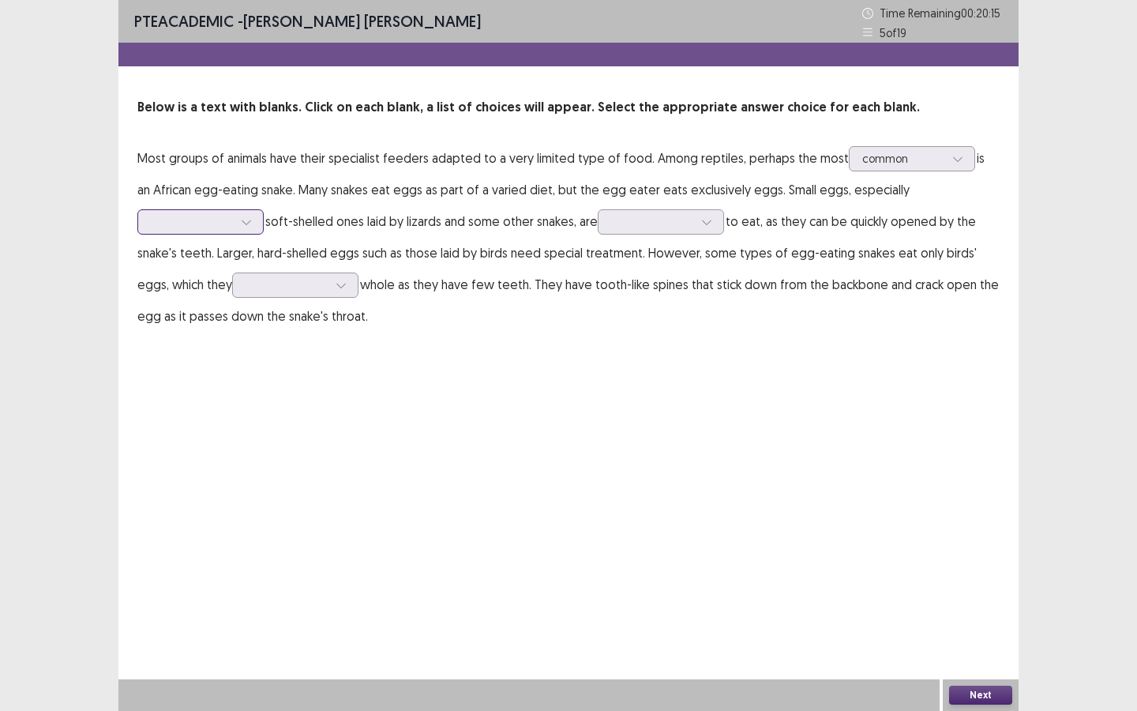
click at [182, 223] on div at bounding box center [192, 221] width 82 height 15
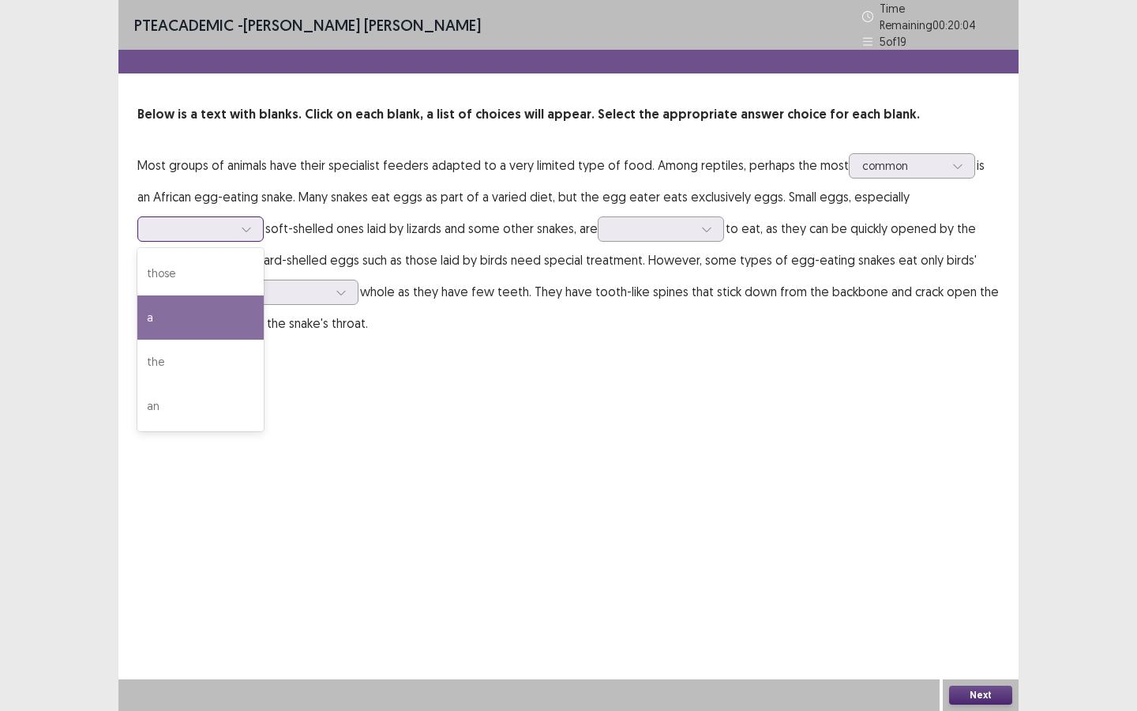
click at [168, 301] on div "a" at bounding box center [200, 317] width 126 height 44
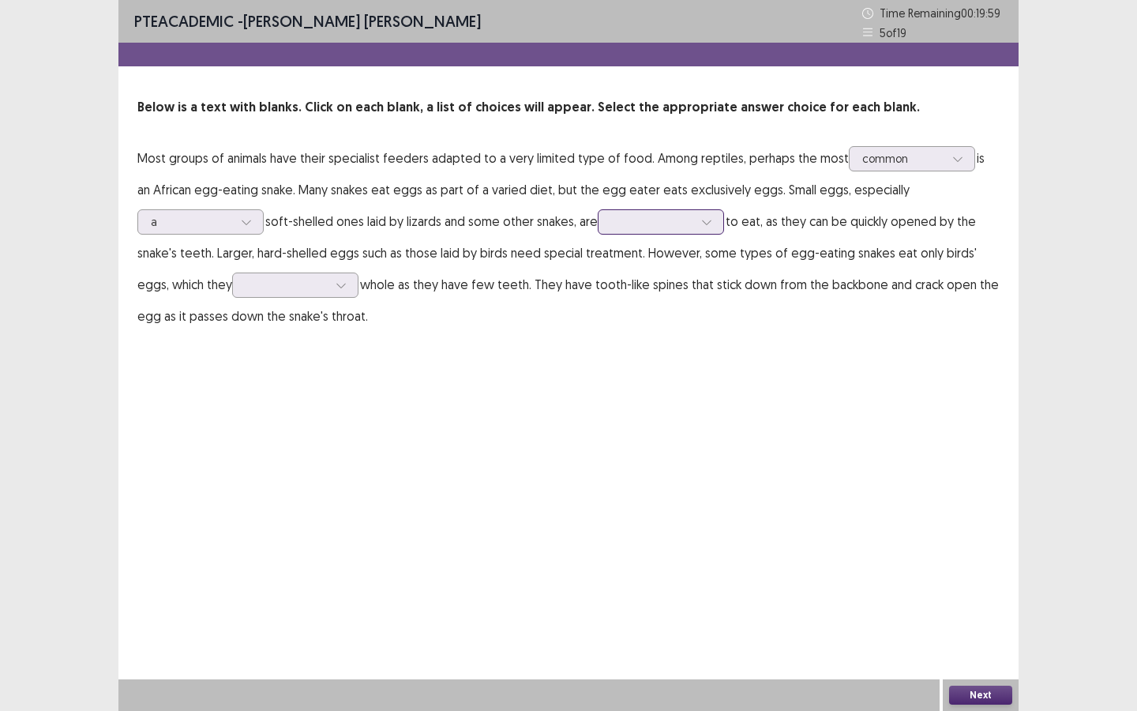
click at [630, 224] on div at bounding box center [652, 221] width 82 height 15
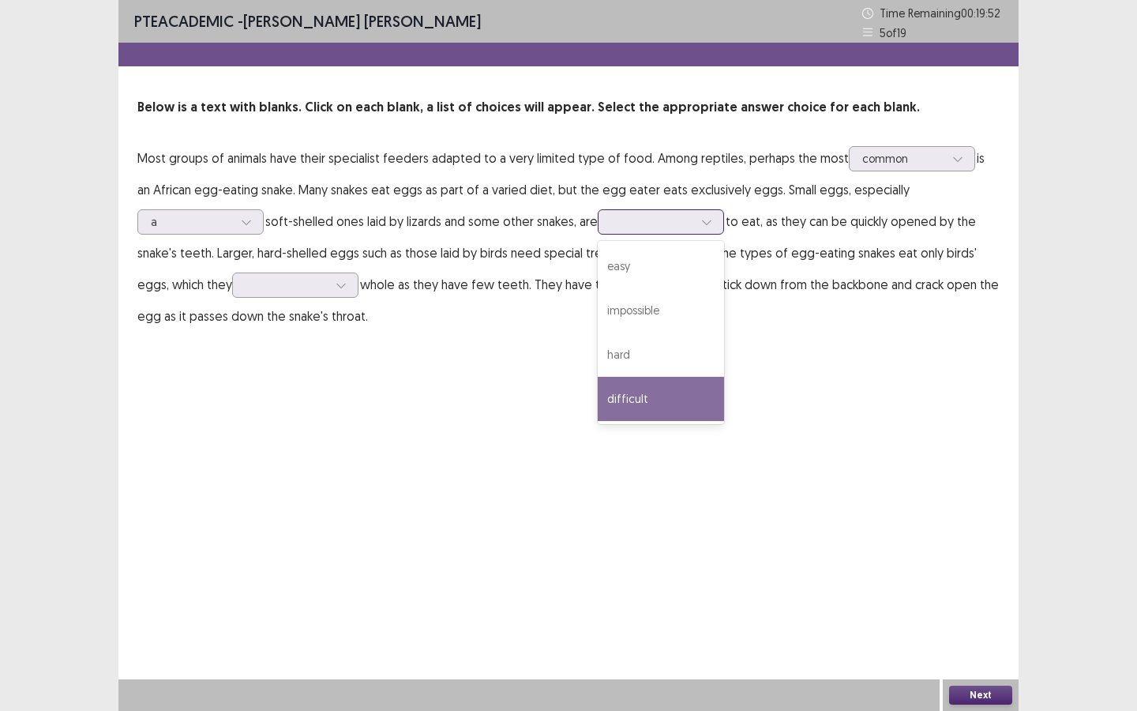
click at [656, 392] on div "difficult" at bounding box center [661, 399] width 126 height 44
click at [653, 228] on div at bounding box center [652, 221] width 82 height 15
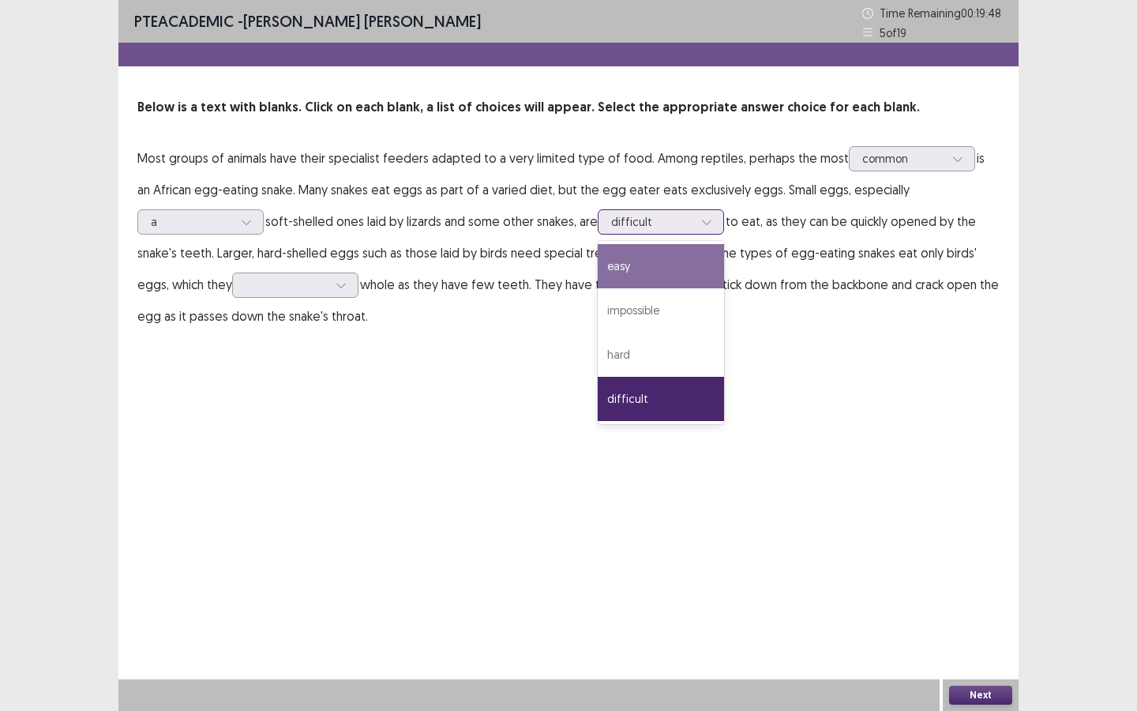
click at [637, 280] on div "easy" at bounding box center [661, 266] width 126 height 44
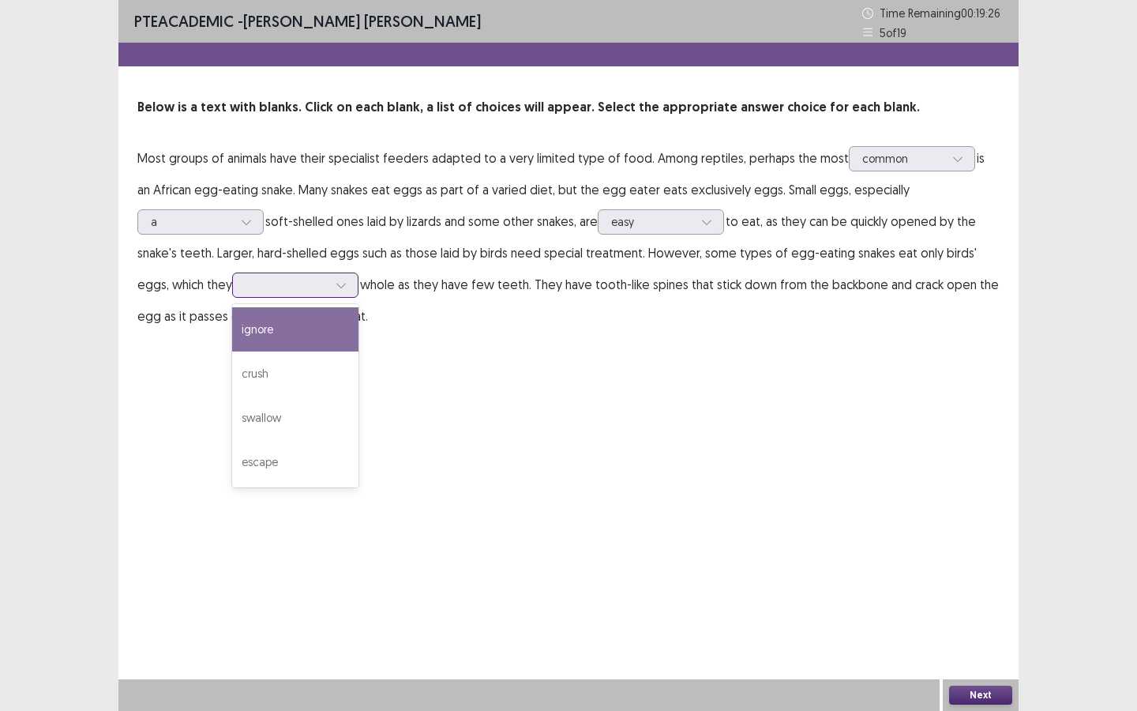
click at [246, 287] on div at bounding box center [287, 284] width 82 height 15
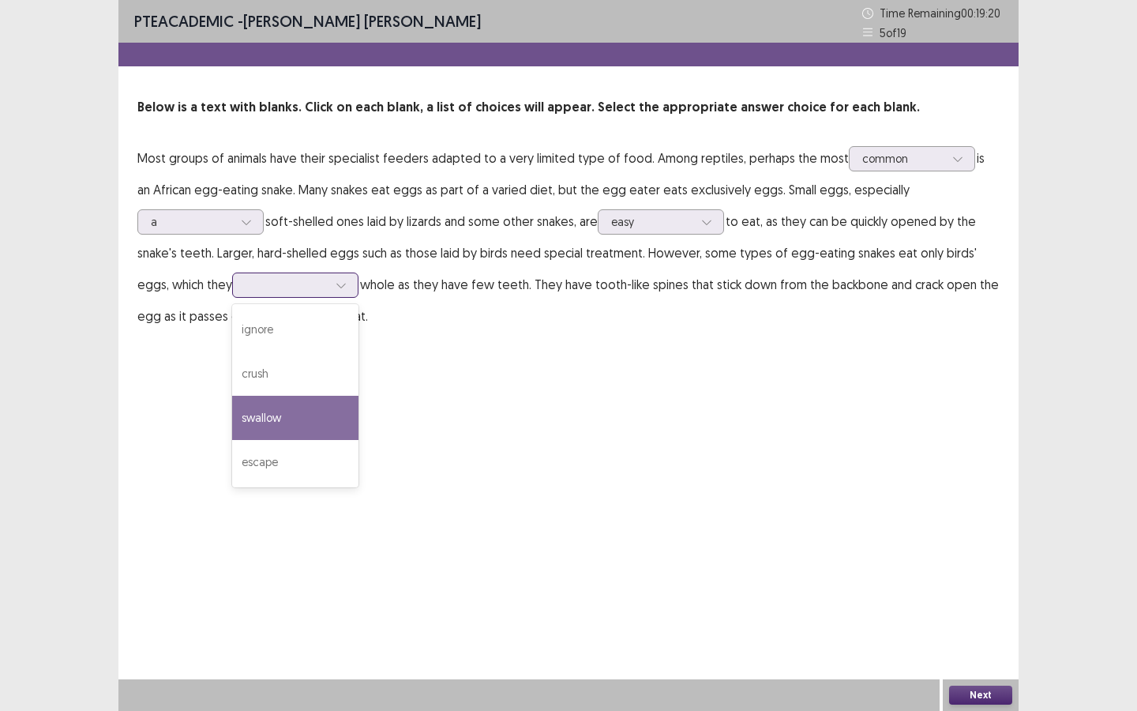
click at [263, 416] on div "swallow" at bounding box center [295, 418] width 126 height 44
click at [252, 291] on div at bounding box center [287, 284] width 82 height 15
click at [257, 415] on div "swallow" at bounding box center [295, 418] width 126 height 44
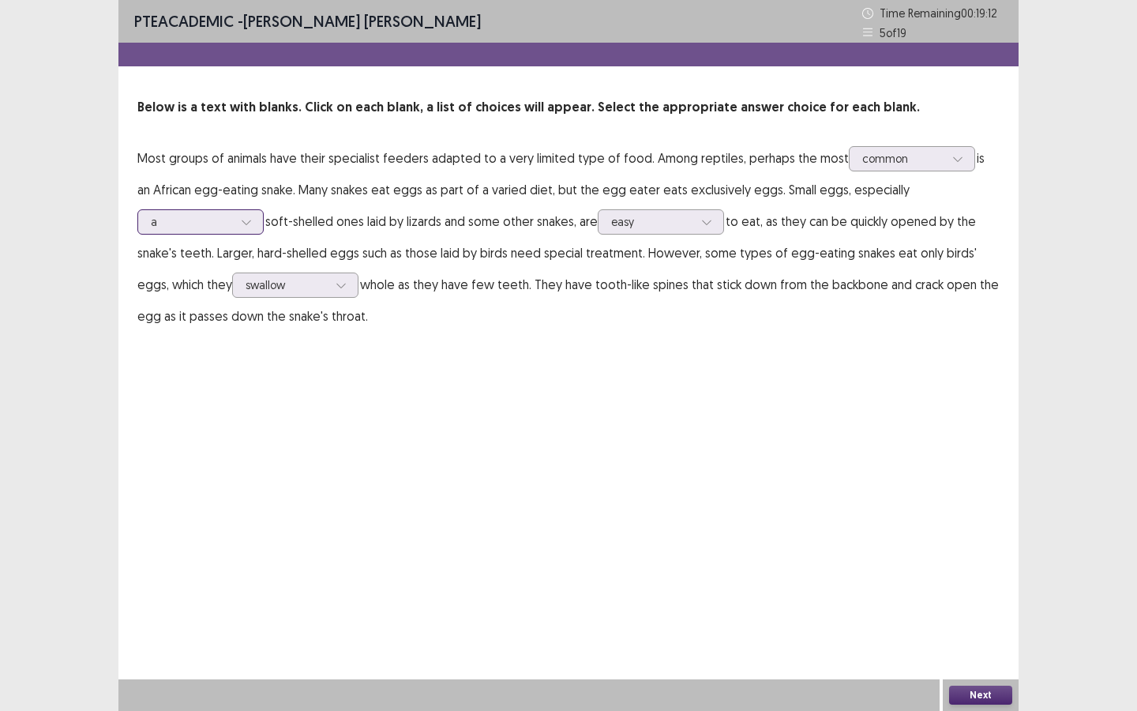
click at [182, 225] on div at bounding box center [192, 221] width 82 height 15
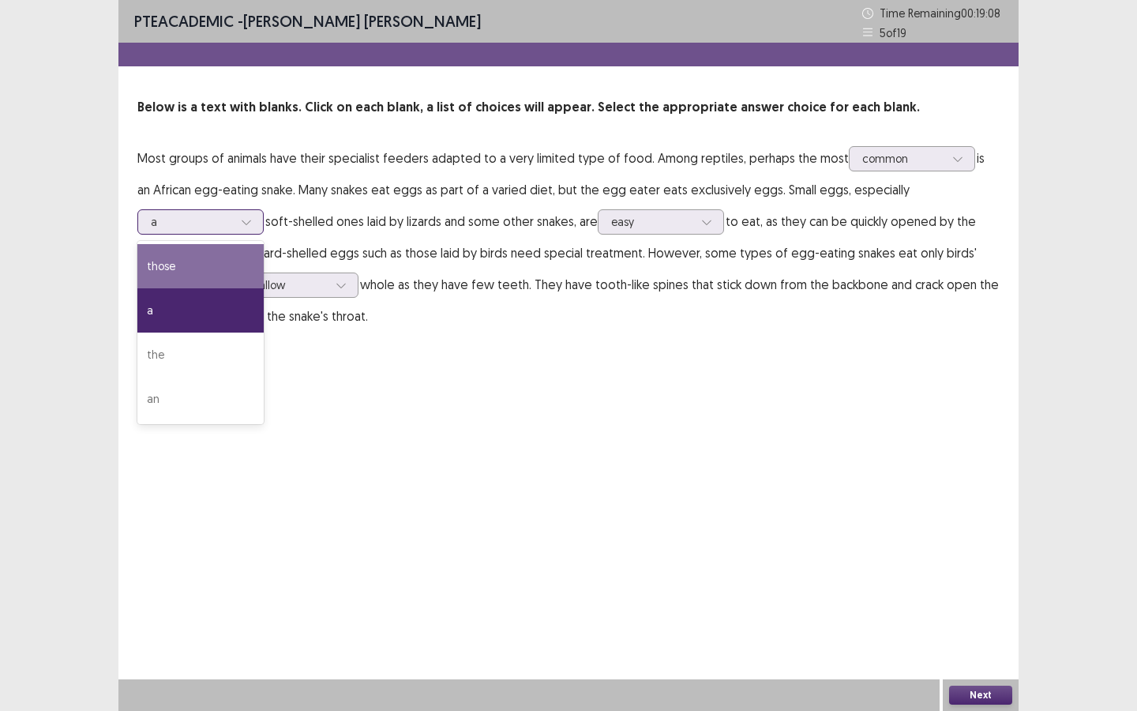
click at [201, 276] on div "those" at bounding box center [200, 266] width 126 height 44
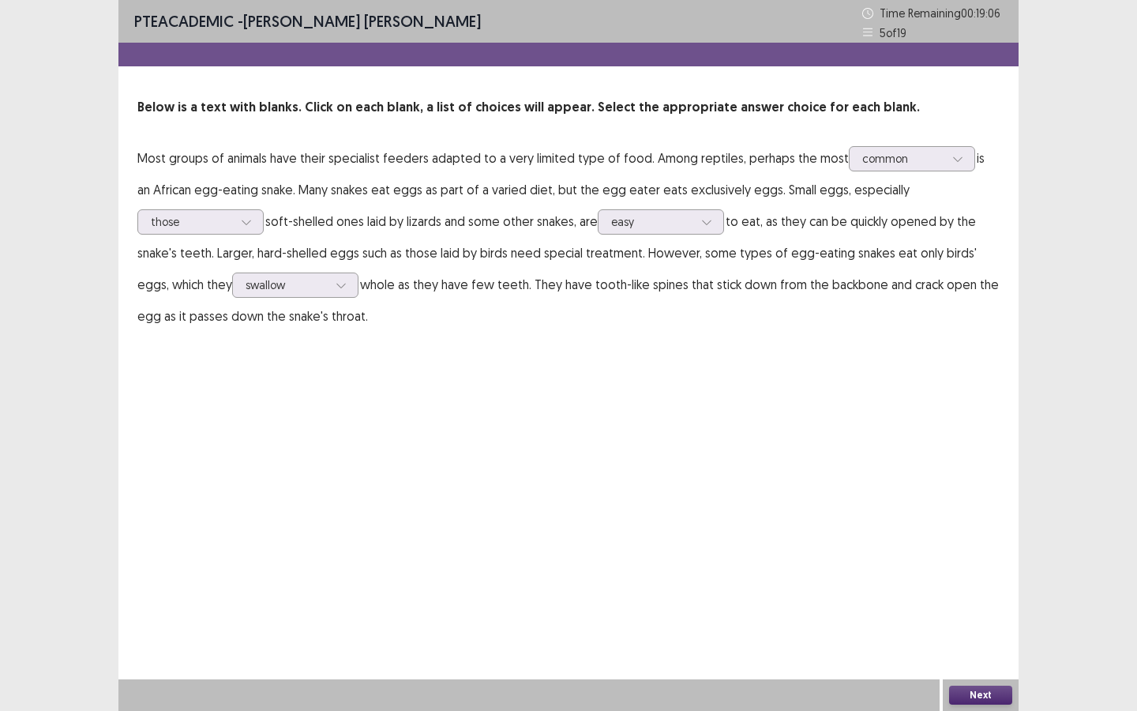
click at [991, 641] on button "Next" at bounding box center [980, 695] width 63 height 19
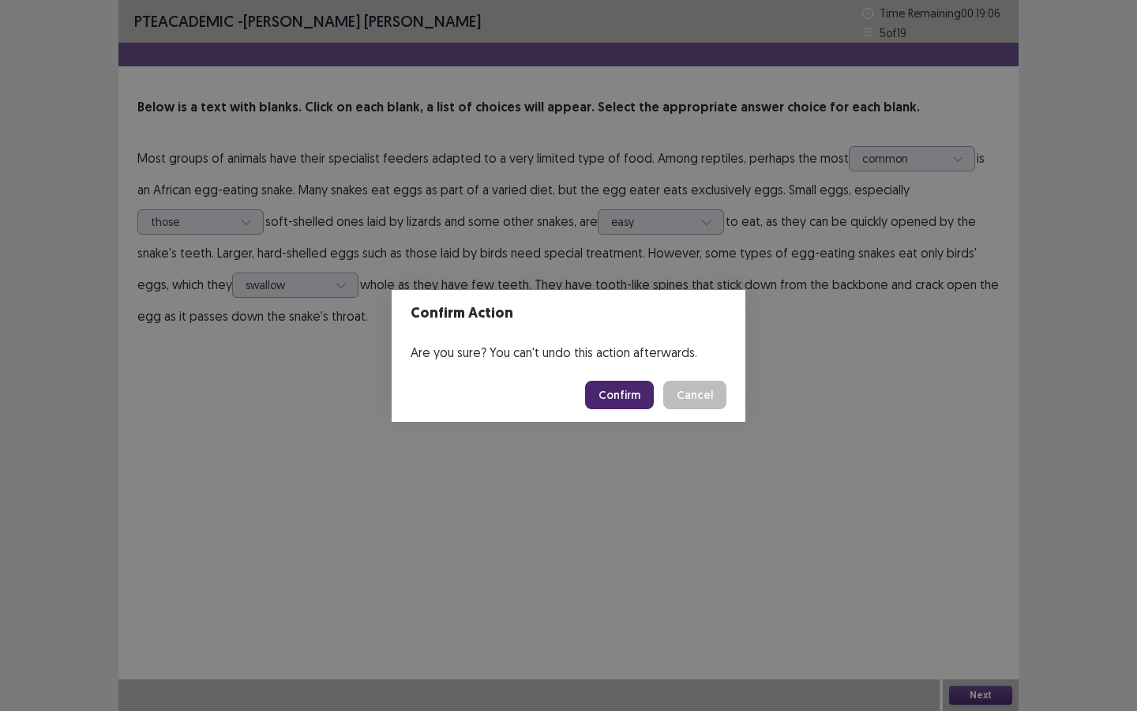
click at [611, 400] on button "Confirm" at bounding box center [619, 395] width 69 height 28
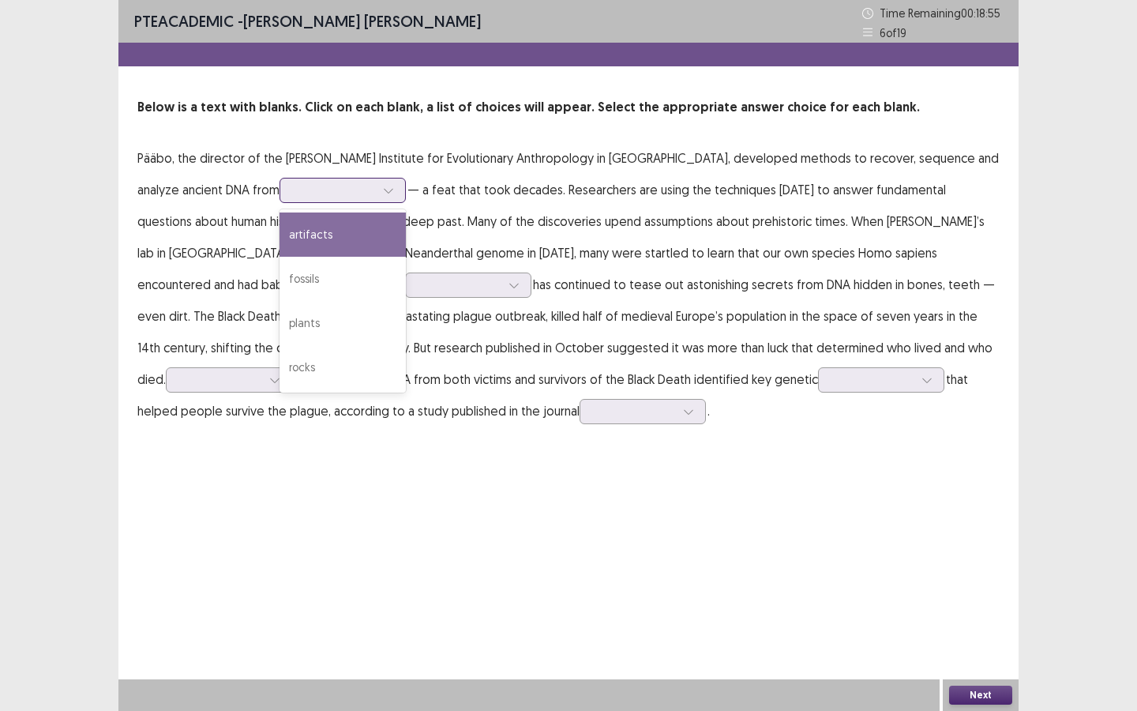
click at [293, 187] on div at bounding box center [334, 189] width 82 height 15
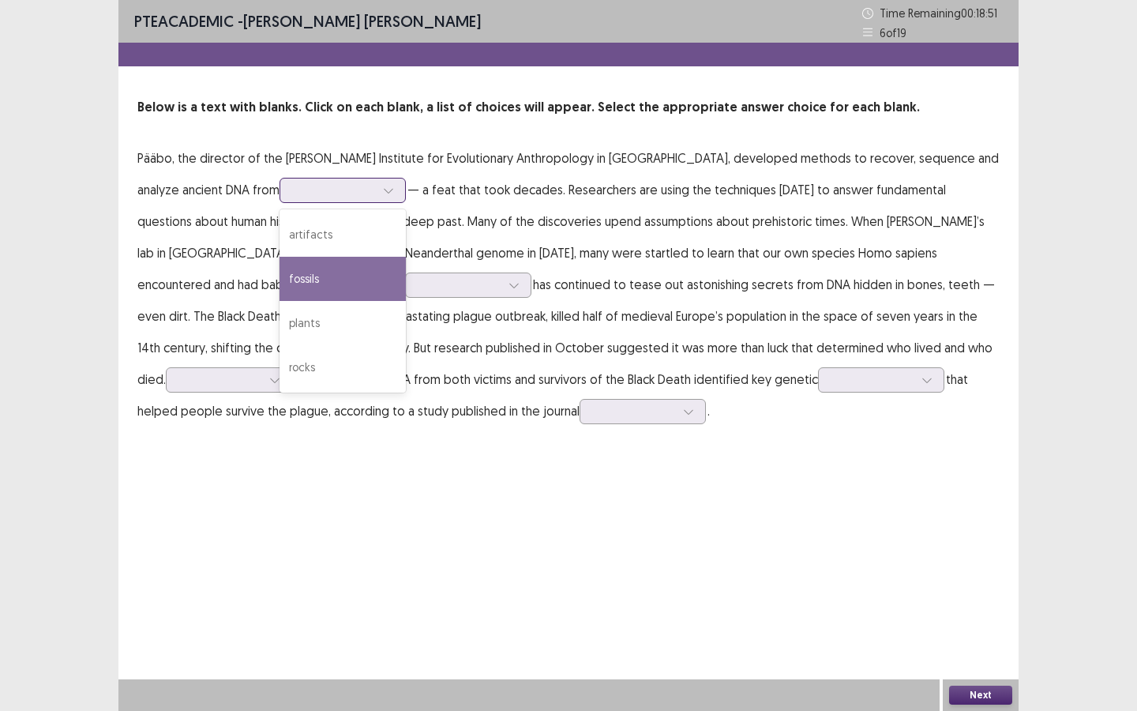
click at [303, 280] on div "fossils" at bounding box center [343, 279] width 126 height 44
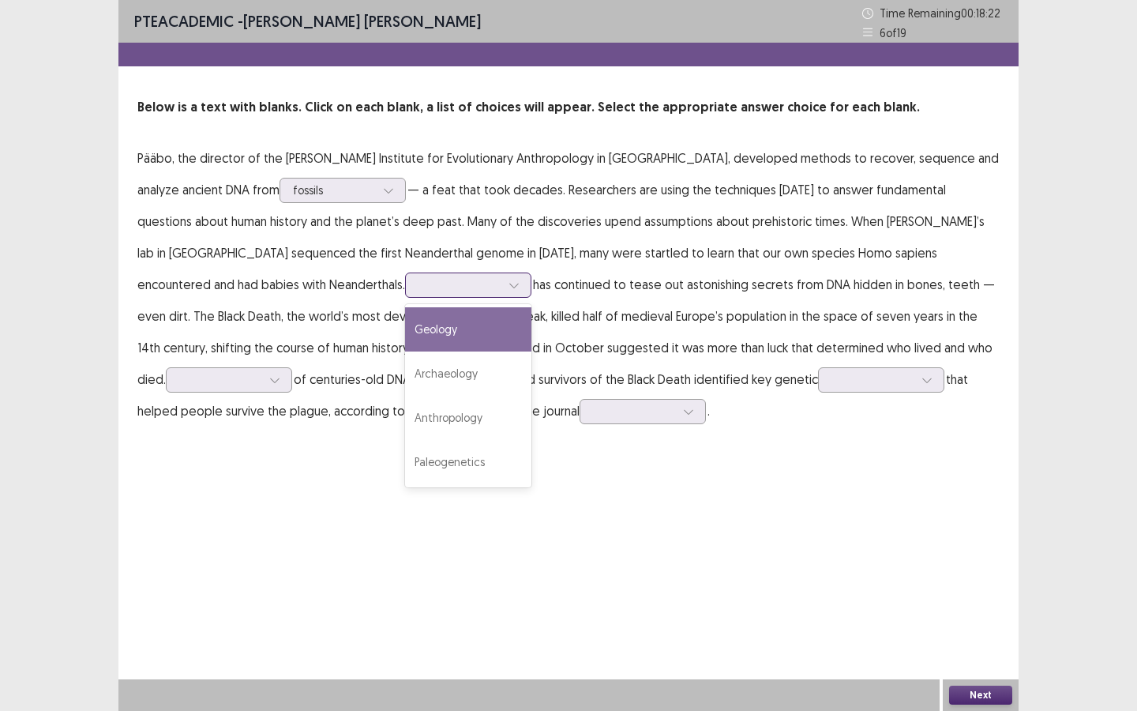
click at [419, 288] on div at bounding box center [460, 284] width 82 height 15
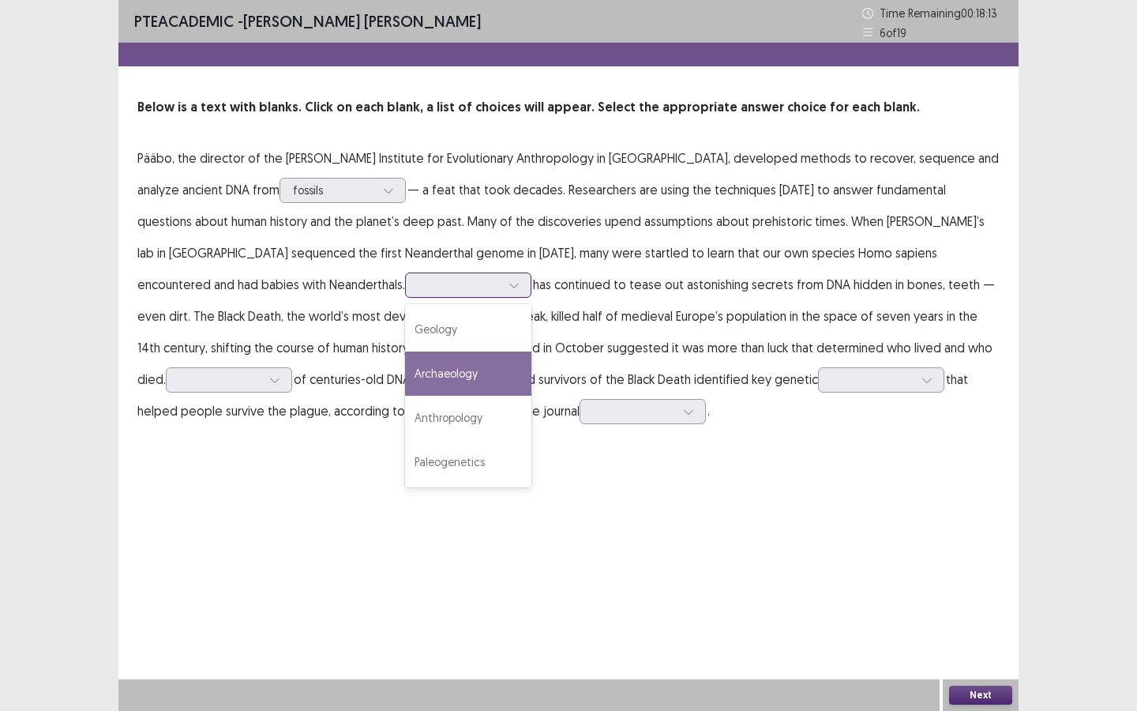
click at [405, 383] on div "Archaeology" at bounding box center [468, 373] width 126 height 44
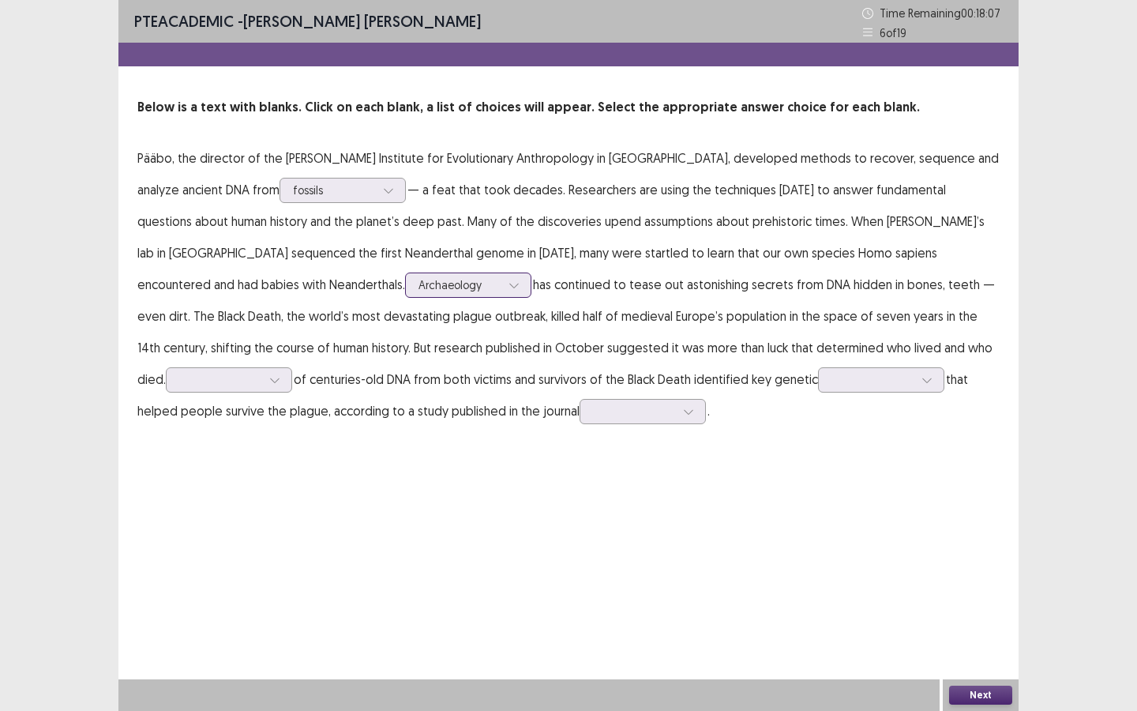
click at [419, 286] on div at bounding box center [460, 284] width 82 height 15
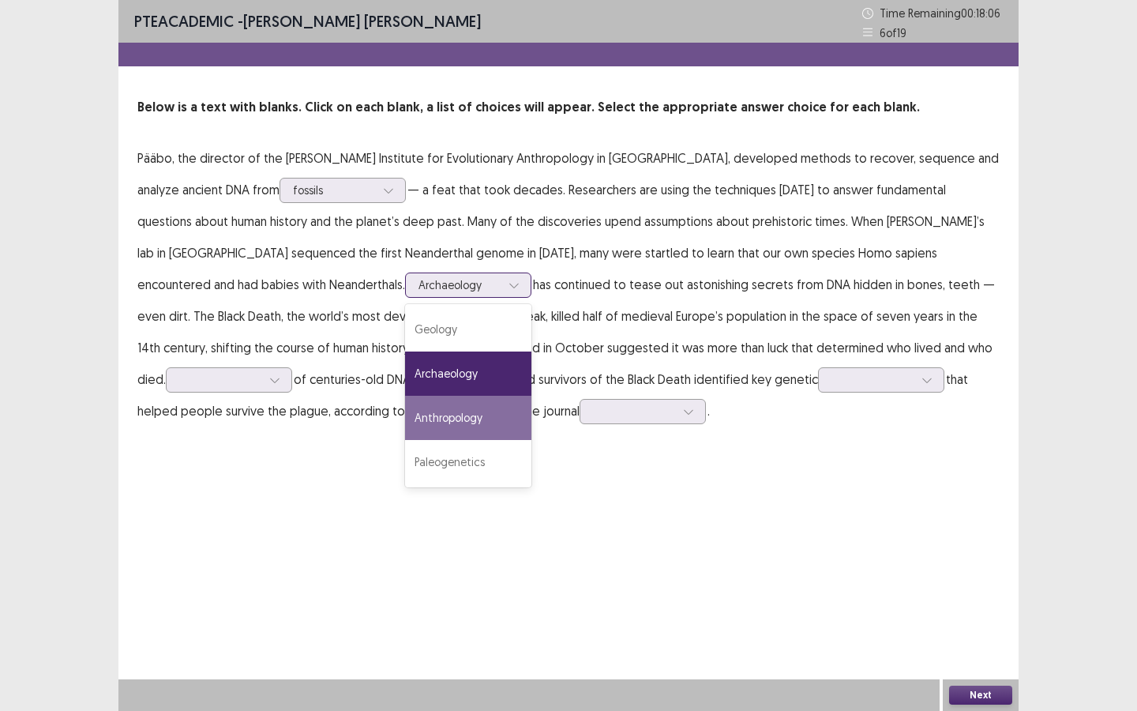
click at [405, 415] on div "Anthropology" at bounding box center [468, 418] width 126 height 44
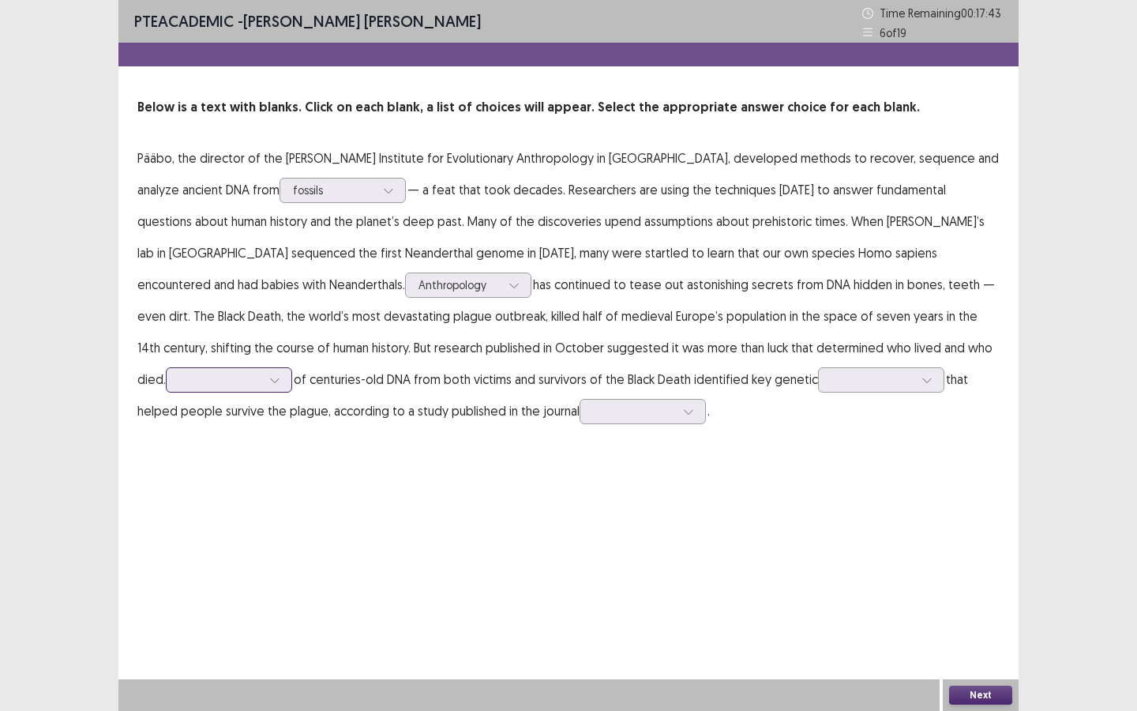
click at [261, 372] on div at bounding box center [220, 379] width 82 height 15
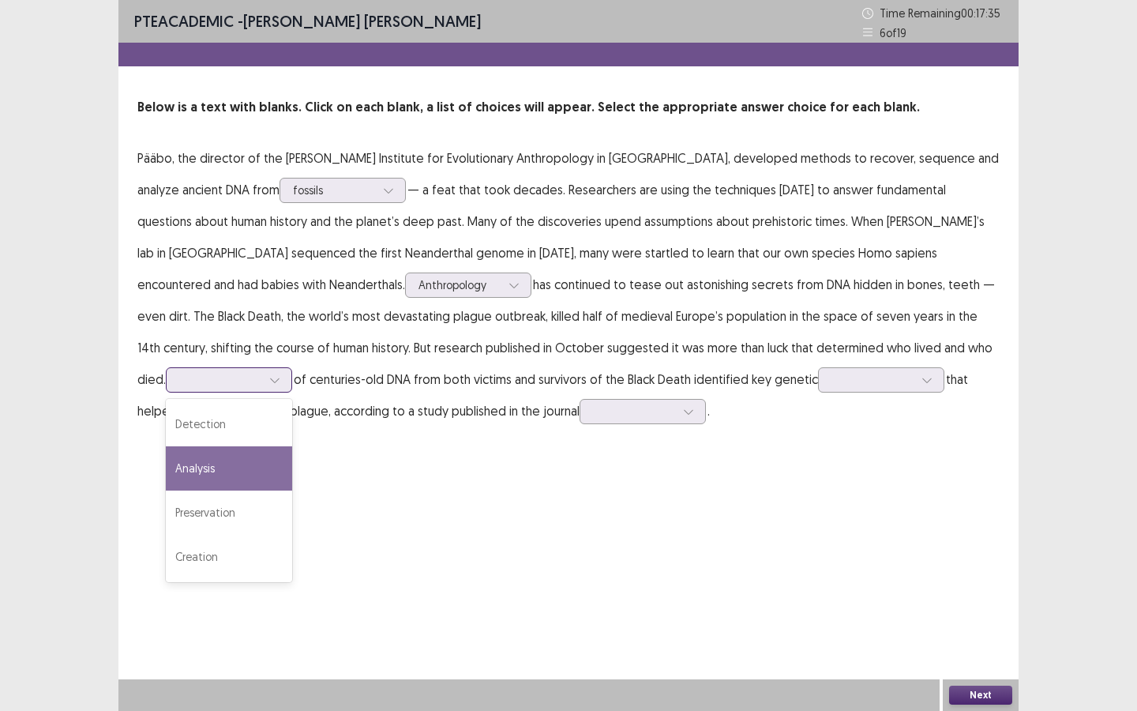
click at [292, 446] on div "Analysis" at bounding box center [229, 468] width 126 height 44
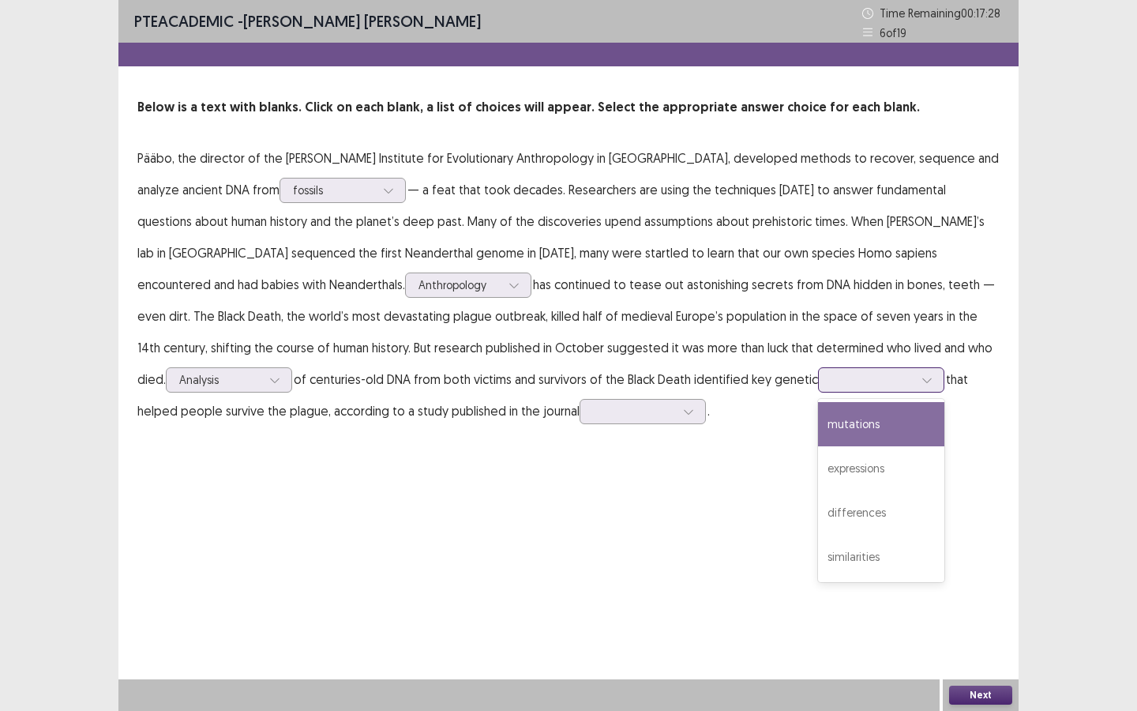
click at [830, 370] on div at bounding box center [872, 379] width 85 height 18
click at [818, 431] on div "mutations" at bounding box center [881, 424] width 126 height 44
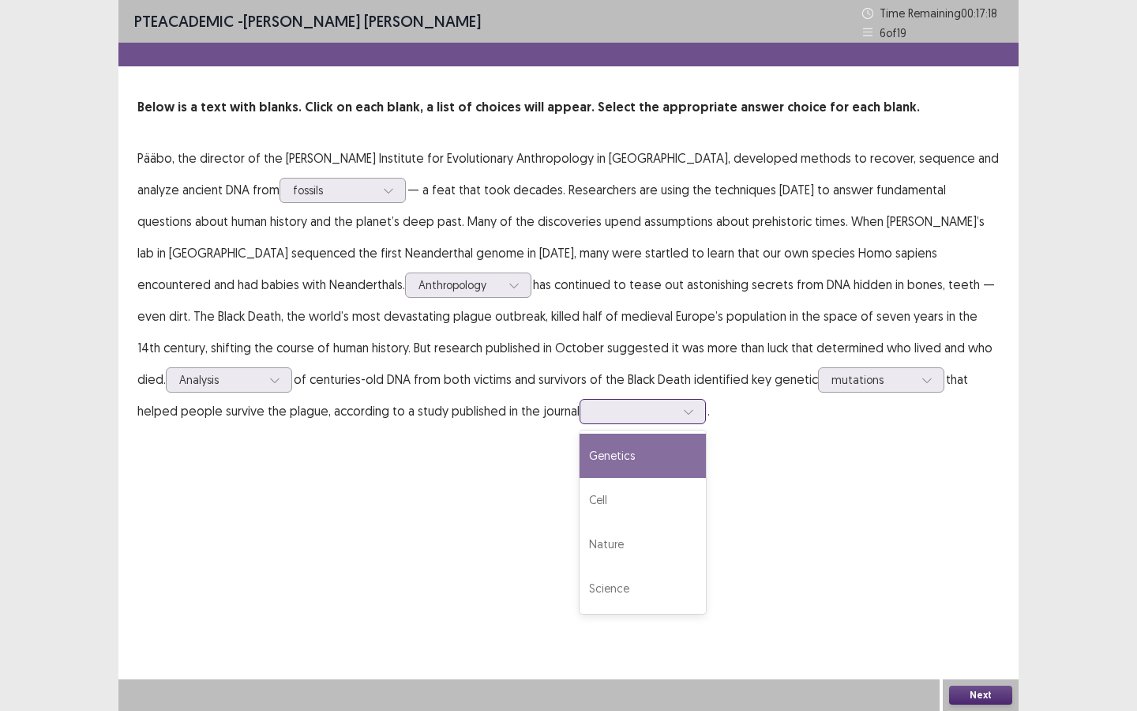
click at [593, 409] on div at bounding box center [634, 411] width 82 height 15
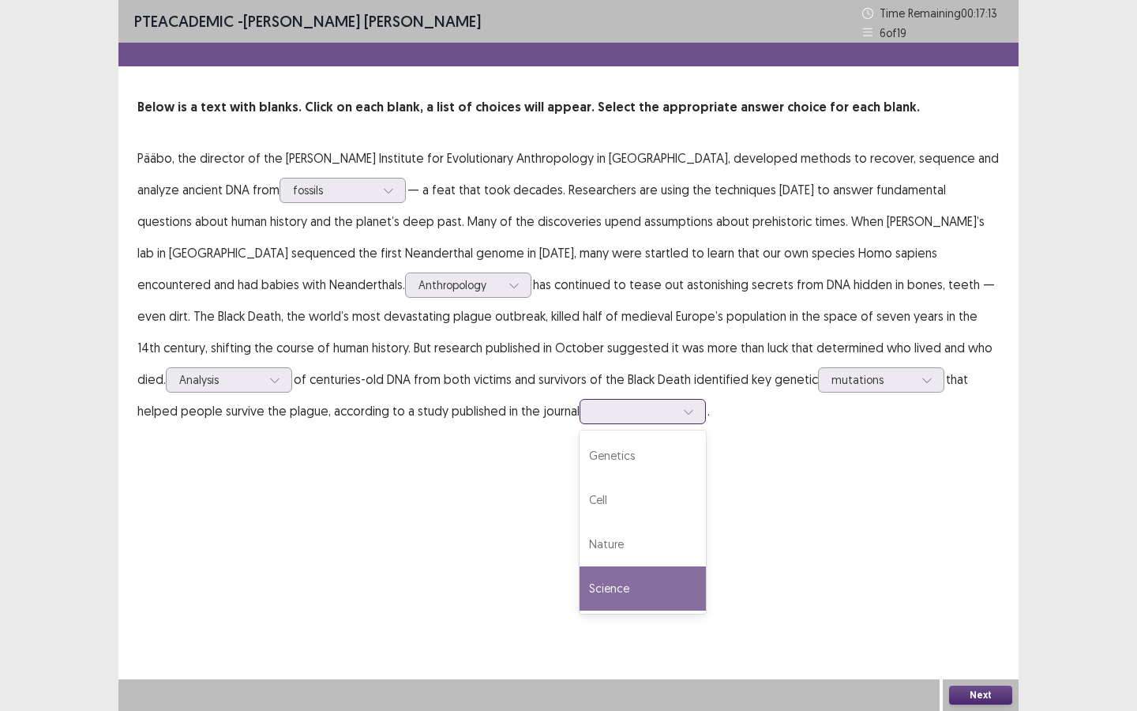
click at [580, 592] on div "Science" at bounding box center [643, 588] width 126 height 44
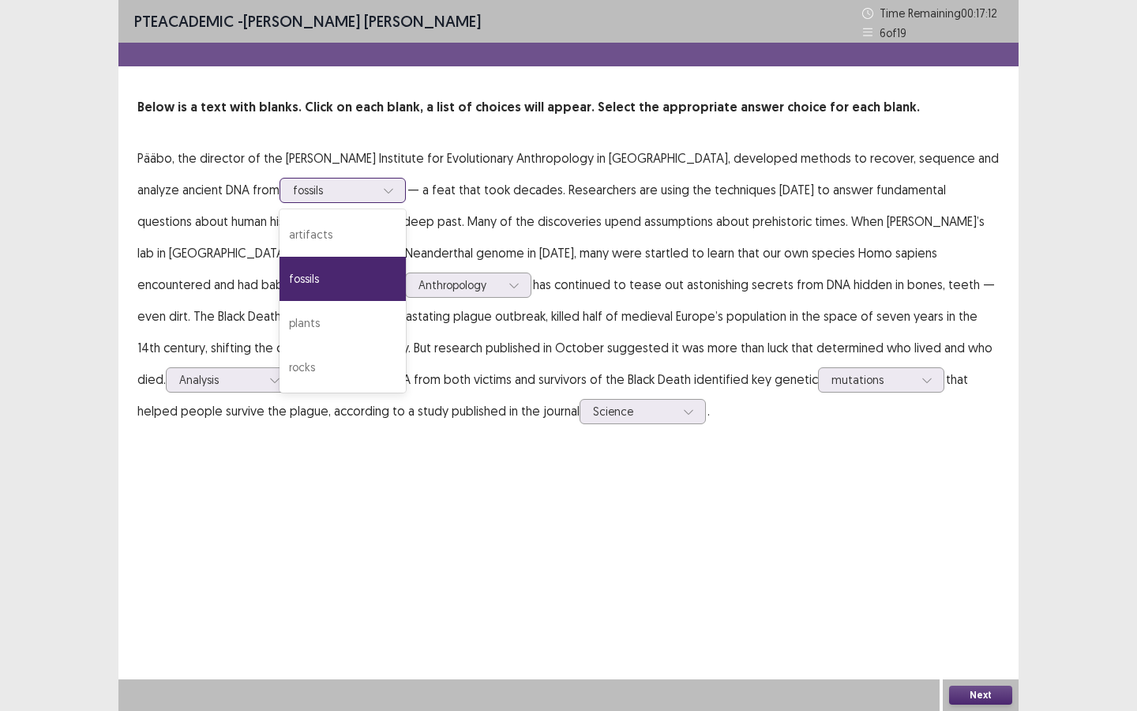
click at [293, 185] on div at bounding box center [334, 189] width 82 height 15
click at [280, 281] on div "fossils" at bounding box center [343, 279] width 126 height 44
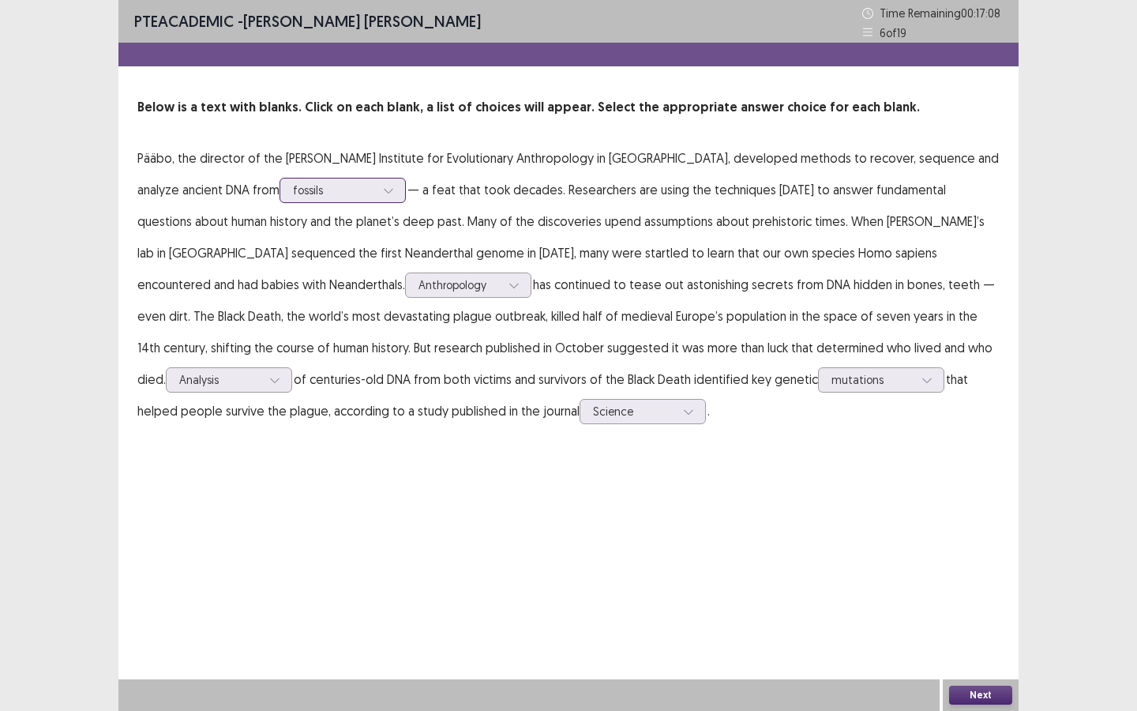
click at [293, 196] on div at bounding box center [334, 189] width 82 height 15
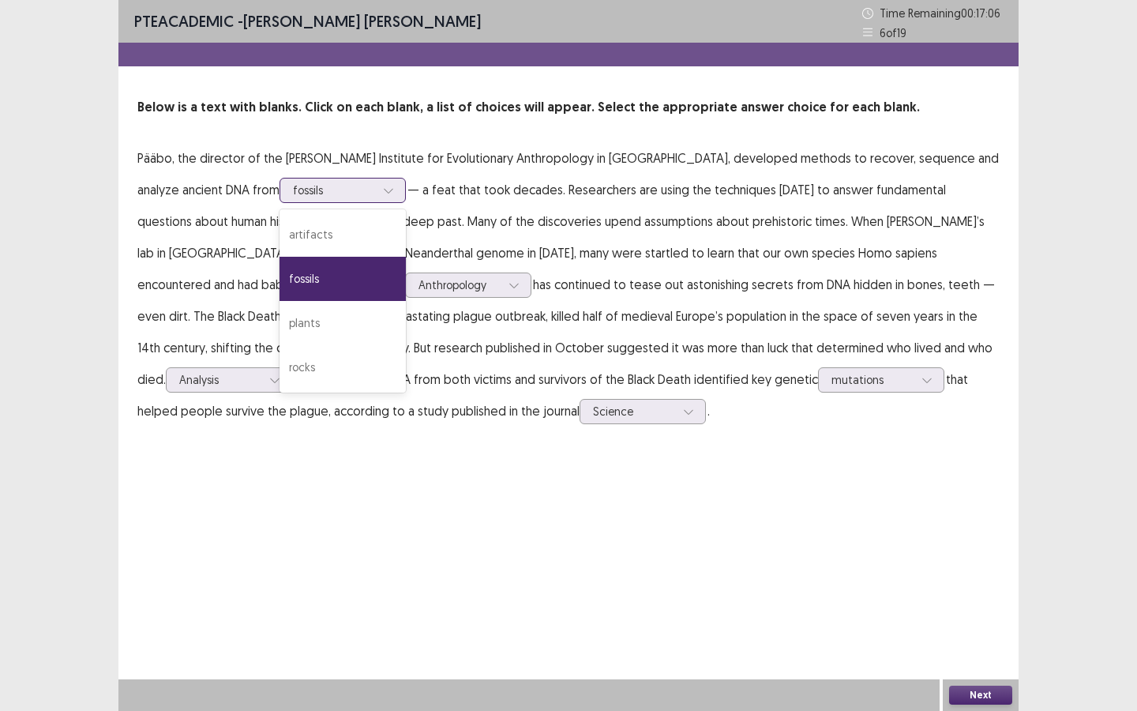
click at [280, 287] on div "fossils" at bounding box center [343, 279] width 126 height 44
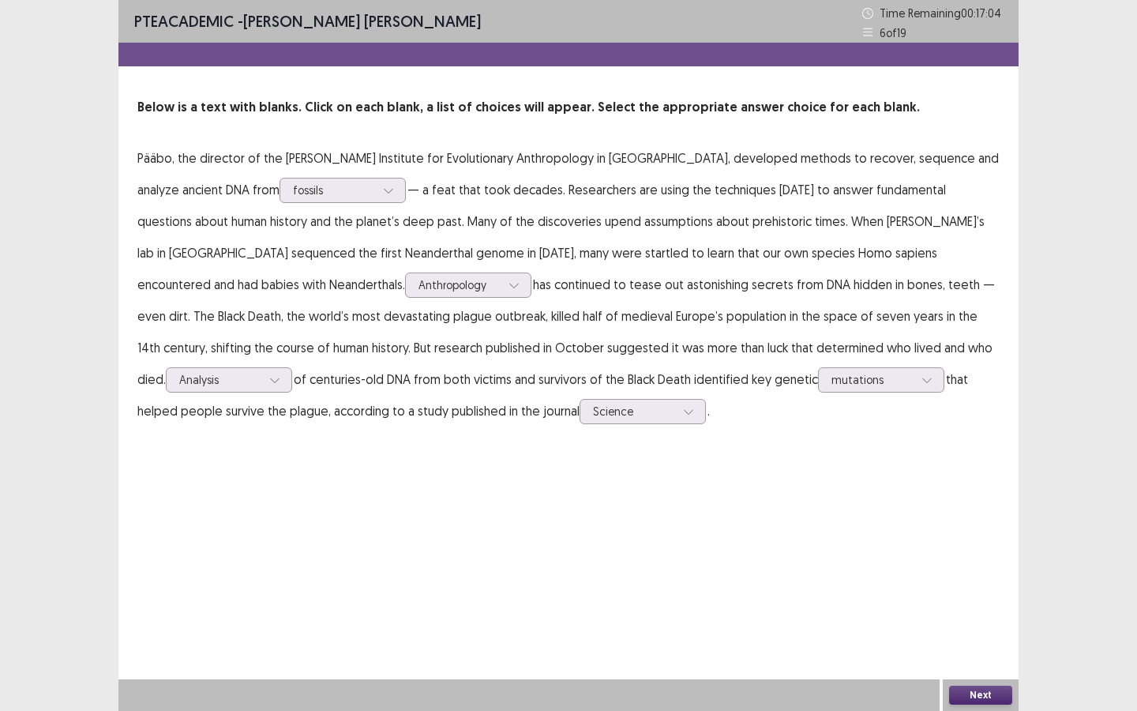
click at [972, 641] on button "Next" at bounding box center [980, 695] width 63 height 19
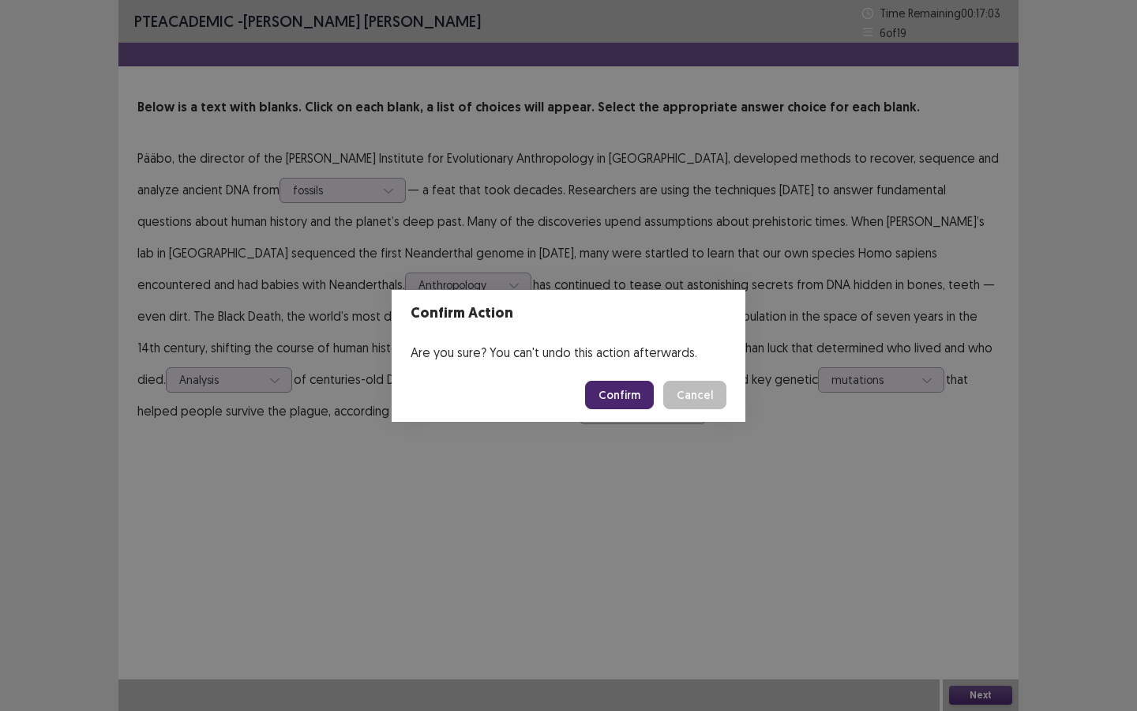
click at [610, 395] on button "Confirm" at bounding box center [619, 395] width 69 height 28
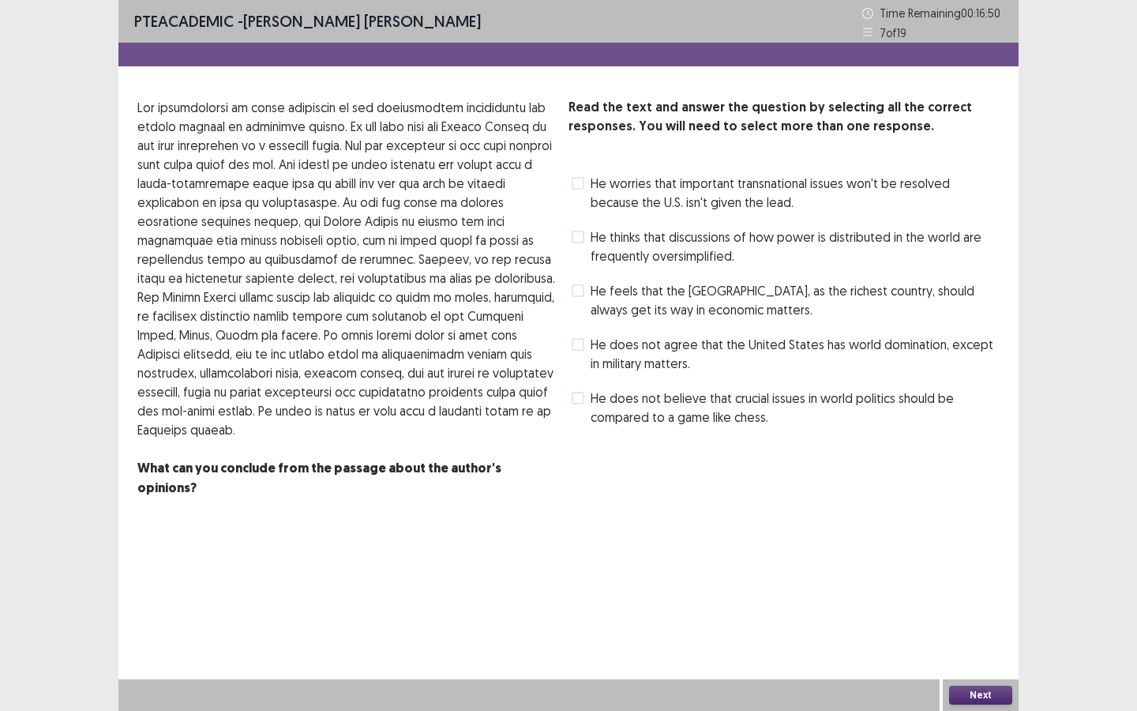
click at [577, 345] on span at bounding box center [578, 344] width 13 height 13
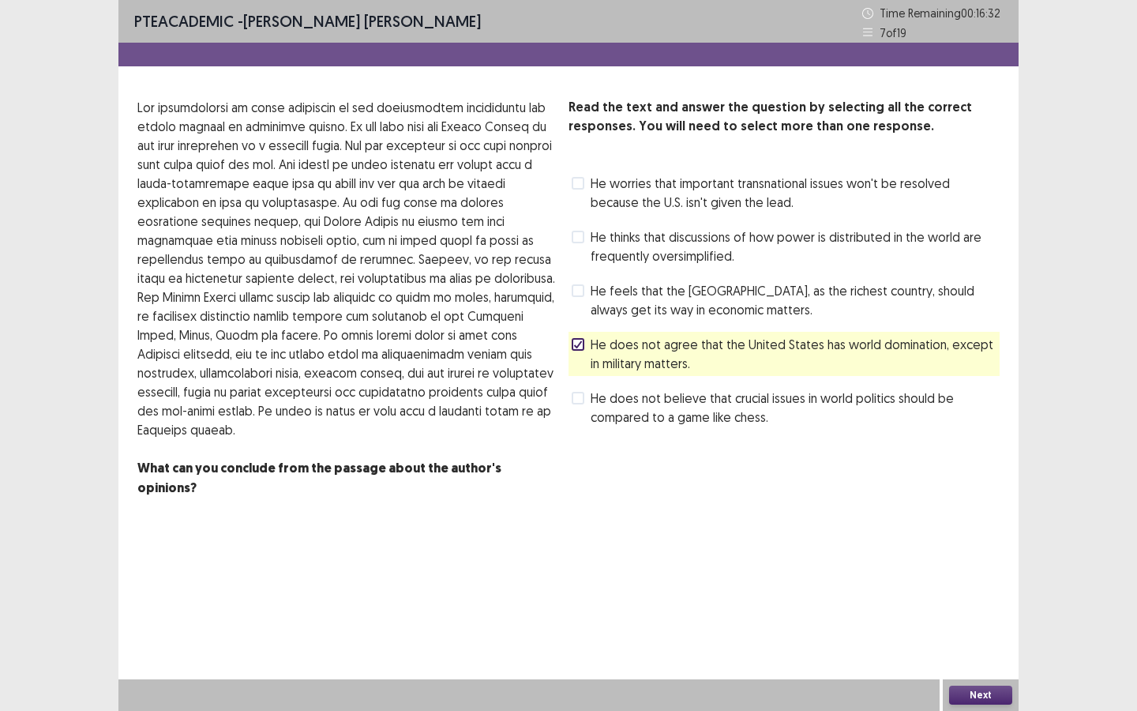
click at [587, 221] on div "Read the text and answer the question by selecting all the correct responses. Y…" at bounding box center [784, 264] width 431 height 332
drag, startPoint x: 588, startPoint y: 234, endPoint x: 599, endPoint y: 248, distance: 18.0
click at [588, 234] on label "He thinks that discussions of how power is distributed in the world are frequen…" at bounding box center [786, 246] width 428 height 38
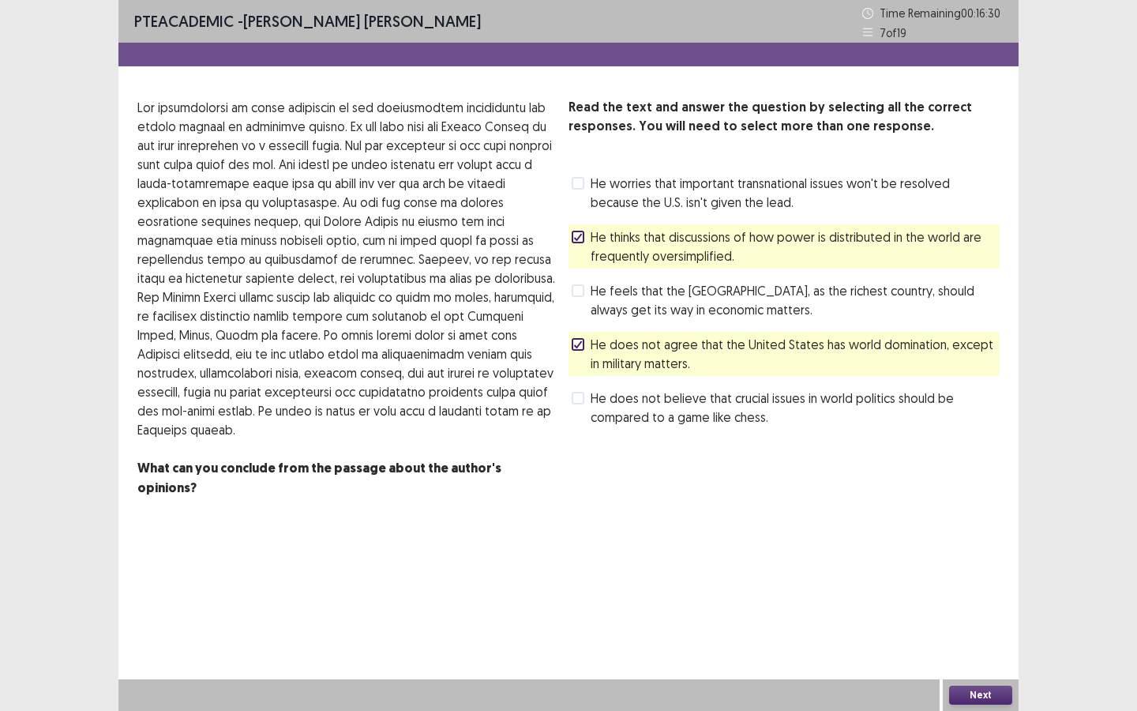
click at [988, 641] on button "Next" at bounding box center [980, 695] width 63 height 19
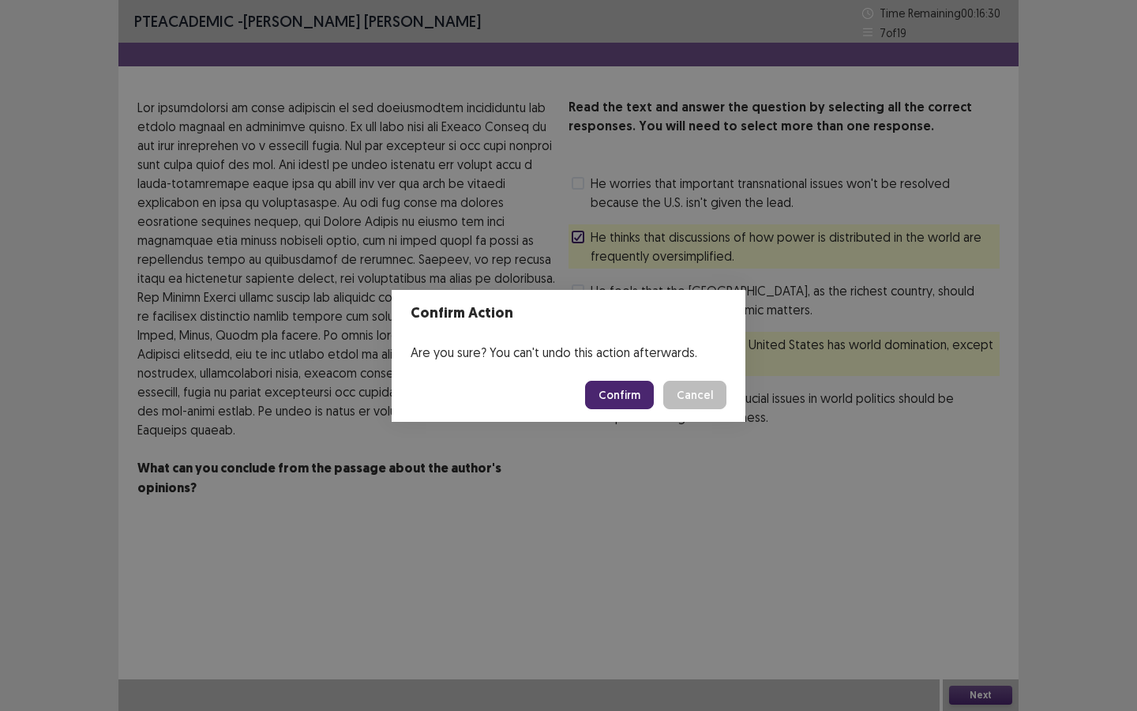
click at [619, 394] on button "Confirm" at bounding box center [619, 395] width 69 height 28
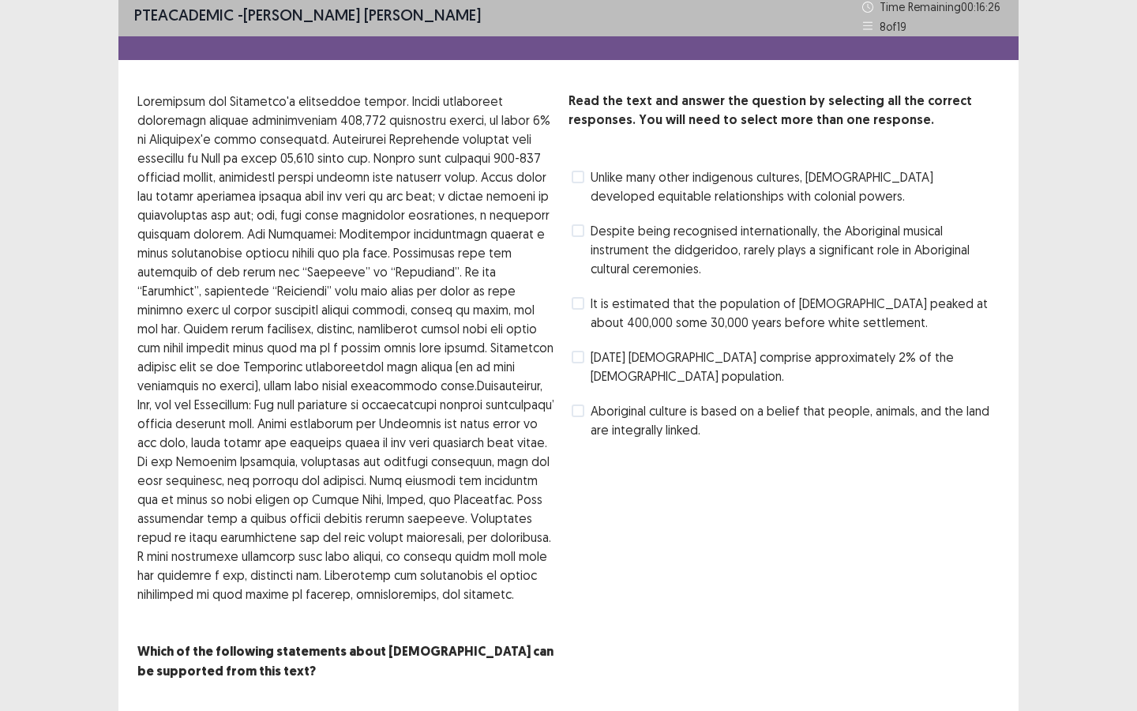
scroll to position [9, 0]
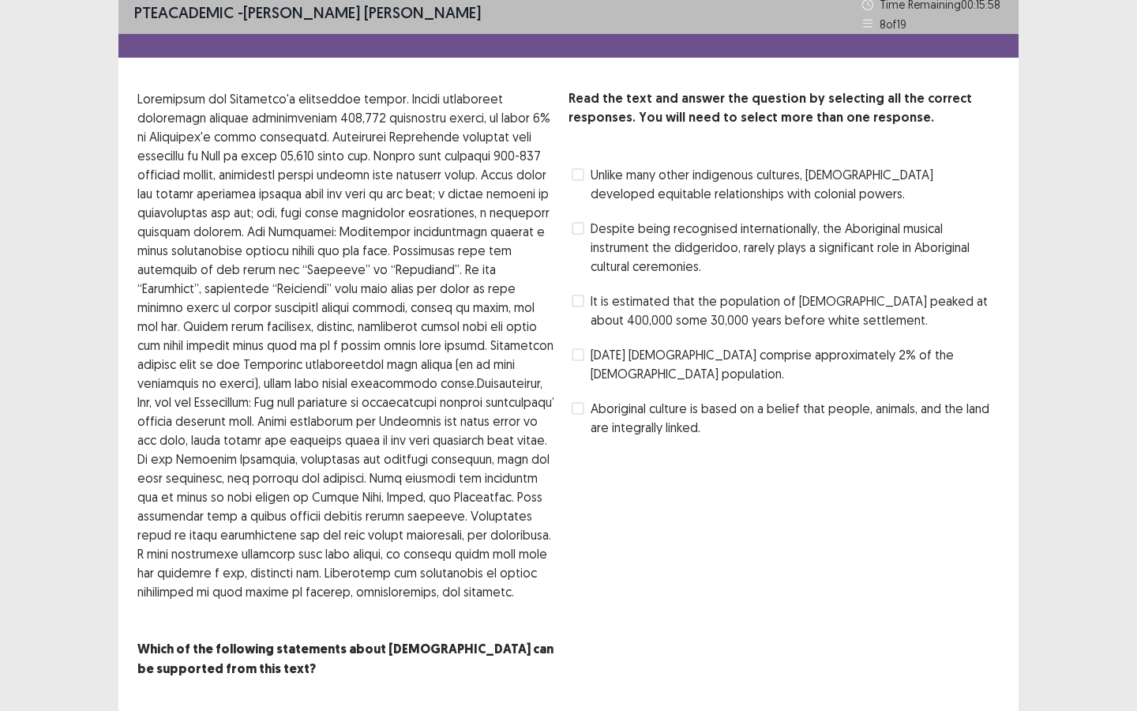
click at [588, 413] on label "Aboriginal culture is based on a belief that people, animals, and the land are …" at bounding box center [786, 418] width 428 height 38
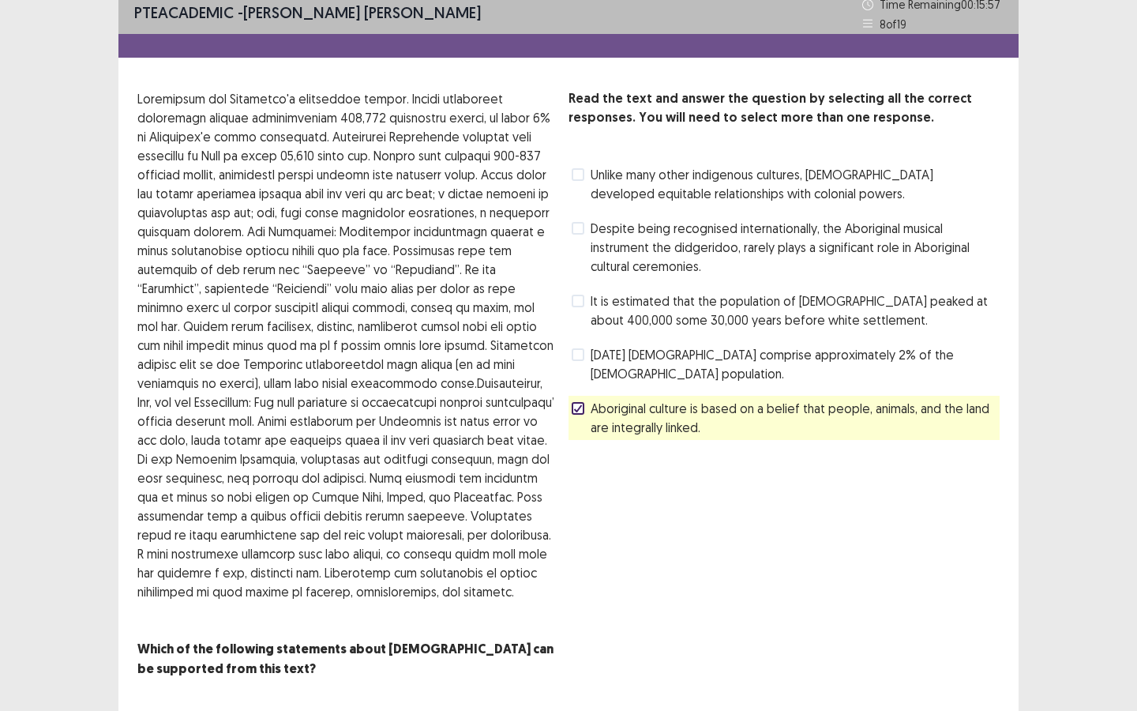
click at [600, 365] on span "[DATE] [DEMOGRAPHIC_DATA] comprise approximately 2% of the [DEMOGRAPHIC_DATA] p…" at bounding box center [795, 364] width 409 height 38
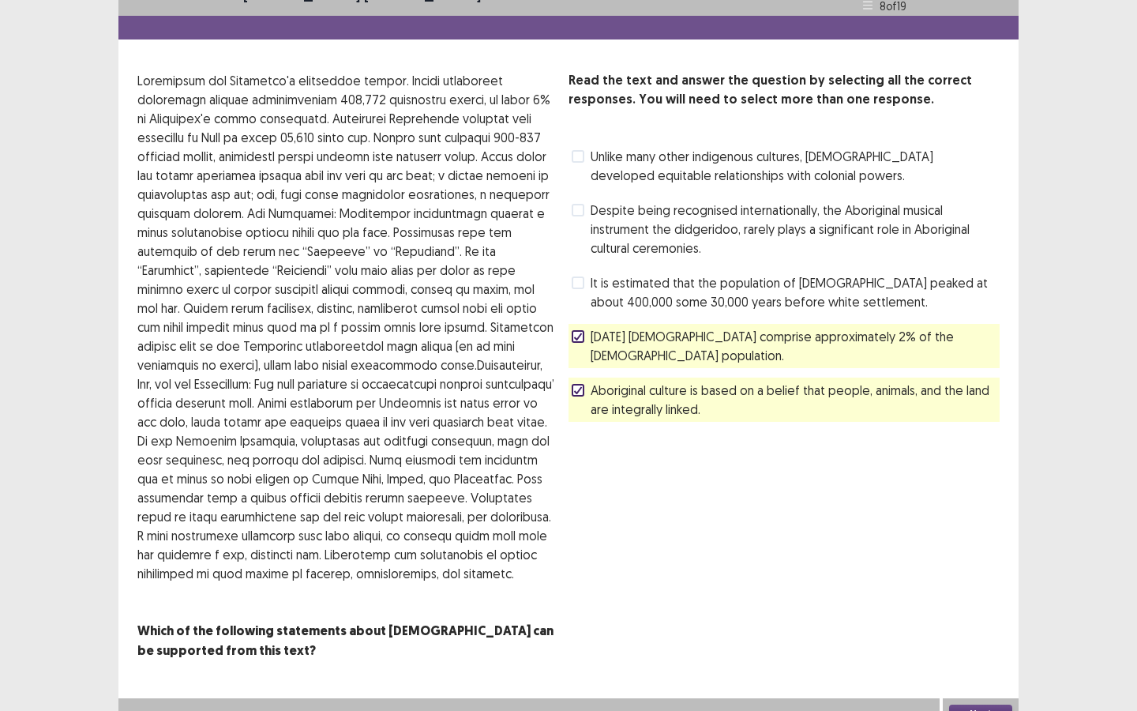
scroll to position [46, 0]
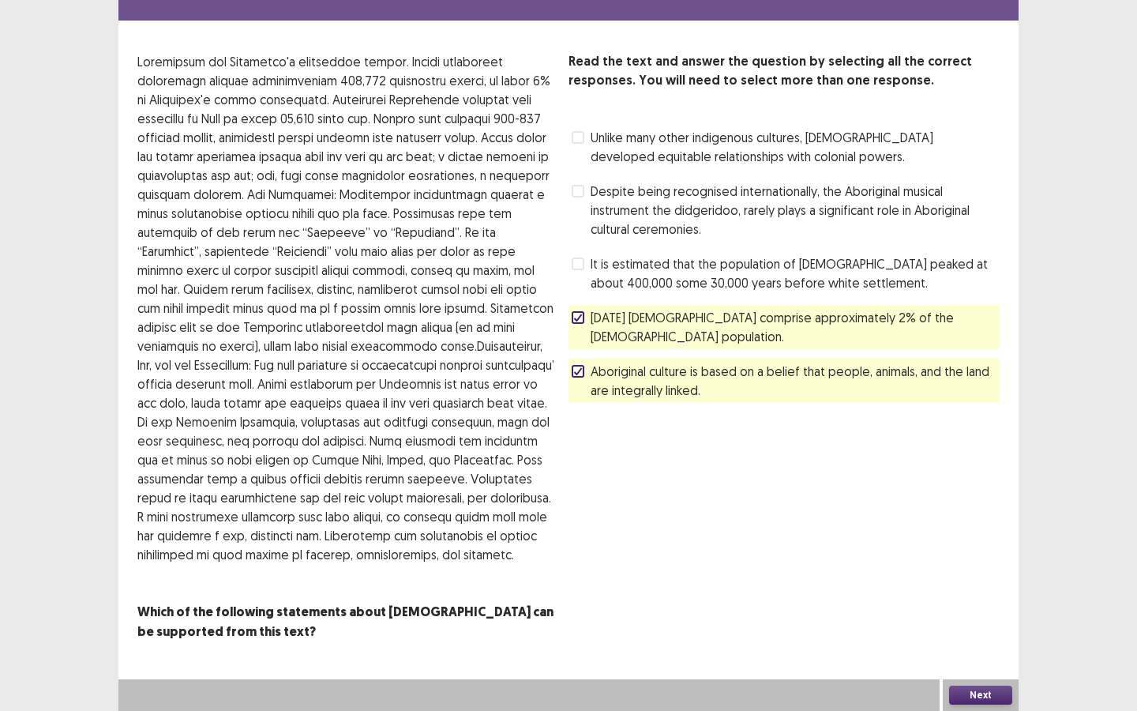
click at [990, 641] on button "Next" at bounding box center [980, 695] width 63 height 19
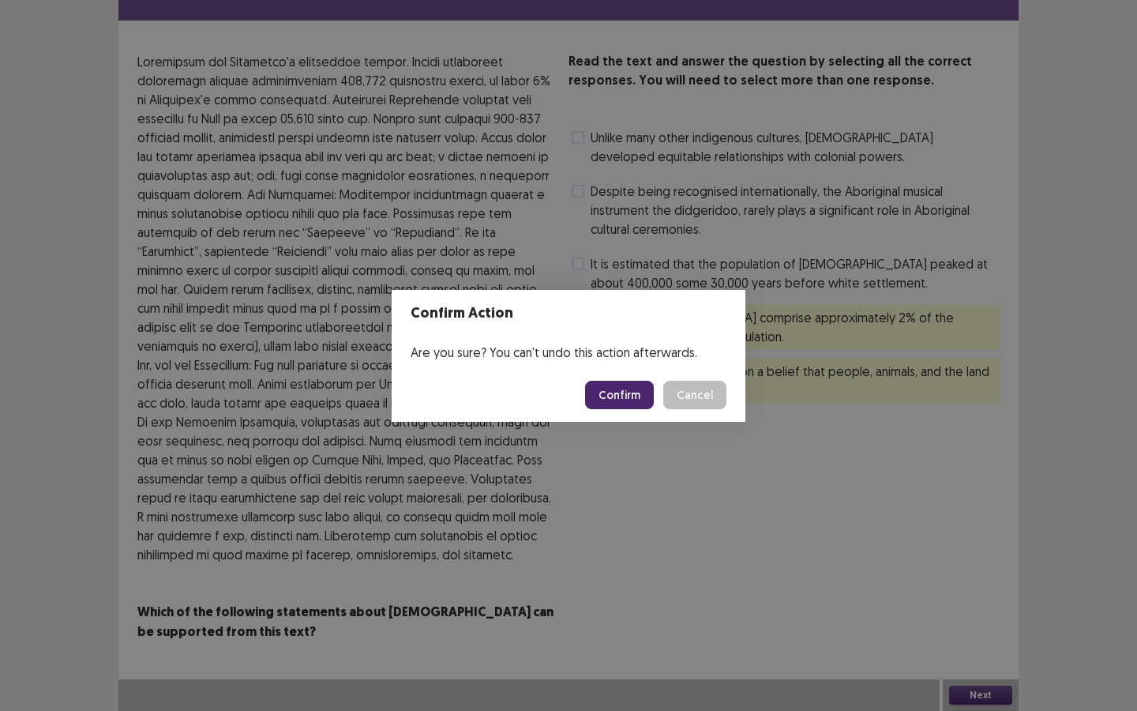
click at [624, 399] on button "Confirm" at bounding box center [619, 395] width 69 height 28
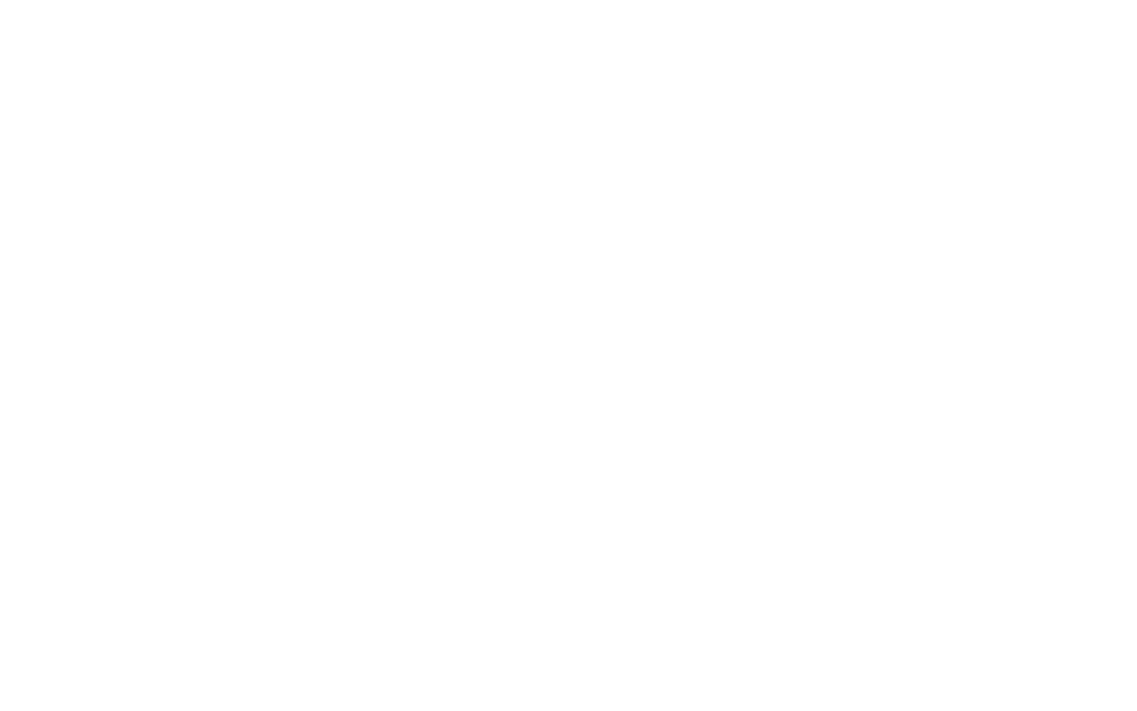
scroll to position [0, 0]
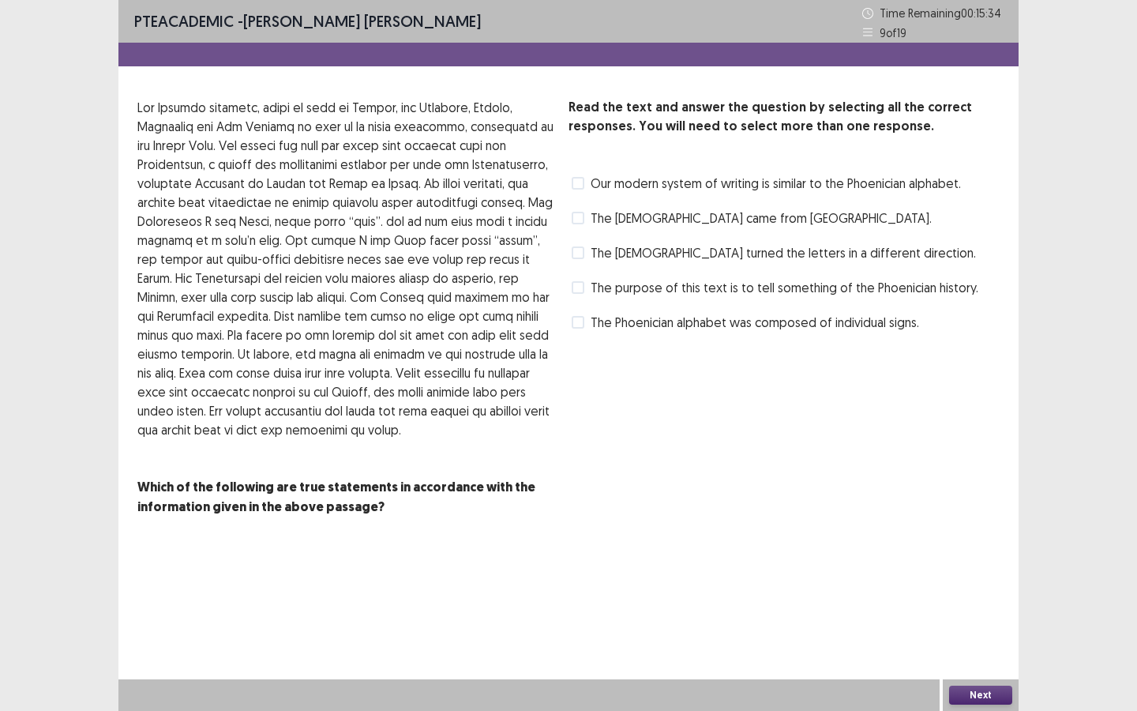
click at [613, 327] on span "The Phoenician alphabet was composed of individual signs." at bounding box center [755, 322] width 329 height 19
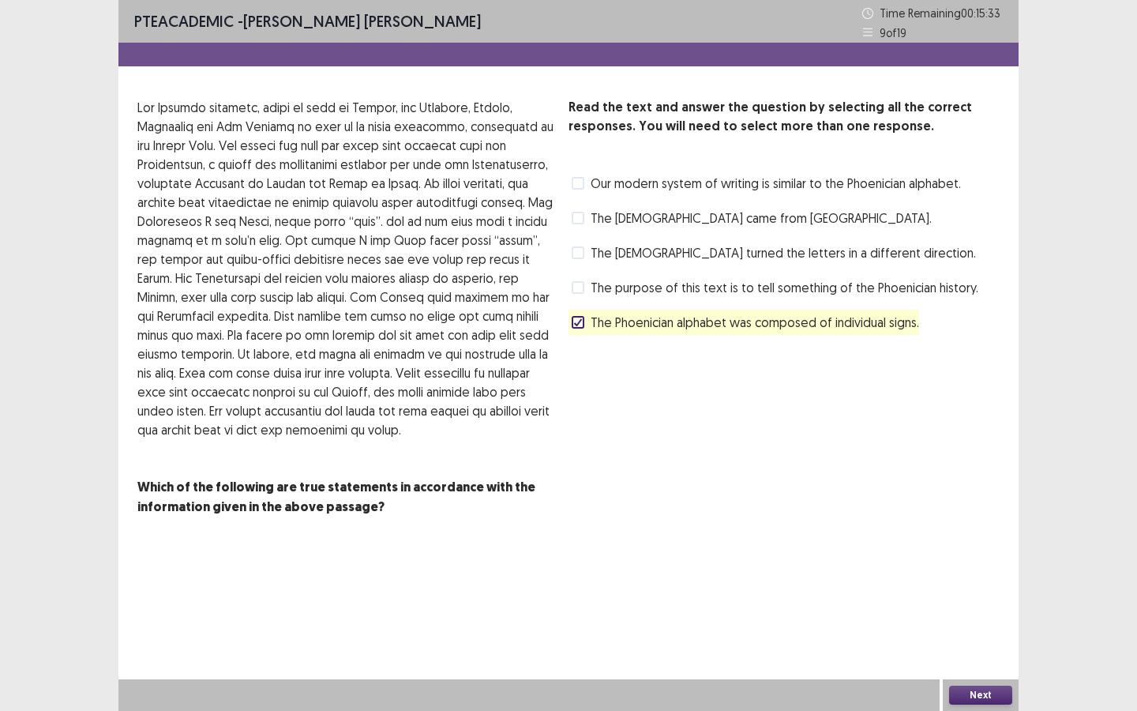
click at [618, 181] on span "Our modern system of writing is similar to the Phoenician alphabet." at bounding box center [776, 183] width 370 height 19
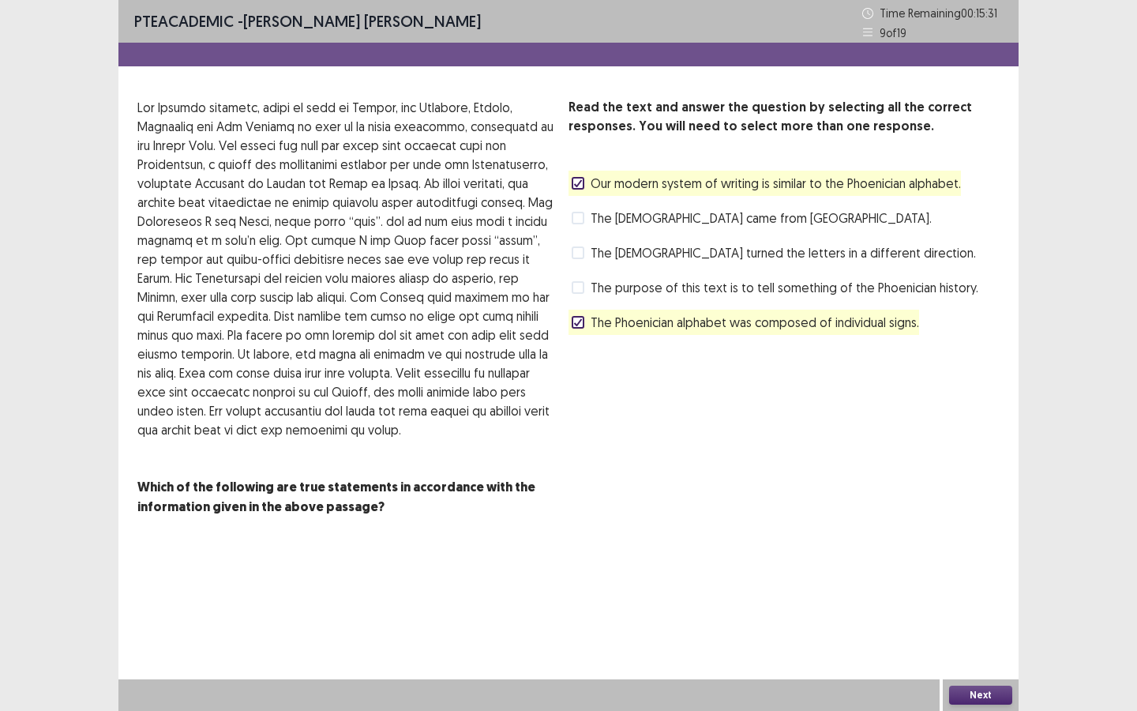
click at [1005, 641] on button "Next" at bounding box center [980, 695] width 63 height 19
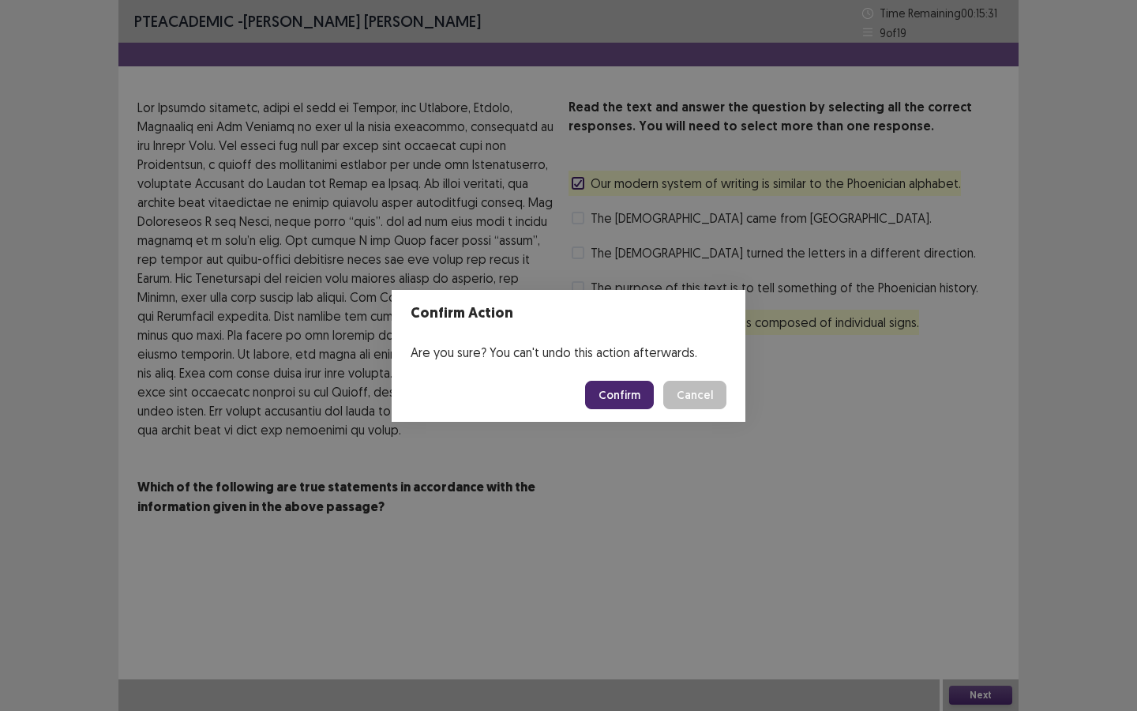
click at [618, 401] on button "Confirm" at bounding box center [619, 395] width 69 height 28
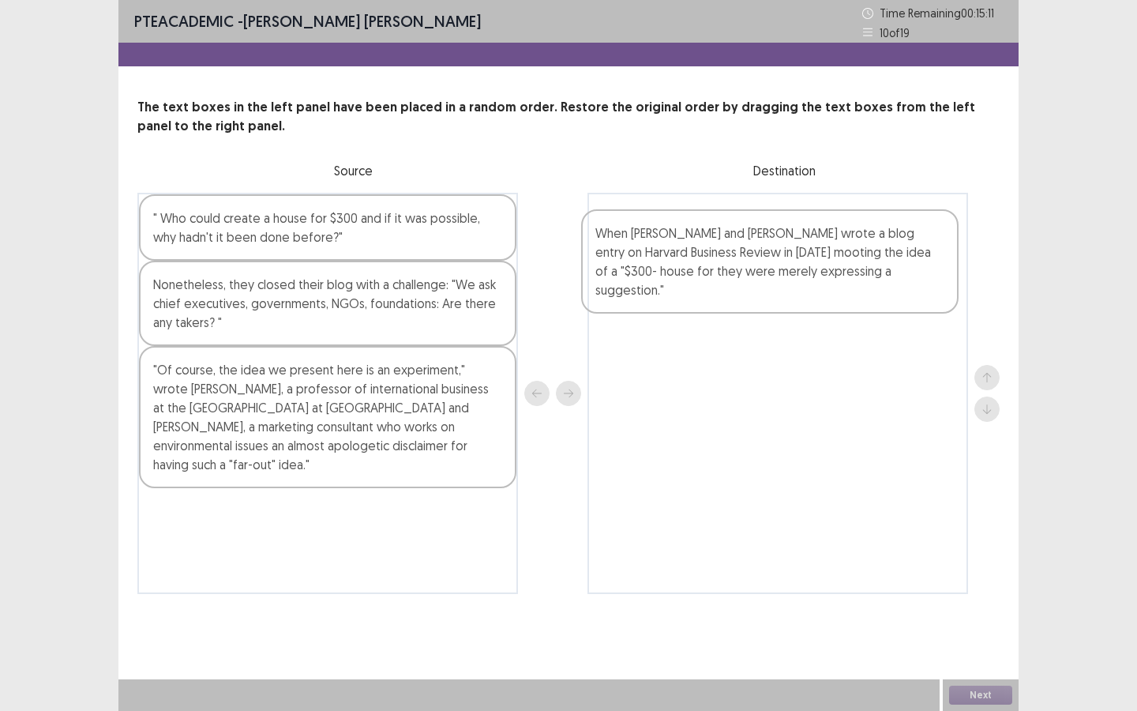
drag, startPoint x: 232, startPoint y: 304, endPoint x: 607, endPoint y: 255, distance: 378.3
click at [678, 251] on div "" Who could create a house for $300 and if it was possible, why hadn't it been …" at bounding box center [568, 393] width 862 height 401
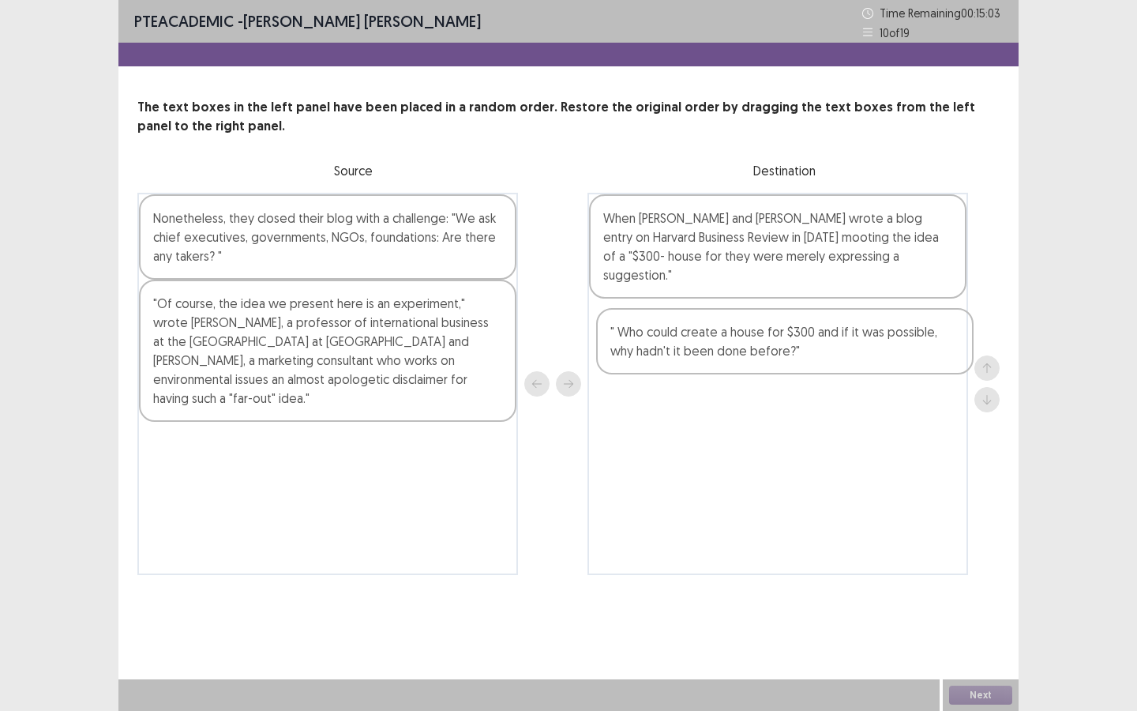
drag, startPoint x: 333, startPoint y: 235, endPoint x: 790, endPoint y: 349, distance: 470.7
click at [795, 349] on div "" Who could create a house for $300 and if it was possible, why hadn't it been …" at bounding box center [568, 384] width 862 height 382
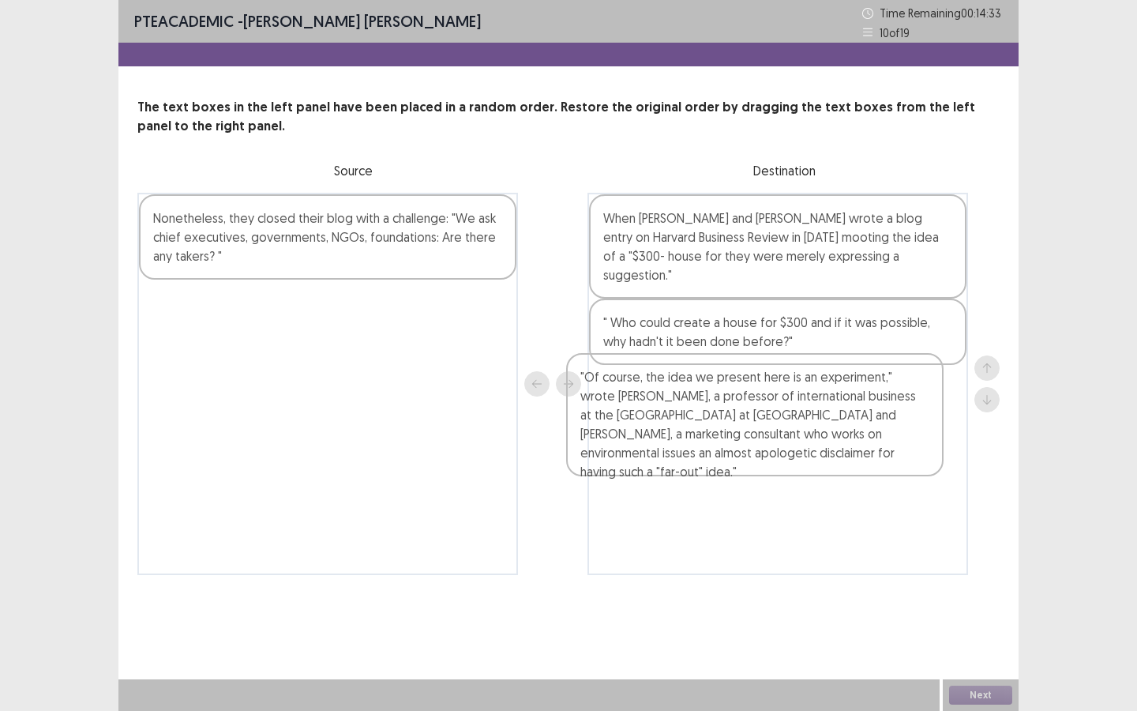
drag, startPoint x: 302, startPoint y: 348, endPoint x: 596, endPoint y: 366, distance: 295.1
click at [732, 424] on div "Nonetheless, they closed their blog with a challenge: "We ask chief executives,…" at bounding box center [568, 384] width 862 height 382
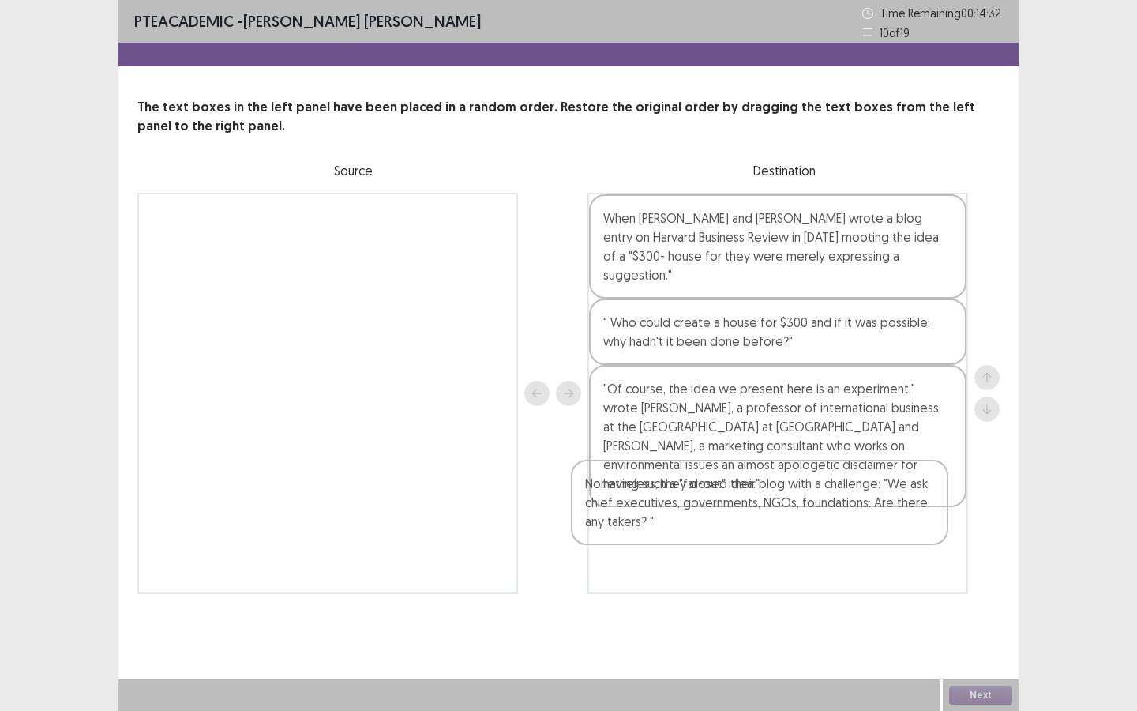
drag, startPoint x: 345, startPoint y: 242, endPoint x: 780, endPoint y: 513, distance: 512.4
click at [787, 513] on div "Nonetheless, they closed their blog with a challenge: "We ask chief executives,…" at bounding box center [568, 393] width 862 height 401
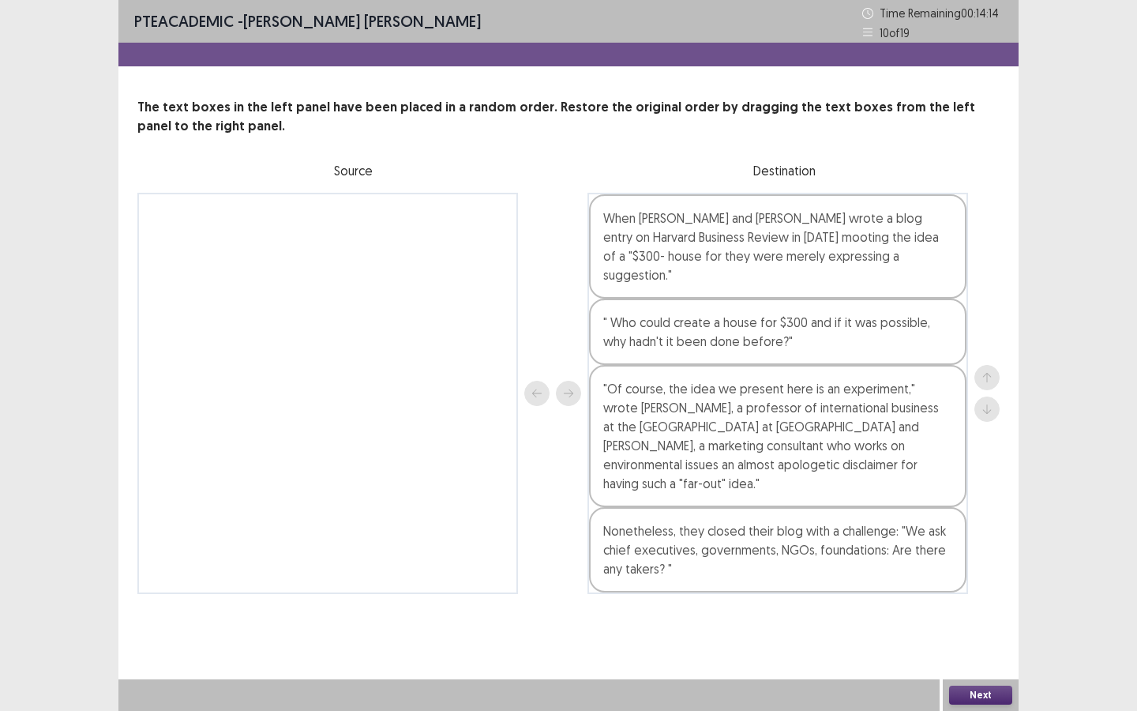
click at [958, 641] on button "Next" at bounding box center [980, 695] width 63 height 19
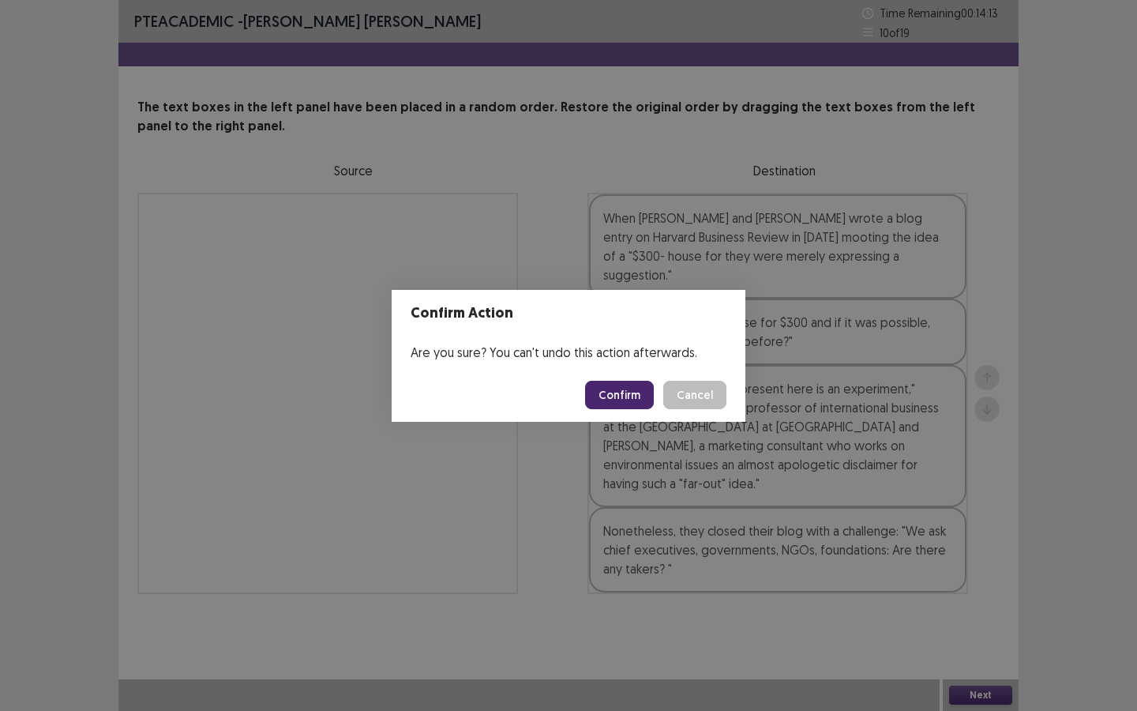
click at [647, 391] on button "Confirm" at bounding box center [619, 395] width 69 height 28
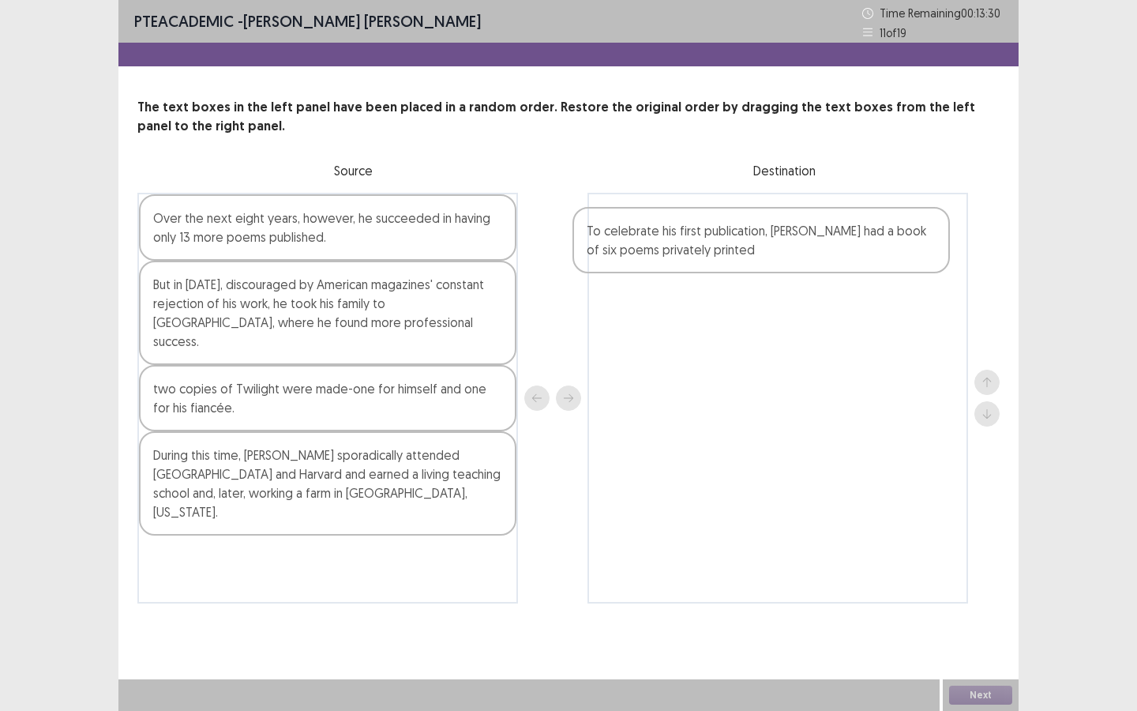
drag, startPoint x: 378, startPoint y: 243, endPoint x: 817, endPoint y: 259, distance: 438.6
click at [817, 259] on div "To celebrate his first publication, [PERSON_NAME] had a book of six poems priva…" at bounding box center [568, 398] width 862 height 411
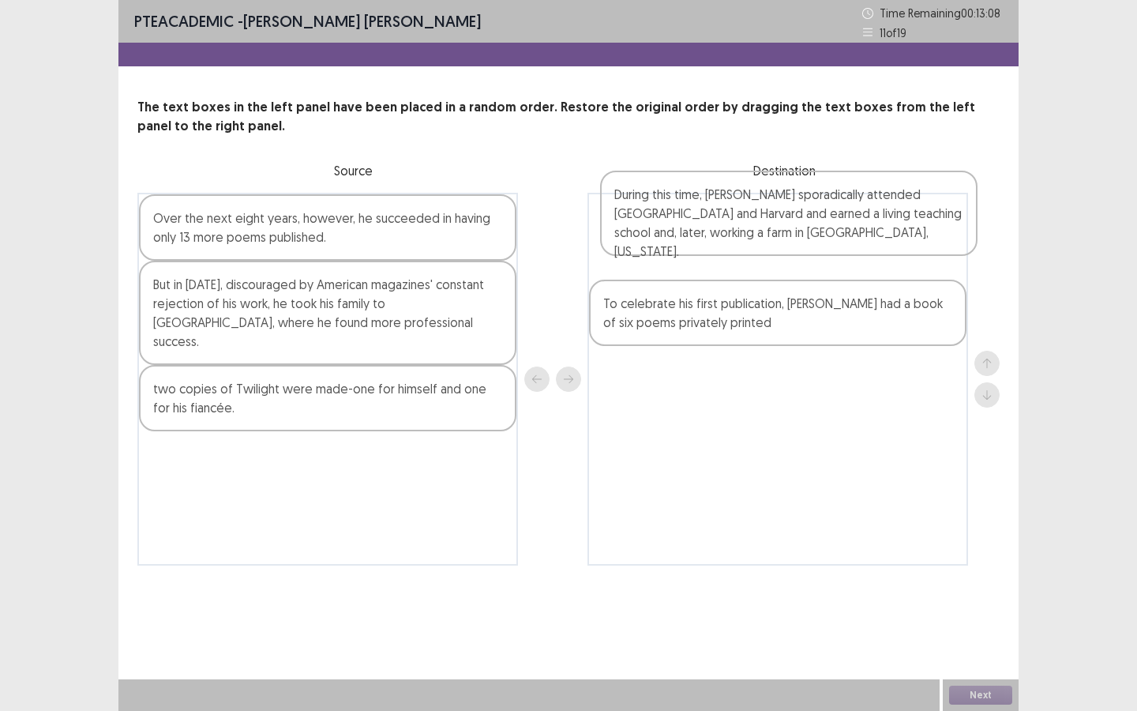
drag, startPoint x: 297, startPoint y: 475, endPoint x: 761, endPoint y: 253, distance: 514.0
click at [761, 253] on div "Over the next eight years, however, he succeeded in having only 13 more poems p…" at bounding box center [568, 379] width 862 height 373
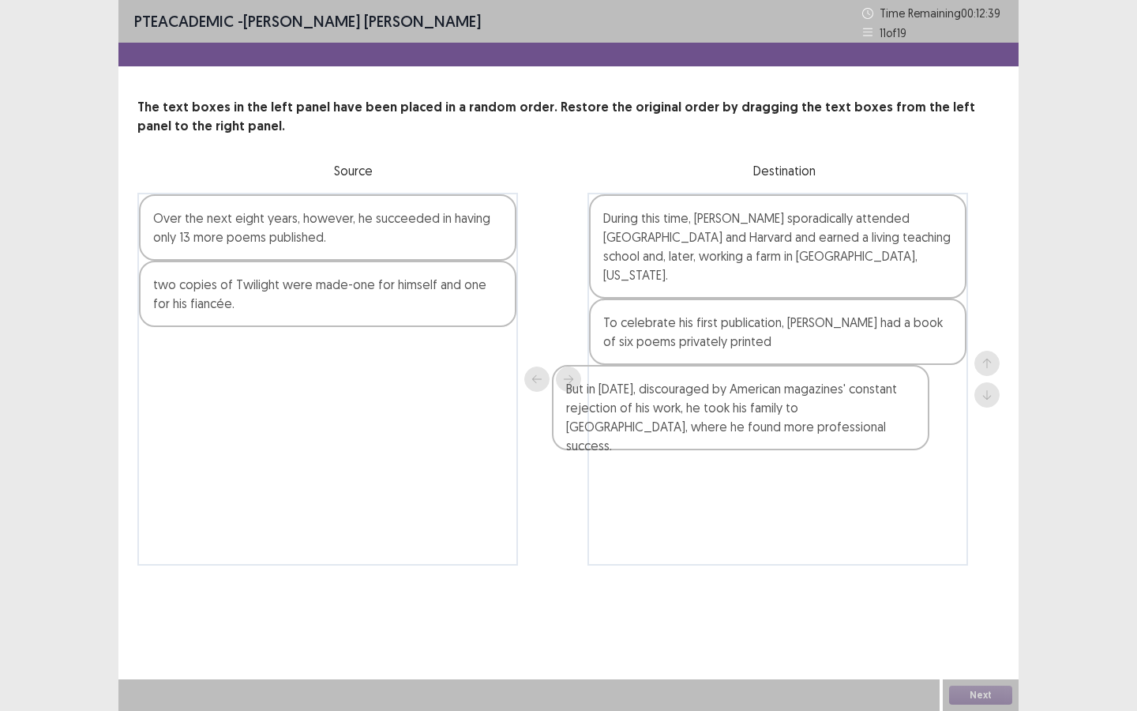
drag, startPoint x: 318, startPoint y: 314, endPoint x: 642, endPoint y: 325, distance: 324.0
click at [743, 415] on div "Over the next eight years, however, he succeeded in having only 13 more poems p…" at bounding box center [568, 379] width 862 height 373
click at [502, 261] on div "two copies of Twilight were made-one for himself and one for his fiancée." at bounding box center [328, 294] width 378 height 66
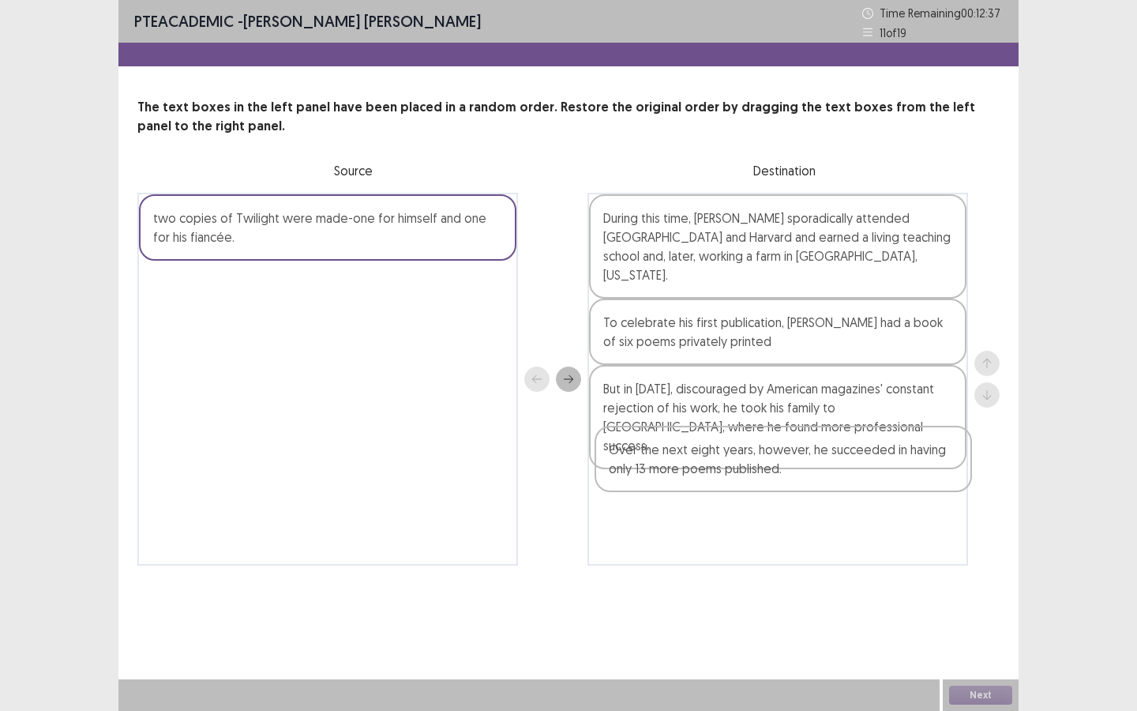
drag, startPoint x: 447, startPoint y: 235, endPoint x: 909, endPoint y: 472, distance: 519.6
click at [909, 472] on div "Over the next eight years, however, he succeeded in having only 13 more poems p…" at bounding box center [568, 379] width 862 height 373
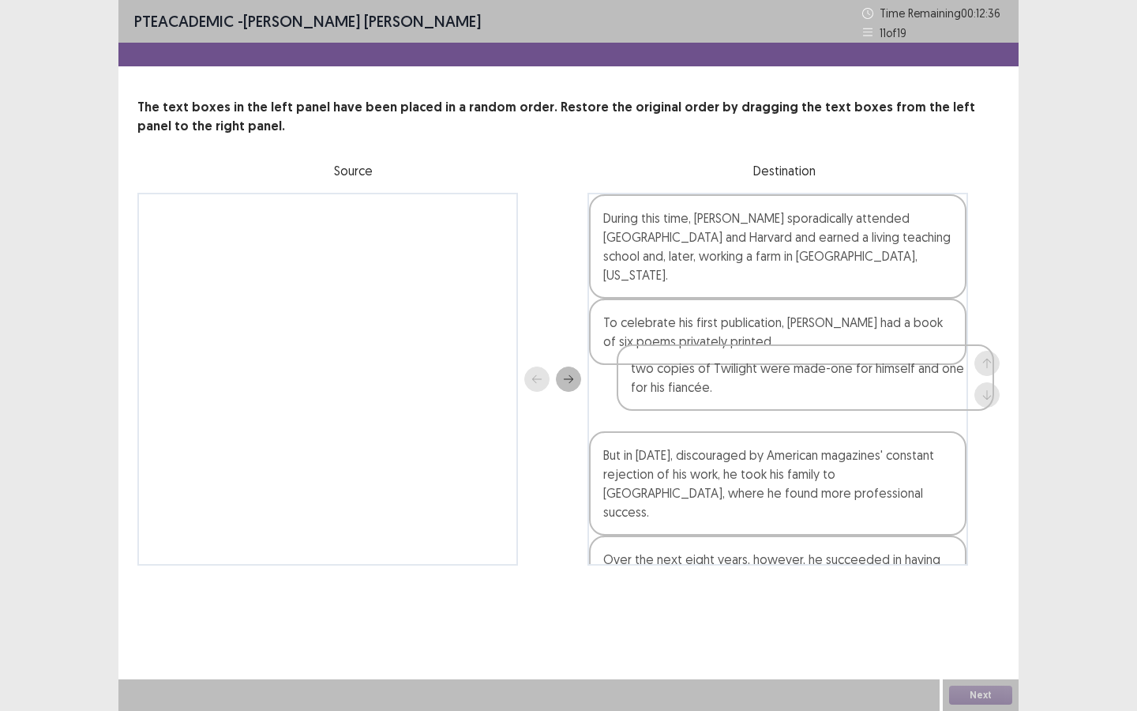
drag, startPoint x: 442, startPoint y: 231, endPoint x: 928, endPoint y: 387, distance: 510.1
click at [927, 388] on div "two copies of Twilight were made-one for himself and one for his fiancée. Durin…" at bounding box center [568, 379] width 862 height 373
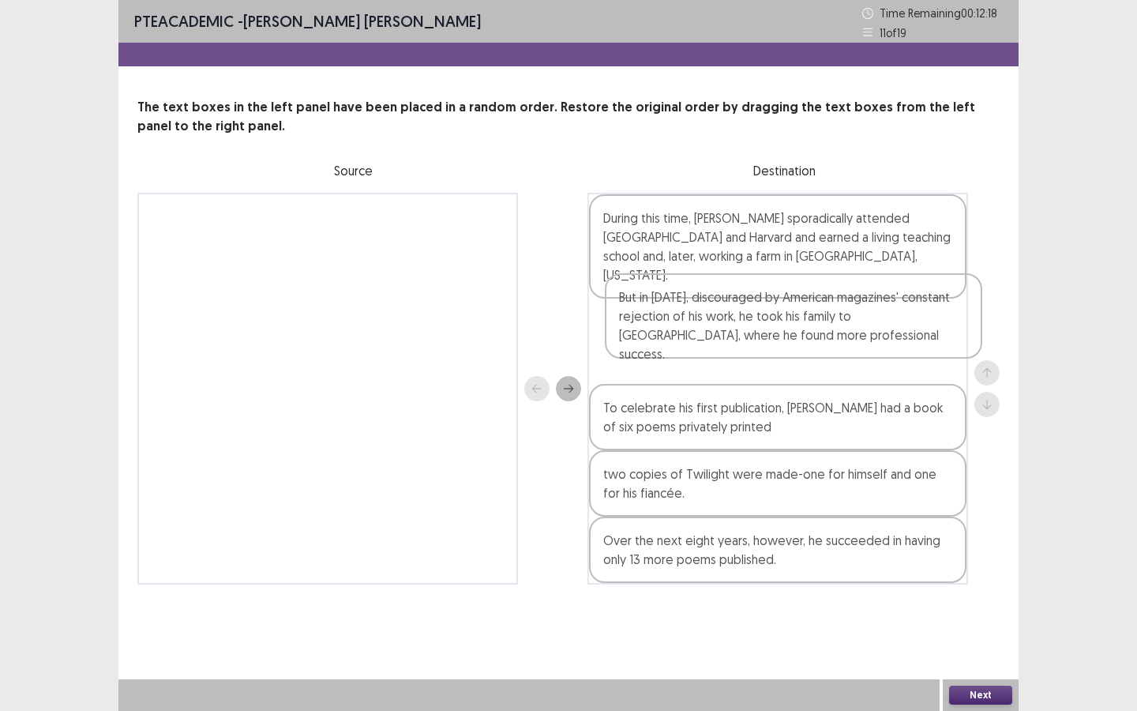
drag, startPoint x: 802, startPoint y: 463, endPoint x: 821, endPoint y: 314, distance: 150.4
click at [821, 314] on div "During this time, [PERSON_NAME] sporadically attended [GEOGRAPHIC_DATA] and Har…" at bounding box center [778, 389] width 381 height 392
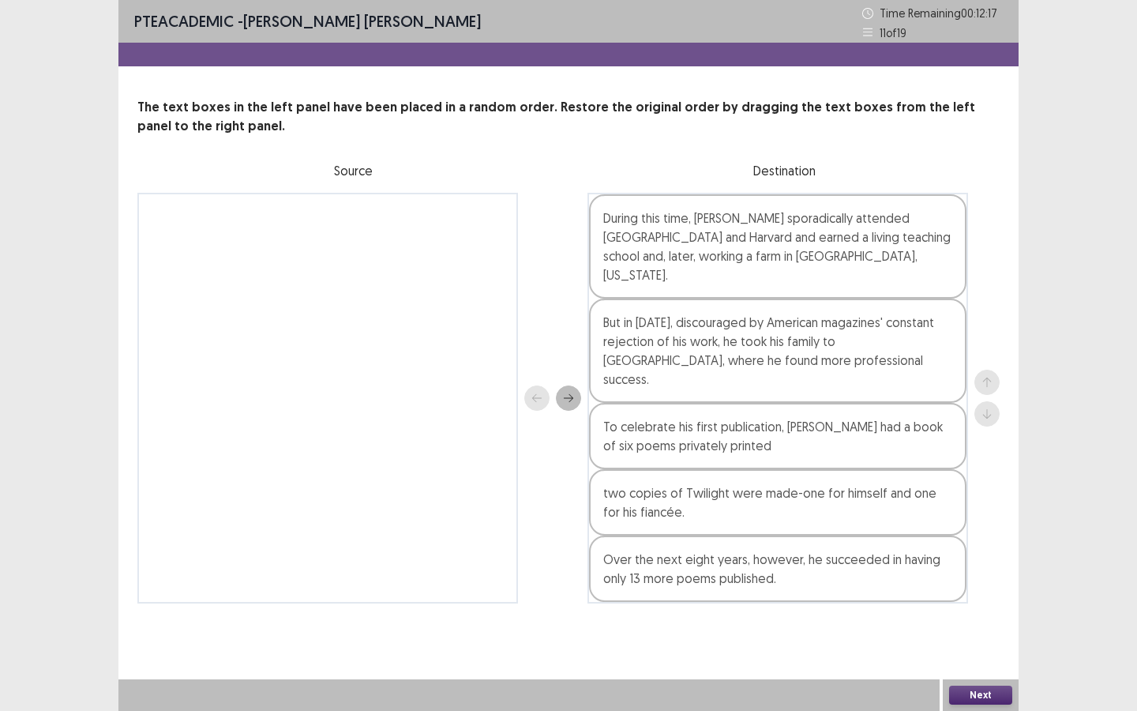
click at [970, 641] on button "Next" at bounding box center [980, 695] width 63 height 19
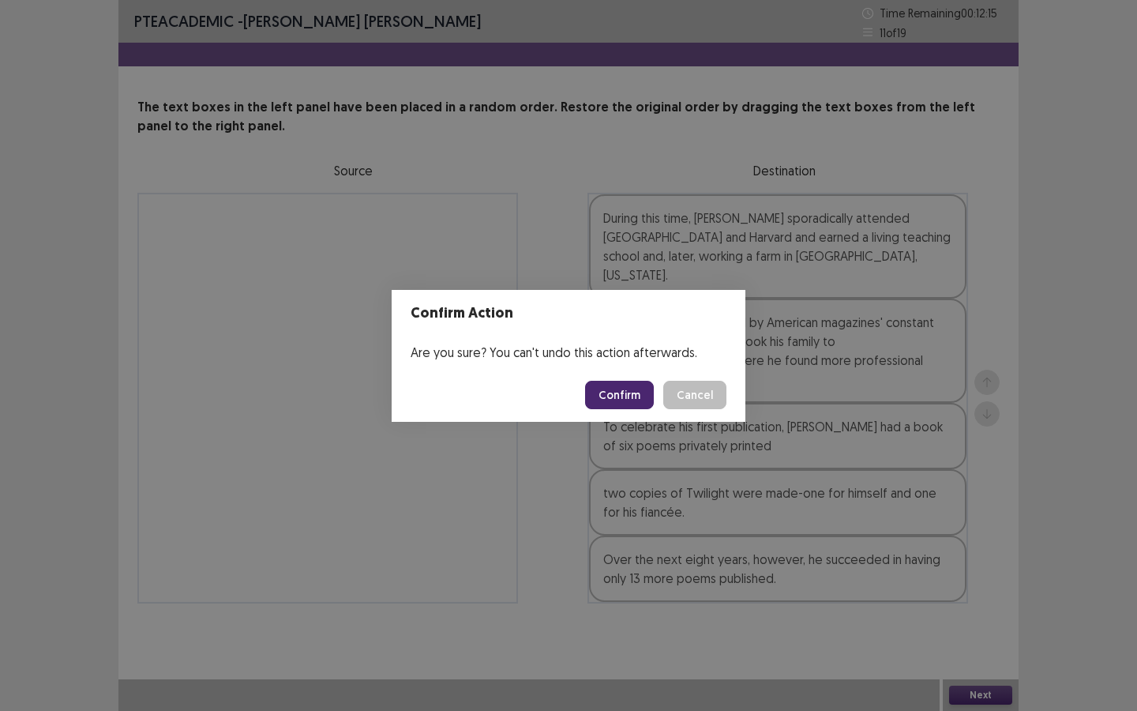
click at [625, 381] on button "Confirm" at bounding box center [619, 395] width 69 height 28
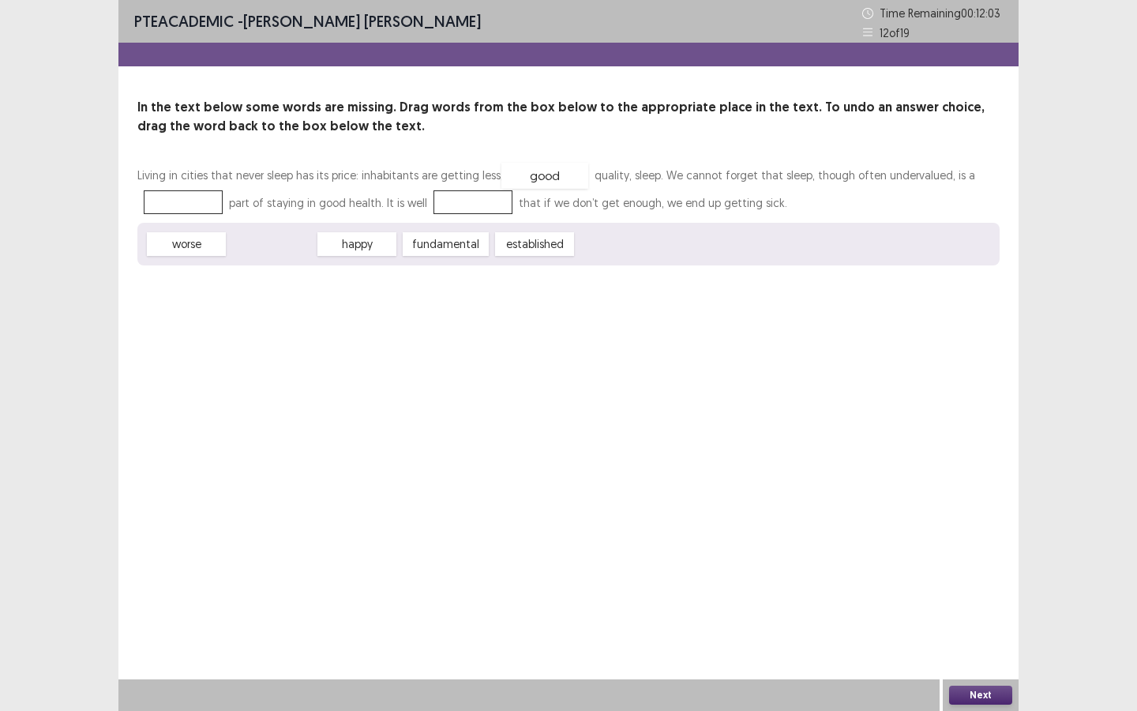
drag, startPoint x: 252, startPoint y: 244, endPoint x: 525, endPoint y: 175, distance: 281.8
drag, startPoint x: 340, startPoint y: 248, endPoint x: 166, endPoint y: 201, distance: 180.7
drag, startPoint x: 327, startPoint y: 244, endPoint x: 433, endPoint y: 205, distance: 113.0
click at [978, 641] on button "Next" at bounding box center [980, 695] width 63 height 19
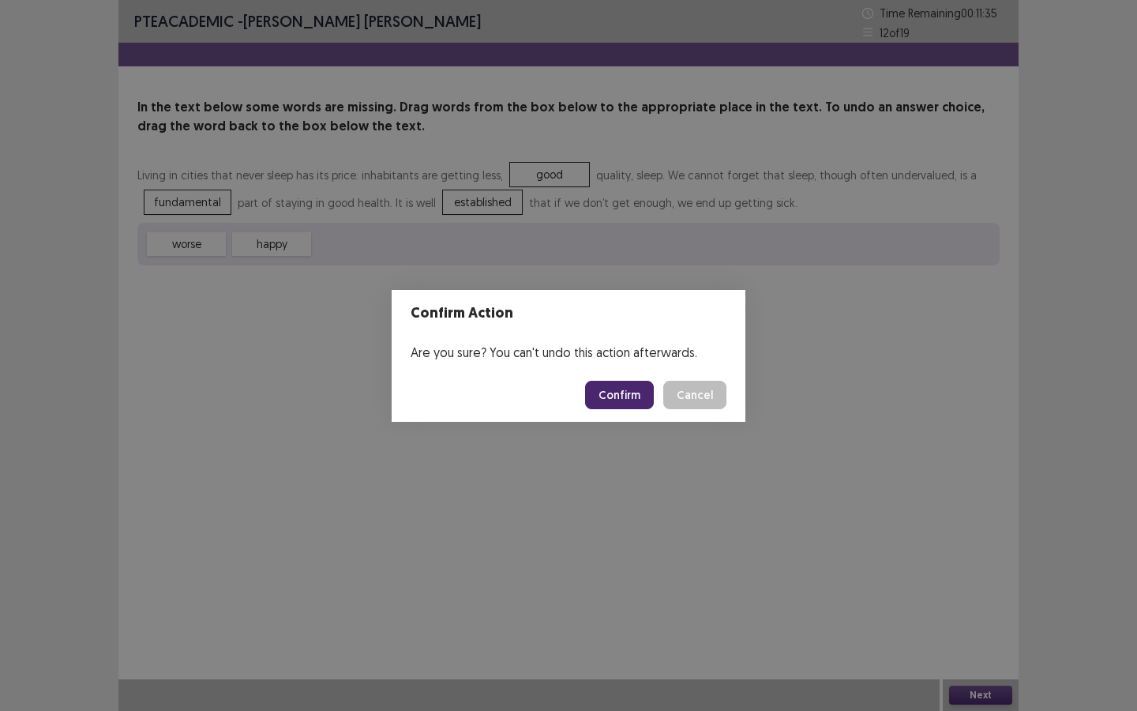
click at [622, 397] on button "Confirm" at bounding box center [619, 395] width 69 height 28
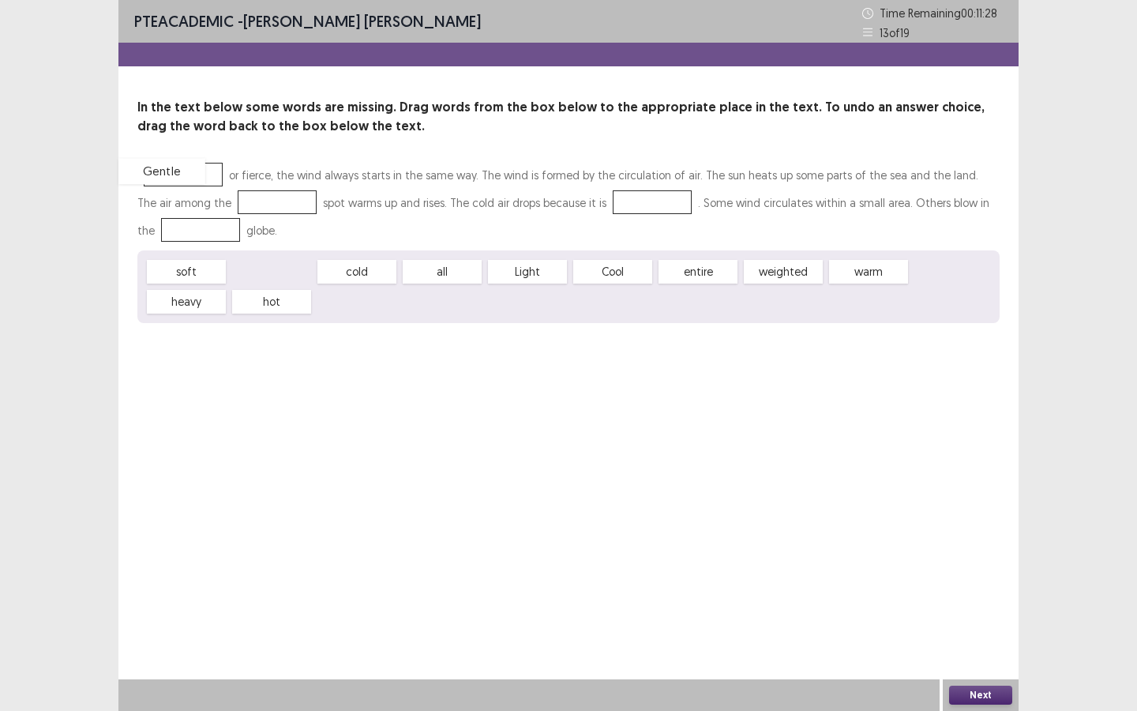
drag, startPoint x: 293, startPoint y: 277, endPoint x: 184, endPoint y: 176, distance: 148.7
drag, startPoint x: 624, startPoint y: 276, endPoint x: 605, endPoint y: 280, distance: 19.4
click at [606, 280] on div "entire" at bounding box center [594, 274] width 87 height 26
drag, startPoint x: 881, startPoint y: 271, endPoint x: 621, endPoint y: 204, distance: 268.4
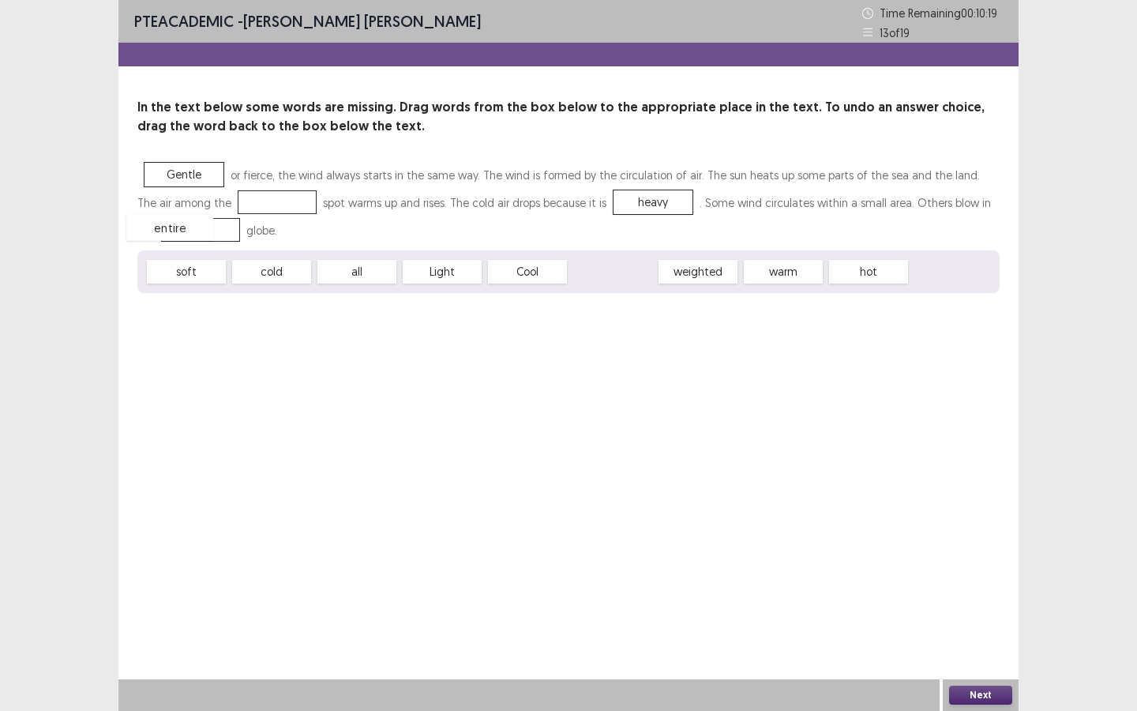
drag, startPoint x: 606, startPoint y: 276, endPoint x: 163, endPoint y: 232, distance: 445.2
drag, startPoint x: 379, startPoint y: 272, endPoint x: 257, endPoint y: 201, distance: 141.6
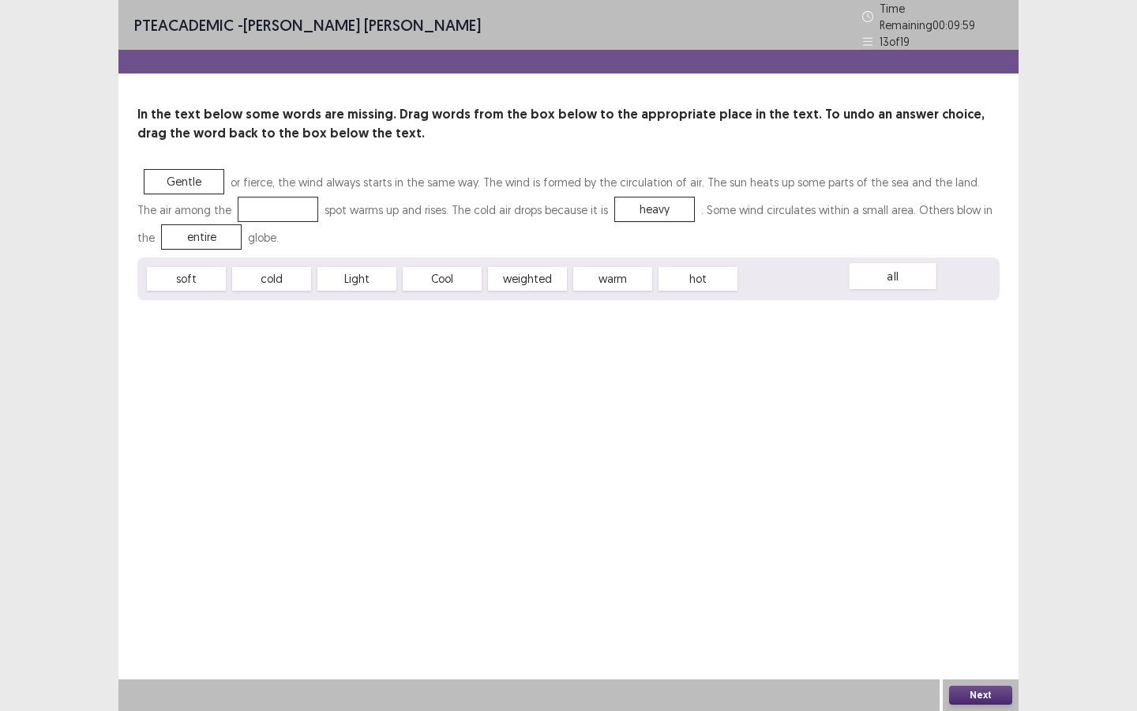
drag, startPoint x: 239, startPoint y: 201, endPoint x: 855, endPoint y: 268, distance: 618.9
drag, startPoint x: 437, startPoint y: 273, endPoint x: 868, endPoint y: 490, distance: 482.5
click at [962, 641] on button "Next" at bounding box center [980, 695] width 63 height 19
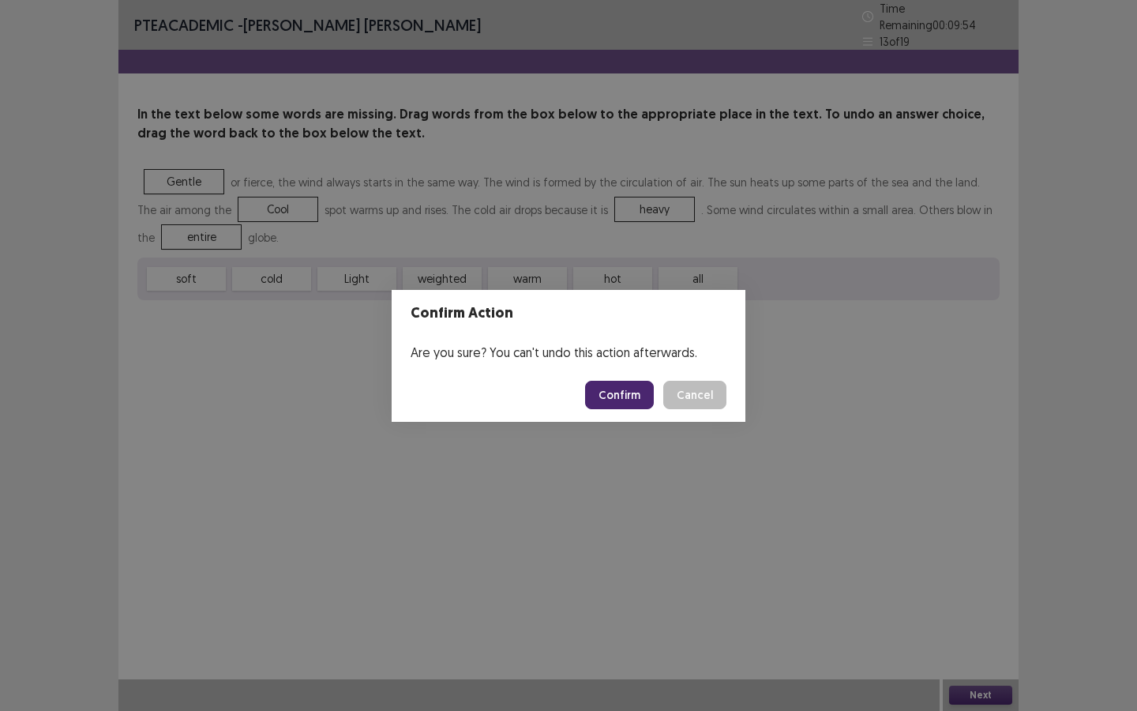
click at [607, 387] on button "Confirm" at bounding box center [619, 395] width 69 height 28
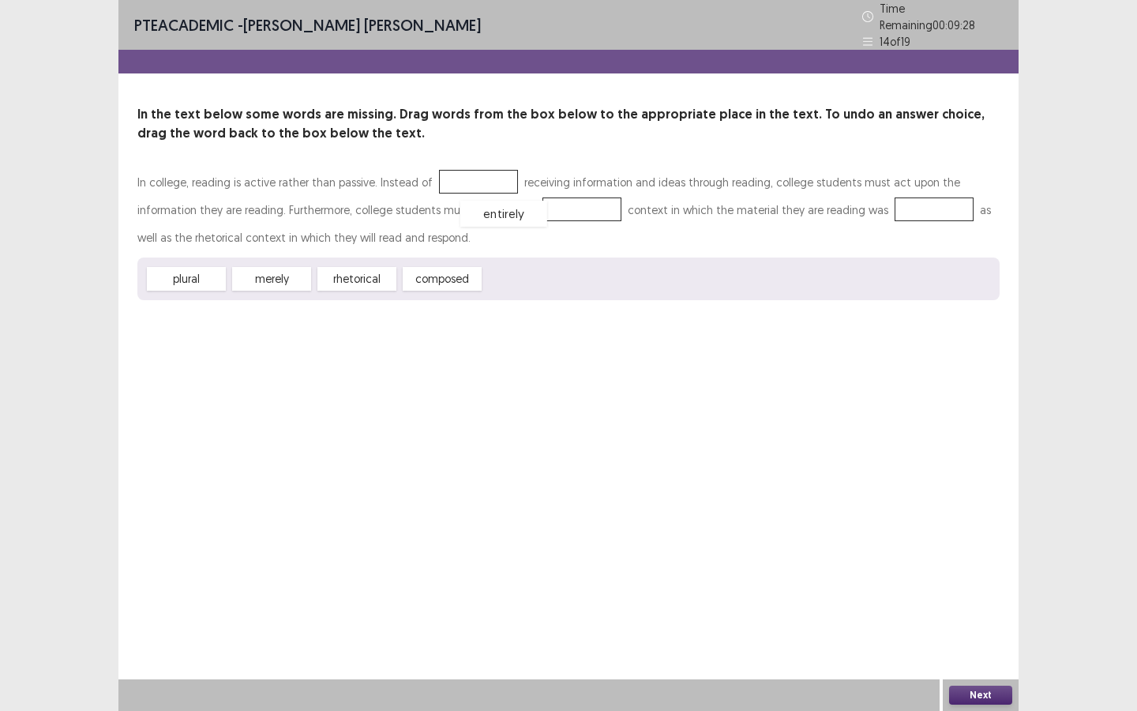
drag, startPoint x: 551, startPoint y: 277, endPoint x: 527, endPoint y: 212, distance: 69.0
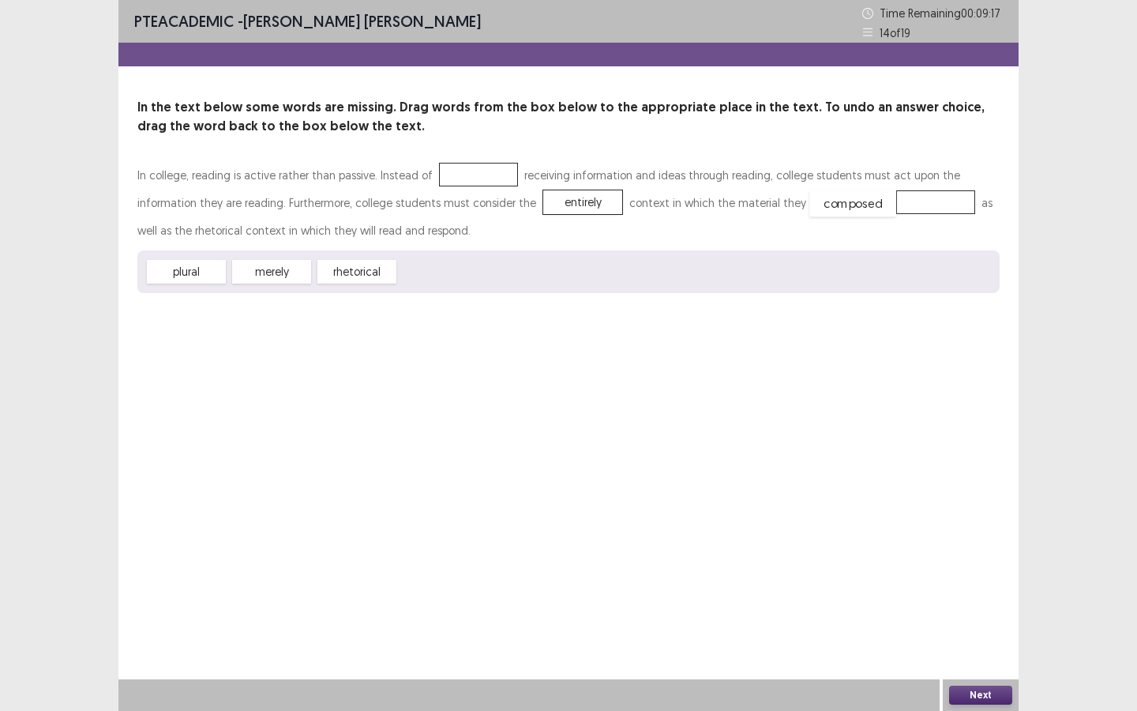
drag, startPoint x: 434, startPoint y: 274, endPoint x: 844, endPoint y: 207, distance: 415.4
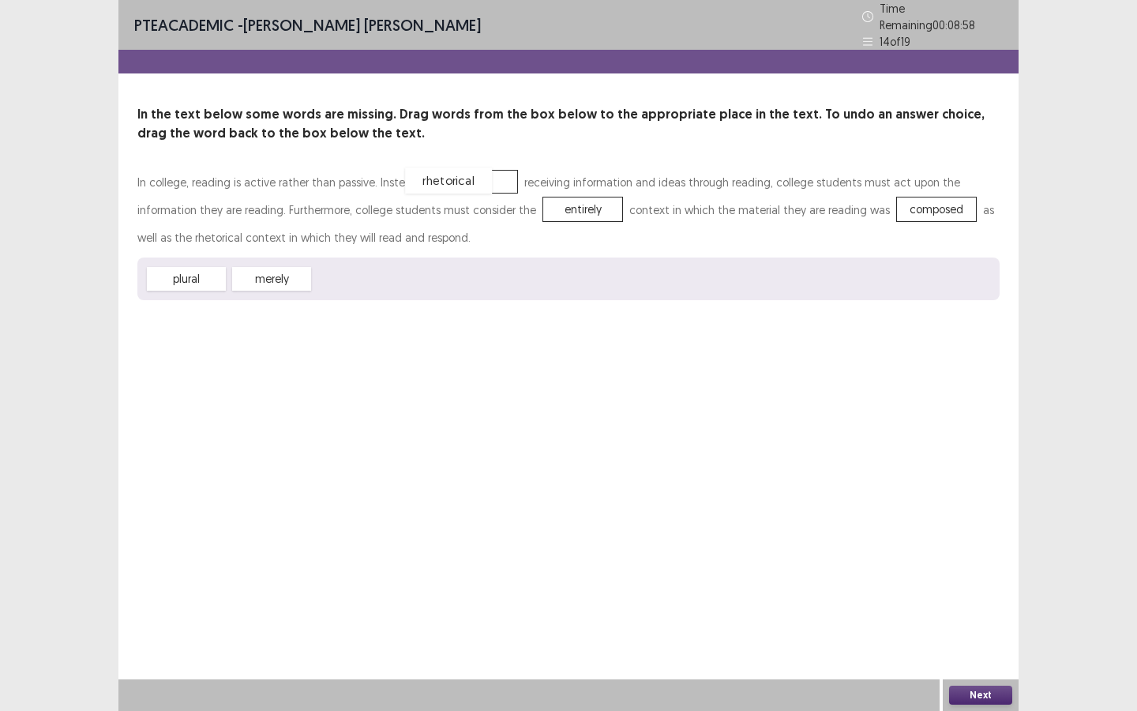
drag, startPoint x: 369, startPoint y: 278, endPoint x: 460, endPoint y: 180, distance: 133.6
click at [964, 641] on button "Next" at bounding box center [980, 695] width 63 height 19
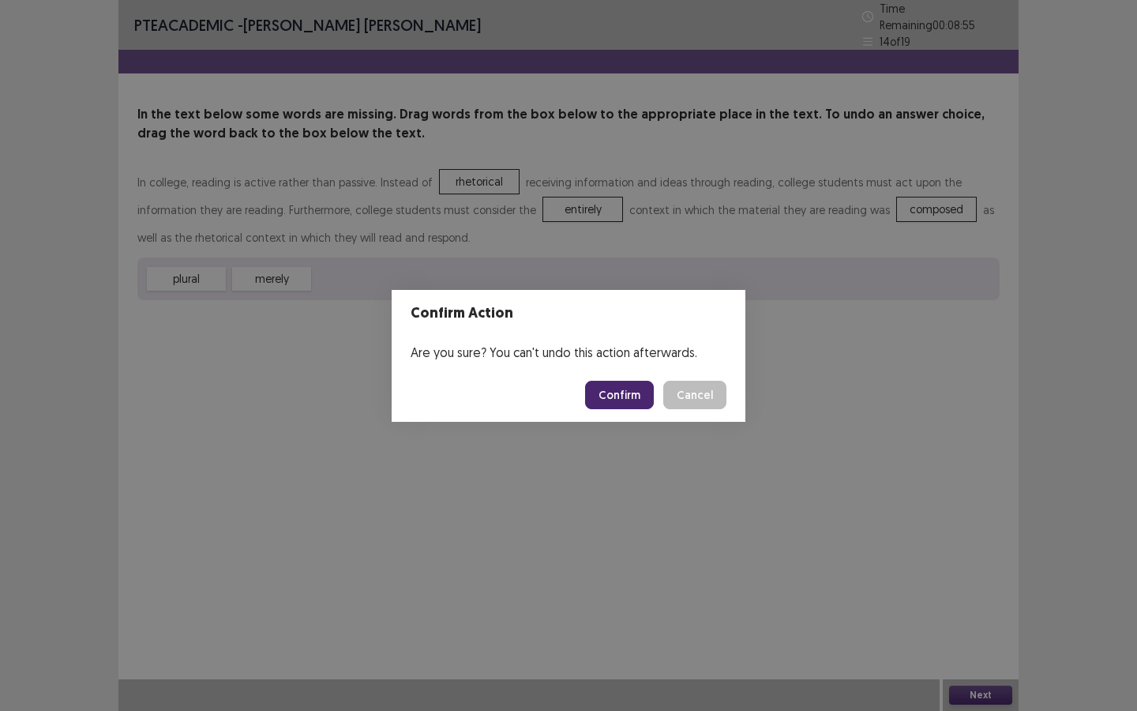
click at [607, 388] on button "Confirm" at bounding box center [619, 395] width 69 height 28
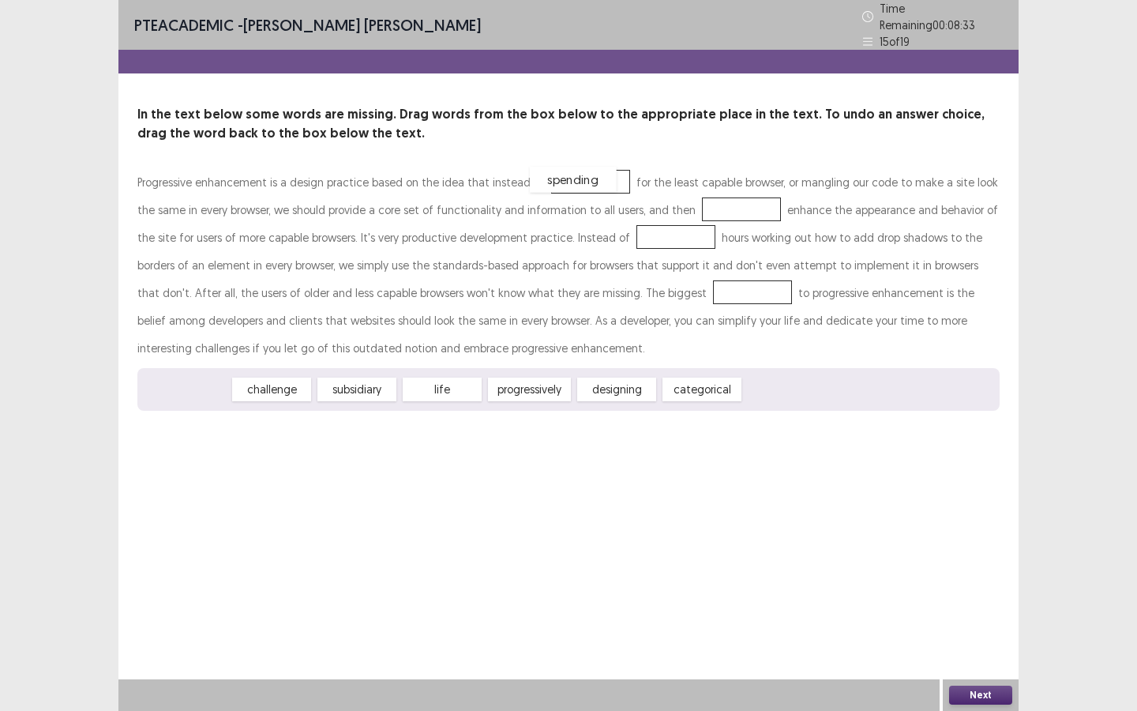
drag, startPoint x: 197, startPoint y: 386, endPoint x: 584, endPoint y: 176, distance: 440.4
drag, startPoint x: 579, startPoint y: 180, endPoint x: 580, endPoint y: 389, distance: 208.5
drag, startPoint x: 536, startPoint y: 386, endPoint x: 573, endPoint y: 177, distance: 212.6
drag, startPoint x: 439, startPoint y: 389, endPoint x: 689, endPoint y: 207, distance: 308.7
drag, startPoint x: 532, startPoint y: 381, endPoint x: 633, endPoint y: 229, distance: 182.3
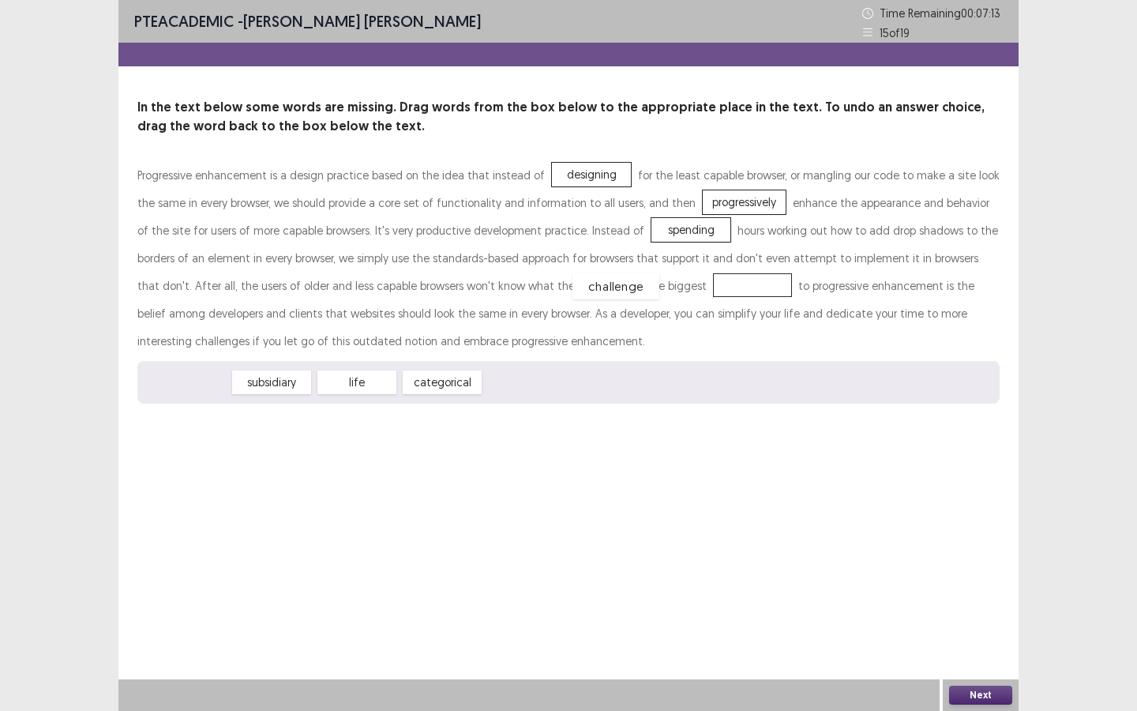
drag, startPoint x: 200, startPoint y: 389, endPoint x: 629, endPoint y: 293, distance: 440.3
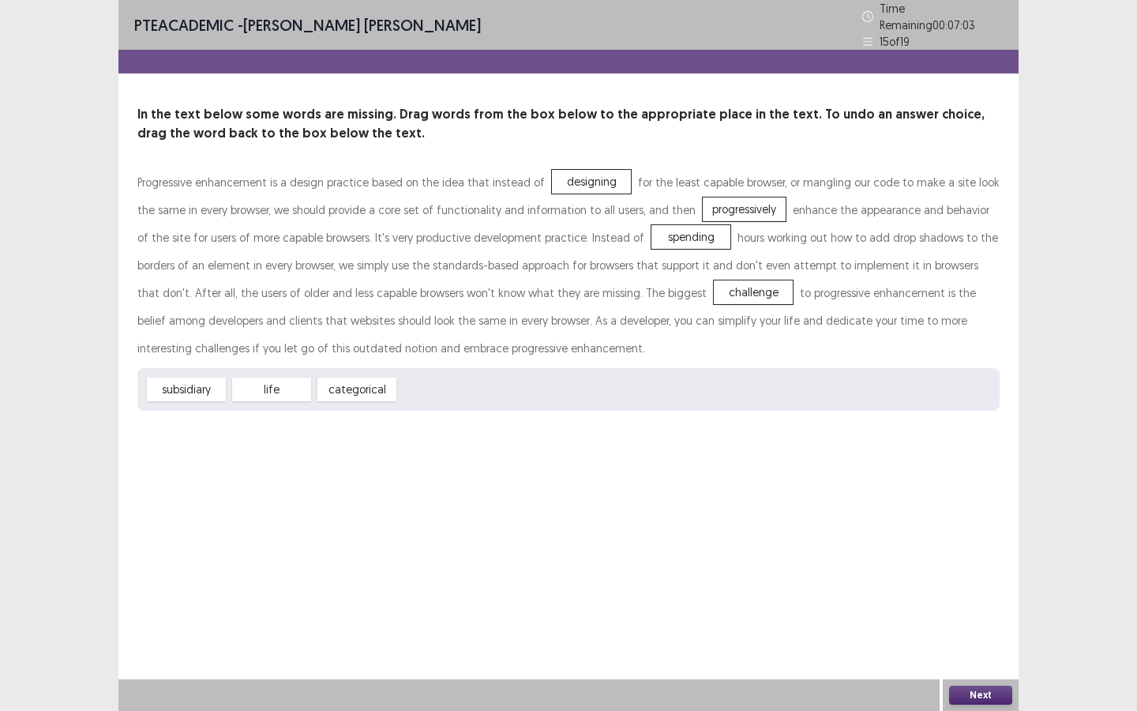
click at [998, 641] on button "Next" at bounding box center [980, 695] width 63 height 19
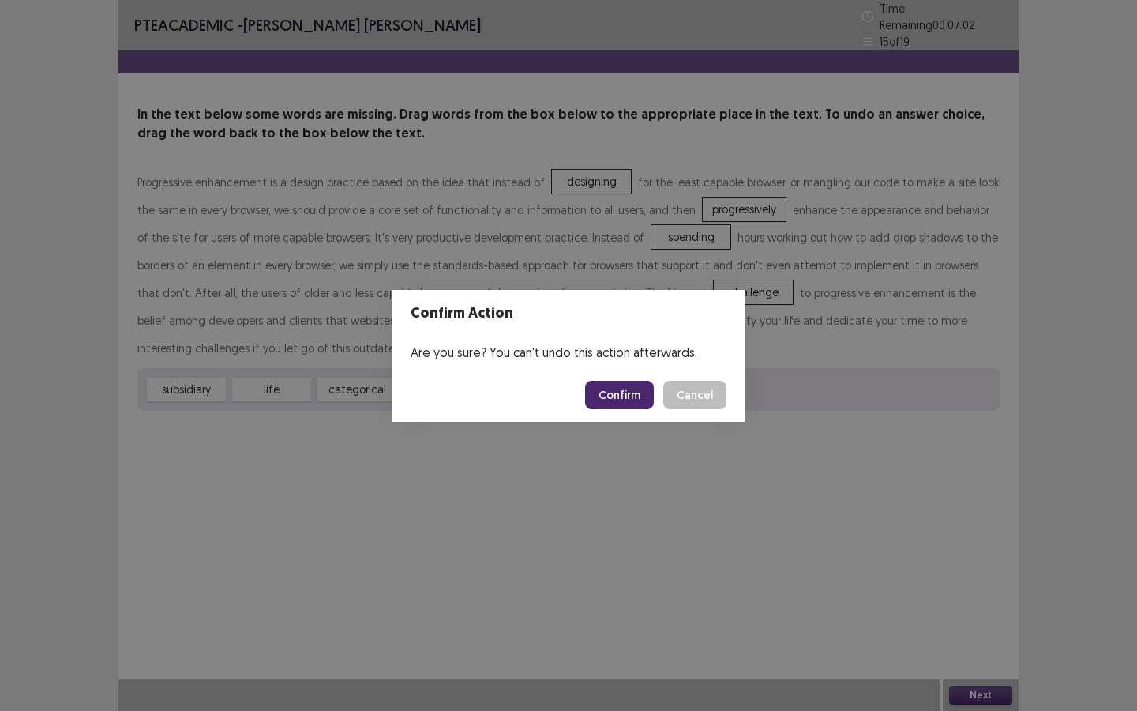
click at [596, 369] on section "Confirm Action Are you sure? You can't undo this action afterwards. Confirm Can…" at bounding box center [569, 356] width 354 height 132
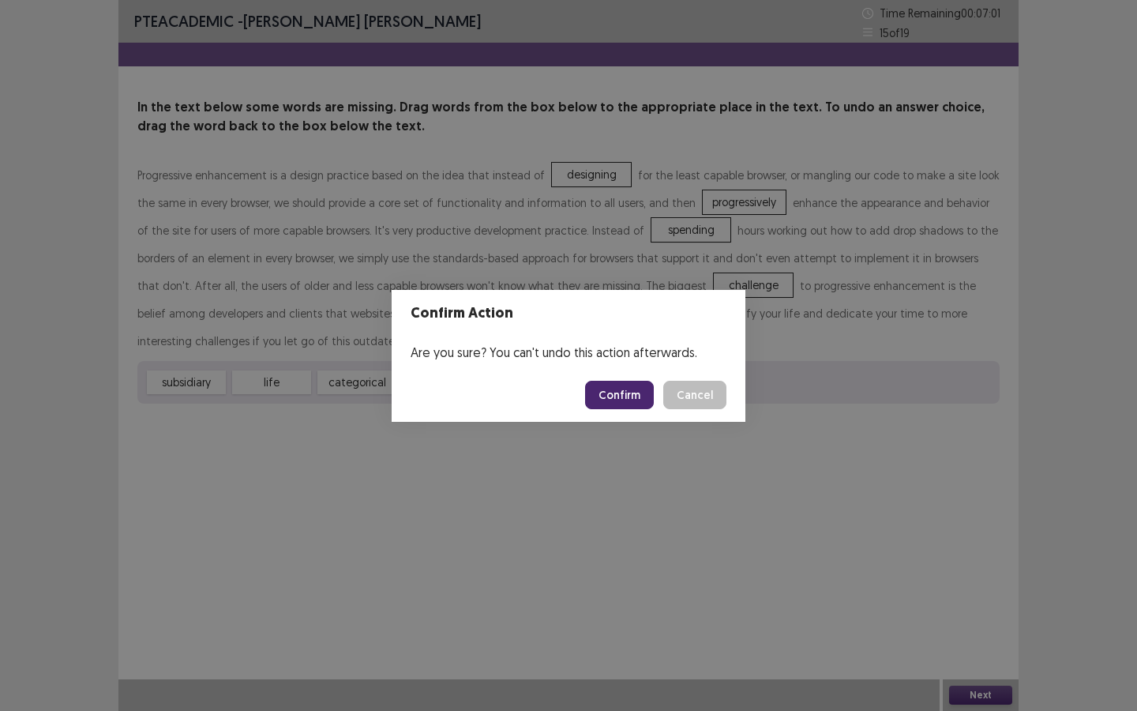
click at [603, 374] on footer "Confirm Cancel" at bounding box center [569, 395] width 354 height 54
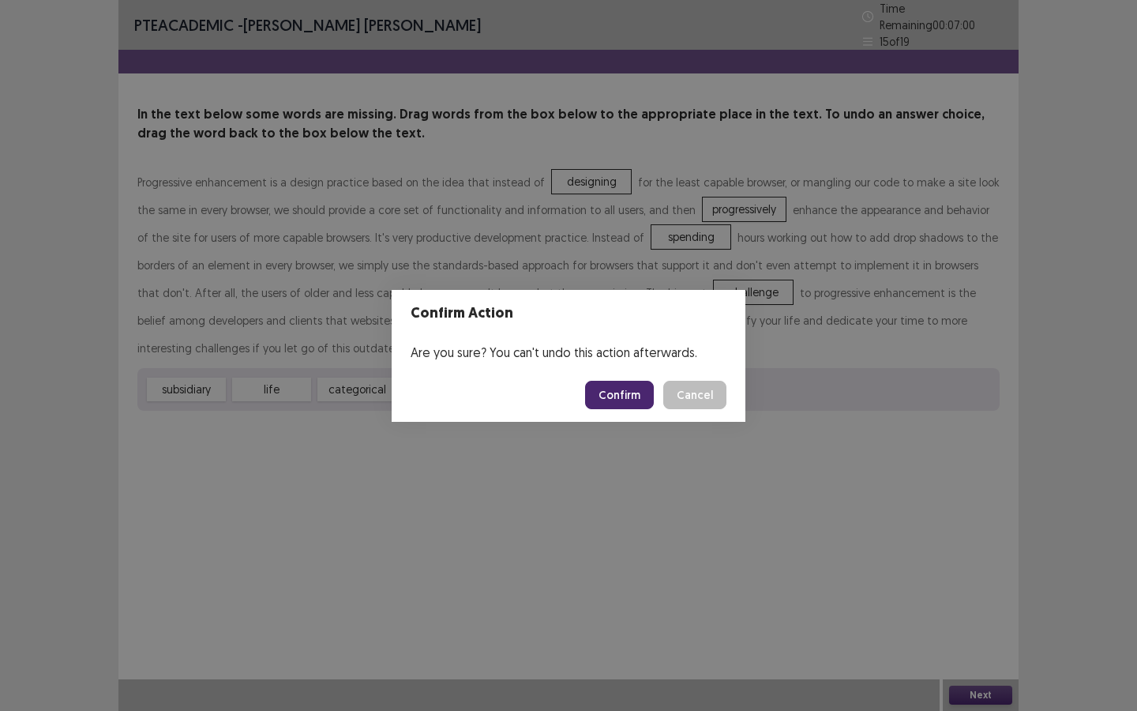
click at [612, 392] on button "Confirm" at bounding box center [619, 395] width 69 height 28
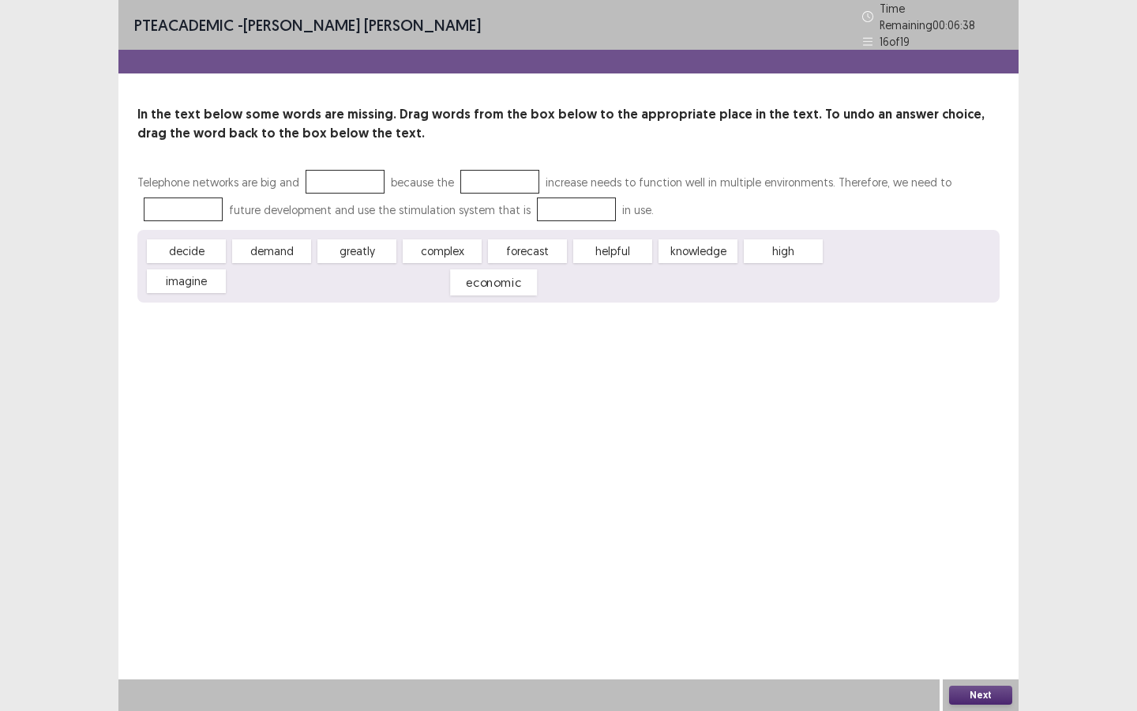
drag, startPoint x: 905, startPoint y: 246, endPoint x: 530, endPoint y: 277, distance: 376.4
click at [530, 277] on div "economic" at bounding box center [493, 282] width 87 height 26
drag, startPoint x: 276, startPoint y: 238, endPoint x: 509, endPoint y: 164, distance: 244.3
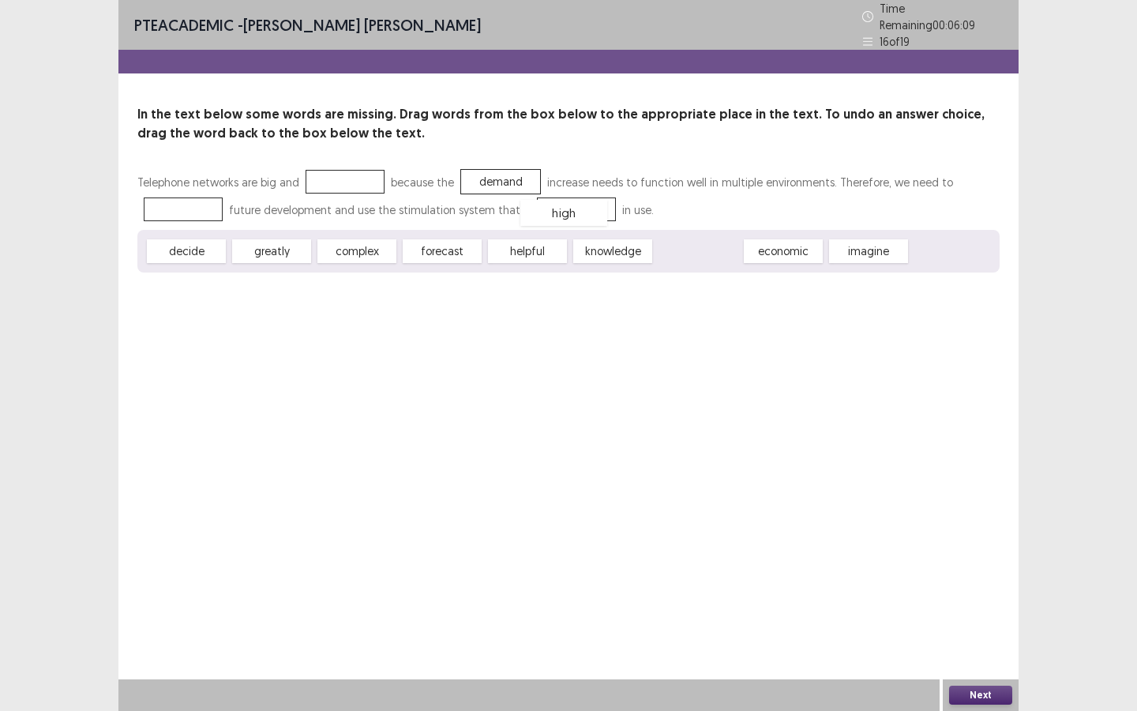
drag, startPoint x: 701, startPoint y: 247, endPoint x: 566, endPoint y: 209, distance: 139.7
drag, startPoint x: 376, startPoint y: 248, endPoint x: 345, endPoint y: 174, distance: 80.4
drag, startPoint x: 549, startPoint y: 254, endPoint x: 196, endPoint y: 210, distance: 355.8
click at [987, 641] on button "Next" at bounding box center [980, 695] width 63 height 19
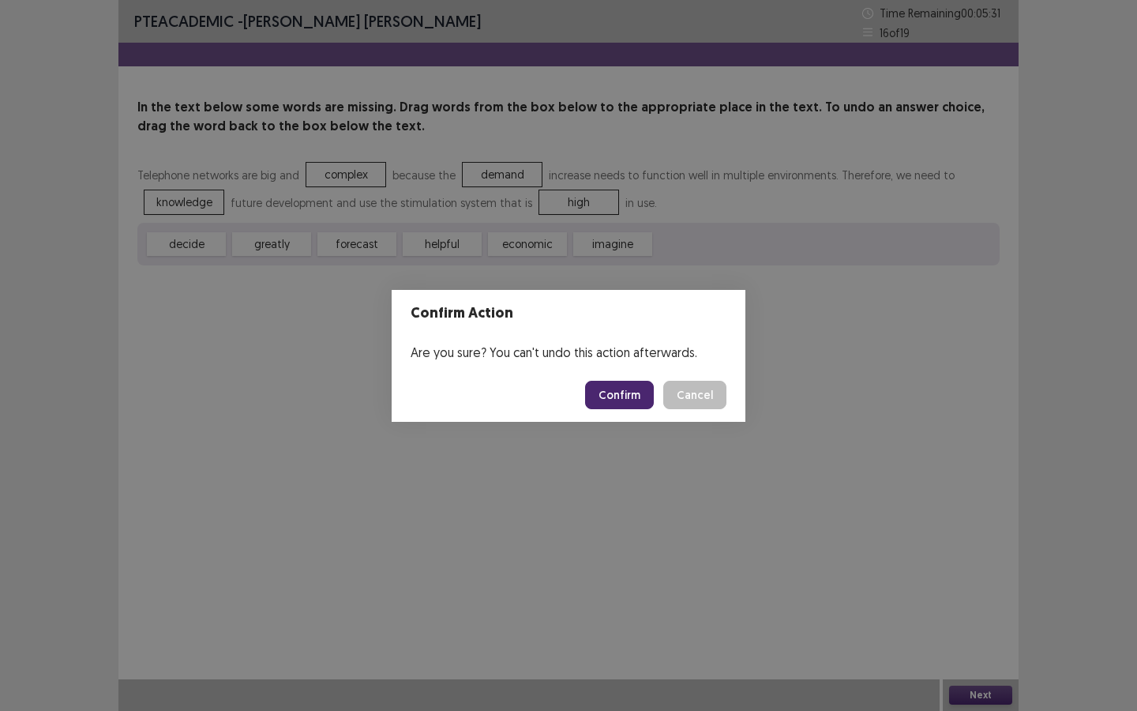
click at [618, 408] on button "Confirm" at bounding box center [619, 395] width 69 height 28
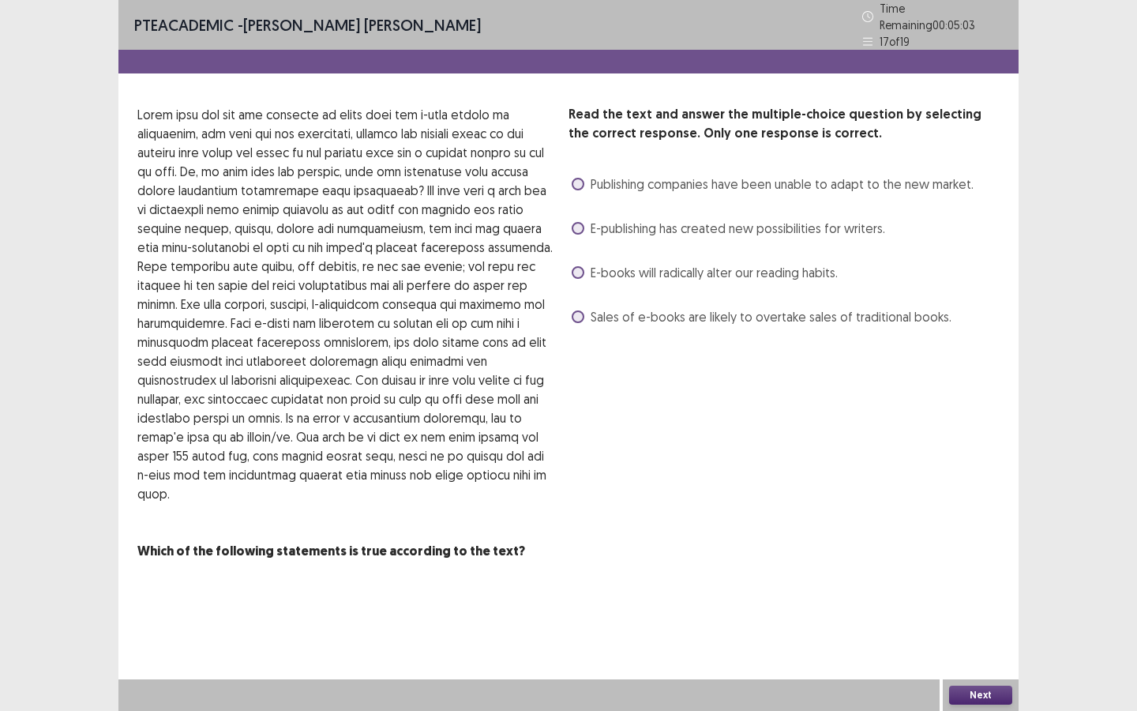
click at [579, 266] on span at bounding box center [578, 272] width 13 height 13
click at [980, 641] on button "Next" at bounding box center [980, 695] width 63 height 19
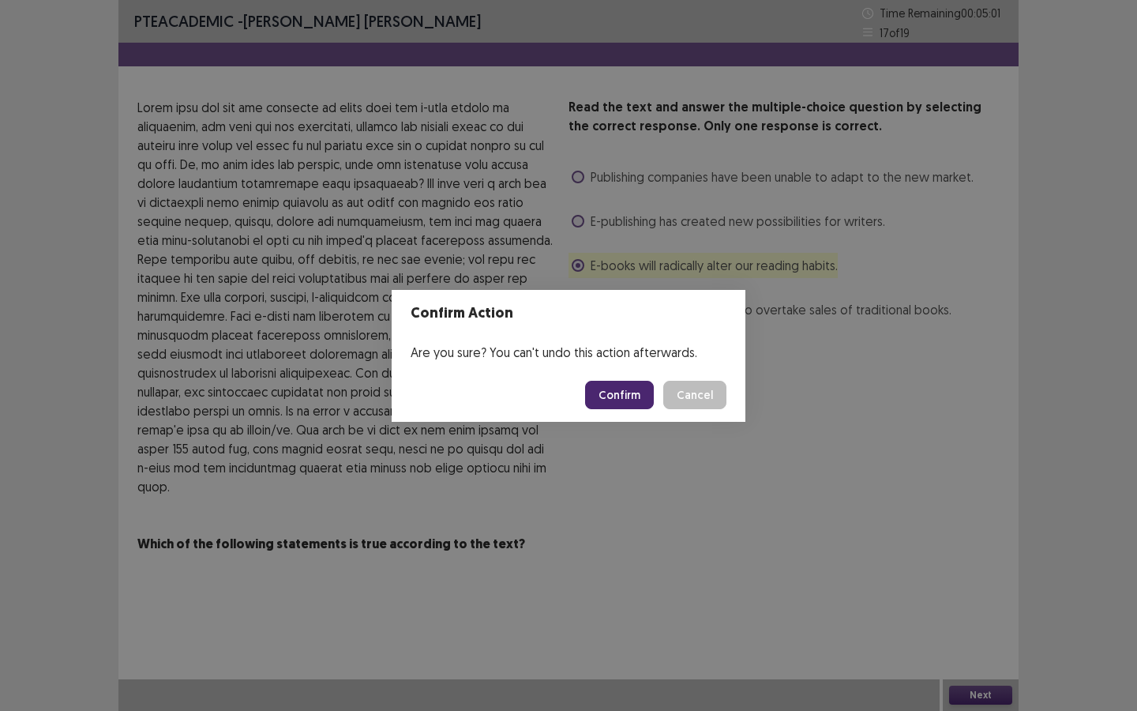
click at [611, 386] on button "Confirm" at bounding box center [619, 395] width 69 height 28
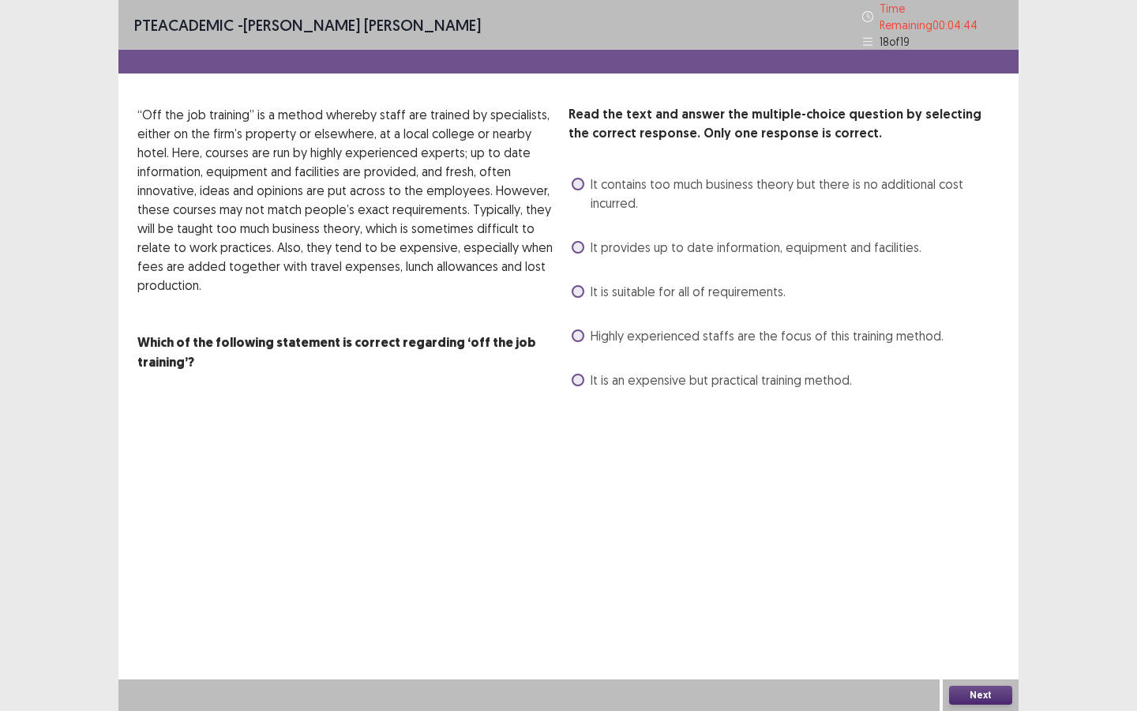
click at [588, 370] on label "It is an expensive but practical training method." at bounding box center [712, 379] width 280 height 19
click at [1013, 641] on div "Next" at bounding box center [981, 695] width 76 height 32
click at [1007, 641] on button "Next" at bounding box center [980, 695] width 63 height 19
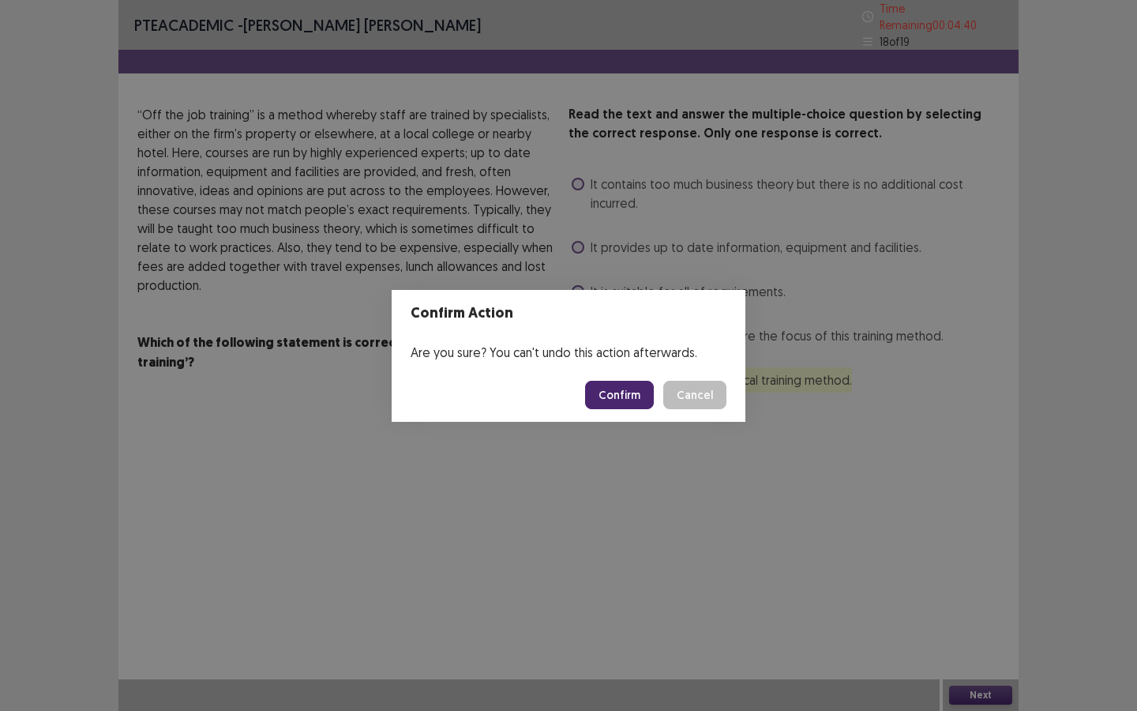
click at [640, 396] on button "Confirm" at bounding box center [619, 395] width 69 height 28
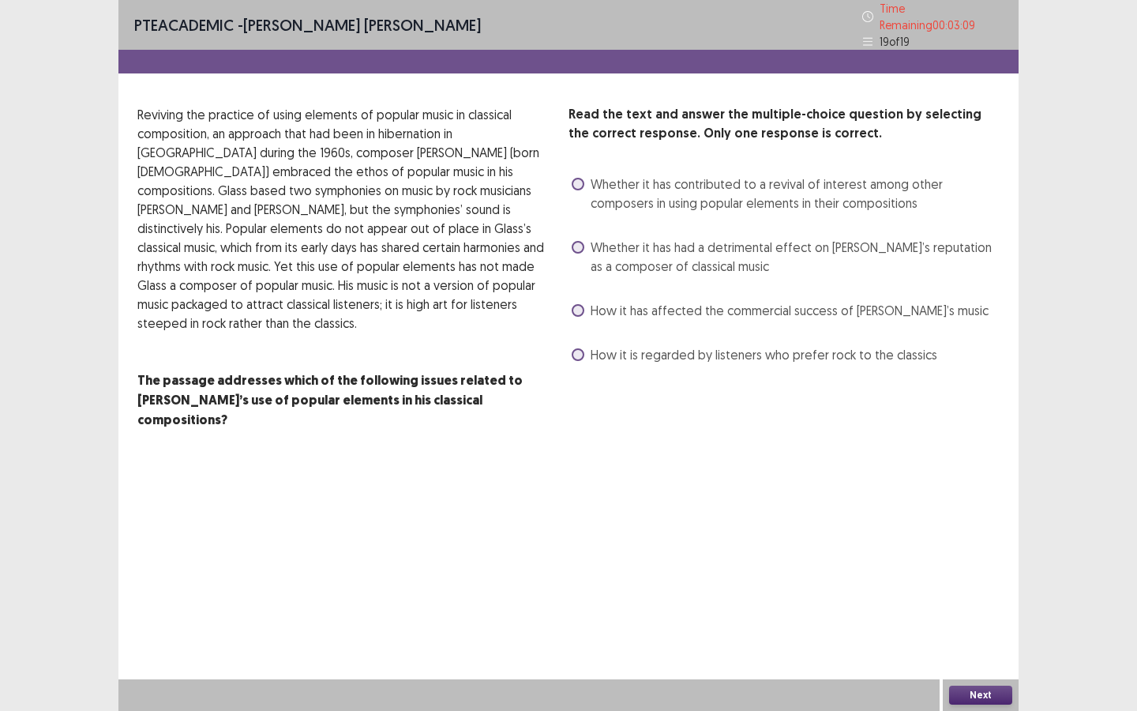
click at [583, 242] on span at bounding box center [578, 247] width 13 height 13
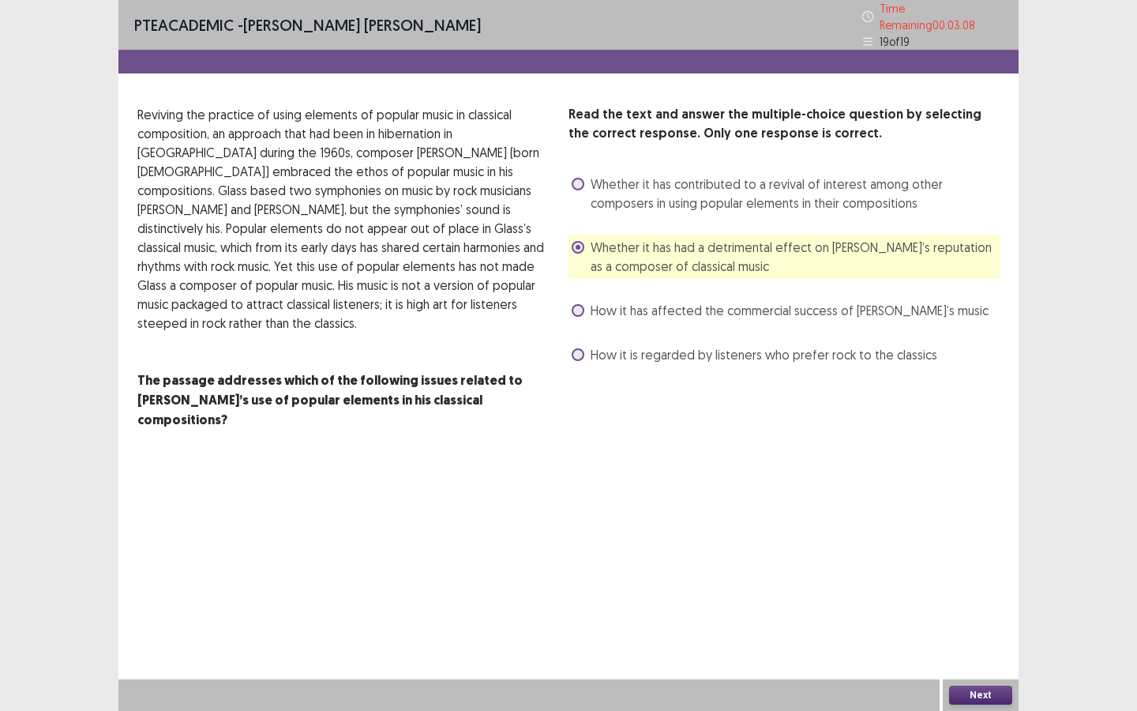
drag, startPoint x: 956, startPoint y: 690, endPoint x: 968, endPoint y: 710, distance: 23.4
click at [961, 641] on div "PTE academic - [PERSON_NAME] [PERSON_NAME] Time Remaining 00 : 03 : 08 19 of 19…" at bounding box center [568, 355] width 900 height 711
click at [979, 641] on div "Next" at bounding box center [981, 695] width 76 height 32
click at [981, 641] on button "Next" at bounding box center [980, 695] width 63 height 19
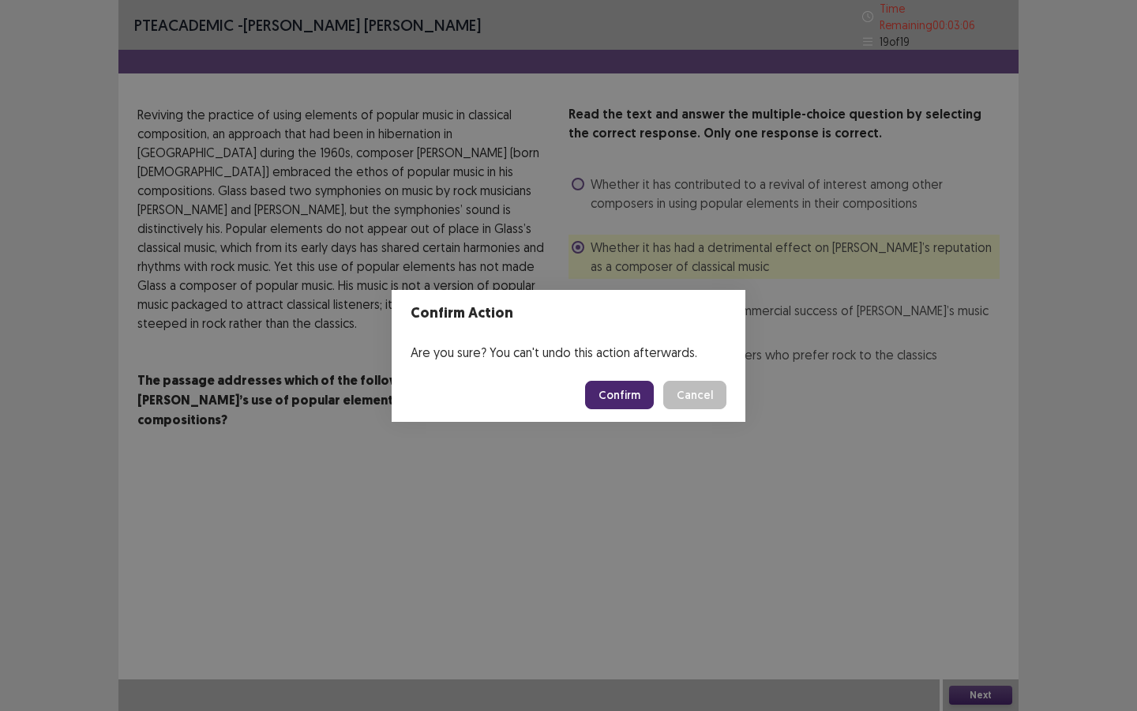
click at [631, 392] on button "Confirm" at bounding box center [619, 395] width 69 height 28
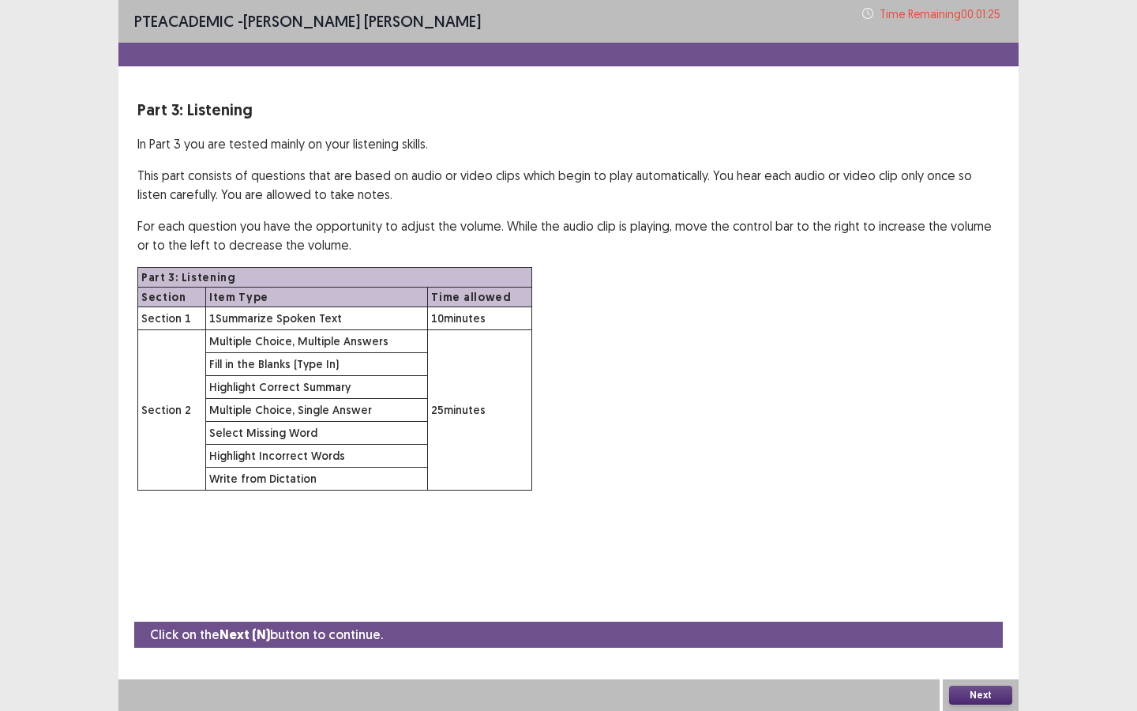
click at [987, 641] on button "Next" at bounding box center [980, 695] width 63 height 19
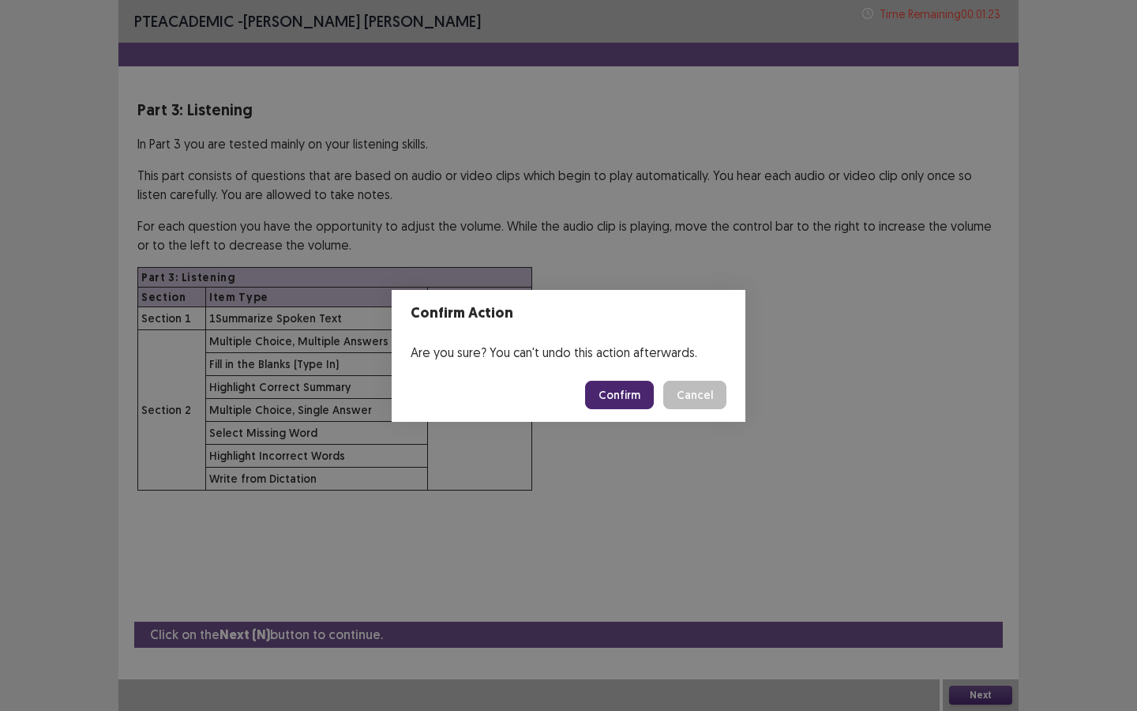
click at [641, 389] on button "Confirm" at bounding box center [619, 395] width 69 height 28
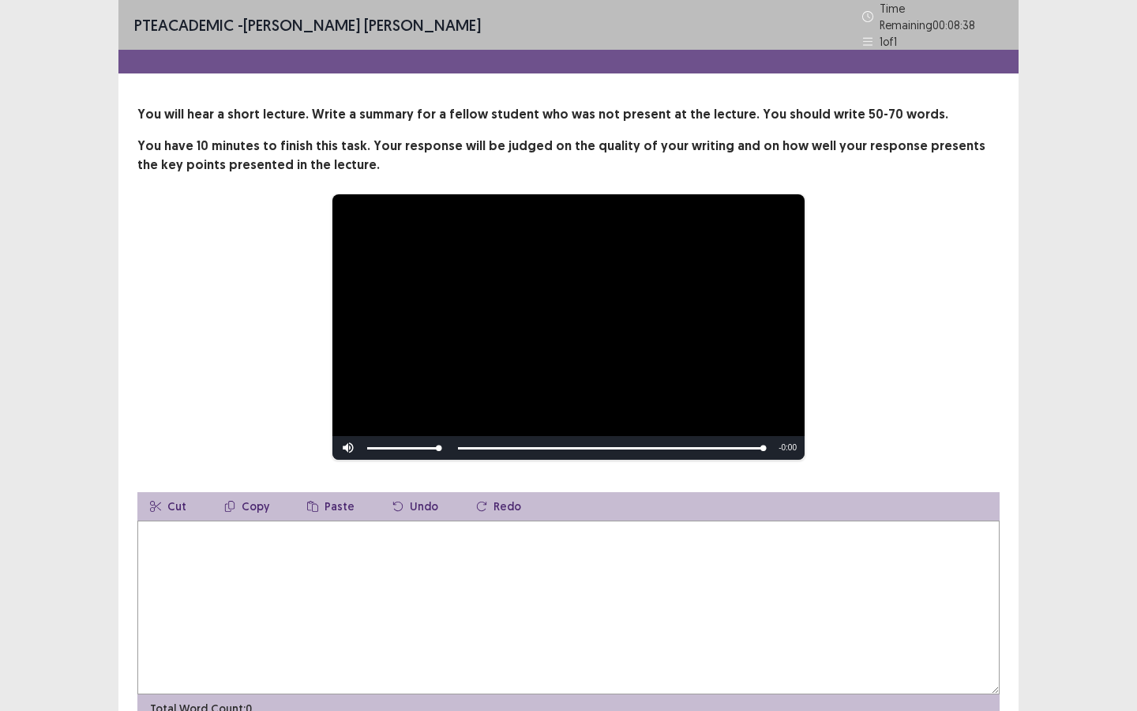
drag, startPoint x: 542, startPoint y: 605, endPoint x: 690, endPoint y: 596, distance: 148.8
click at [543, 603] on textarea at bounding box center [568, 607] width 862 height 174
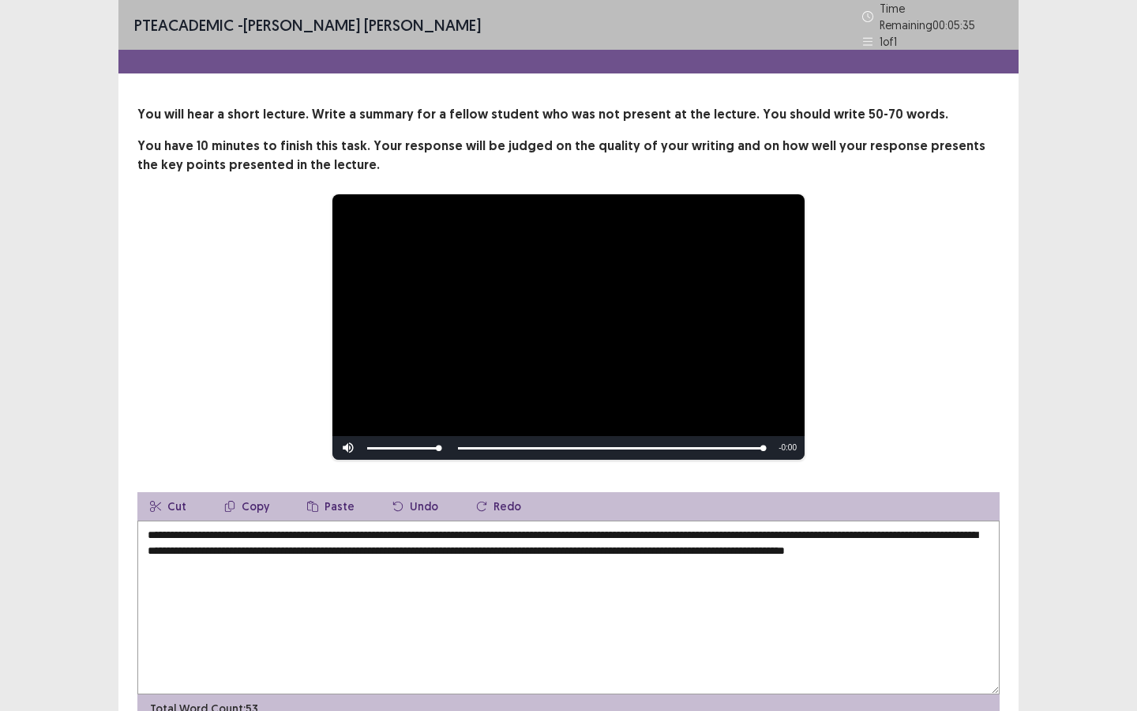
drag, startPoint x: 576, startPoint y: 528, endPoint x: 547, endPoint y: 543, distance: 31.8
click at [554, 532] on textarea "**********" at bounding box center [568, 607] width 862 height 174
click at [438, 544] on textarea "**********" at bounding box center [568, 607] width 862 height 174
click at [199, 559] on textarea "**********" at bounding box center [568, 607] width 862 height 174
drag, startPoint x: 575, startPoint y: 526, endPoint x: 564, endPoint y: 530, distance: 11.7
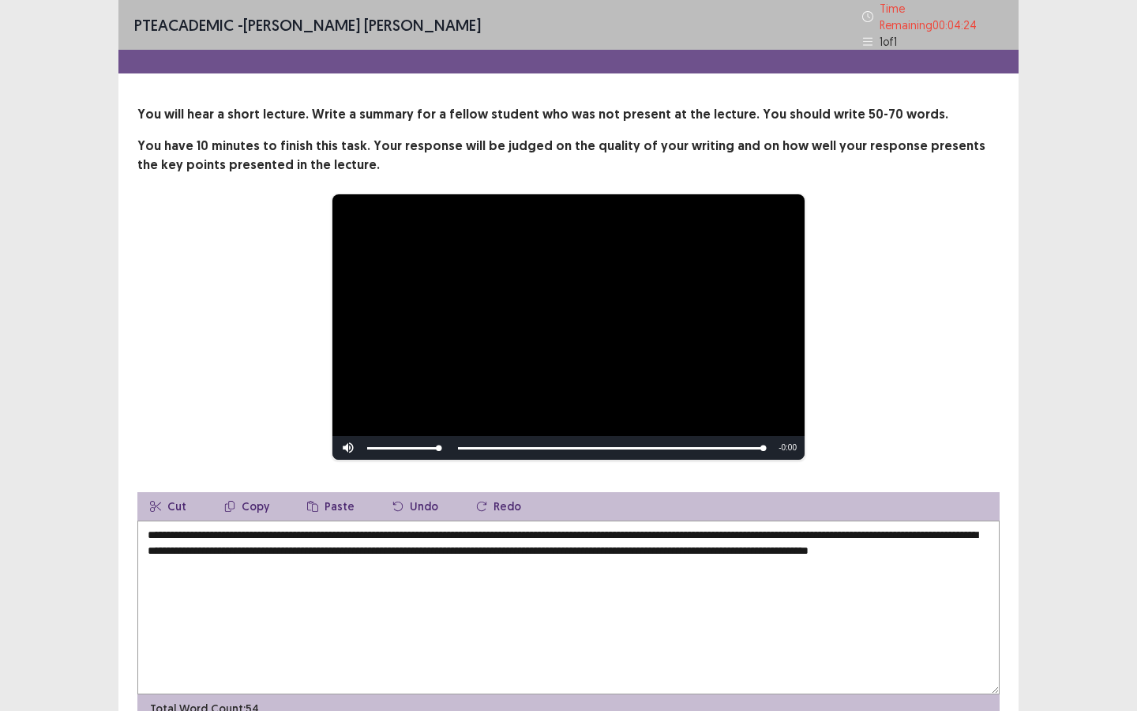
click at [564, 530] on textarea "**********" at bounding box center [568, 607] width 862 height 174
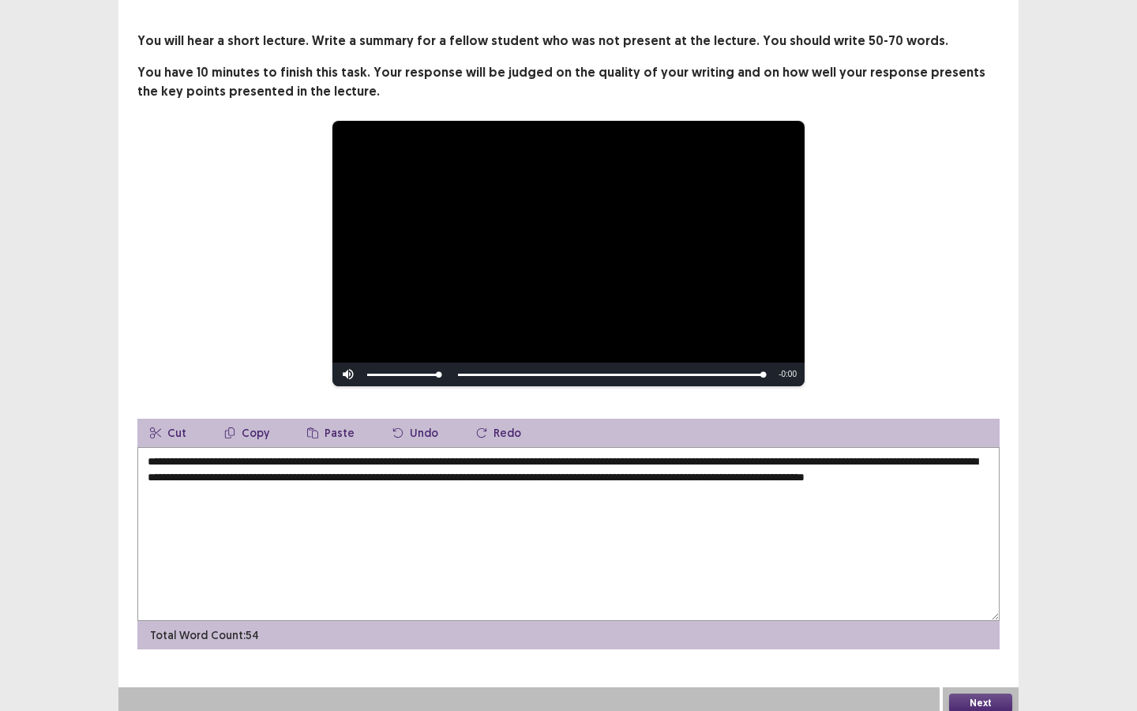
scroll to position [74, 0]
type textarea "**********"
click at [986, 641] on button "Next" at bounding box center [980, 702] width 63 height 19
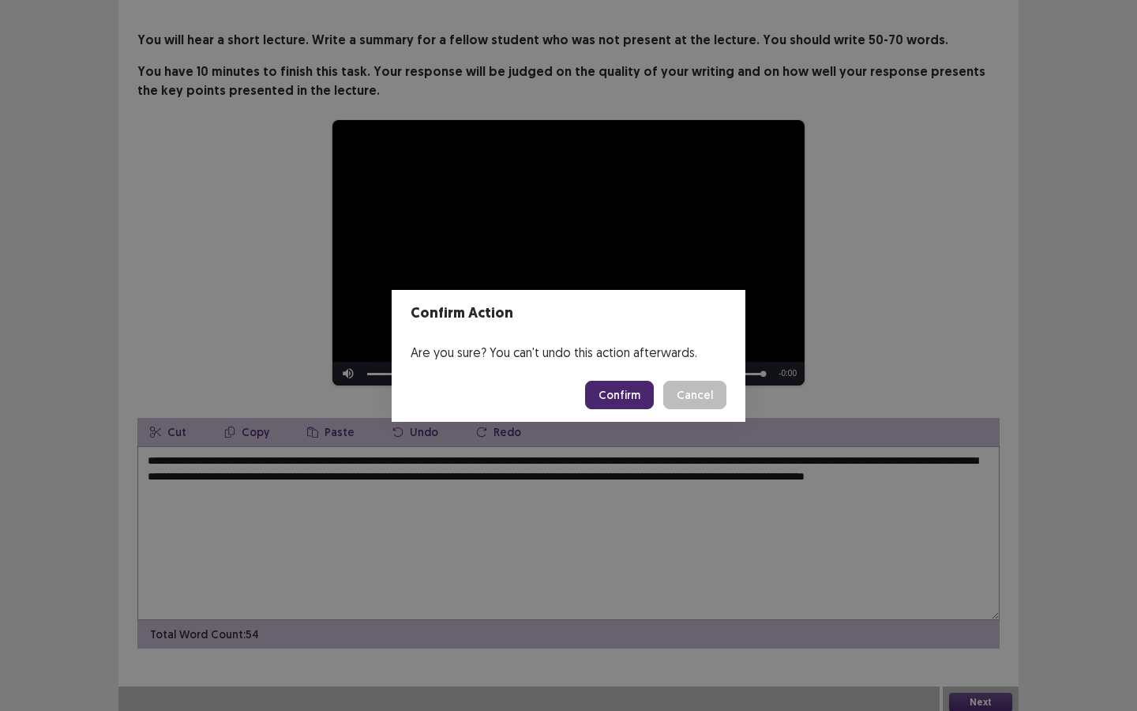
click at [618, 399] on button "Confirm" at bounding box center [619, 395] width 69 height 28
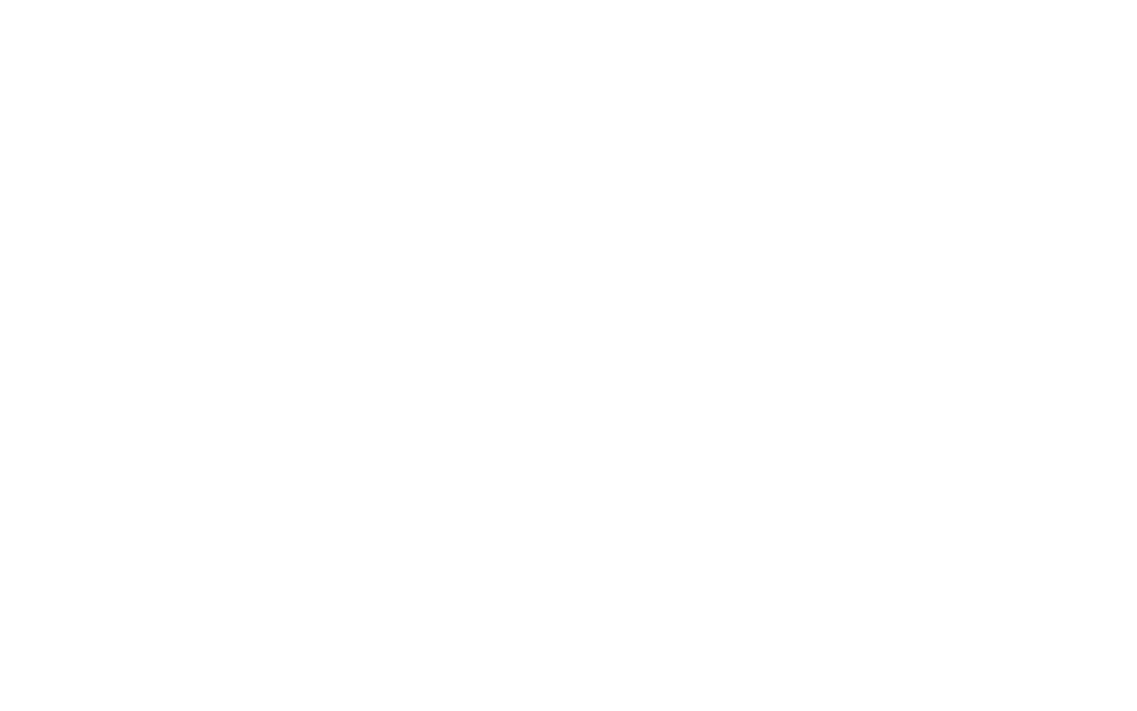
scroll to position [0, 0]
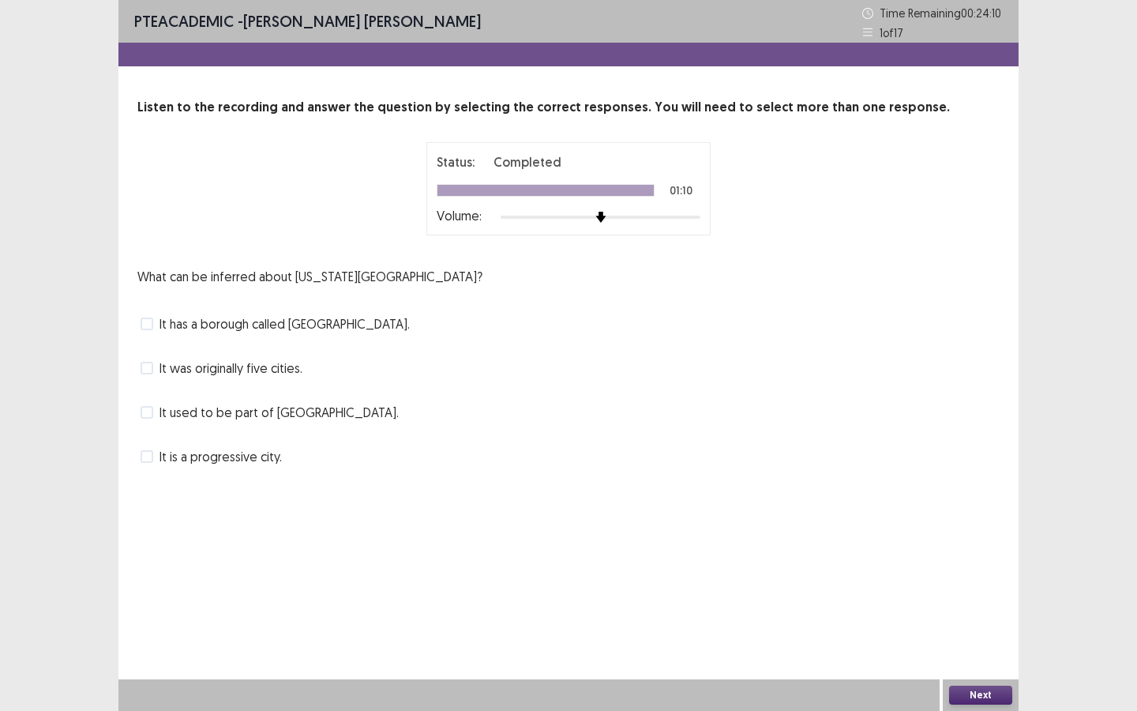
click at [152, 364] on span at bounding box center [147, 368] width 13 height 13
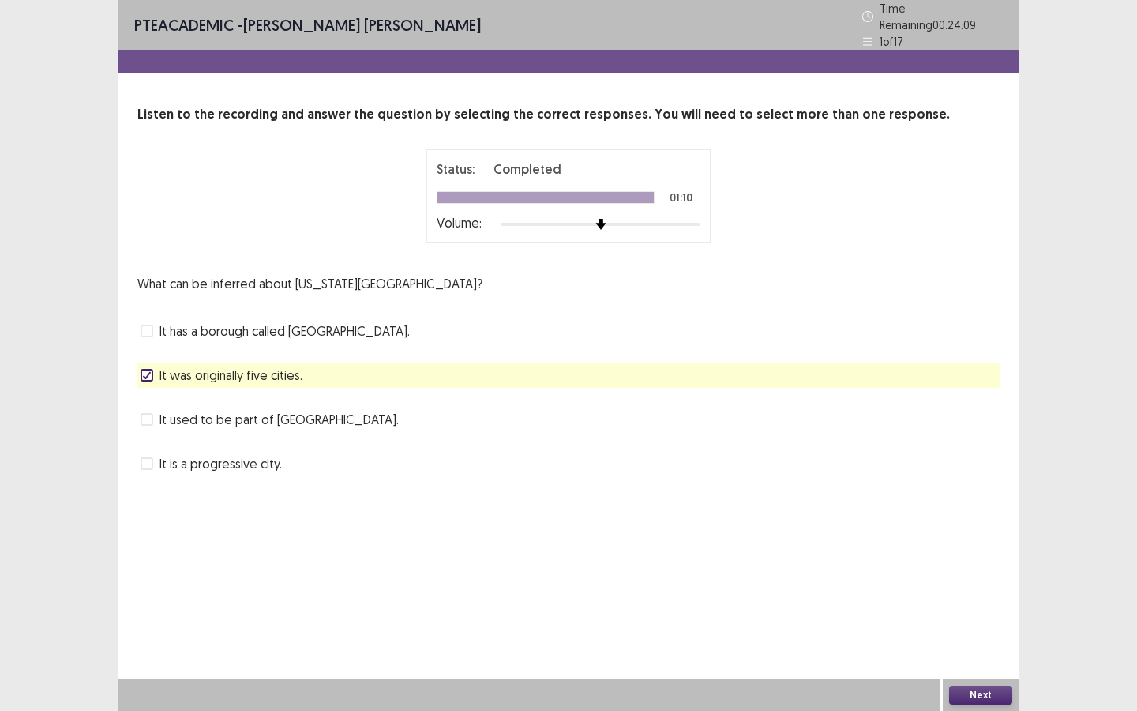
click at [160, 410] on span "It used to be part of [GEOGRAPHIC_DATA]." at bounding box center [279, 419] width 239 height 19
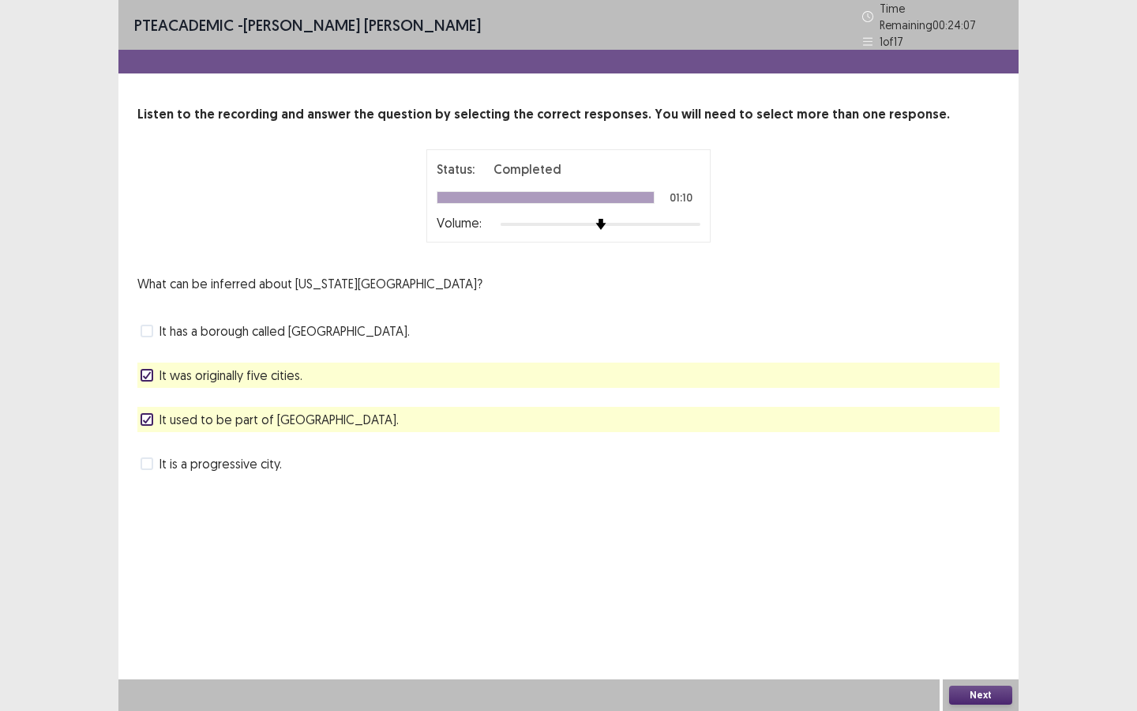
click at [995, 641] on button "Next" at bounding box center [980, 695] width 63 height 19
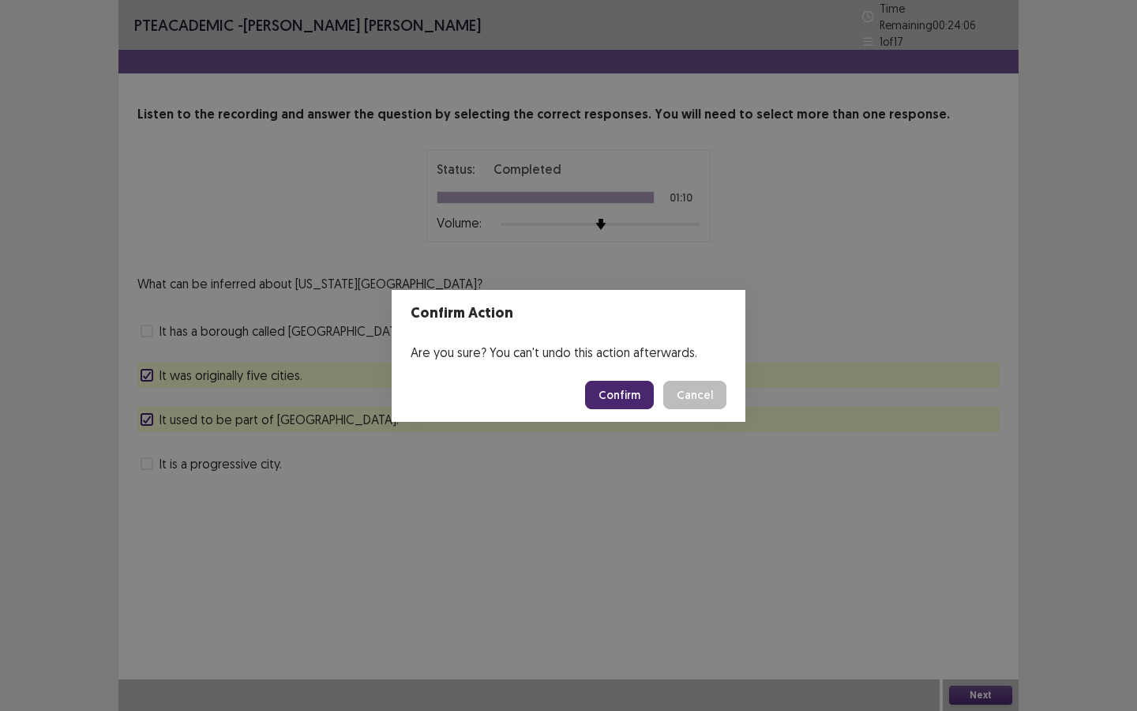
click at [601, 396] on button "Confirm" at bounding box center [619, 395] width 69 height 28
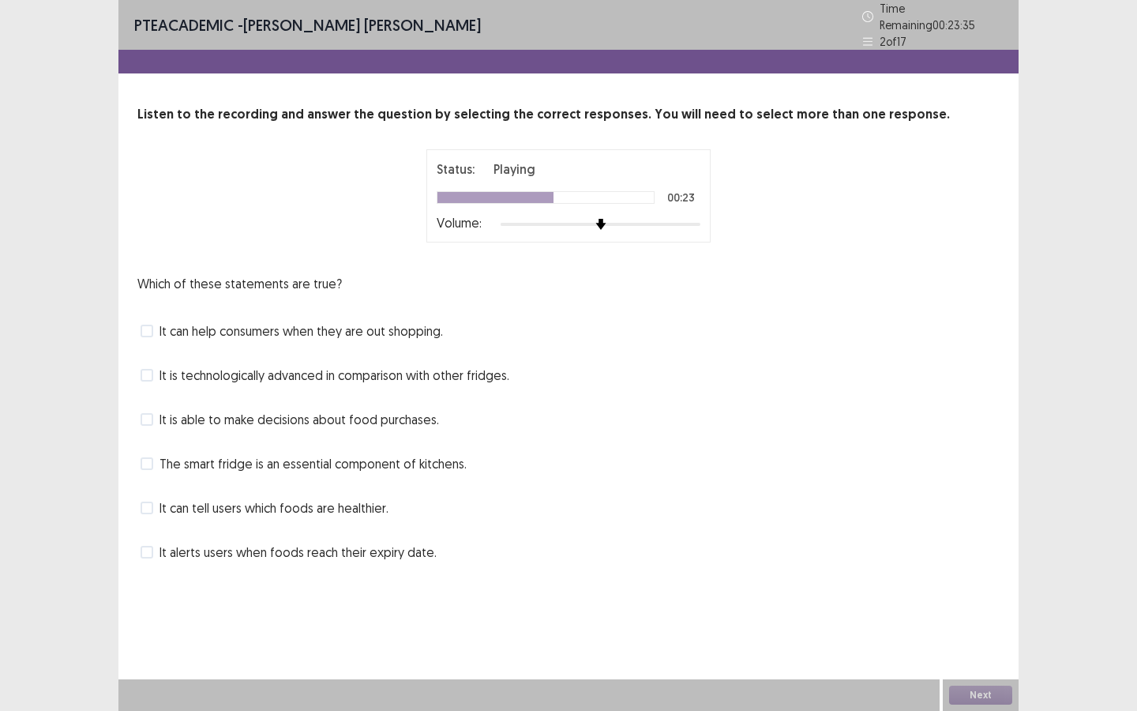
click at [154, 558] on div "PTE academic - [PERSON_NAME] [PERSON_NAME] Time Remaining 00 : 23 : 35 2 of 17 …" at bounding box center [568, 298] width 900 height 596
click at [154, 550] on label "It alerts users when foods reach their expiry date." at bounding box center [289, 552] width 296 height 19
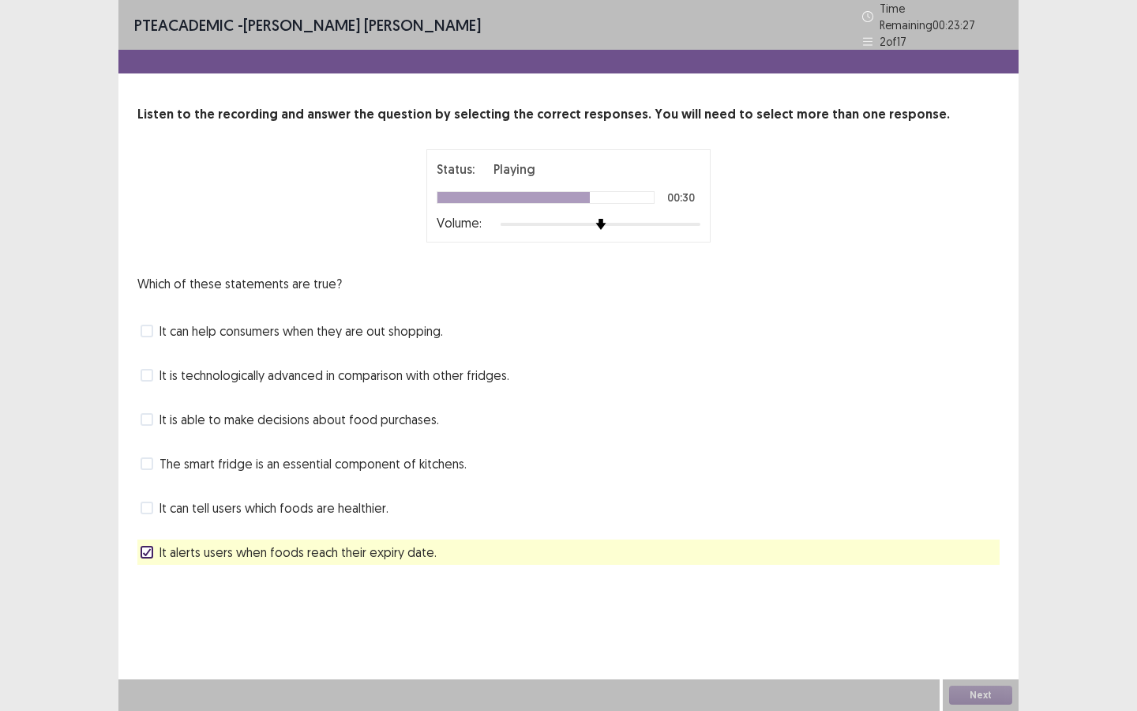
click at [230, 306] on div "Which of these statements are true? It can help consumers when they are out sho…" at bounding box center [568, 419] width 862 height 291
click at [227, 327] on span "It can help consumers when they are out shopping." at bounding box center [302, 330] width 284 height 19
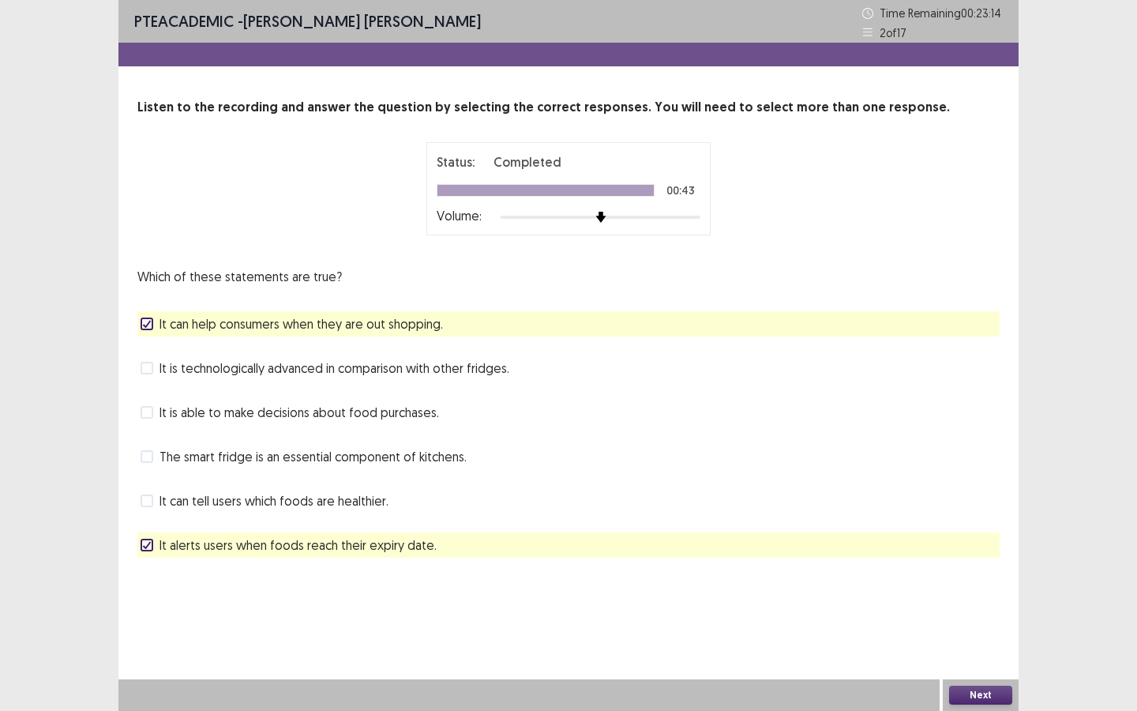
click at [1008, 641] on button "Next" at bounding box center [980, 695] width 63 height 19
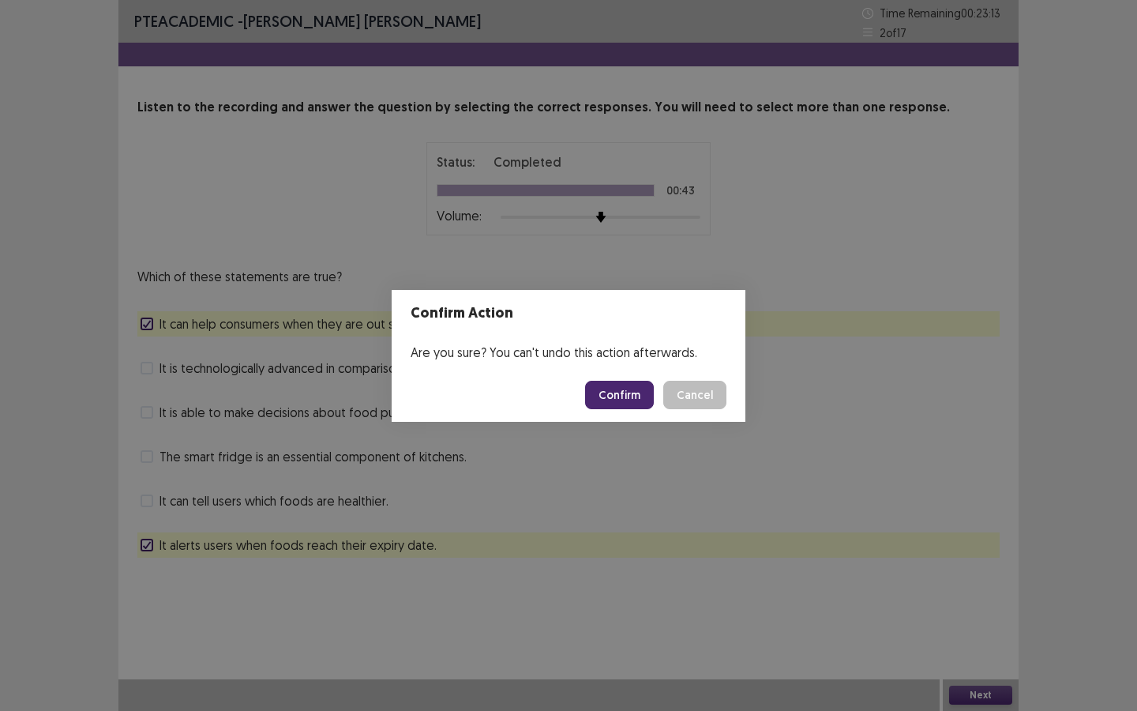
drag, startPoint x: 620, startPoint y: 397, endPoint x: 611, endPoint y: 415, distance: 20.5
click at [621, 396] on button "Confirm" at bounding box center [619, 395] width 69 height 28
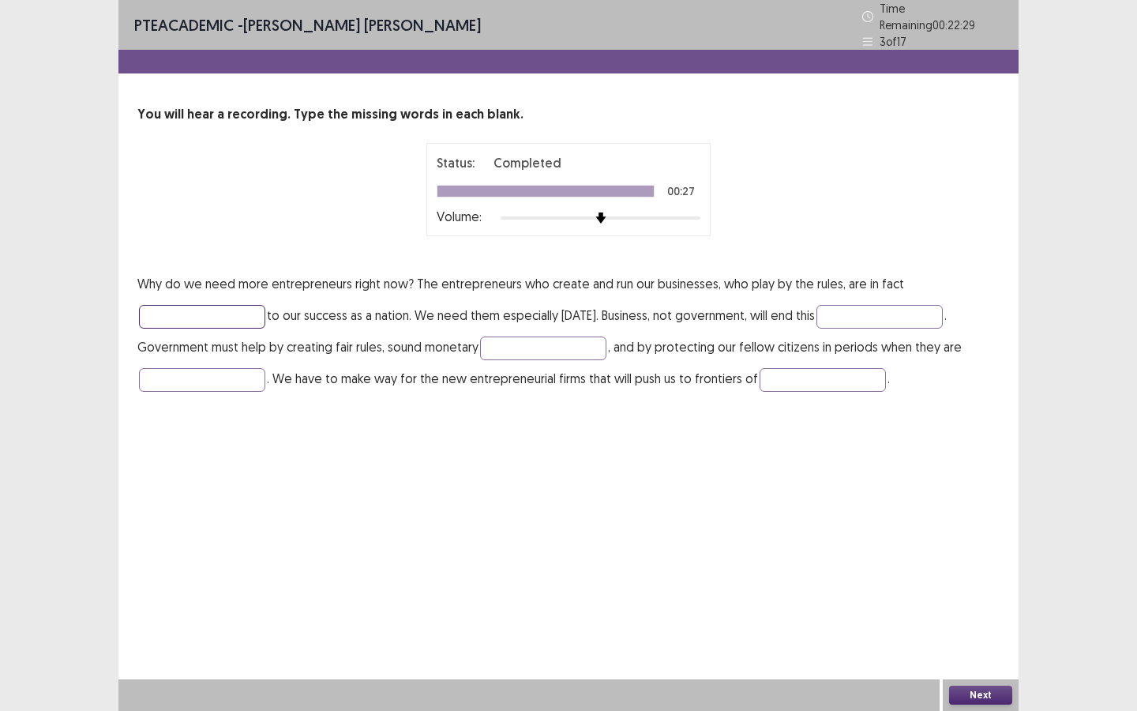
drag, startPoint x: 215, startPoint y: 307, endPoint x: 238, endPoint y: 284, distance: 32.4
click at [210, 308] on input "text" at bounding box center [202, 317] width 126 height 24
type input "********"
click at [843, 317] on input "text" at bounding box center [880, 317] width 126 height 24
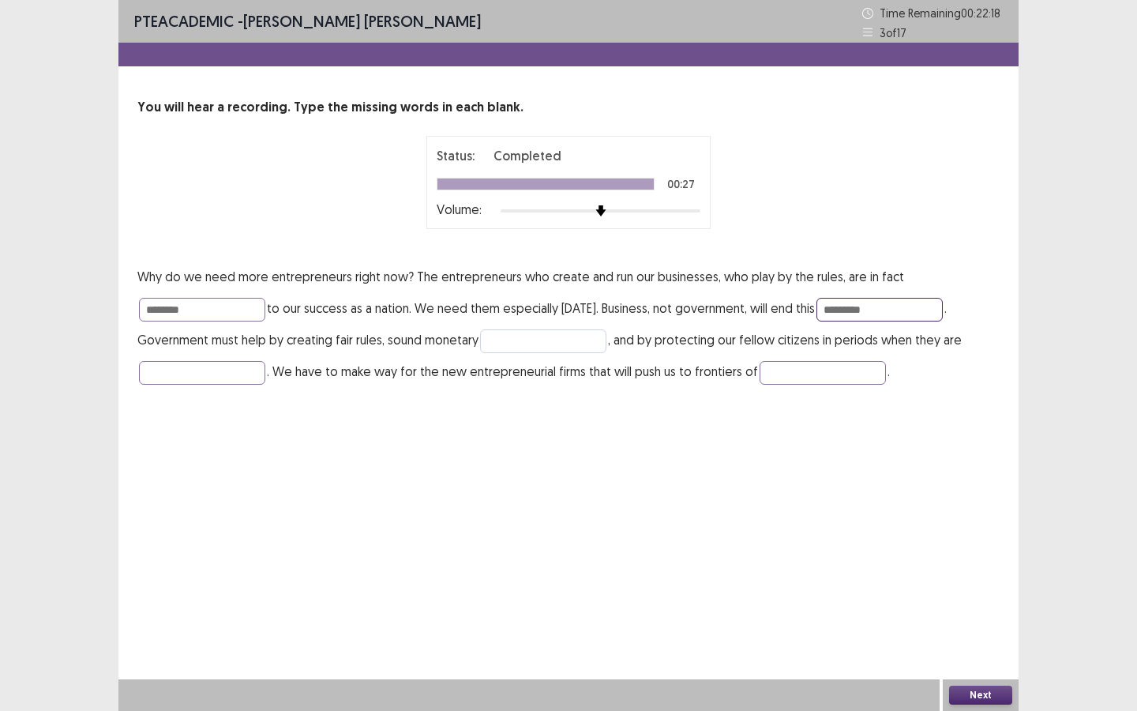
type input "*********"
click at [525, 344] on input "text" at bounding box center [543, 341] width 126 height 24
type input "******"
click at [192, 374] on input "text" at bounding box center [202, 373] width 126 height 24
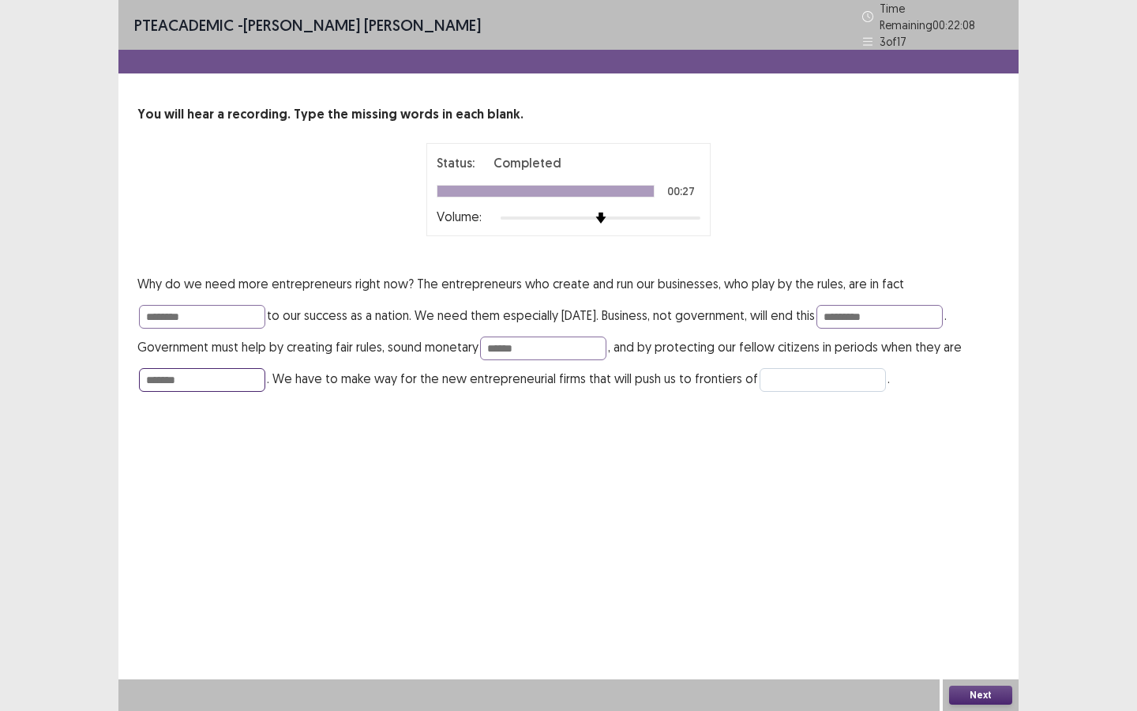
type input "*******"
click at [783, 368] on input "text" at bounding box center [823, 380] width 126 height 24
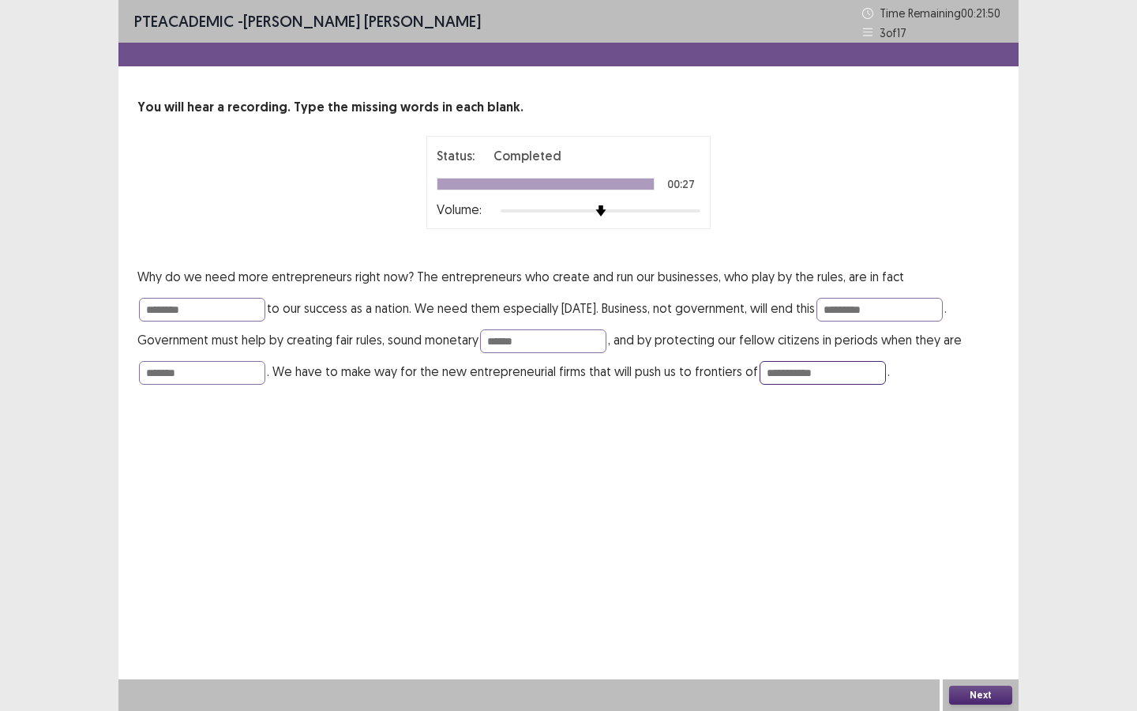
type input "**********"
click at [973, 641] on button "Next" at bounding box center [980, 695] width 63 height 19
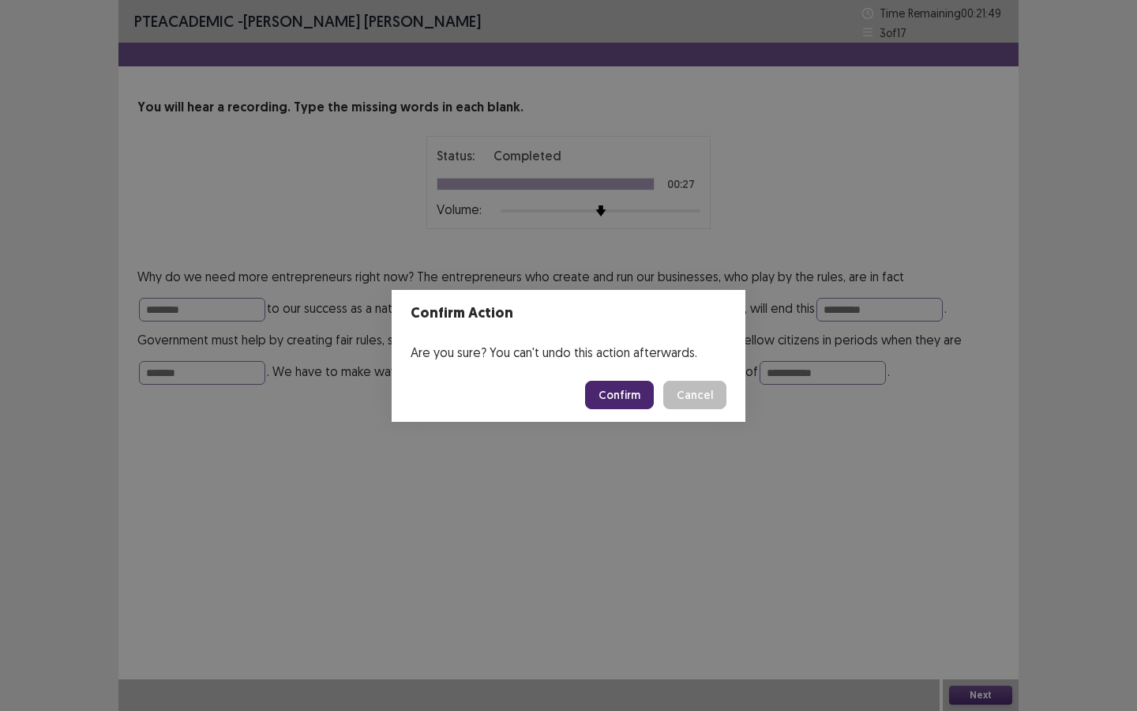
drag, startPoint x: 618, startPoint y: 401, endPoint x: 596, endPoint y: 400, distance: 21.4
click at [618, 401] on button "Confirm" at bounding box center [619, 395] width 69 height 28
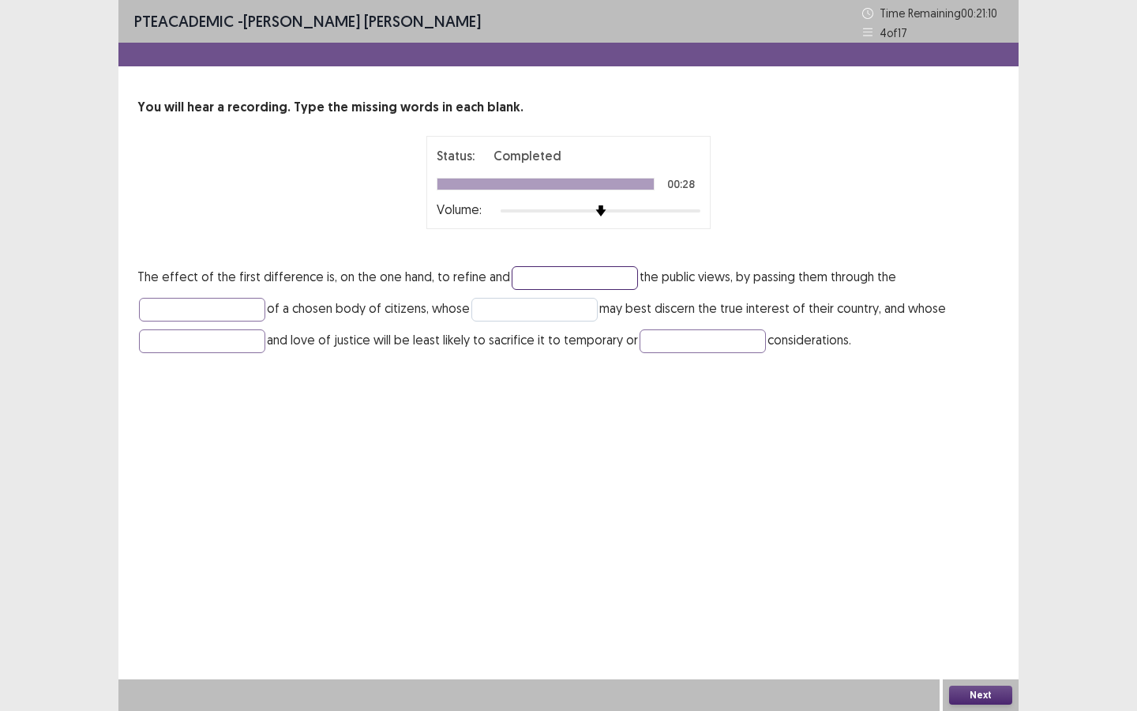
drag, startPoint x: 552, startPoint y: 279, endPoint x: 569, endPoint y: 302, distance: 28.8
click at [556, 290] on p "The effect of the first difference is, on the one hand, to refine and the publi…" at bounding box center [568, 308] width 862 height 95
type input "*******"
click at [209, 298] on input "text" at bounding box center [202, 310] width 126 height 24
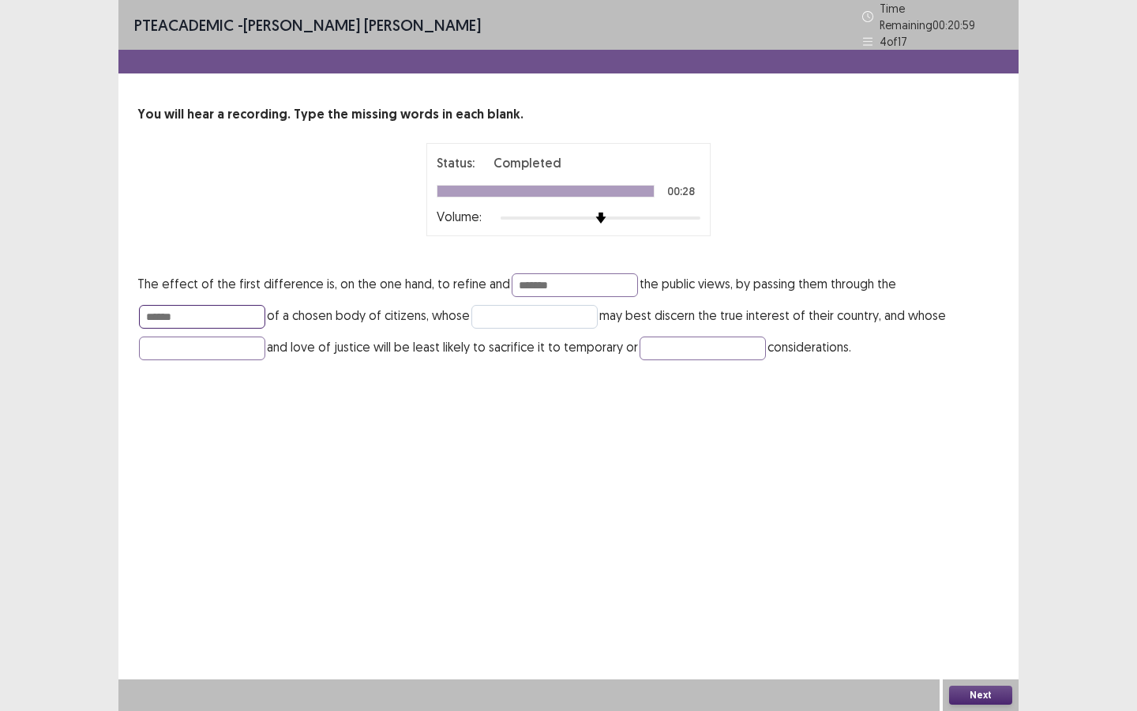
type input "******"
click at [506, 311] on input "text" at bounding box center [535, 317] width 126 height 24
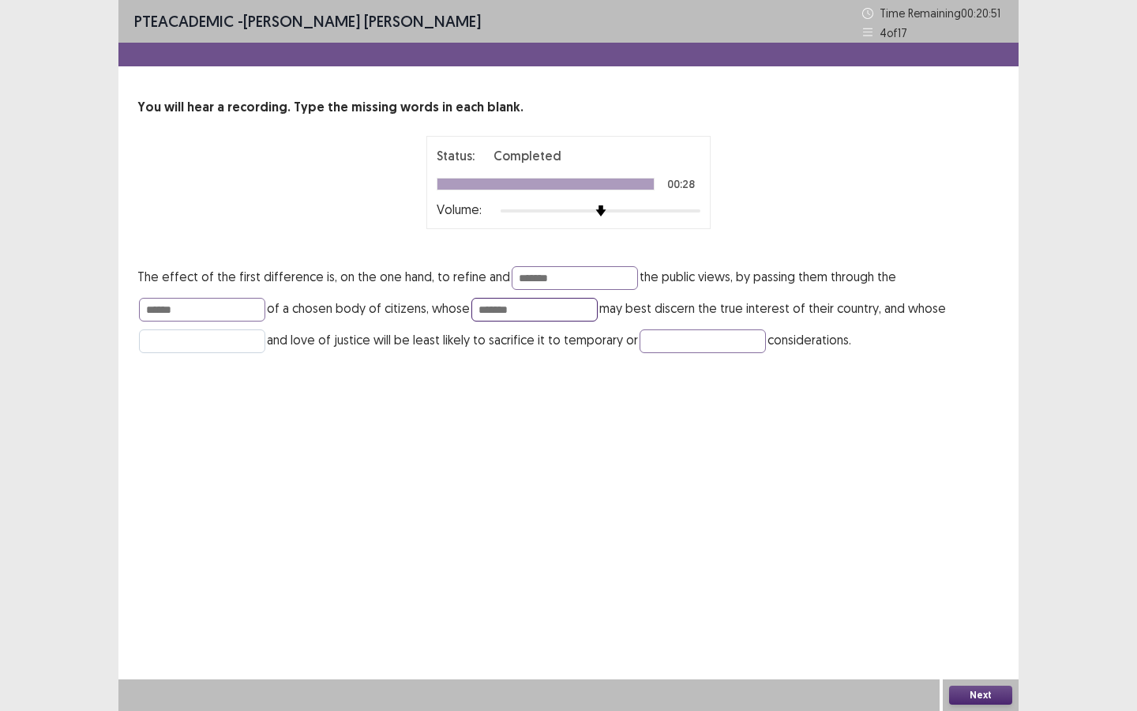
type input "*******"
click at [185, 346] on input "text" at bounding box center [202, 341] width 126 height 24
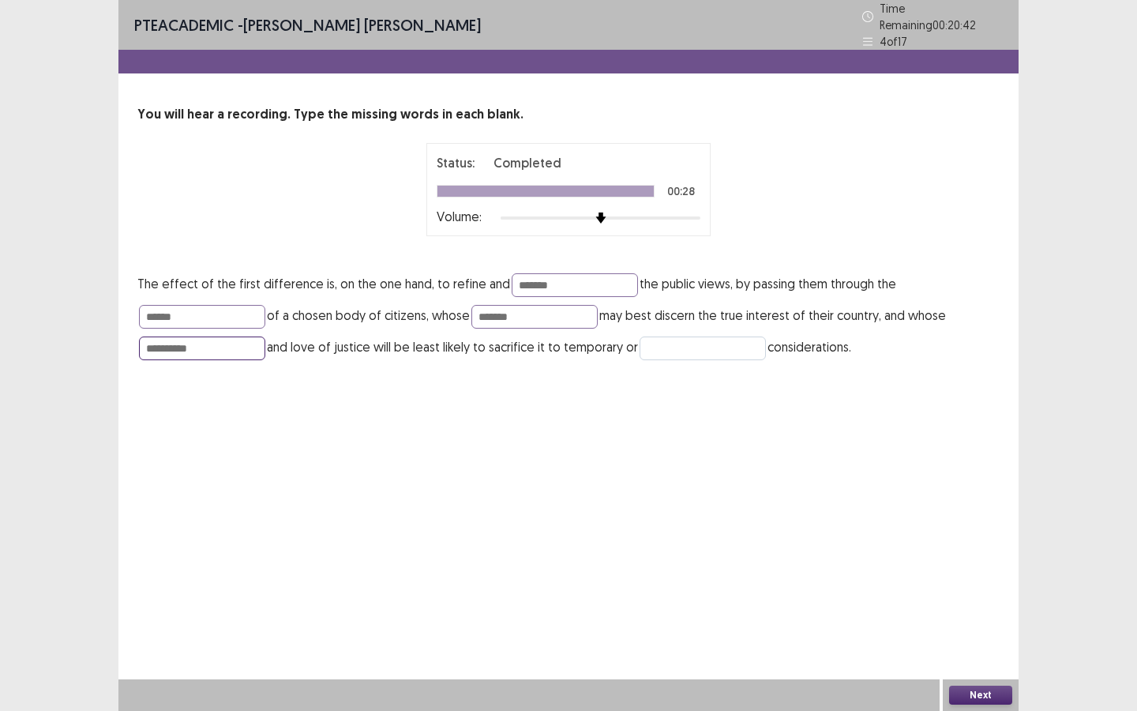
type input "**********"
click at [689, 336] on input "text" at bounding box center [703, 348] width 126 height 24
type input "*******"
click at [988, 641] on button "Next" at bounding box center [980, 695] width 63 height 19
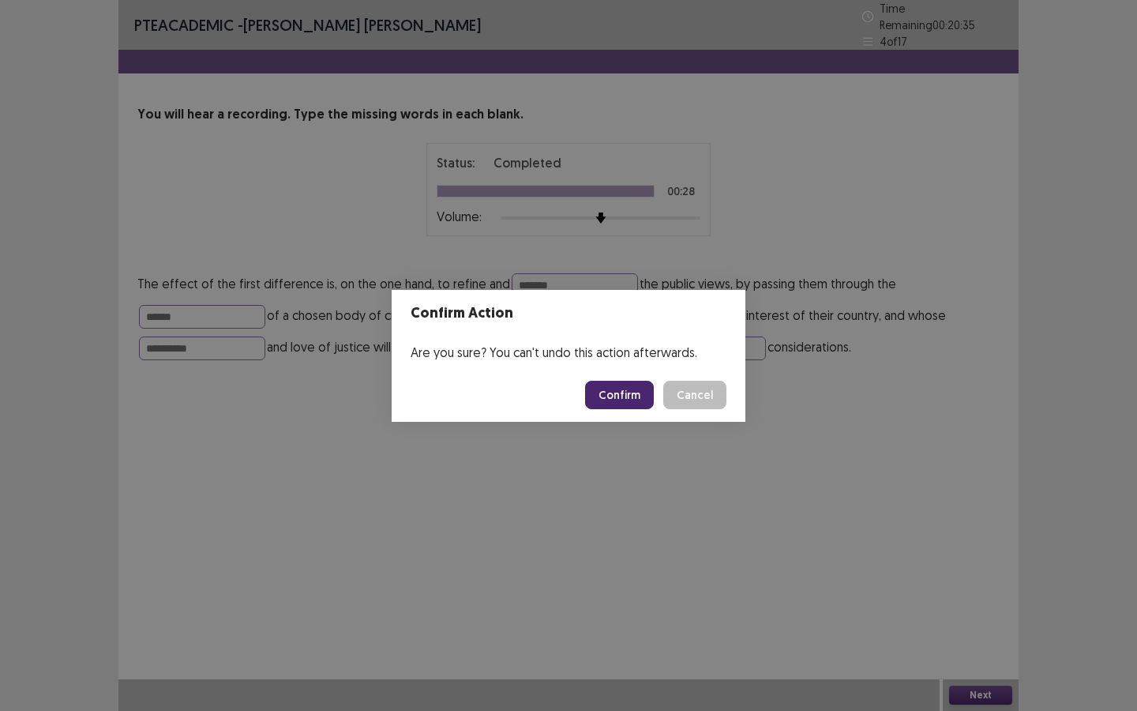
click at [622, 395] on button "Confirm" at bounding box center [619, 395] width 69 height 28
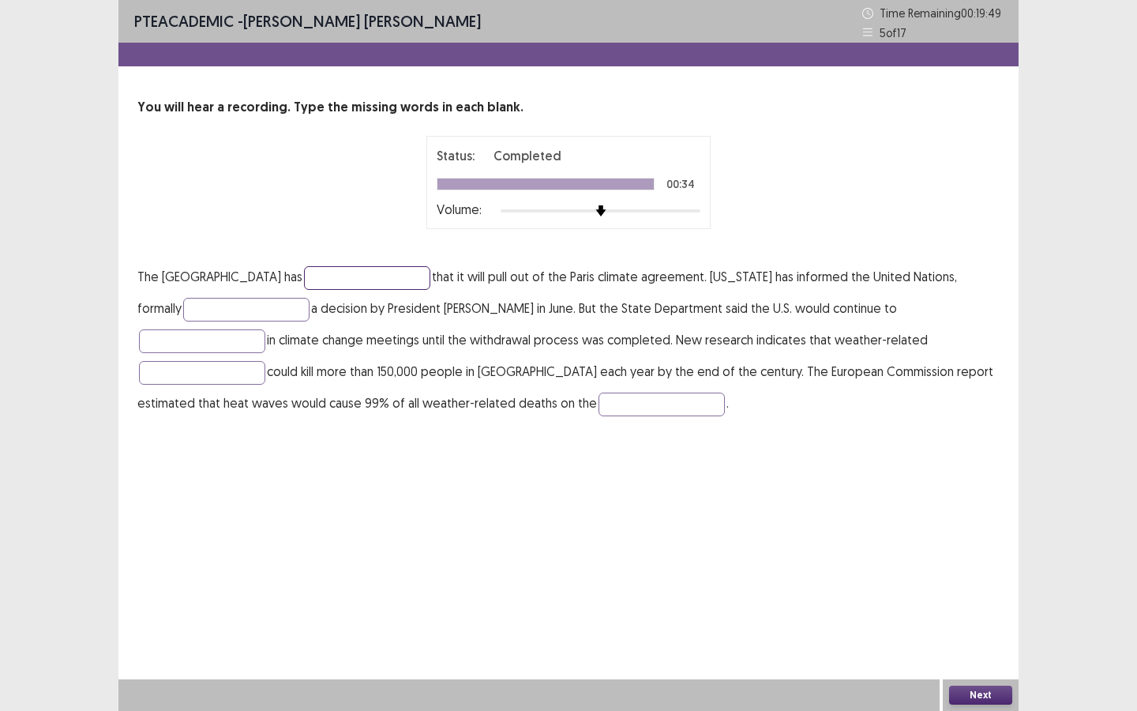
click at [304, 271] on input "text" at bounding box center [367, 278] width 126 height 24
type input "*********"
click at [185, 317] on input "text" at bounding box center [246, 310] width 126 height 24
drag, startPoint x: 169, startPoint y: 310, endPoint x: 220, endPoint y: 311, distance: 51.3
click at [183, 311] on input "**********" at bounding box center [246, 310] width 126 height 24
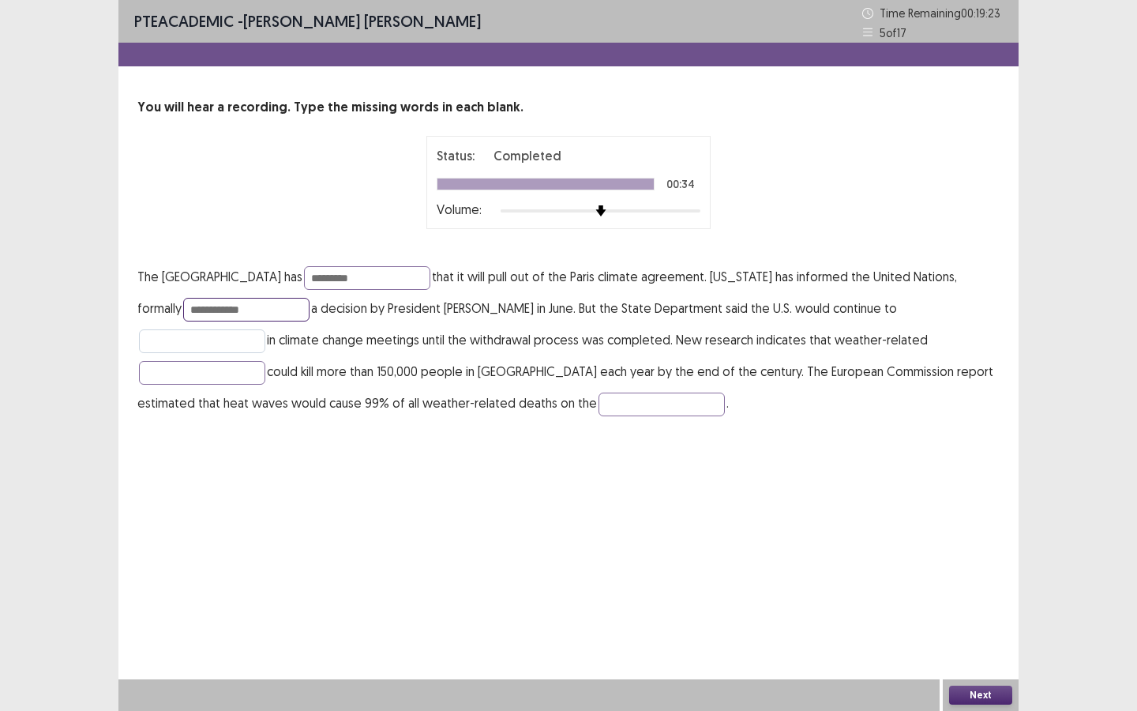
type input "**********"
click at [265, 329] on input "text" at bounding box center [202, 341] width 126 height 24
type input "**********"
click at [265, 361] on input "text" at bounding box center [202, 373] width 126 height 24
type input "*********"
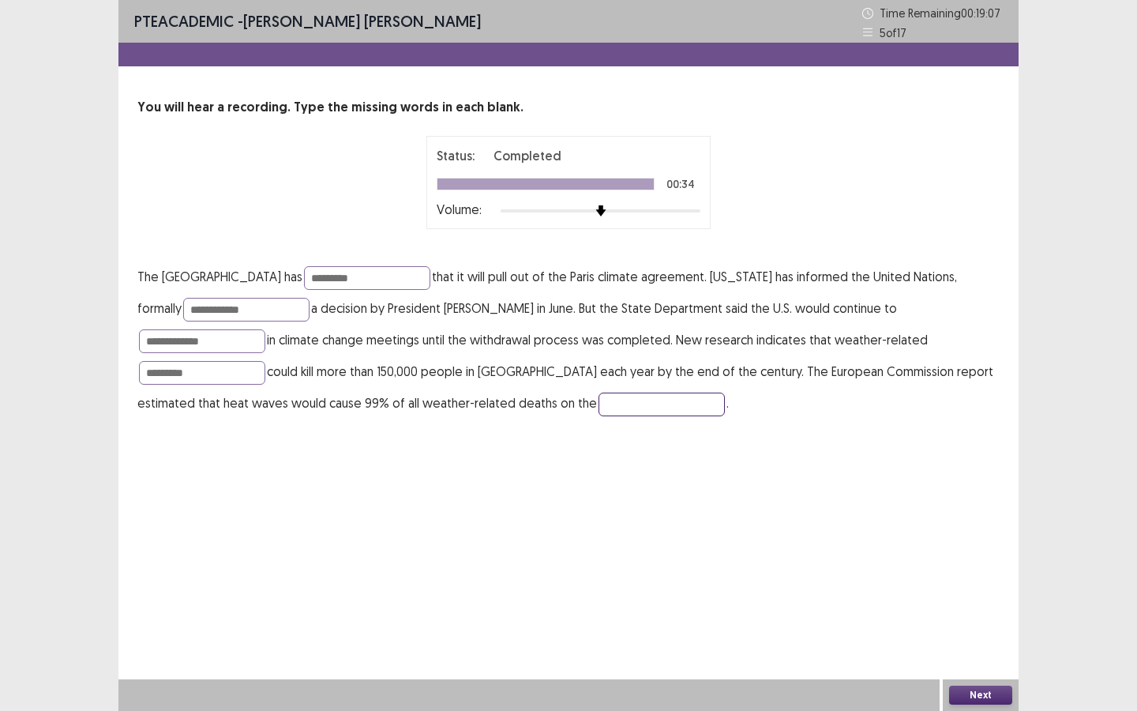
click at [599, 408] on input "text" at bounding box center [662, 405] width 126 height 24
type input "*********"
click at [956, 641] on button "Next" at bounding box center [980, 695] width 63 height 19
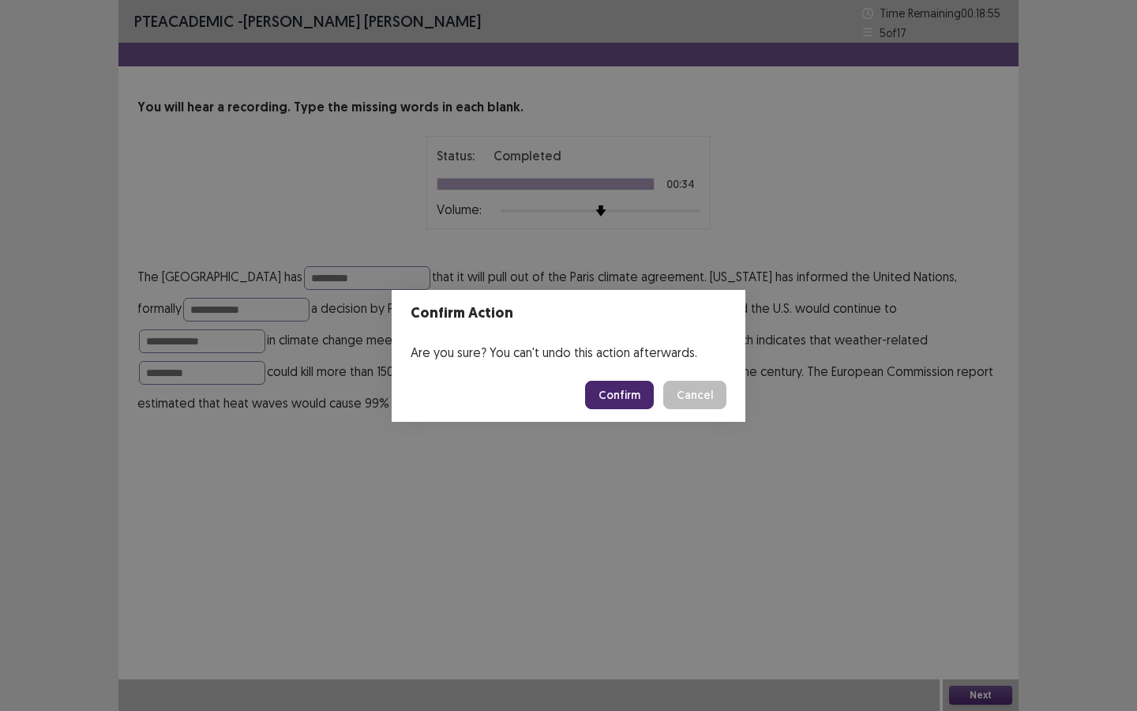
click at [607, 400] on button "Confirm" at bounding box center [619, 395] width 69 height 28
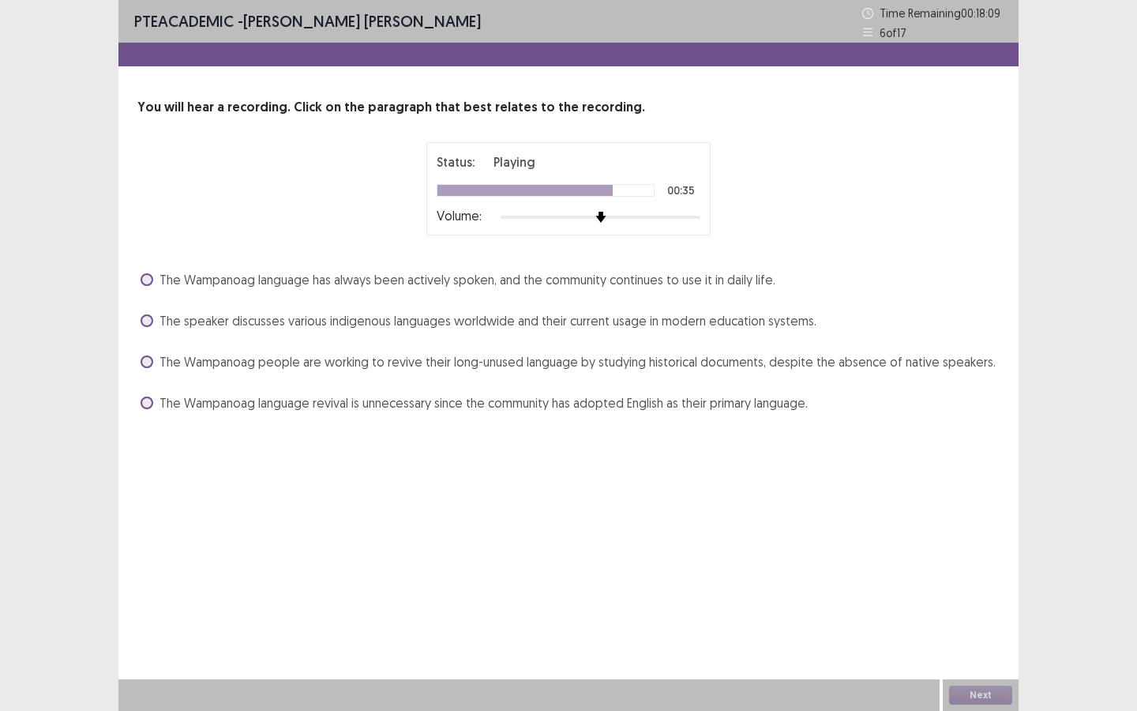
click at [809, 379] on div "The Wampanoag language has always been actively spoken, and the community conti…" at bounding box center [568, 341] width 862 height 148
click at [810, 366] on span "The Wampanoag people are working to revive their long-unused language by studyi…" at bounding box center [578, 361] width 836 height 19
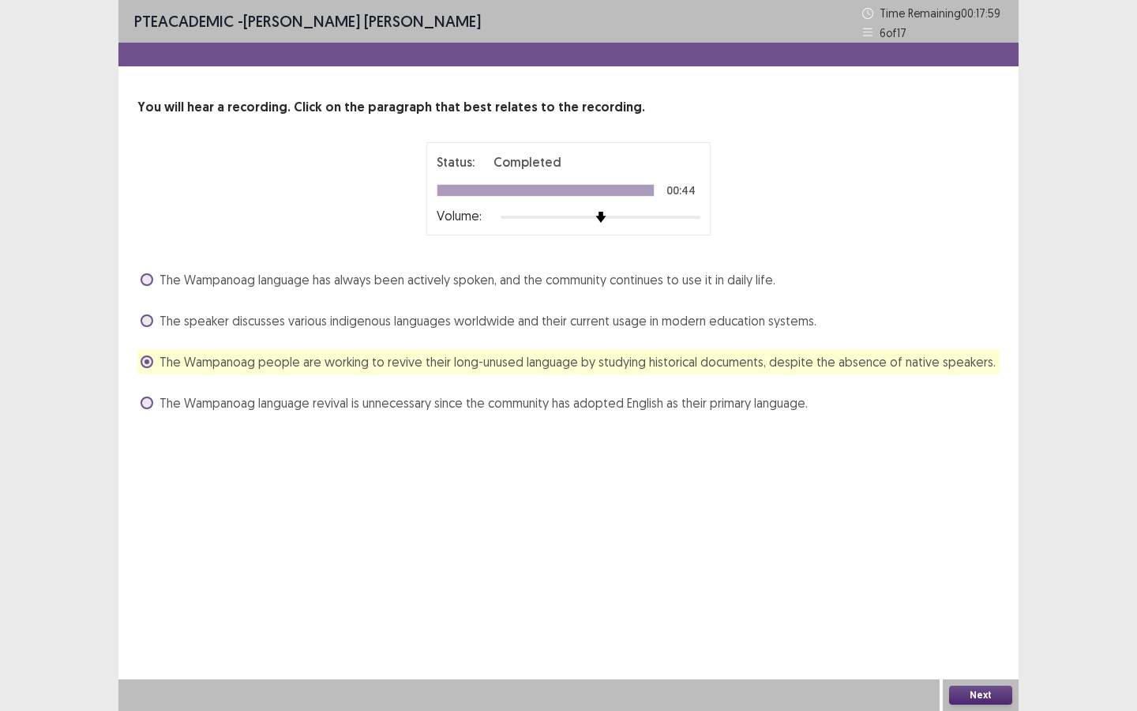
click at [981, 641] on button "Next" at bounding box center [980, 695] width 63 height 19
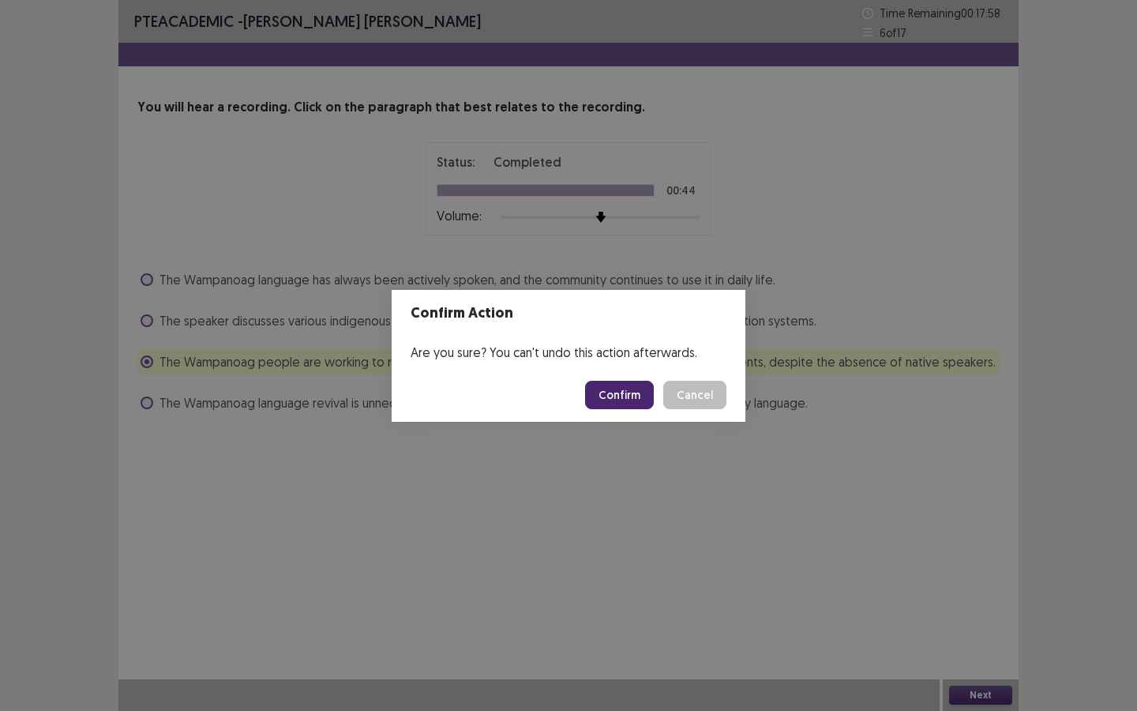
click at [633, 402] on button "Confirm" at bounding box center [619, 395] width 69 height 28
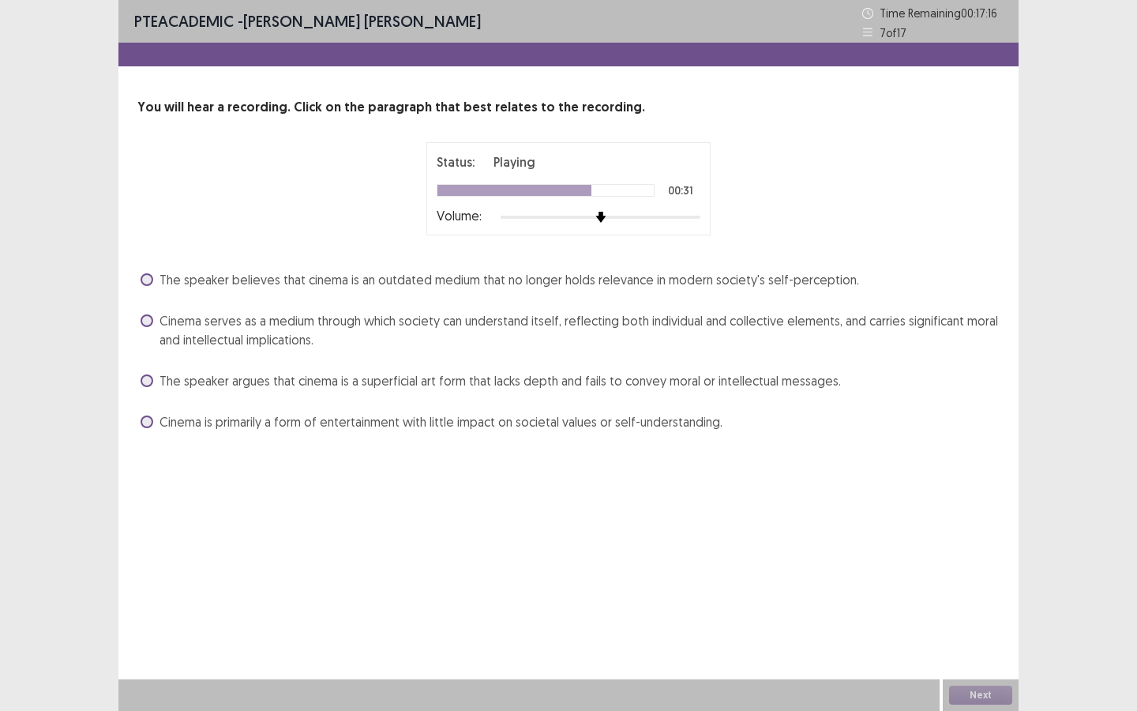
click at [280, 324] on span "Cinema serves as a medium through which society can understand itself, reflecti…" at bounding box center [580, 330] width 840 height 38
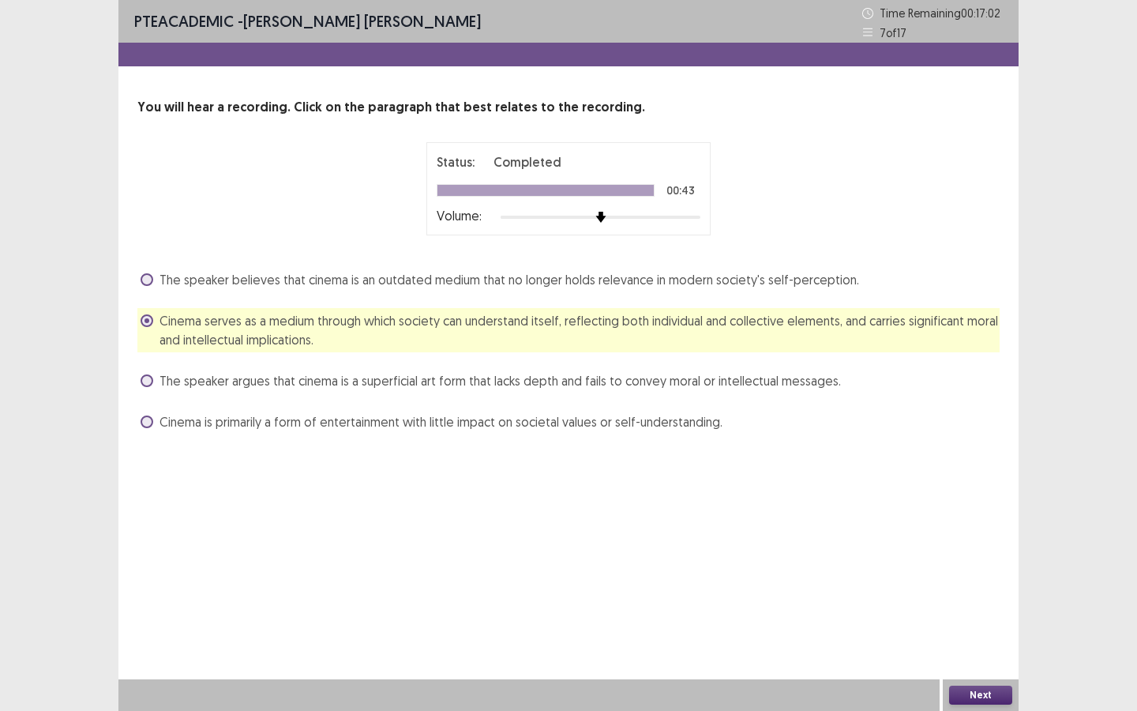
click at [975, 697] on button "Next" at bounding box center [980, 695] width 63 height 19
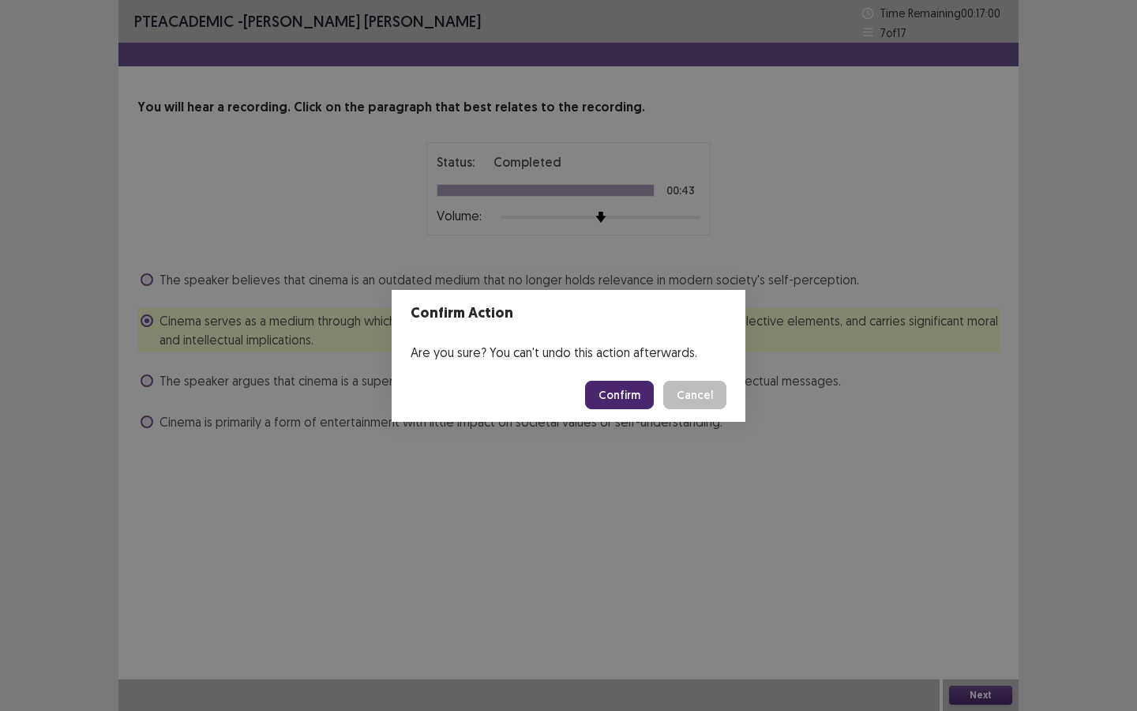
click at [625, 393] on button "Confirm" at bounding box center [619, 395] width 69 height 28
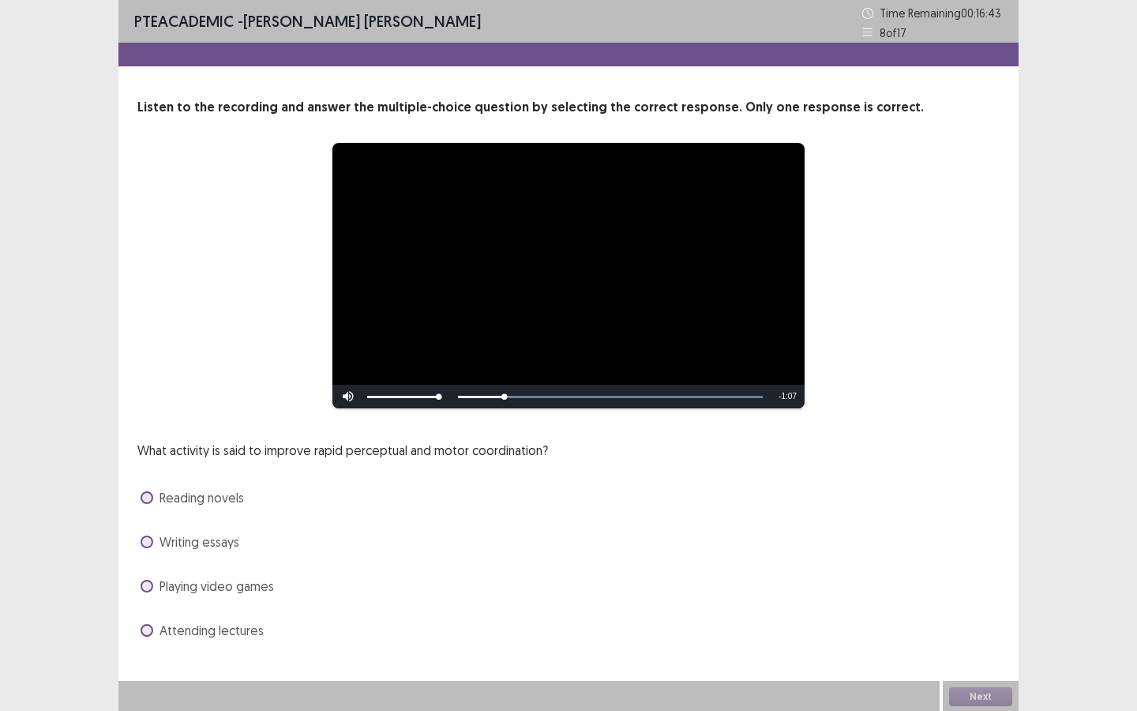
click at [225, 585] on span "Playing video games" at bounding box center [217, 586] width 115 height 19
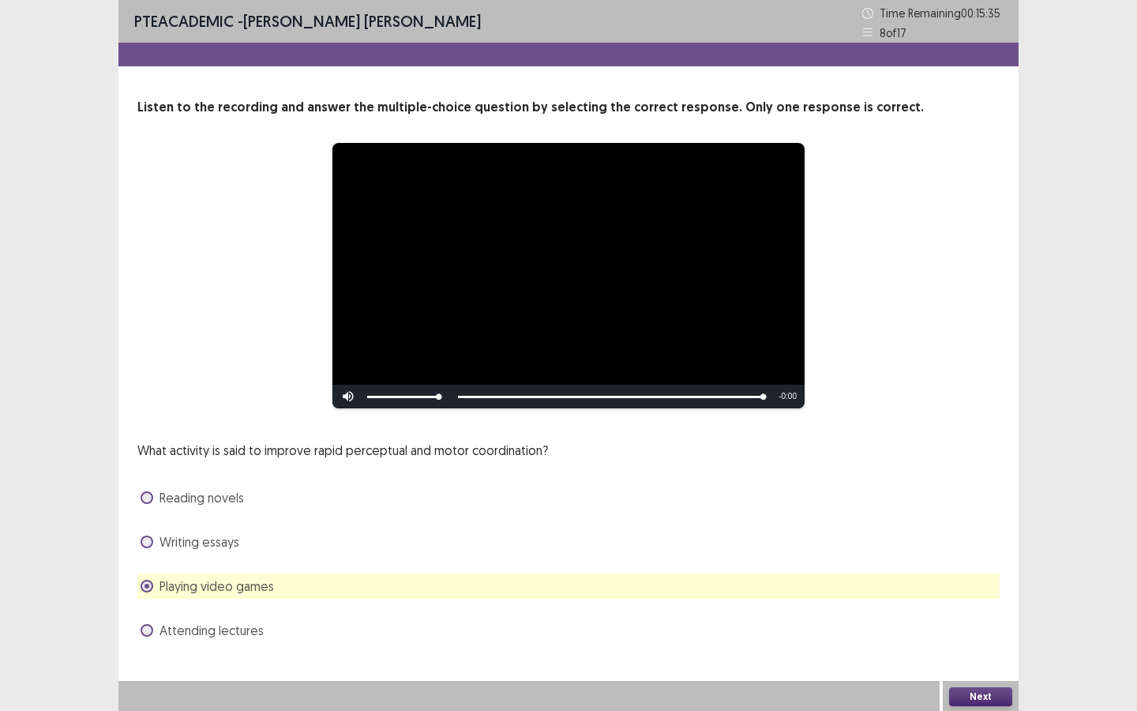
click at [966, 708] on div "Next" at bounding box center [981, 697] width 76 height 32
click at [971, 698] on button "Next" at bounding box center [980, 696] width 63 height 19
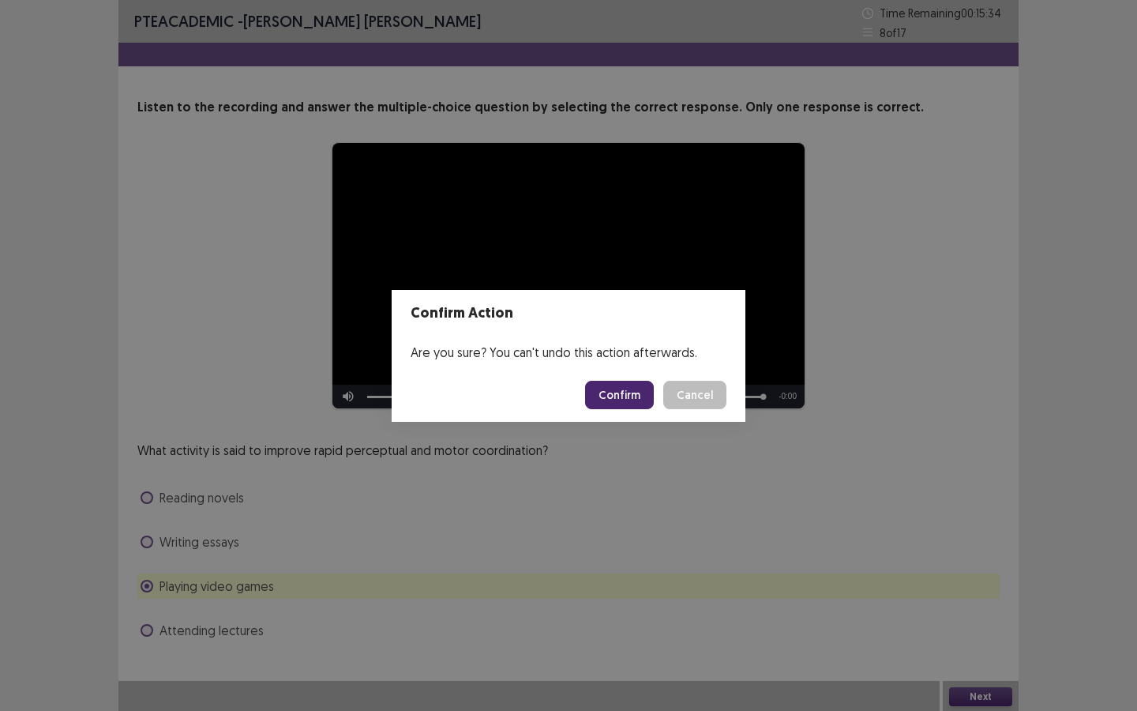
drag, startPoint x: 628, startPoint y: 389, endPoint x: 629, endPoint y: 401, distance: 11.9
click at [628, 395] on button "Confirm" at bounding box center [619, 395] width 69 height 28
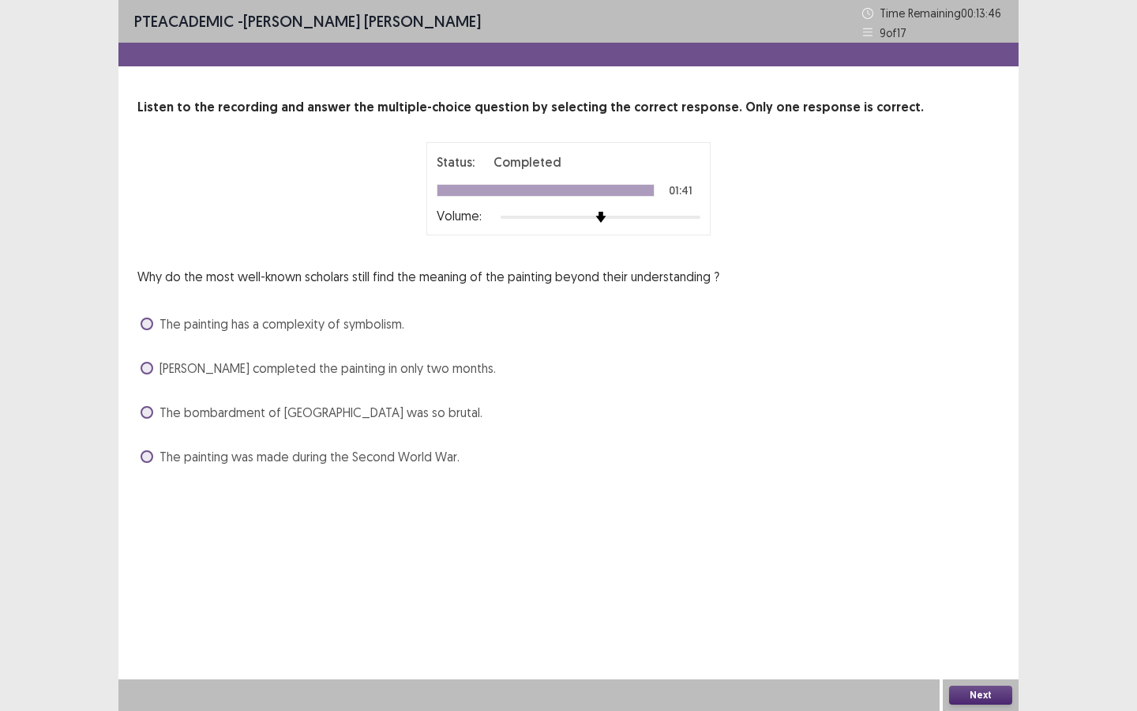
click at [209, 454] on span "The painting was made during the Second World War." at bounding box center [310, 456] width 300 height 19
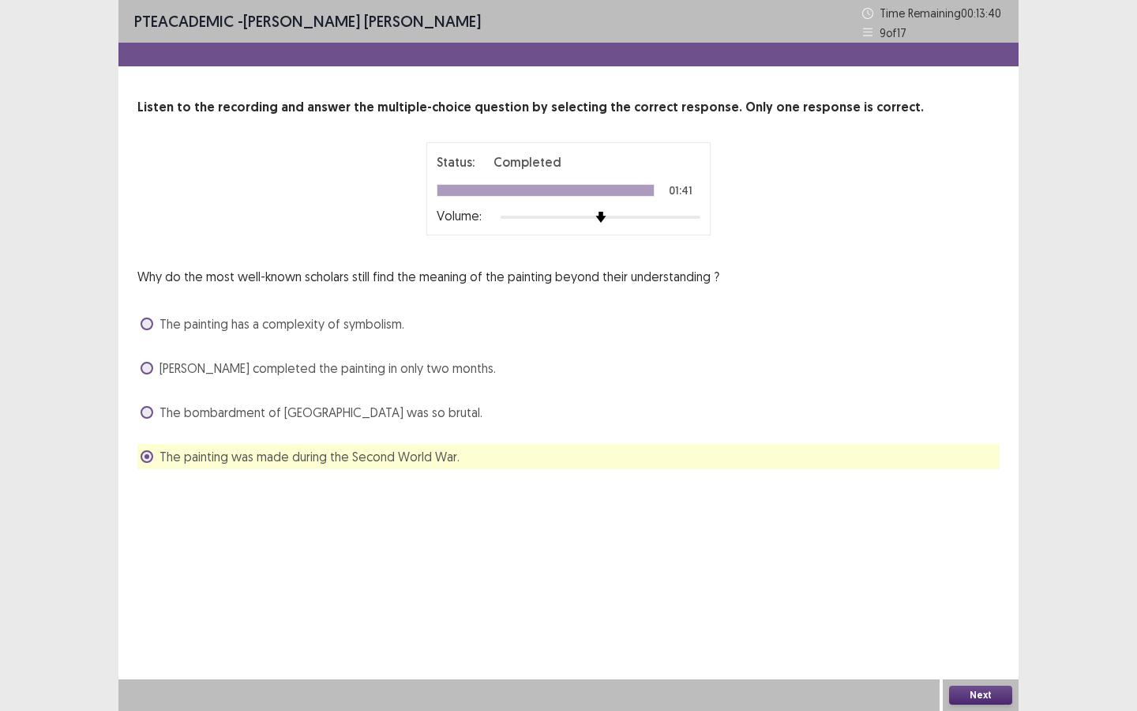
click at [291, 412] on span "The bombardment of Guernica was so brutal." at bounding box center [321, 412] width 323 height 19
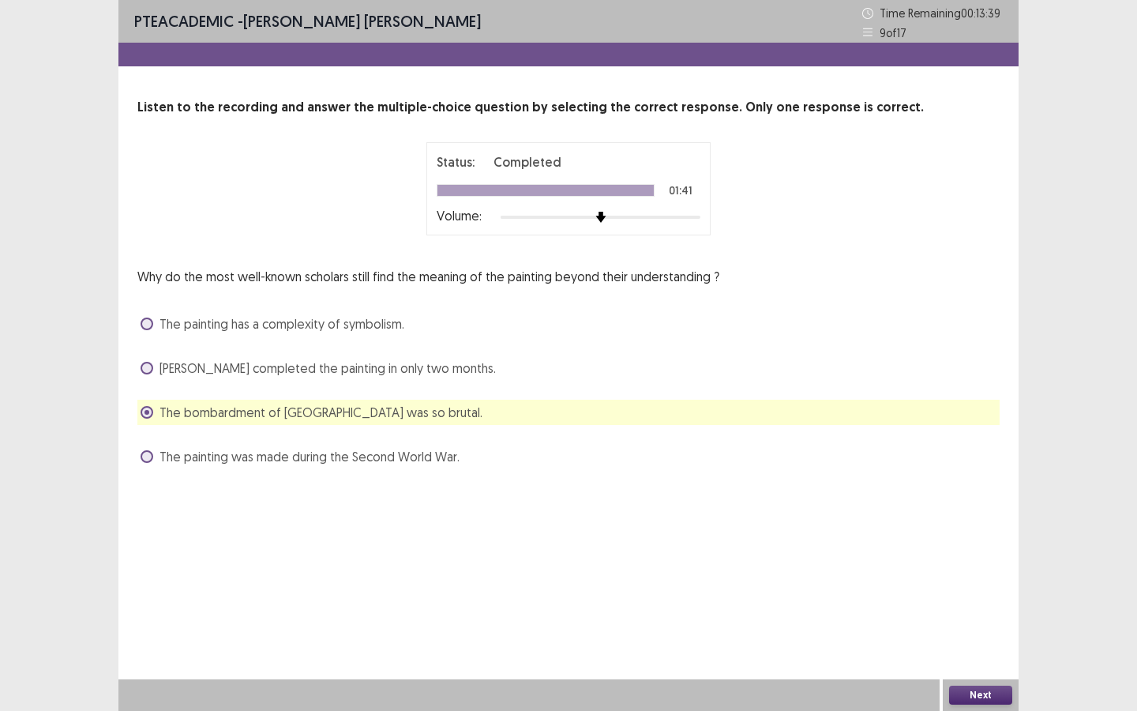
click at [1011, 692] on button "Next" at bounding box center [980, 695] width 63 height 19
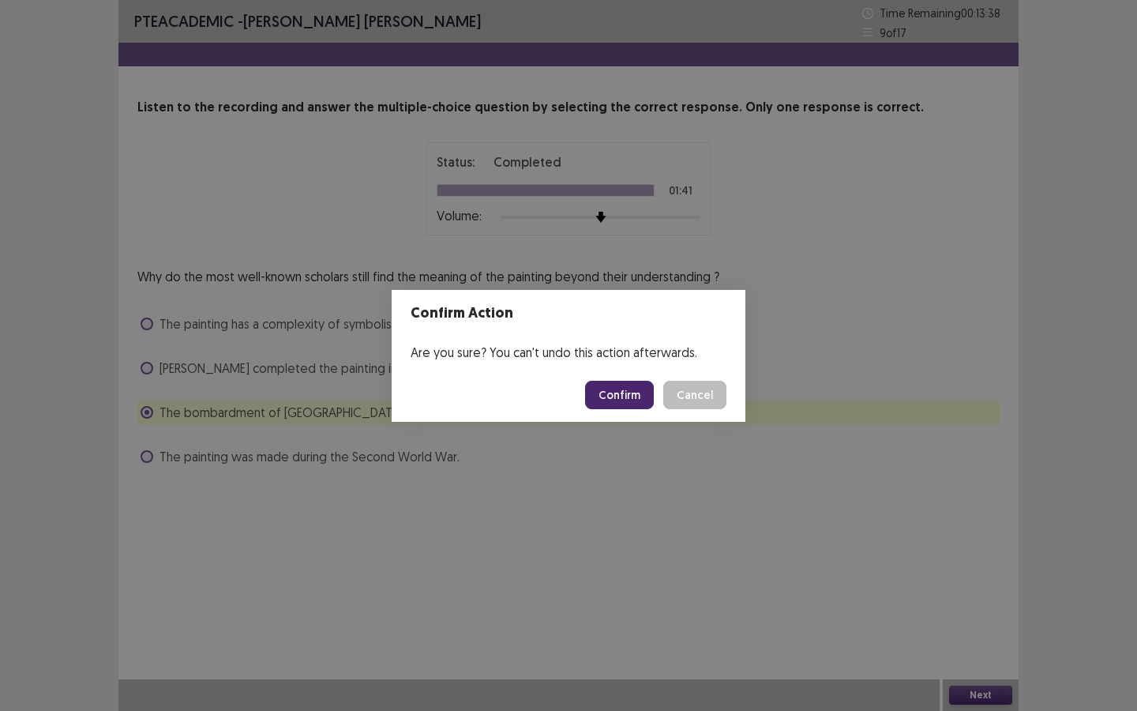
click at [619, 384] on button "Confirm" at bounding box center [619, 395] width 69 height 28
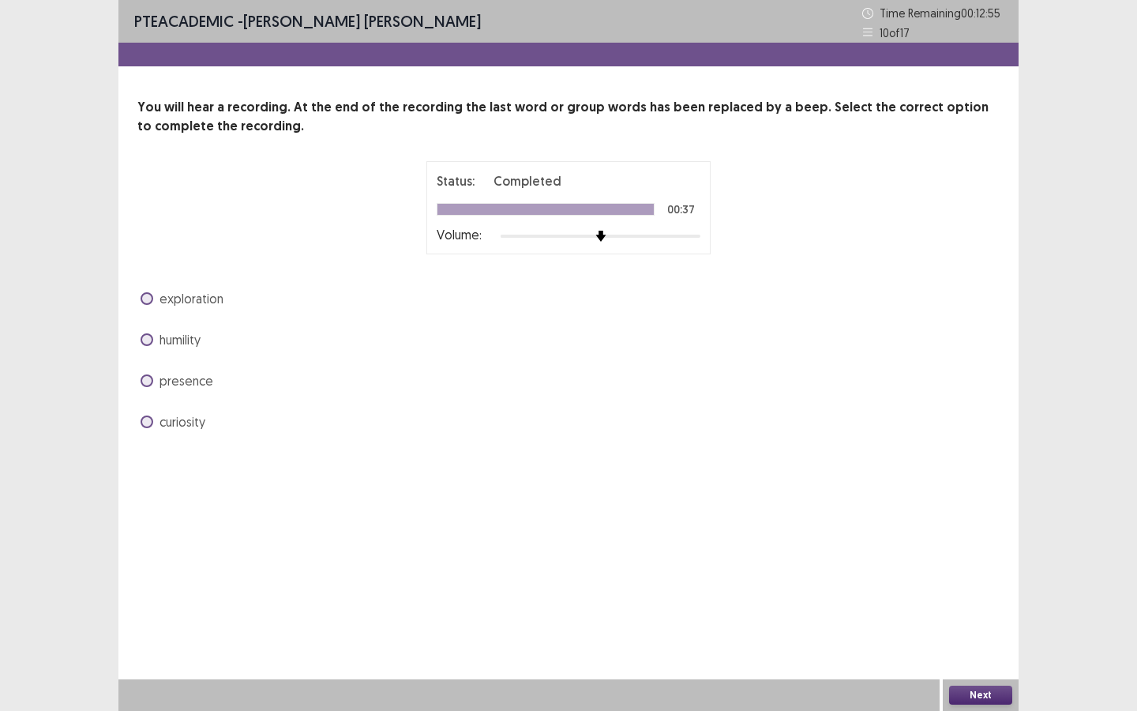
click at [181, 426] on span "curiosity" at bounding box center [183, 421] width 46 height 19
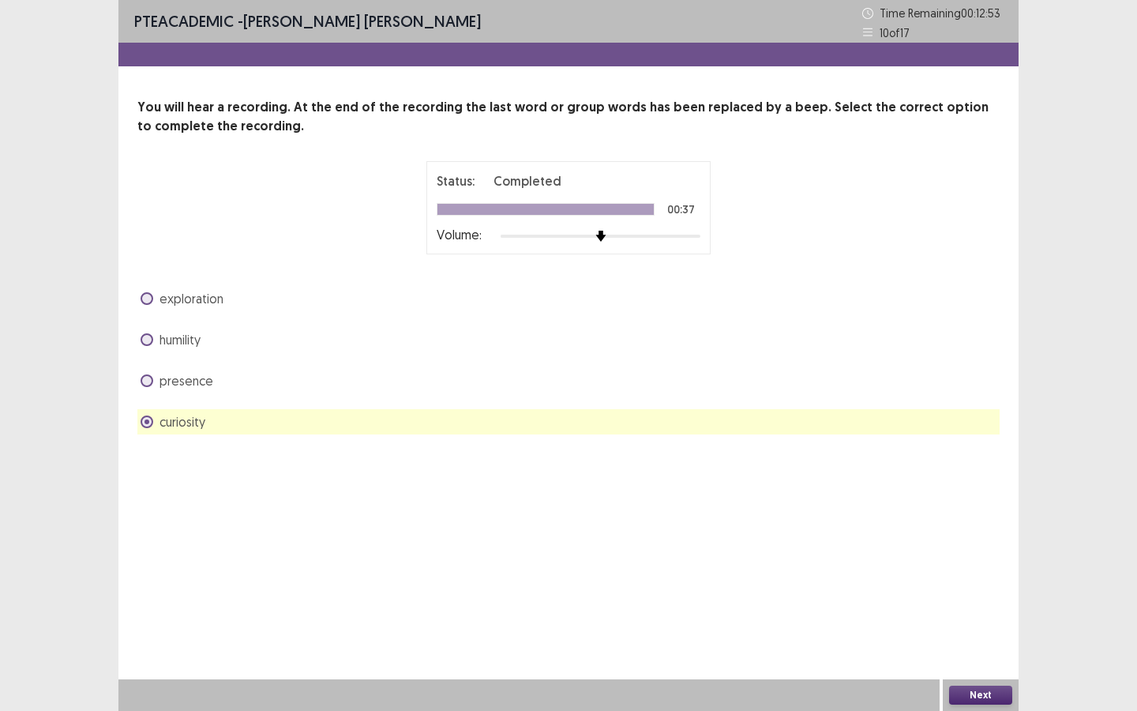
click at [983, 697] on button "Next" at bounding box center [980, 695] width 63 height 19
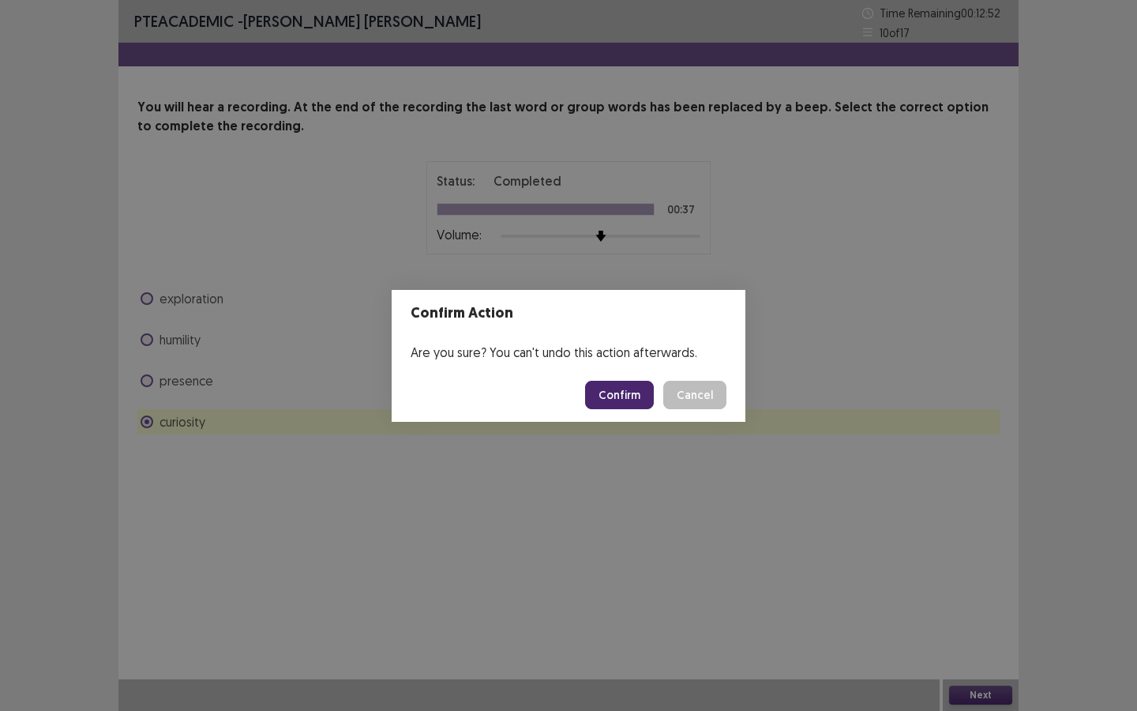
click at [618, 417] on footer "Confirm Cancel" at bounding box center [569, 395] width 354 height 54
click at [611, 398] on button "Confirm" at bounding box center [619, 395] width 69 height 28
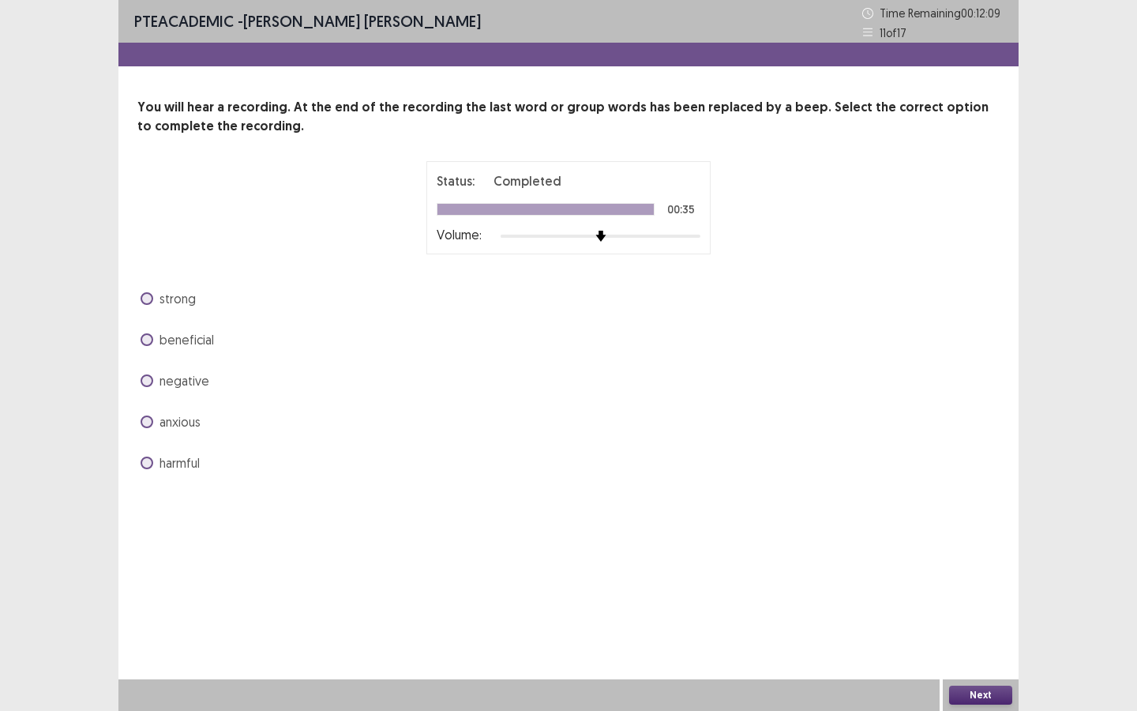
click at [160, 327] on div "beneficial" at bounding box center [568, 339] width 862 height 25
click at [148, 342] on span at bounding box center [147, 339] width 13 height 13
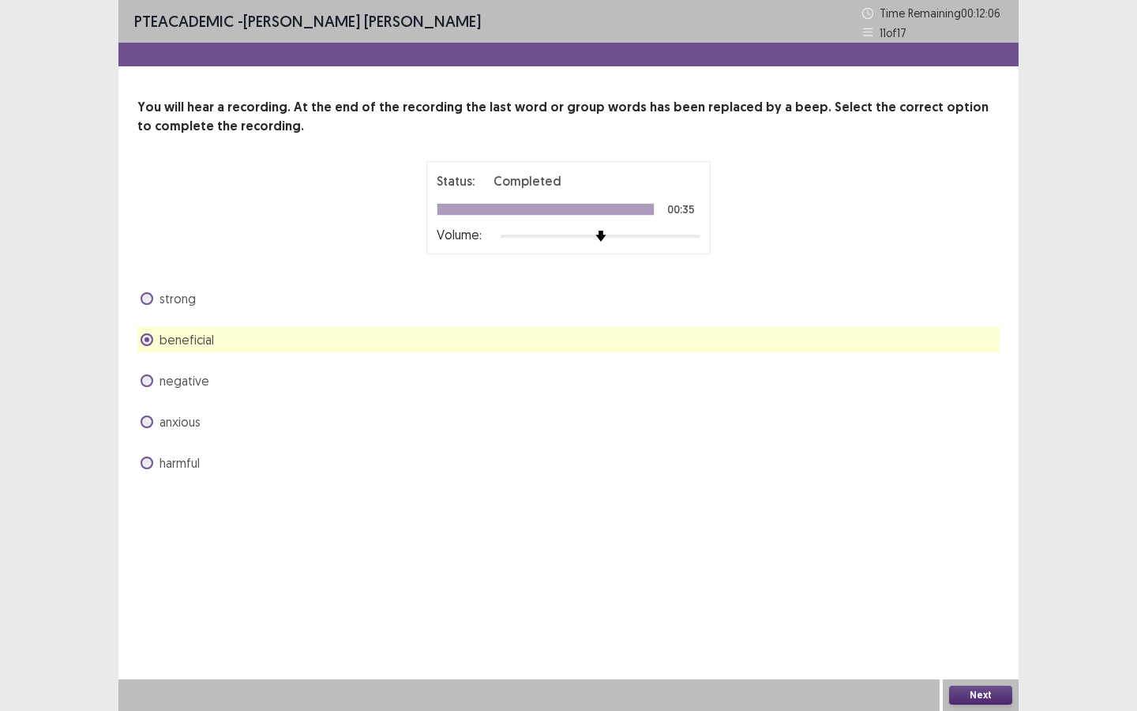
click at [1003, 695] on button "Next" at bounding box center [980, 695] width 63 height 19
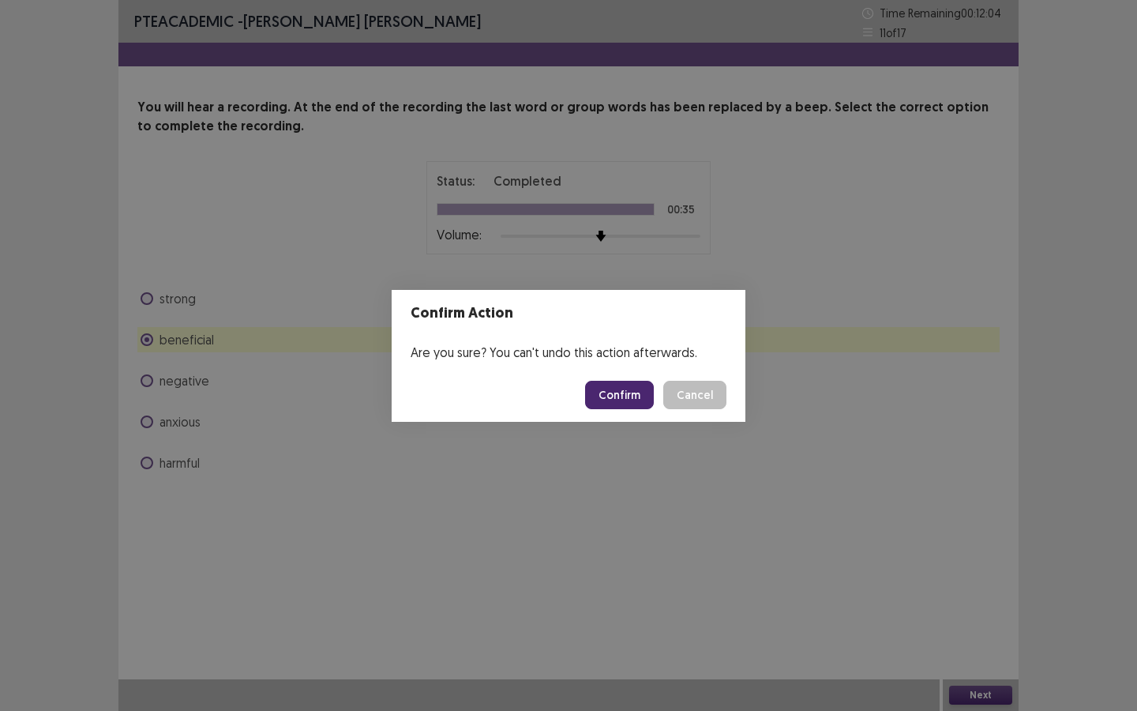
drag, startPoint x: 618, startPoint y: 387, endPoint x: 623, endPoint y: 419, distance: 32.1
click at [619, 387] on button "Confirm" at bounding box center [619, 395] width 69 height 28
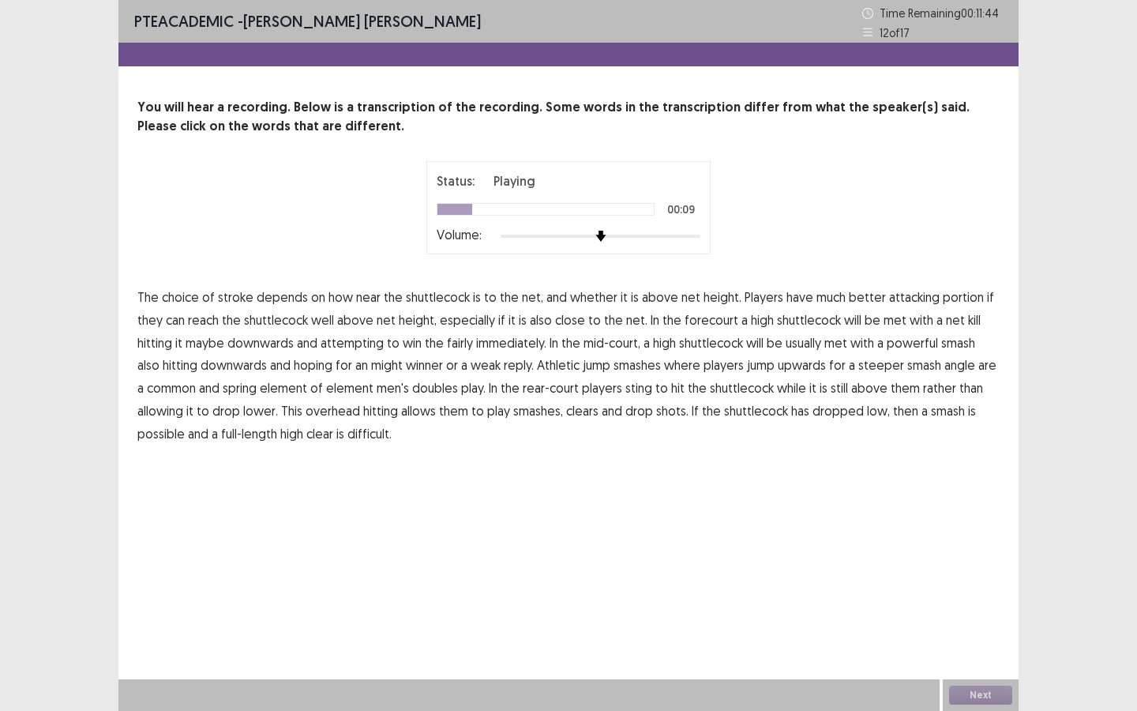
drag, startPoint x: 957, startPoint y: 299, endPoint x: 968, endPoint y: 298, distance: 10.3
click at [958, 299] on span "portion" at bounding box center [963, 296] width 41 height 19
click at [204, 344] on span "maybe" at bounding box center [205, 342] width 39 height 19
click at [461, 344] on span "fairly" at bounding box center [460, 342] width 26 height 19
drag, startPoint x: 354, startPoint y: 367, endPoint x: 364, endPoint y: 367, distance: 10.3
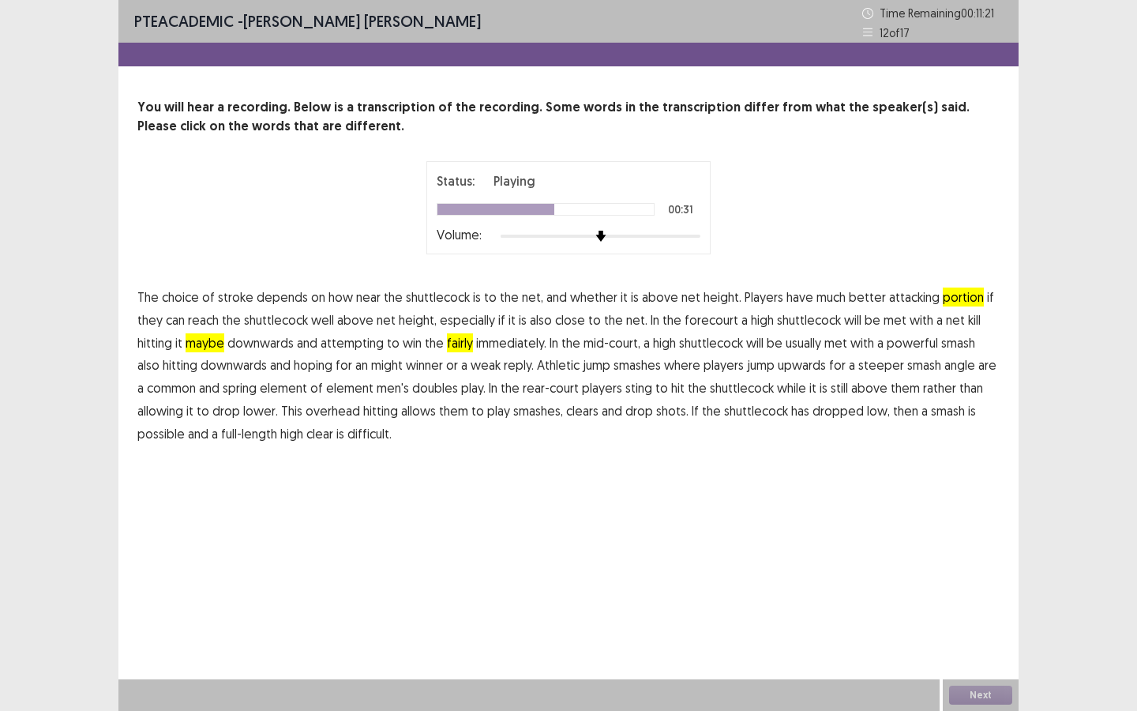
click at [371, 367] on span "might" at bounding box center [387, 364] width 32 height 19
click at [239, 393] on span "spring" at bounding box center [240, 387] width 34 height 19
click at [628, 393] on span "sting" at bounding box center [639, 387] width 27 height 19
click at [168, 435] on span "possible" at bounding box center [160, 433] width 47 height 19
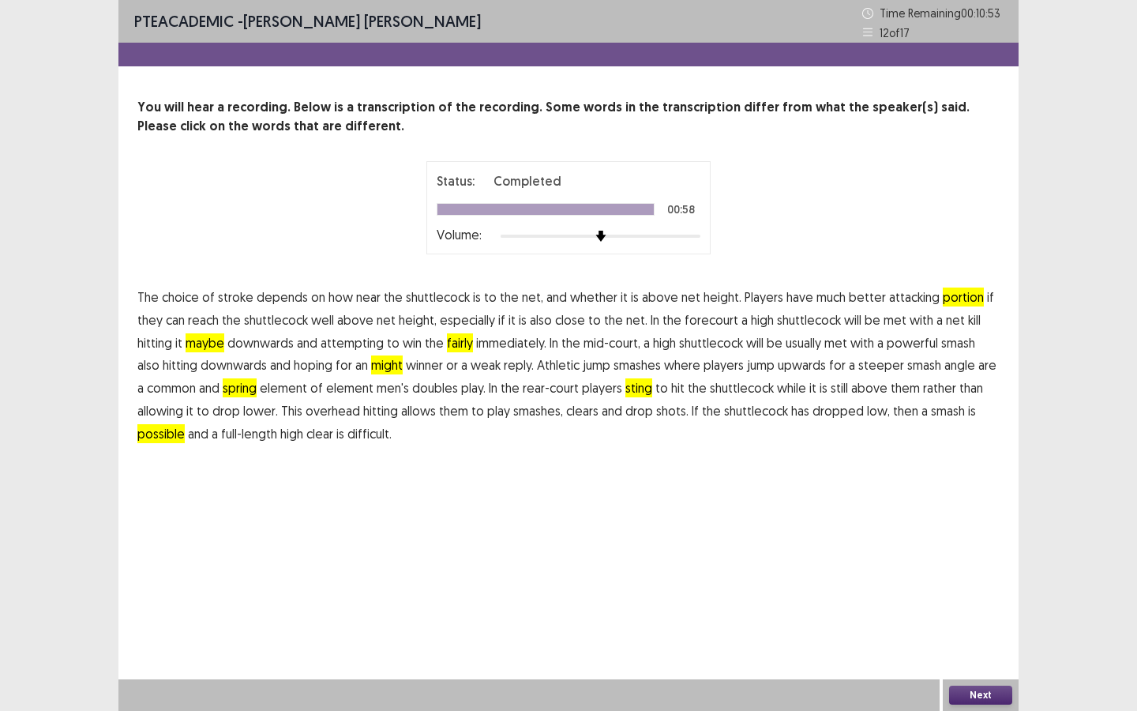
click at [954, 690] on button "Next" at bounding box center [980, 695] width 63 height 19
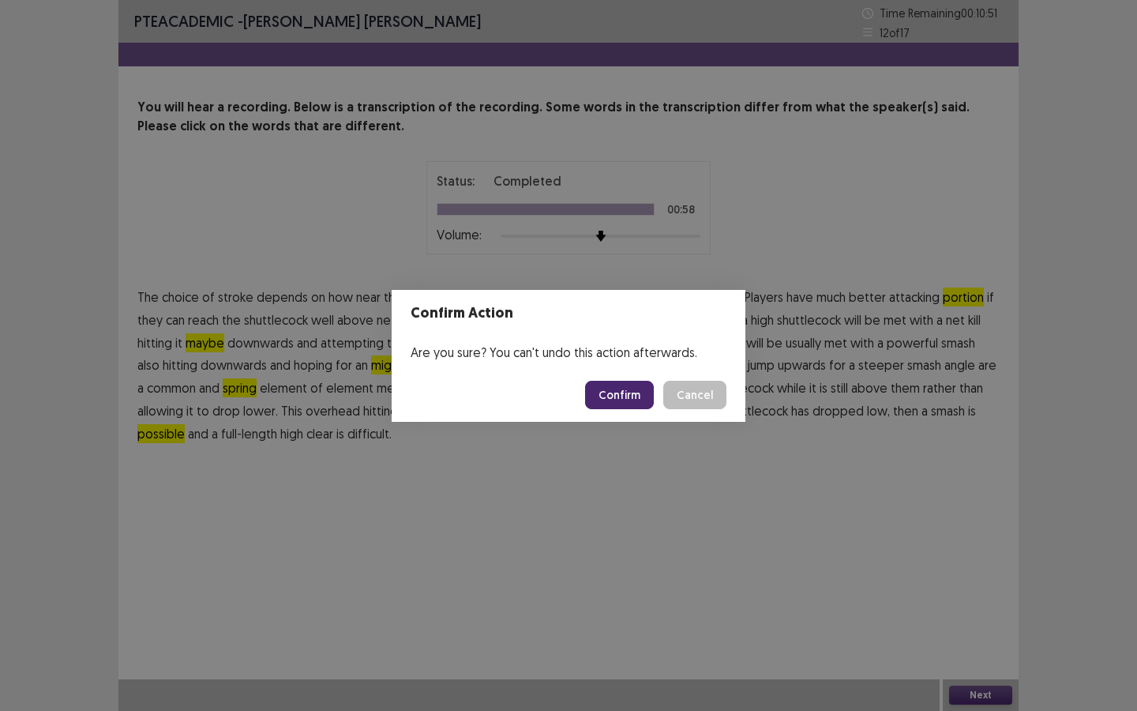
drag, startPoint x: 623, startPoint y: 401, endPoint x: 625, endPoint y: 412, distance: 11.2
click at [624, 402] on button "Confirm" at bounding box center [619, 395] width 69 height 28
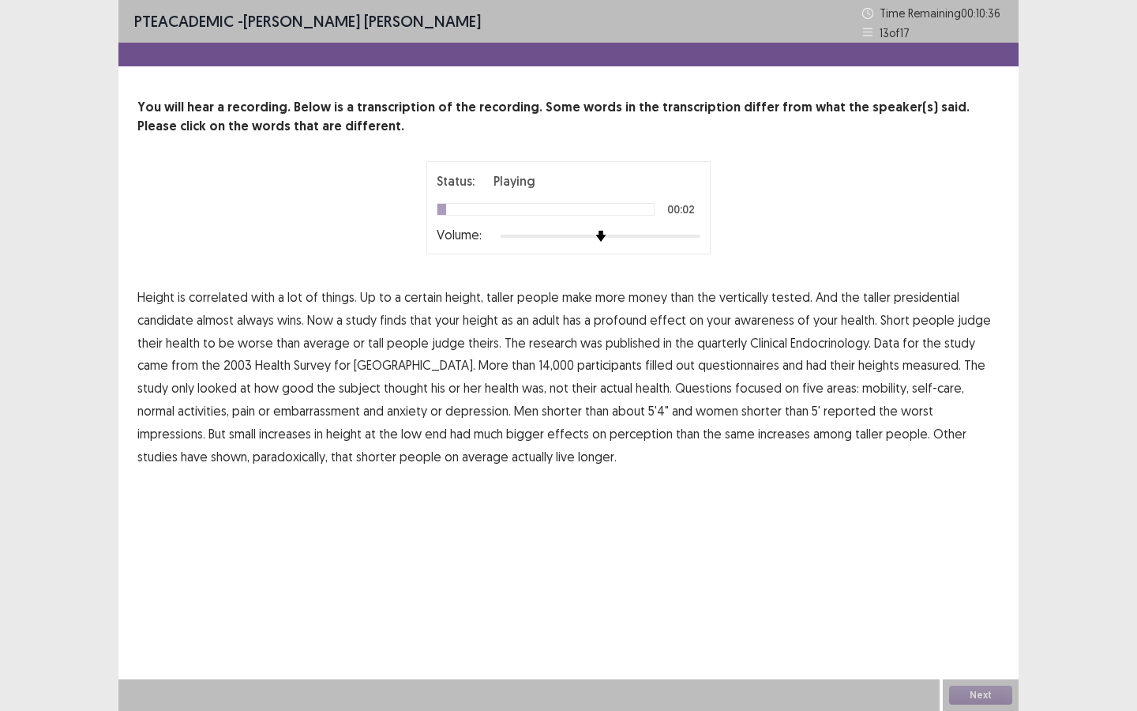
drag, startPoint x: 788, startPoint y: 301, endPoint x: 813, endPoint y: 301, distance: 24.5
click at [789, 302] on span "tested." at bounding box center [792, 296] width 41 height 19
click at [745, 321] on span "awareness" at bounding box center [765, 319] width 60 height 19
click at [714, 346] on span "quarterly" at bounding box center [722, 342] width 50 height 19
click at [273, 409] on span "embarrassment" at bounding box center [316, 410] width 87 height 19
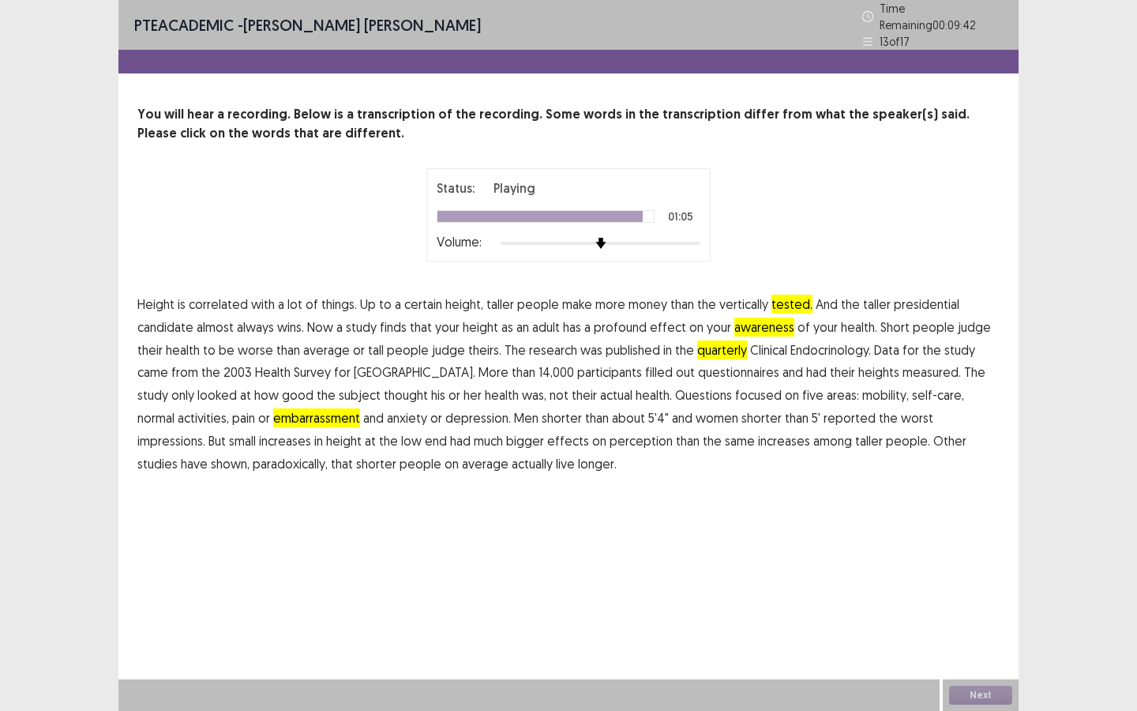
click at [253, 454] on span "paradoxically," at bounding box center [290, 463] width 75 height 19
click at [986, 691] on button "Next" at bounding box center [980, 695] width 63 height 19
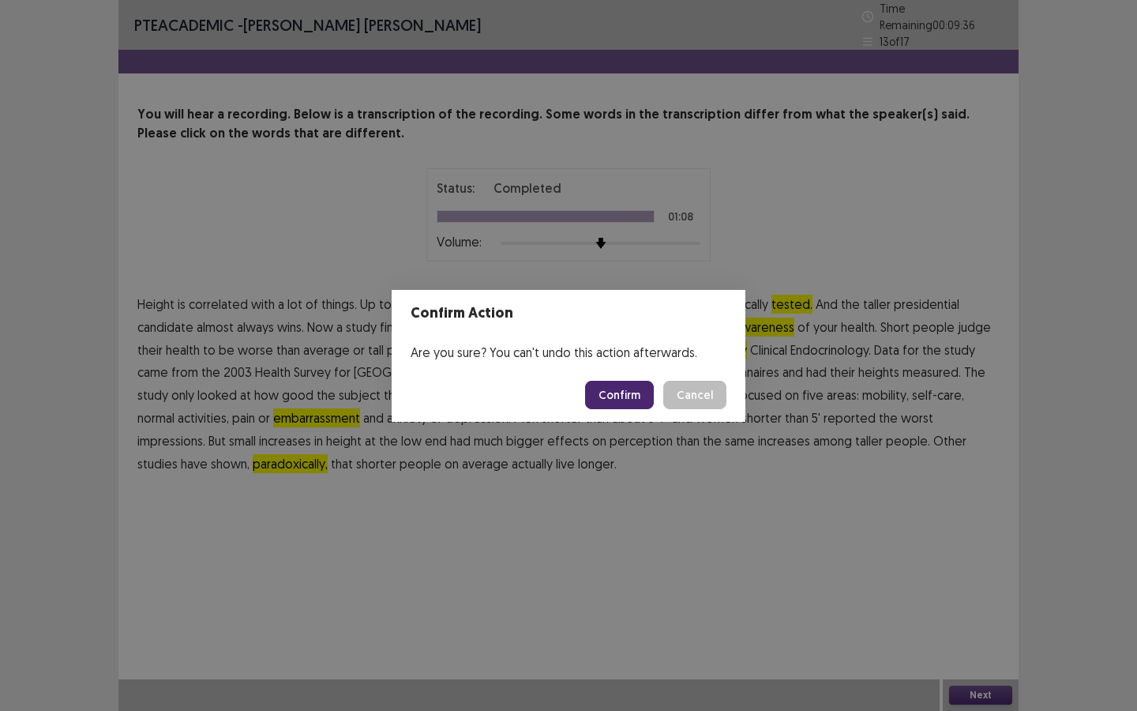
click at [639, 402] on button "Confirm" at bounding box center [619, 395] width 69 height 28
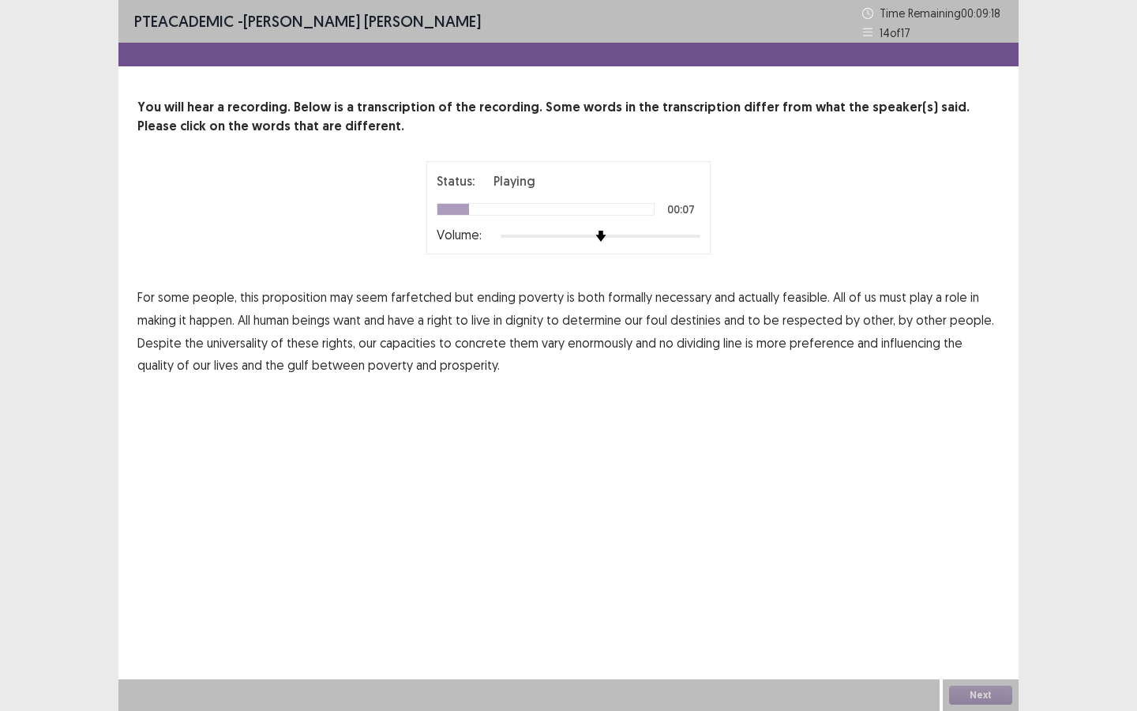
click at [629, 300] on span "formally" at bounding box center [630, 296] width 44 height 19
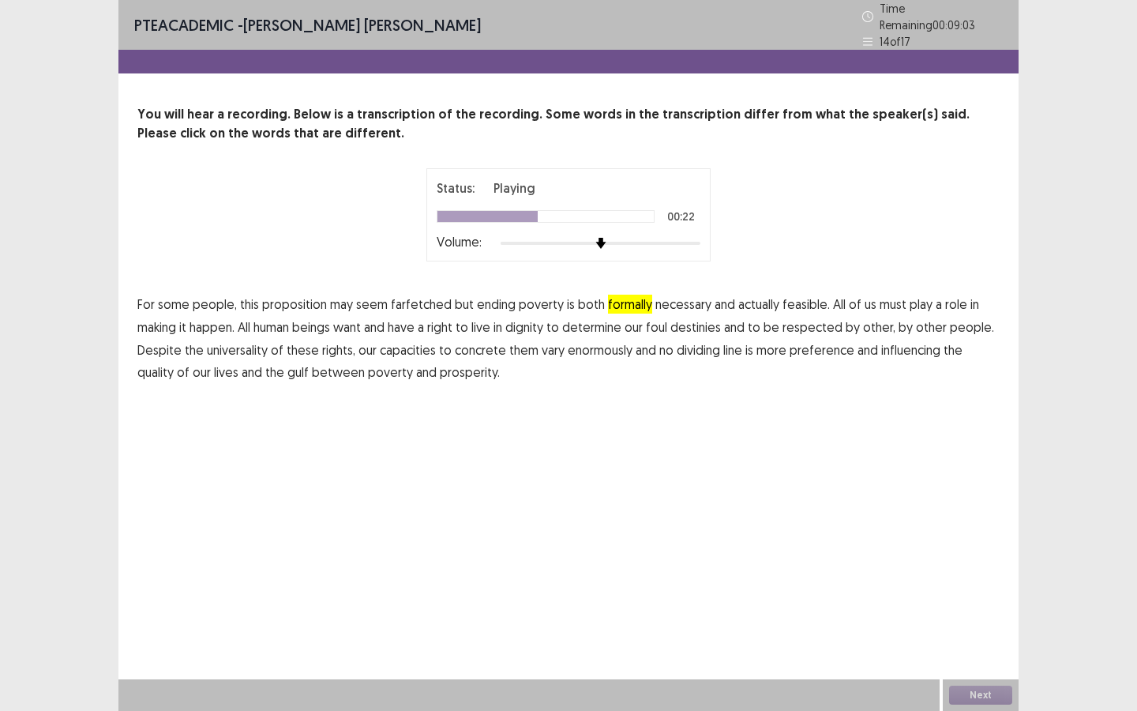
click at [661, 320] on span "foul" at bounding box center [656, 327] width 21 height 19
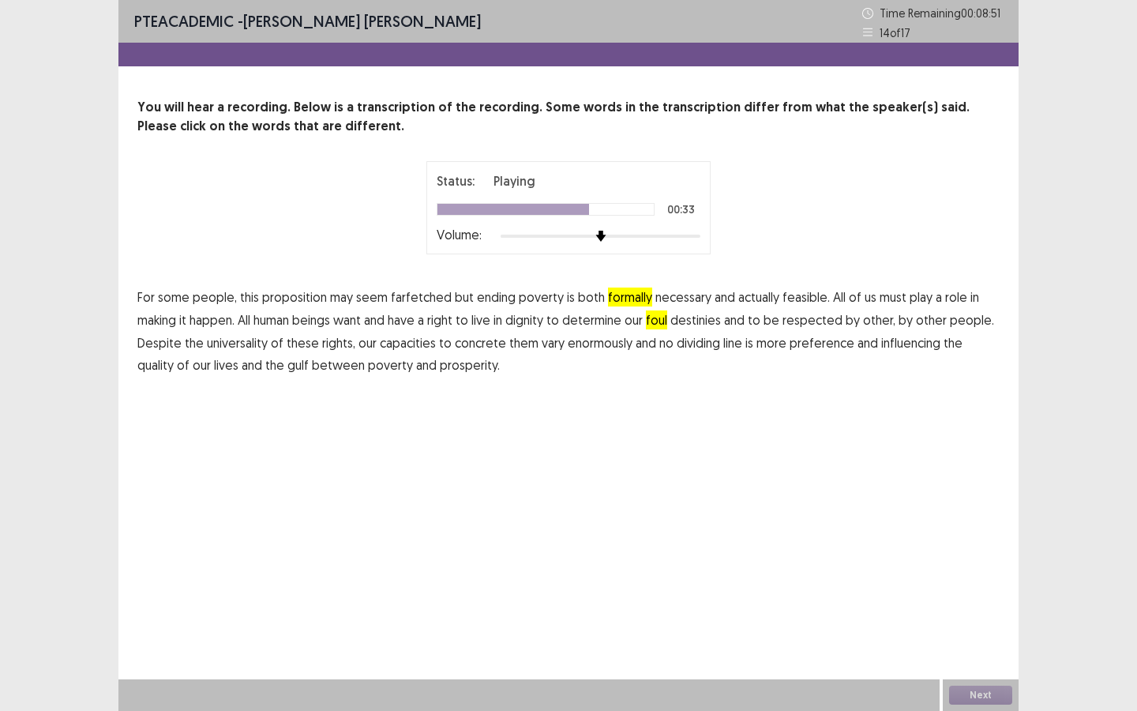
click at [468, 344] on span "concrete" at bounding box center [480, 342] width 51 height 19
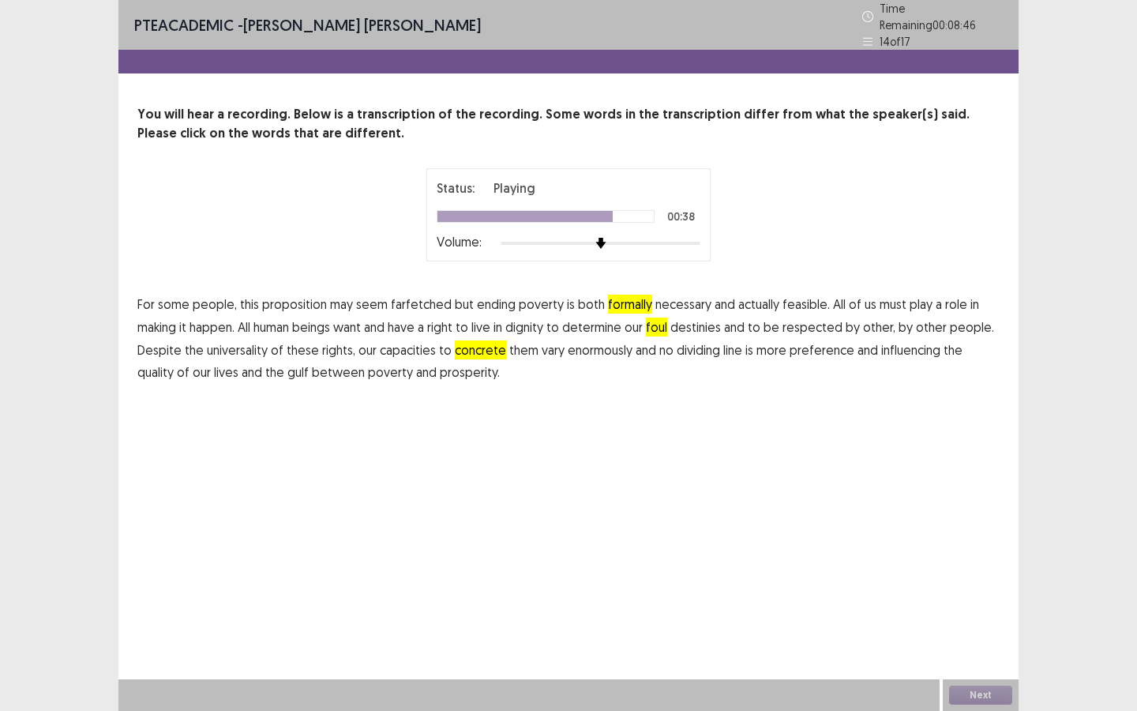
click at [814, 347] on span "preference" at bounding box center [822, 349] width 65 height 19
click at [983, 689] on button "Next" at bounding box center [980, 695] width 63 height 19
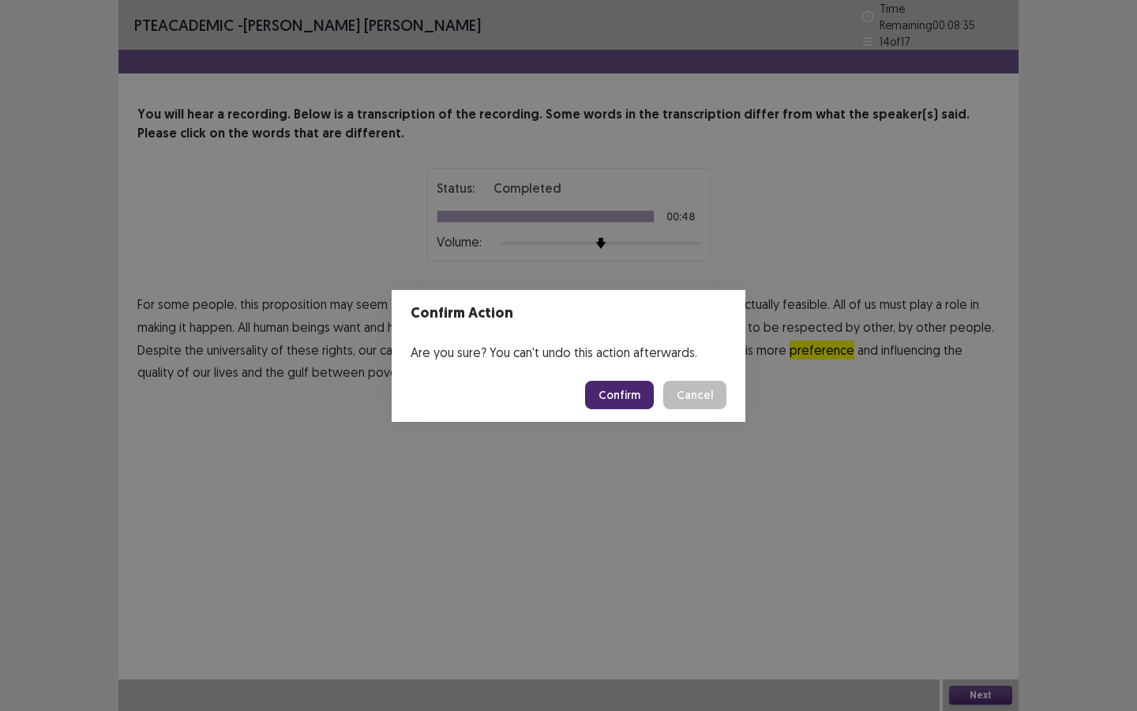
click at [618, 400] on button "Confirm" at bounding box center [619, 395] width 69 height 28
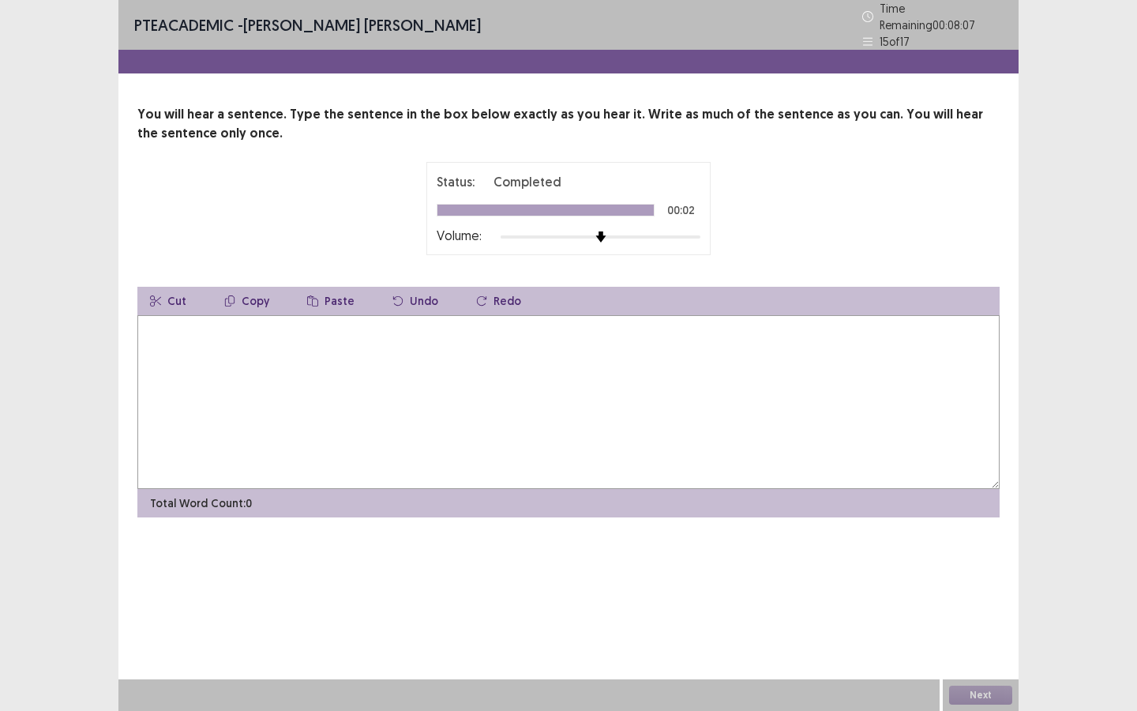
click at [443, 400] on textarea at bounding box center [568, 402] width 862 height 174
type textarea "**********"
click at [990, 701] on button "Next" at bounding box center [980, 695] width 63 height 19
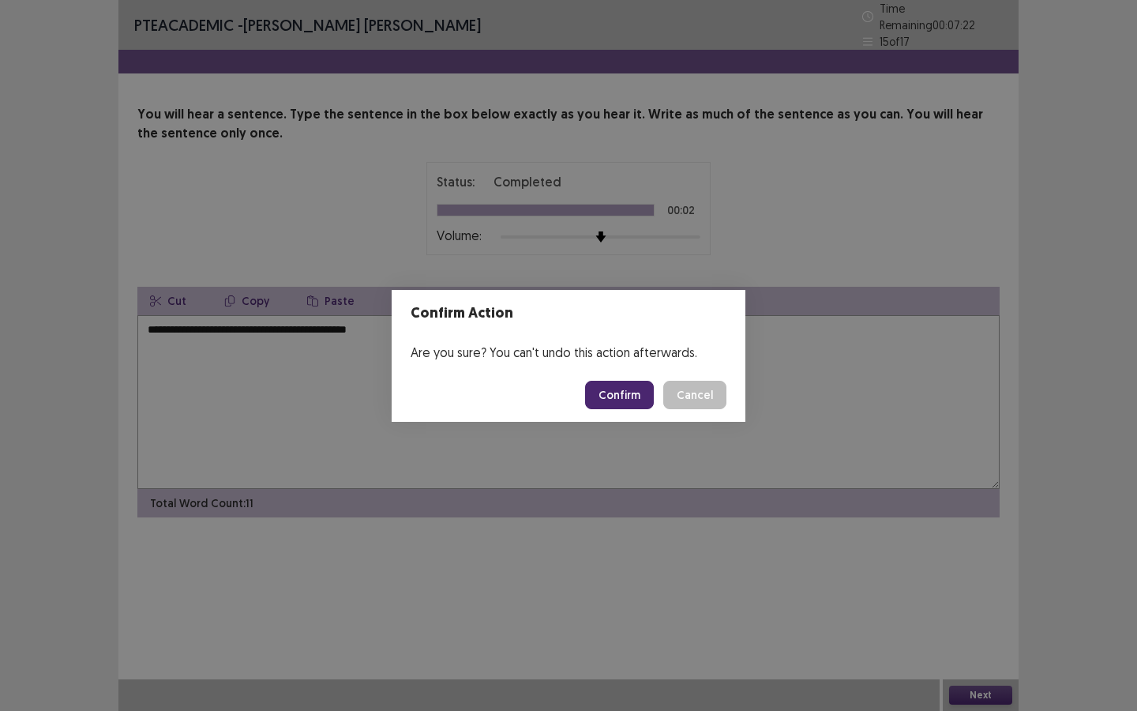
click at [628, 404] on button "Confirm" at bounding box center [619, 395] width 69 height 28
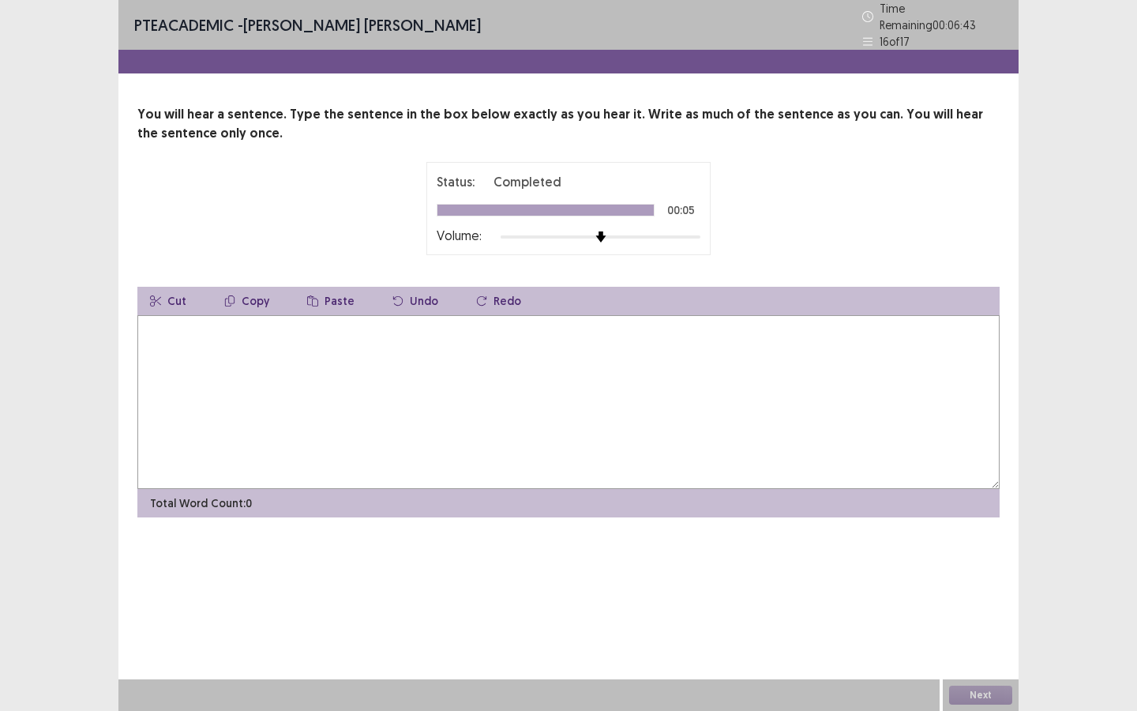
click at [411, 402] on textarea at bounding box center [568, 402] width 862 height 174
type textarea "**********"
click at [973, 698] on button "Next" at bounding box center [980, 695] width 63 height 19
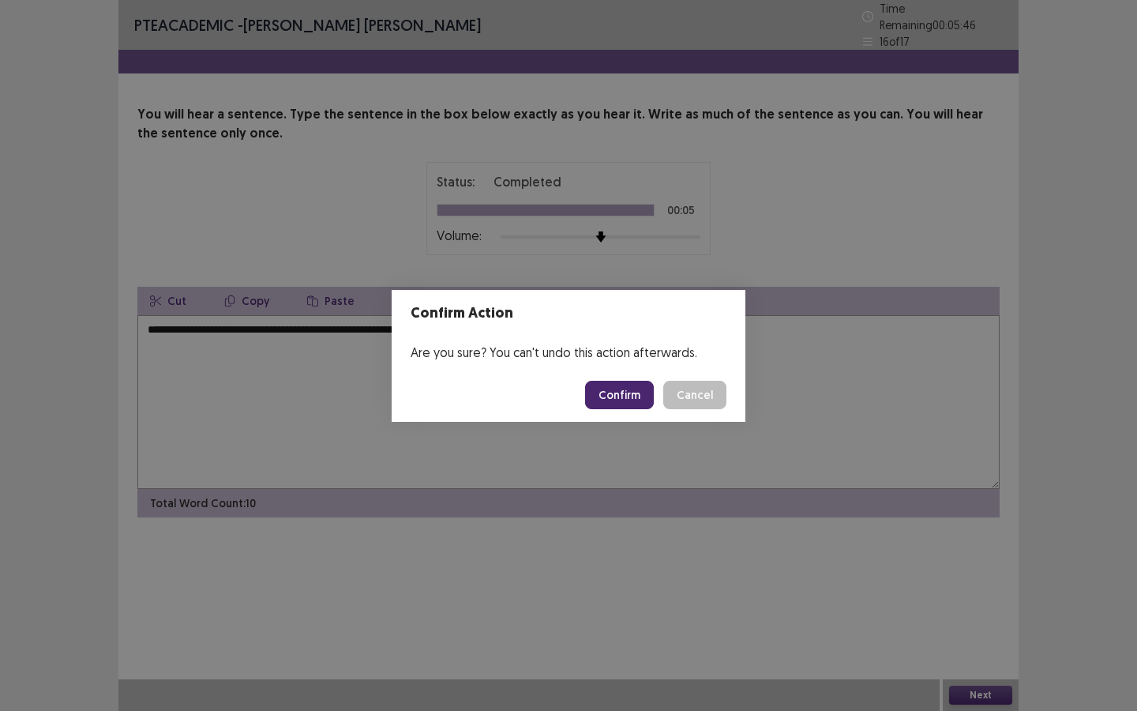
click at [654, 388] on button "Confirm" at bounding box center [619, 395] width 69 height 28
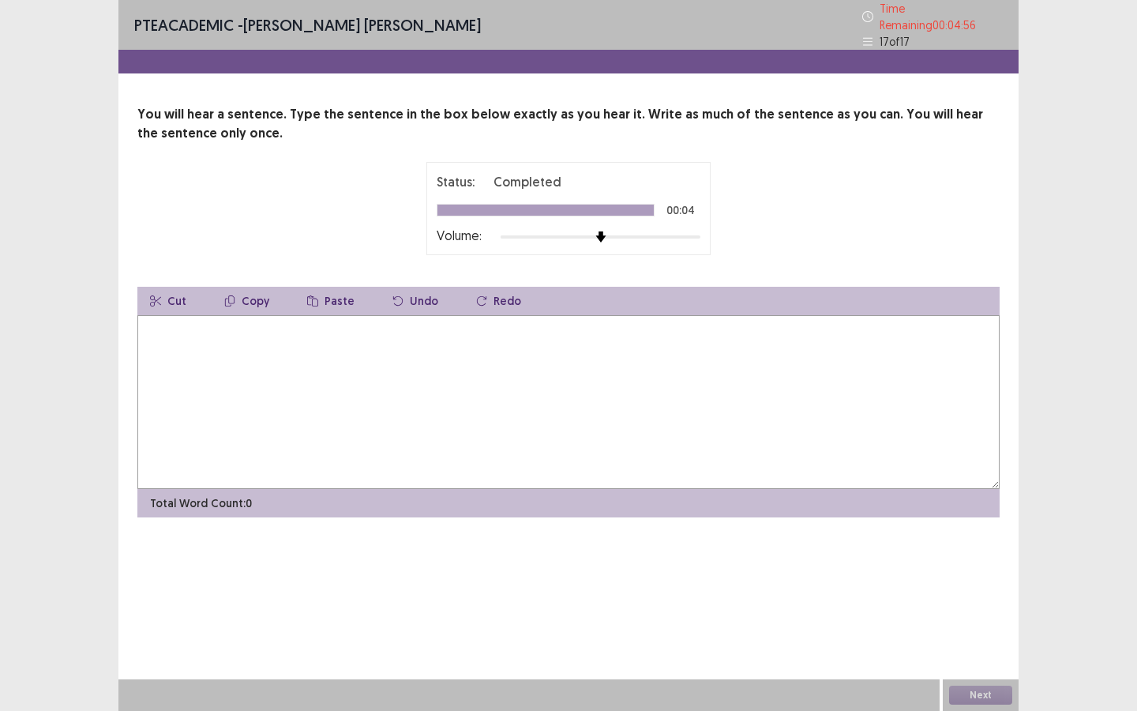
click at [629, 405] on textarea at bounding box center [568, 402] width 862 height 174
click at [175, 322] on textarea "**********" at bounding box center [568, 402] width 862 height 174
click at [329, 325] on textarea "**********" at bounding box center [568, 402] width 862 height 174
click at [226, 323] on textarea "**********" at bounding box center [568, 402] width 862 height 174
click at [175, 328] on textarea "**********" at bounding box center [568, 402] width 862 height 174
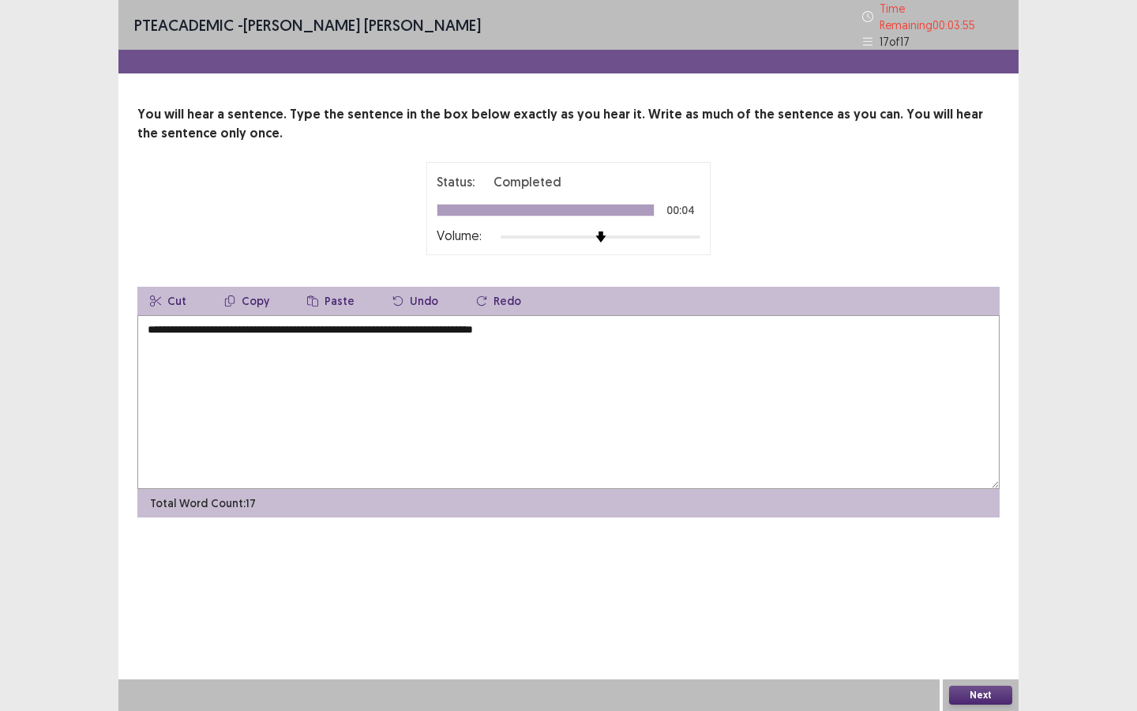
click at [246, 321] on textarea "**********" at bounding box center [568, 402] width 862 height 174
type textarea "**********"
click at [974, 687] on button "Next" at bounding box center [980, 695] width 63 height 19
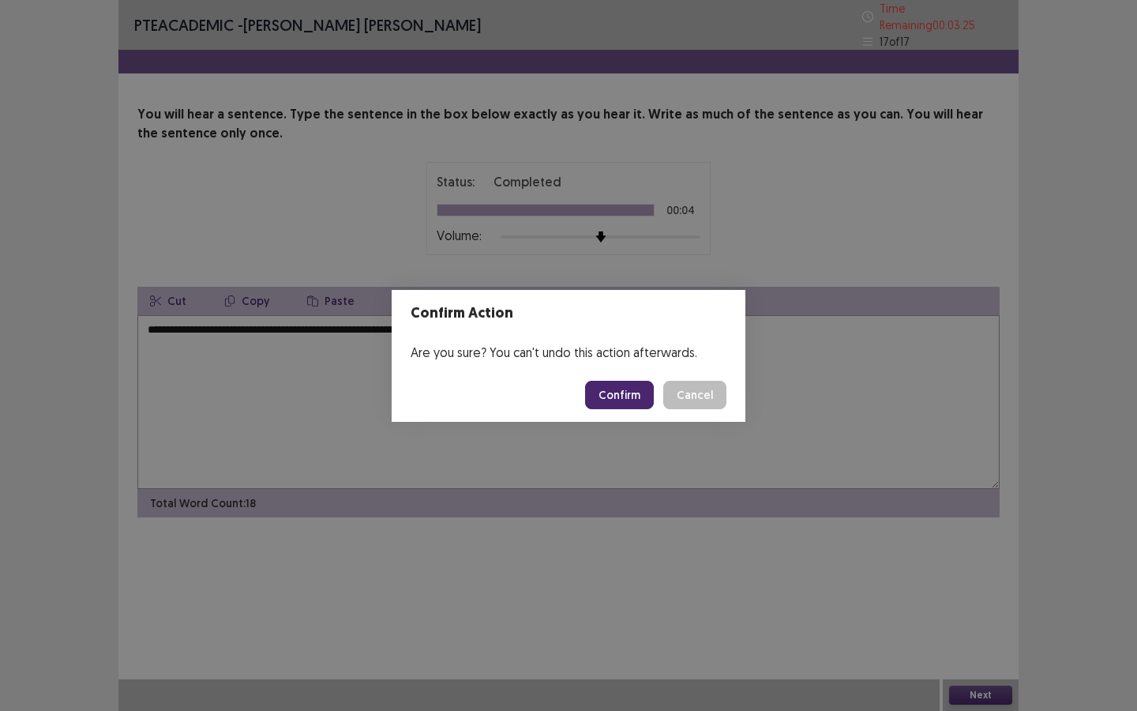
drag, startPoint x: 618, startPoint y: 371, endPoint x: 618, endPoint y: 383, distance: 11.9
click at [618, 381] on footer "Confirm Cancel" at bounding box center [569, 395] width 354 height 54
click at [621, 392] on button "Confirm" at bounding box center [619, 395] width 69 height 28
